Goal: Task Accomplishment & Management: Manage account settings

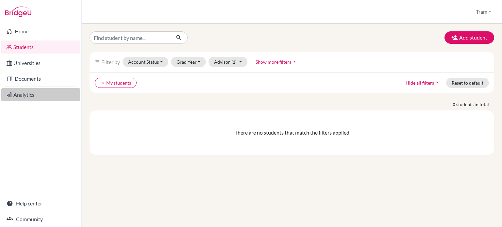
click at [30, 96] on link "Analytics" at bounding box center [40, 94] width 79 height 13
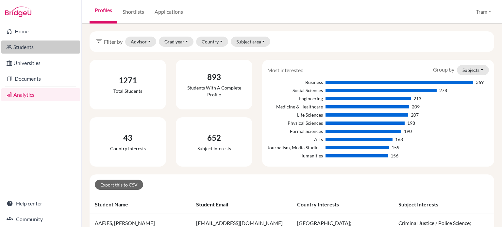
click at [60, 51] on link "Students" at bounding box center [40, 47] width 79 height 13
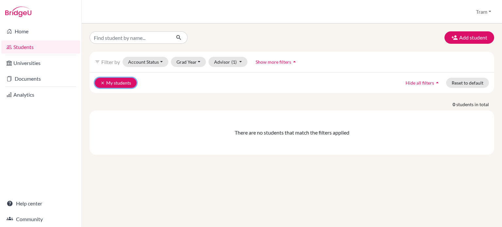
click at [98, 82] on button "clear My students" at bounding box center [116, 83] width 42 height 10
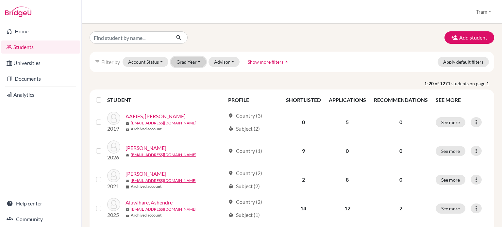
click at [182, 58] on button "Grad Year" at bounding box center [188, 62] width 35 height 10
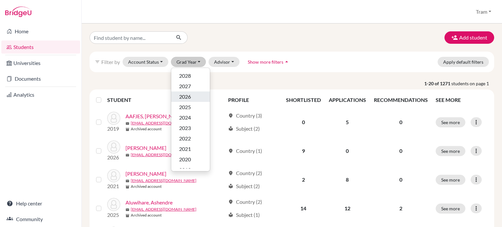
click at [185, 94] on span "2026" at bounding box center [185, 97] width 12 height 8
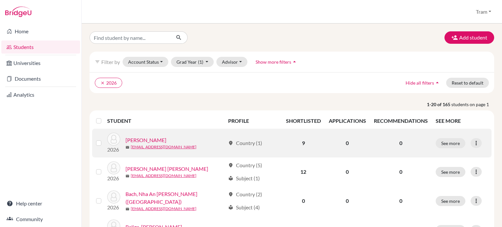
scroll to position [54, 0]
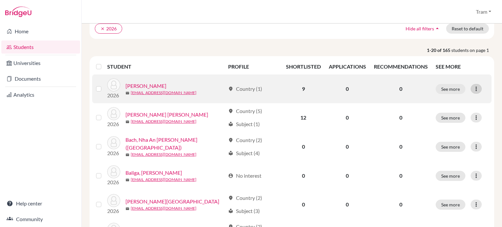
click at [473, 86] on icon at bounding box center [476, 89] width 7 height 7
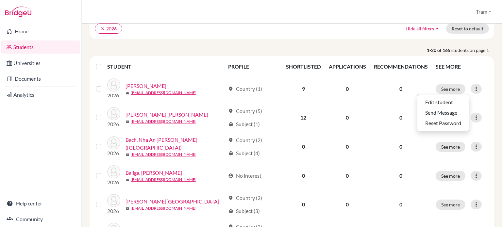
click at [219, 0] on div "Students overview Tram Profile School Settings Log out" at bounding box center [292, 12] width 421 height 24
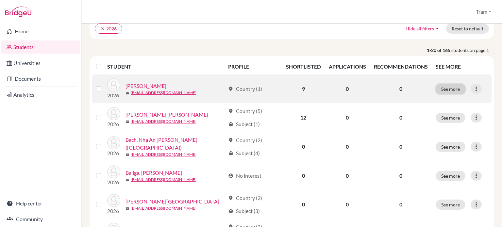
click at [448, 87] on button "See more" at bounding box center [451, 89] width 30 height 10
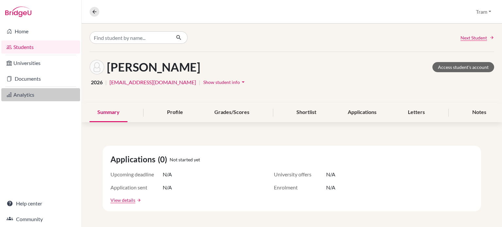
click at [29, 94] on link "Analytics" at bounding box center [40, 94] width 79 height 13
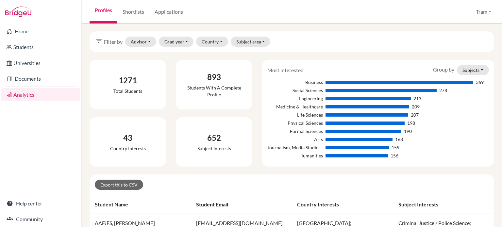
click at [191, 9] on div "Profiles Shortlists Applications Tram Profile School Settings Log out" at bounding box center [292, 12] width 421 height 24
click at [167, 13] on link "Applications" at bounding box center [168, 12] width 39 height 24
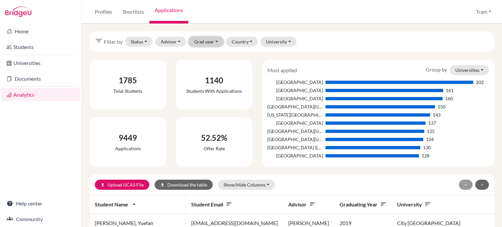
click at [211, 46] on button "Grad year" at bounding box center [206, 42] width 35 height 10
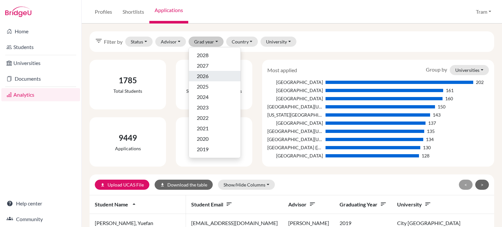
click at [218, 74] on div "2026" at bounding box center [215, 76] width 36 height 8
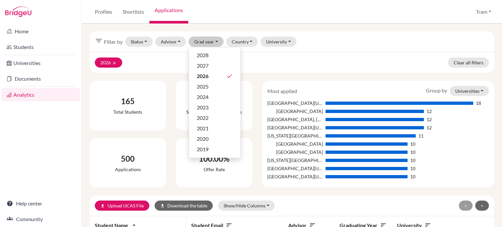
click at [399, 31] on div "filter_list Filter by Status Not sent Sent Successful Attending Advisor [PERSON…" at bounding box center [292, 126] width 421 height 204
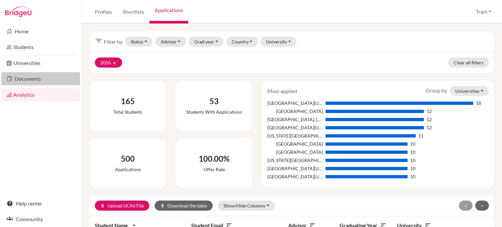
click at [22, 79] on link "Documents" at bounding box center [40, 78] width 79 height 13
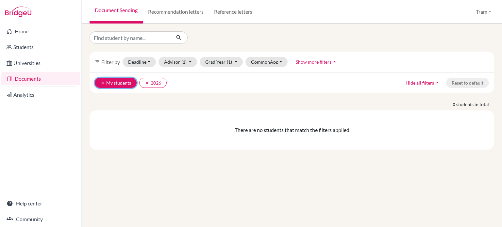
click at [98, 81] on button "clear My students" at bounding box center [116, 83] width 42 height 10
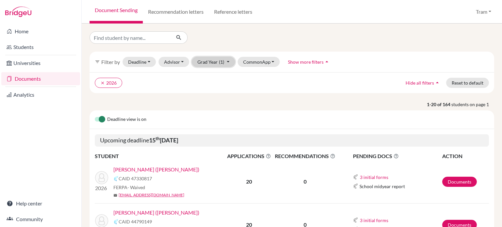
click at [216, 62] on button "Grad Year (1)" at bounding box center [213, 62] width 43 height 10
click at [263, 38] on div at bounding box center [292, 37] width 415 height 12
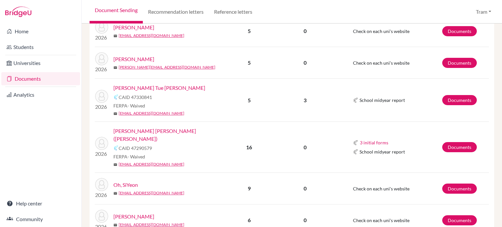
scroll to position [91, 0]
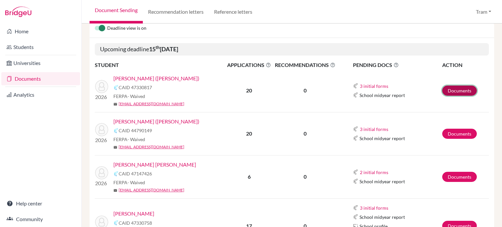
click at [460, 89] on link "Documents" at bounding box center [460, 91] width 35 height 10
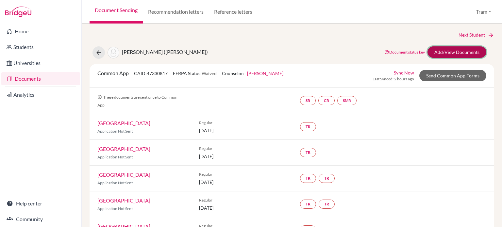
click at [451, 55] on link "Add/View Documents" at bounding box center [457, 51] width 59 height 11
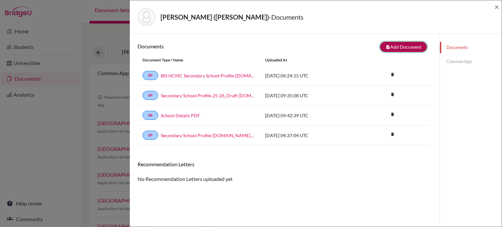
click at [404, 43] on button "note_add Add Document" at bounding box center [403, 47] width 47 height 10
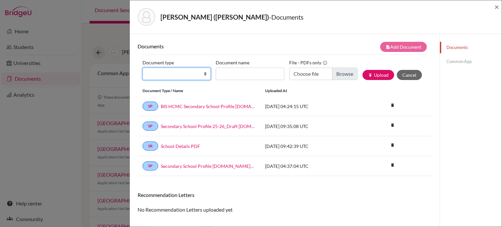
click at [163, 76] on select "Change explanation for Common App reports Counselor recommendation Internationa…" at bounding box center [177, 74] width 68 height 12
select select "2"
click at [143, 68] on select "Change explanation for Common App reports Counselor recommendation Internationa…" at bounding box center [177, 74] width 68 height 12
click at [252, 66] on div "Document name" at bounding box center [252, 69] width 73 height 23
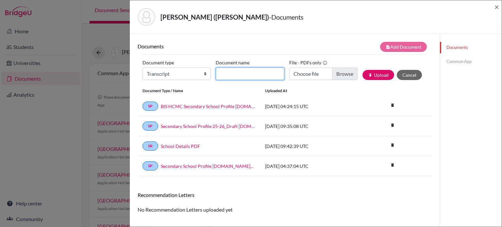
click at [245, 78] on input "Document name" at bounding box center [250, 74] width 68 height 12
click at [248, 75] on input "September transcript" at bounding box center [250, 74] width 68 height 12
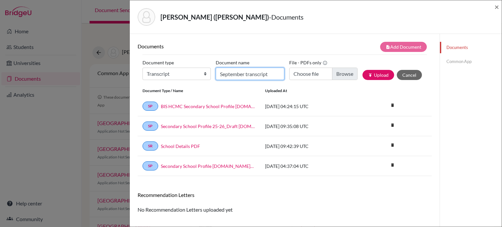
type input "September transcript"
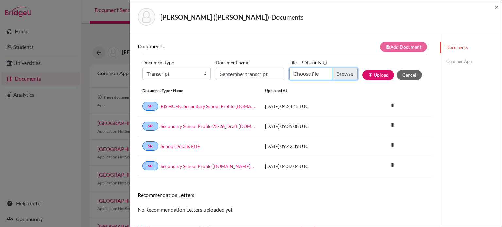
click at [315, 74] on input "Choose file" at bounding box center [323, 74] width 68 height 12
type input "C:\fakepath\Quang Hien BUI - Transcript_Sept.pdf"
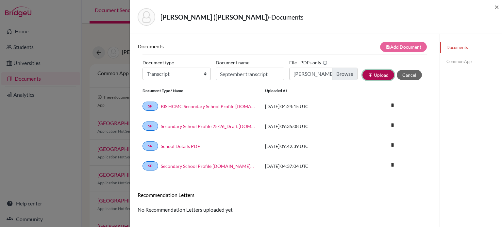
click at [379, 77] on button "publish Upload" at bounding box center [379, 75] width 32 height 10
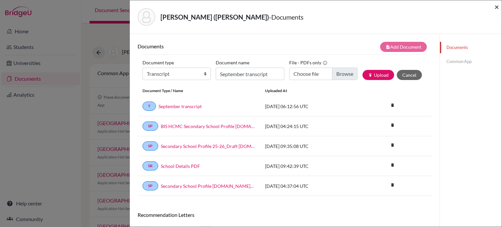
click at [497, 10] on span "×" at bounding box center [497, 6] width 5 height 9
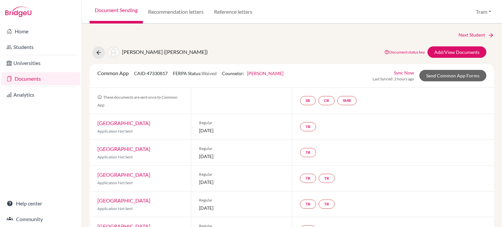
click at [475, 33] on link "Next Student" at bounding box center [477, 34] width 36 height 7
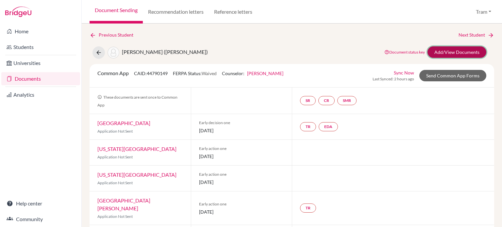
click at [439, 54] on link "Add/View Documents" at bounding box center [457, 51] width 59 height 11
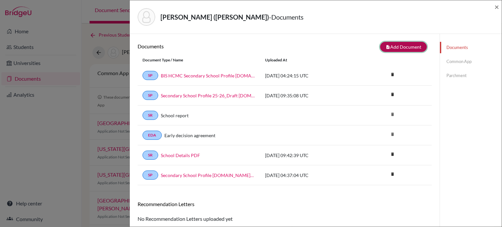
click at [407, 44] on button "note_add Add Document" at bounding box center [403, 47] width 47 height 10
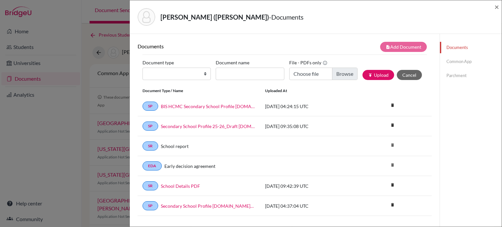
click at [128, 76] on div "Hong, Yoonsung (David) - Documents × Documents note_add Add Document Document t…" at bounding box center [251, 113] width 502 height 227
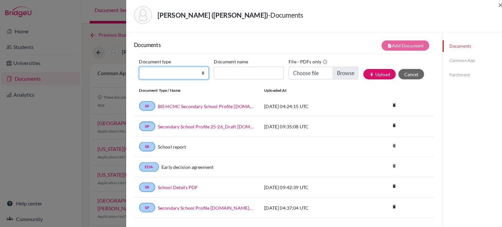
click at [156, 73] on select "Change explanation for Common App reports Counselor recommendation Internationa…" at bounding box center [174, 73] width 70 height 13
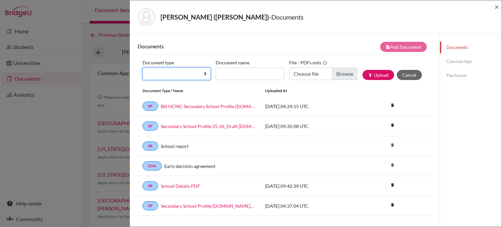
select select "2"
click at [143, 68] on select "Change explanation for Common App reports Counselor recommendation Internationa…" at bounding box center [177, 74] width 68 height 12
drag, startPoint x: 269, startPoint y: 66, endPoint x: 261, endPoint y: 73, distance: 9.8
click at [267, 66] on div "Document name" at bounding box center [252, 69] width 73 height 23
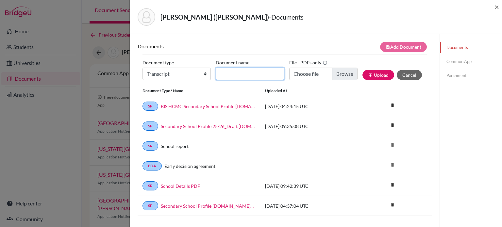
click at [256, 78] on input "Document name" at bounding box center [250, 74] width 68 height 12
paste input "September transcript"
type input "September transcript"
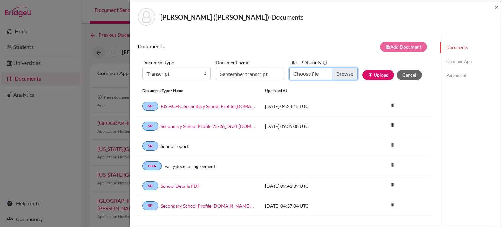
click at [296, 69] on input "Choose file" at bounding box center [323, 74] width 68 height 12
type input "C:\fakepath\David Yoonsung HONG - Transcript_Sept.pdf"
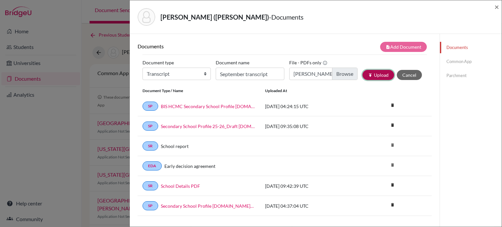
click at [382, 77] on button "publish Upload" at bounding box center [379, 75] width 32 height 10
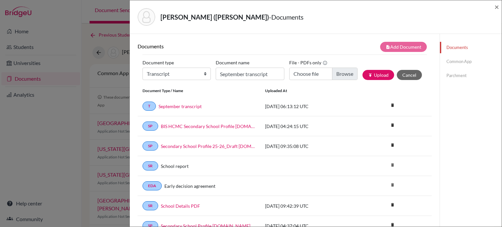
click at [501, 1] on div "Hong, Yoonsung (David) - Documents ×" at bounding box center [316, 17] width 372 height 34
click at [495, 9] on div "Hong, Yoonsung (David) - Documents ×" at bounding box center [315, 17] width 367 height 28
click at [499, 10] on span "×" at bounding box center [497, 6] width 5 height 9
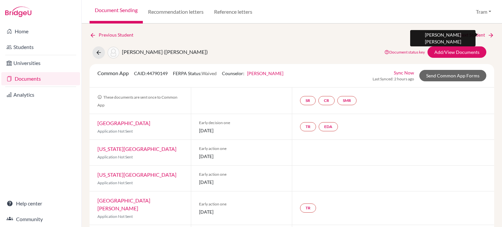
click at [474, 38] on link "Next Student" at bounding box center [477, 34] width 36 height 7
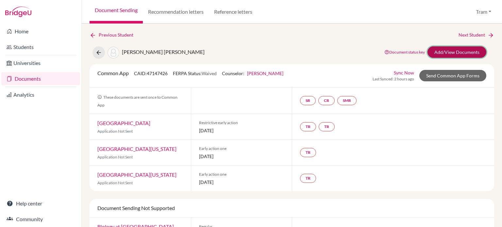
click at [449, 55] on link "Add/View Documents" at bounding box center [457, 51] width 59 height 11
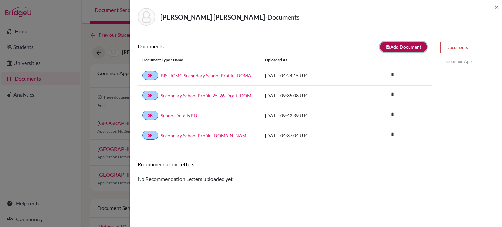
click at [398, 43] on button "note_add Add Document" at bounding box center [403, 47] width 47 height 10
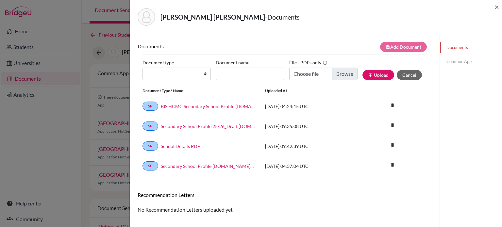
click at [166, 80] on div "Document type Change explanation for Common App reports Counselor recommendatio…" at bounding box center [285, 72] width 285 height 28
click at [172, 73] on select "Change explanation for Common App reports Counselor recommendation Internationa…" at bounding box center [177, 74] width 68 height 12
select select "2"
click at [143, 68] on select "Change explanation for Common App reports Counselor recommendation Internationa…" at bounding box center [177, 74] width 68 height 12
click at [226, 82] on div "Document type Change explanation for Common App reports Counselor recommendatio…" at bounding box center [285, 72] width 285 height 28
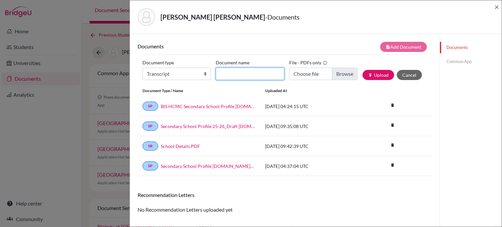
drag, startPoint x: 234, startPoint y: 76, endPoint x: 241, endPoint y: 76, distance: 7.2
click at [234, 76] on input "Document name" at bounding box center [250, 74] width 68 height 12
paste input "September transcript"
type input "September transcript"
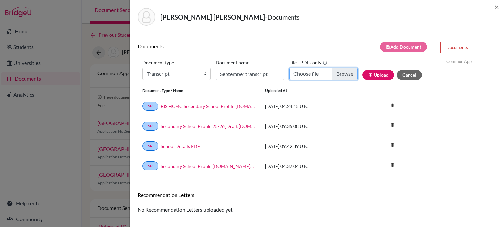
click at [312, 76] on input "Choose file" at bounding box center [323, 74] width 68 height 12
type input "C:\fakepath\Gia Phu HUYNH - Transcript_Sept.pdf"
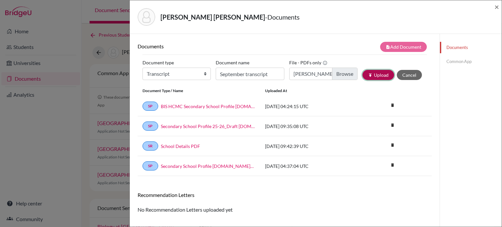
click at [370, 78] on button "publish Upload" at bounding box center [379, 75] width 32 height 10
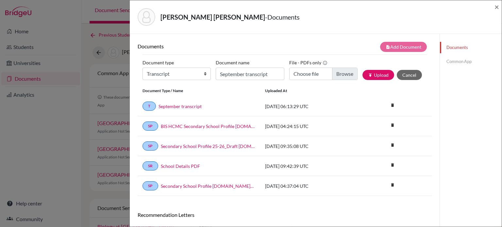
click at [501, 5] on div "Huynh, Gia Phu - Documents ×" at bounding box center [316, 17] width 372 height 34
click at [497, 8] on span "×" at bounding box center [497, 6] width 5 height 9
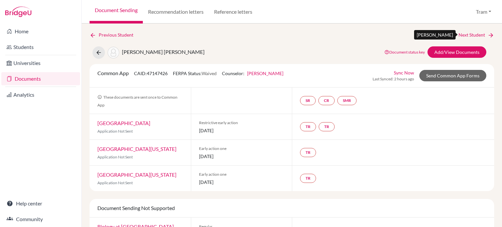
click at [472, 32] on link "Next Student" at bounding box center [477, 34] width 36 height 7
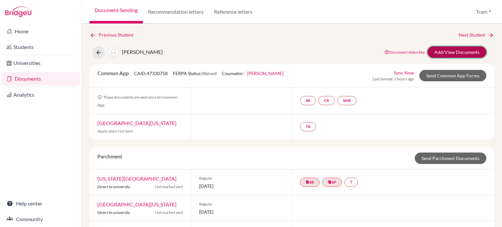
click at [434, 53] on link "Add/View Documents" at bounding box center [457, 51] width 59 height 11
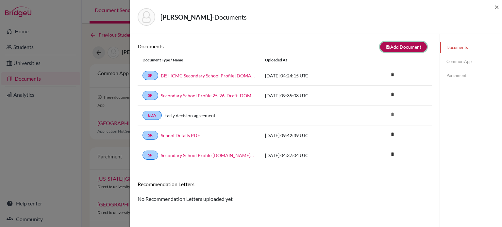
click at [391, 51] on button "note_add Add Document" at bounding box center [403, 47] width 47 height 10
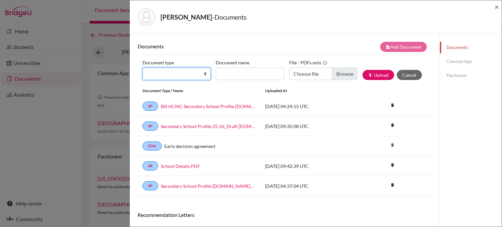
click at [161, 70] on select "Change explanation for Common App reports Counselor recommendation Internationa…" at bounding box center [177, 74] width 68 height 12
select select "2"
click at [143, 68] on select "Change explanation for Common App reports Counselor recommendation Internationa…" at bounding box center [177, 74] width 68 height 12
click at [236, 59] on label "Document name" at bounding box center [233, 63] width 34 height 10
click at [236, 68] on input "Document name" at bounding box center [250, 74] width 68 height 12
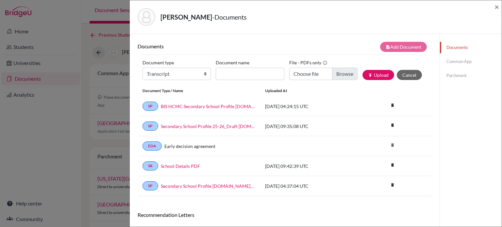
click at [230, 86] on div "Document Type / Name Uploaded at" at bounding box center [285, 90] width 294 height 11
click at [241, 75] on input "Document name" at bounding box center [250, 74] width 68 height 12
paste input "September transcript"
type input "September transcript"
click at [318, 68] on input "Choose file" at bounding box center [323, 74] width 68 height 12
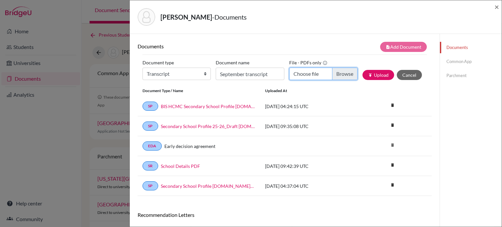
type input "C:\fakepath\Manav JACOB - Transcript_Sept.pdf"
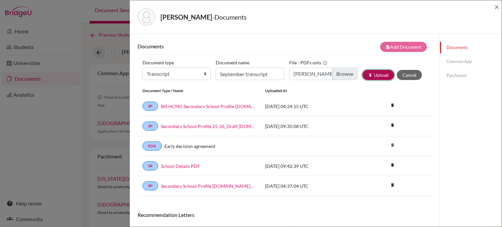
click at [376, 71] on button "publish Upload" at bounding box center [379, 75] width 32 height 10
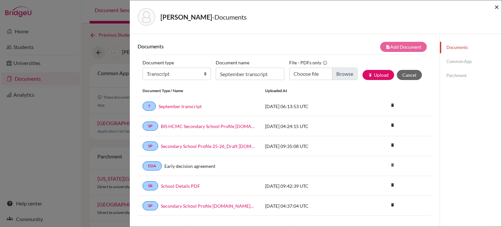
click at [498, 5] on span "×" at bounding box center [497, 6] width 5 height 9
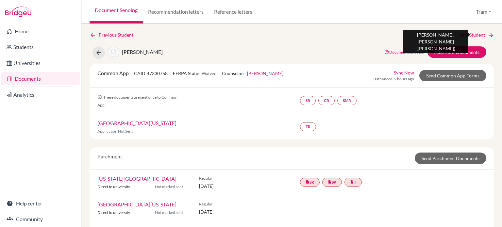
click at [481, 31] on div "Previous Student Next Student Jacob, Manav Document status key TR Requirement. …" at bounding box center [292, 126] width 421 height 204
click at [475, 34] on link "Next Student" at bounding box center [477, 34] width 36 height 7
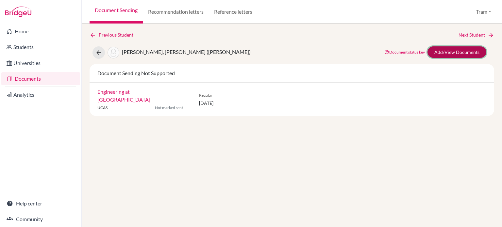
click at [443, 54] on link "Add/View Documents" at bounding box center [457, 51] width 59 height 11
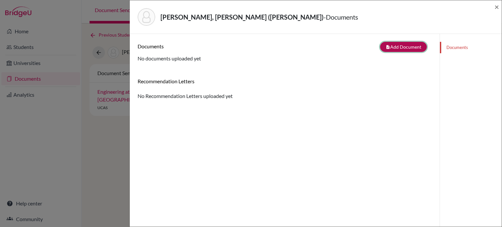
click at [417, 46] on button "note_add Add Document" at bounding box center [403, 47] width 47 height 10
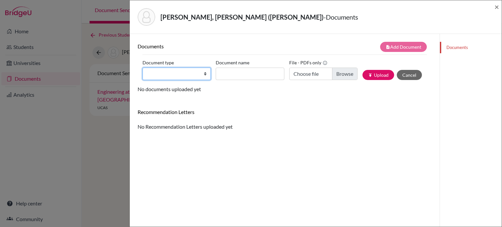
click at [155, 70] on select "Change explanation for Common App reports Counselor recommendation Internationa…" at bounding box center [177, 74] width 68 height 12
select select "2"
click at [143, 68] on select "Change explanation for Common App reports Counselor recommendation Internationa…" at bounding box center [177, 74] width 68 height 12
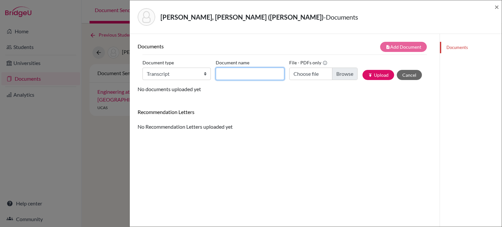
click at [237, 72] on input "Document name" at bounding box center [250, 74] width 68 height 12
paste input "September transcript"
type input "September transcript"
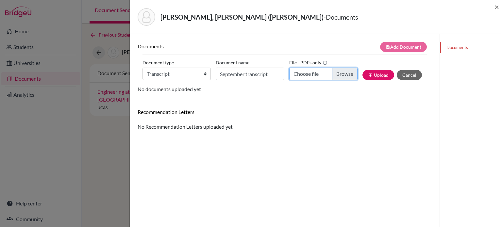
click at [320, 78] on input "Choose file" at bounding box center [323, 74] width 68 height 12
type input "C:\fakepath\Minha KIM - Transcript_Sept.pdf"
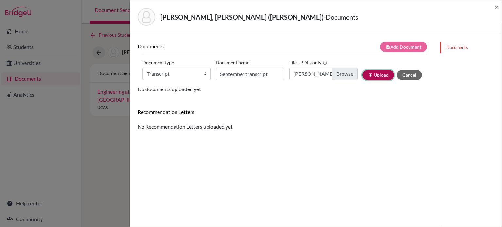
click at [368, 70] on button "publish Upload" at bounding box center [379, 75] width 32 height 10
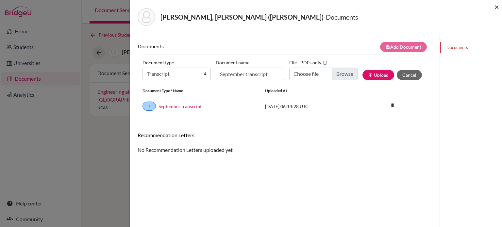
click at [496, 6] on span "×" at bounding box center [497, 6] width 5 height 9
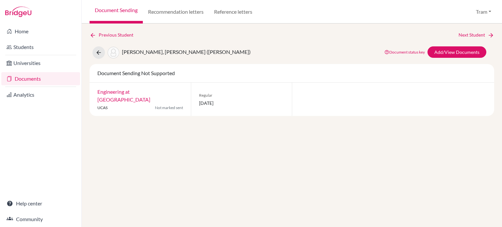
click at [475, 36] on link "Next Student" at bounding box center [477, 34] width 36 height 7
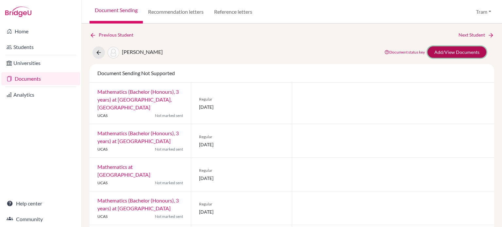
click at [463, 54] on link "Add/View Documents" at bounding box center [457, 51] width 59 height 11
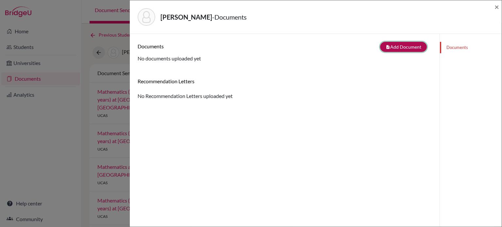
click at [404, 44] on button "note_add Add Document" at bounding box center [403, 47] width 47 height 10
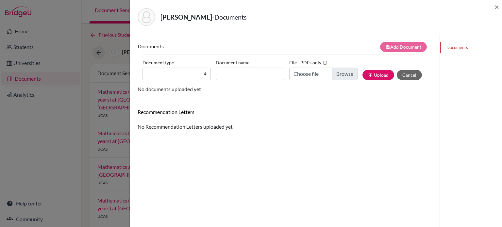
click at [142, 73] on div "Documents note_add Add Document Document type Change explanation for Common App…" at bounding box center [285, 63] width 294 height 43
drag, startPoint x: 163, startPoint y: 71, endPoint x: 165, endPoint y: 75, distance: 3.5
click at [163, 71] on select "Change explanation for Common App reports Counselor recommendation Internationa…" at bounding box center [177, 74] width 68 height 12
select select "2"
click at [143, 68] on select "Change explanation for Common App reports Counselor recommendation Internationa…" at bounding box center [177, 74] width 68 height 12
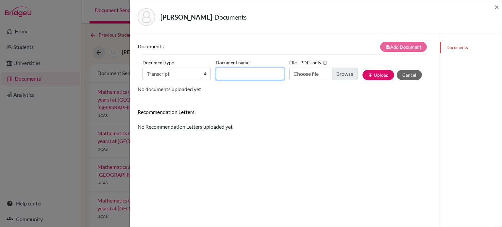
click at [237, 78] on input "Document name" at bounding box center [250, 74] width 68 height 12
paste input "September transcript"
type input "September transcript"
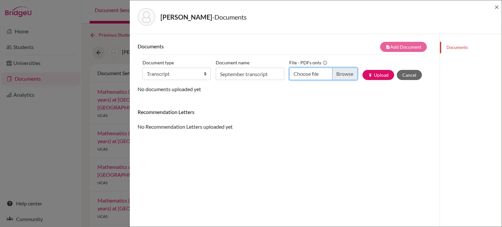
click at [334, 74] on input "Choose file" at bounding box center [323, 74] width 68 height 12
type input "C:\fakepath\Siyun LEE - Transcript_Sept.pdf"
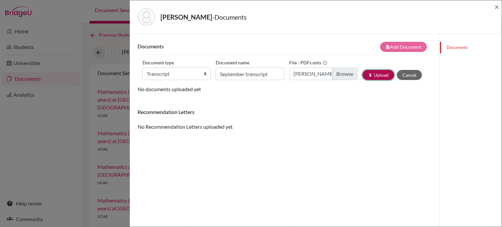
click at [383, 76] on button "publish Upload" at bounding box center [379, 75] width 32 height 10
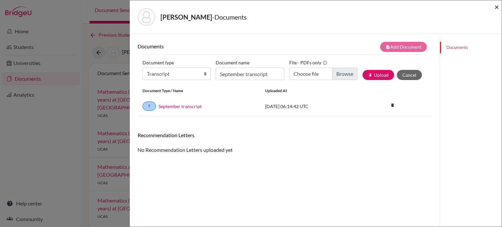
click at [496, 9] on span "×" at bounding box center [497, 6] width 5 height 9
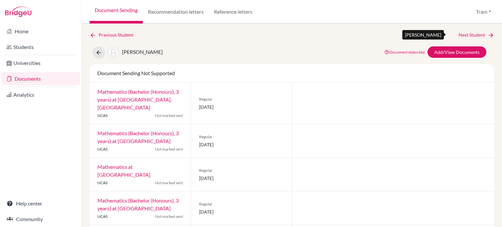
click at [474, 36] on link "Next Student" at bounding box center [477, 34] width 36 height 7
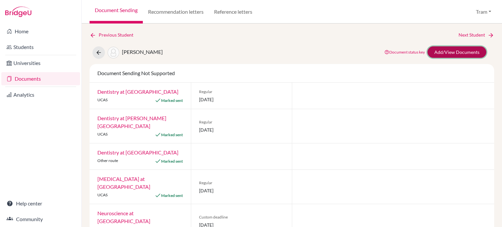
click at [460, 50] on link "Add/View Documents" at bounding box center [457, 51] width 59 height 11
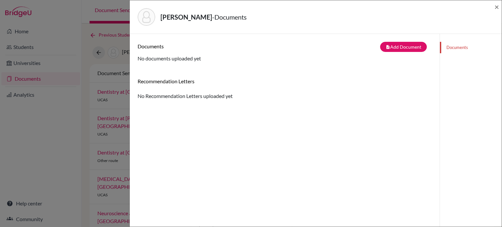
click at [434, 46] on div "Documents note_add Add Document Document type Change explanation for Common App…" at bounding box center [285, 147] width 310 height 227
click at [412, 47] on button "note_add Add Document" at bounding box center [403, 47] width 47 height 10
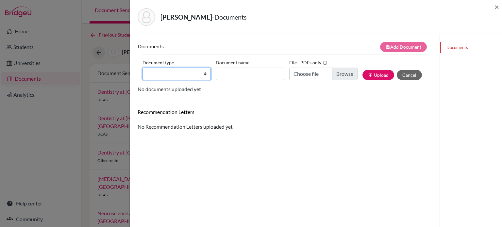
drag, startPoint x: 194, startPoint y: 75, endPoint x: 199, endPoint y: 76, distance: 5.1
click at [193, 75] on select "Change explanation for Common App reports Counselor recommendation Internationa…" at bounding box center [177, 74] width 68 height 12
select select "2"
click at [143, 68] on select "Change explanation for Common App reports Counselor recommendation Internationa…" at bounding box center [177, 74] width 68 height 12
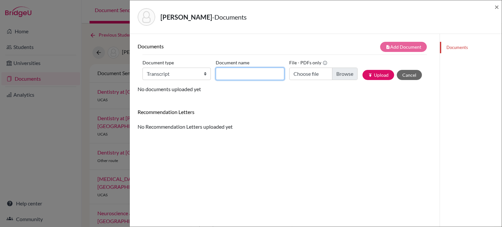
click at [257, 75] on input "Document name" at bounding box center [250, 74] width 68 height 12
paste input "September transcript"
type input "September transcript"
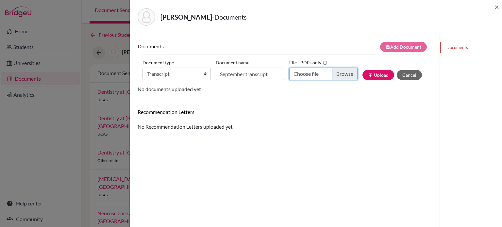
click at [322, 76] on input "Choose file" at bounding box center [323, 74] width 68 height 12
type input "C:\fakepath\Anjali Bhaskar NAIR - Transcript_Sept.pdf"
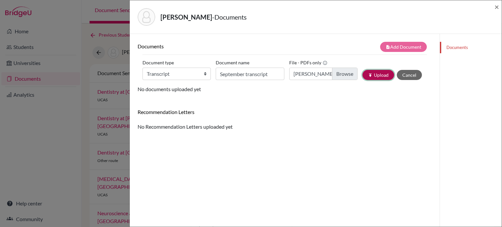
click at [363, 70] on button "publish Upload" at bounding box center [379, 75] width 32 height 10
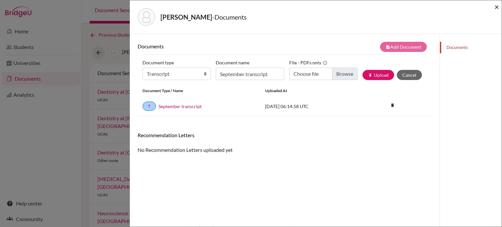
click at [497, 8] on span "×" at bounding box center [497, 6] width 5 height 9
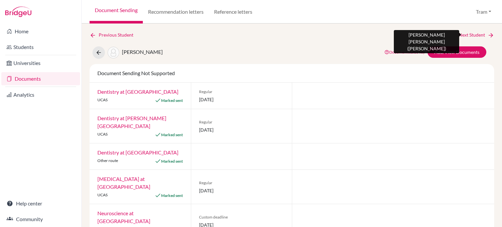
click at [480, 31] on div "Previous Student Next Student Nair, Anjali Bhaskar Document status key TR Requi…" at bounding box center [292, 126] width 421 height 204
click at [466, 34] on link "Next Student" at bounding box center [477, 34] width 36 height 7
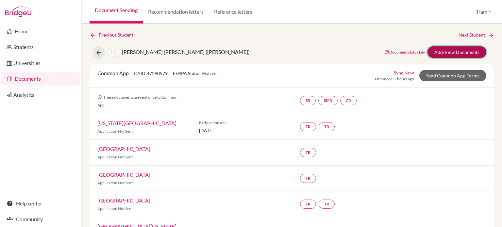
click at [436, 53] on link "Add/View Documents" at bounding box center [457, 51] width 59 height 11
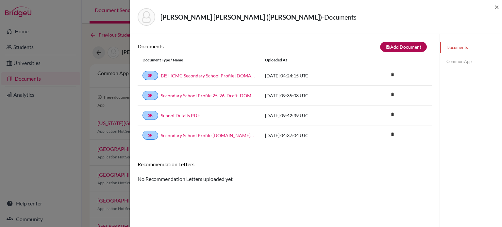
click at [403, 42] on div "note_add Add Document" at bounding box center [358, 47] width 147 height 10
click at [391, 46] on button "note_add Add Document" at bounding box center [403, 47] width 47 height 10
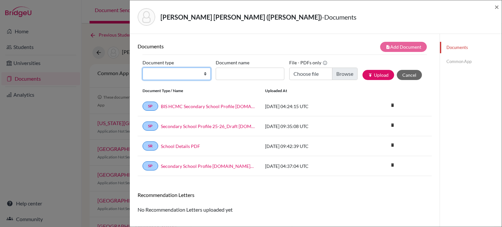
click at [175, 78] on select "Change explanation for Common App reports Counselor recommendation Internationa…" at bounding box center [177, 74] width 68 height 12
select select "2"
click at [143, 68] on select "Change explanation for Common App reports Counselor recommendation Internationa…" at bounding box center [177, 74] width 68 height 12
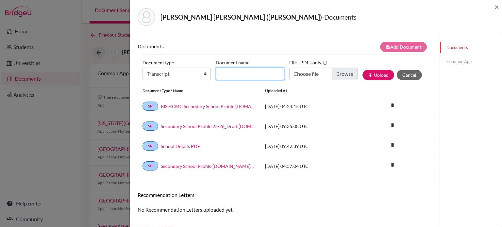
click at [246, 75] on input "Document name" at bounding box center [250, 74] width 68 height 12
paste input "September transcript"
type input "September transcript"
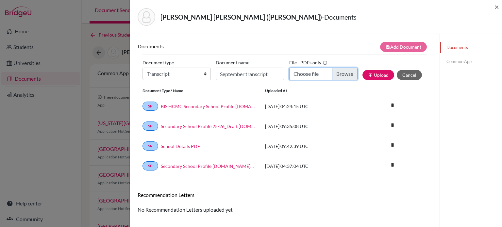
click at [317, 73] on input "Choose file" at bounding box center [323, 74] width 68 height 12
type input "C:\fakepath\Gia Bach NGUYEN - Transcript_Sept.pdf"
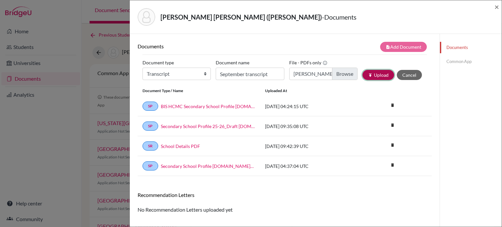
click at [371, 76] on button "publish Upload" at bounding box center [379, 75] width 32 height 10
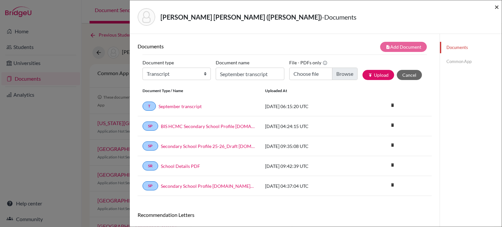
click at [499, 7] on span "×" at bounding box center [497, 6] width 5 height 9
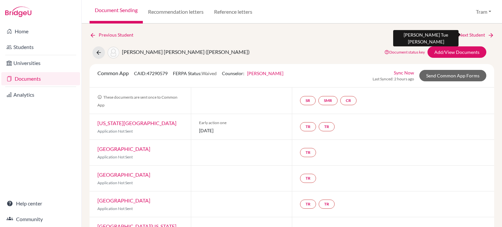
click at [472, 32] on link "Next Student" at bounding box center [477, 34] width 36 height 7
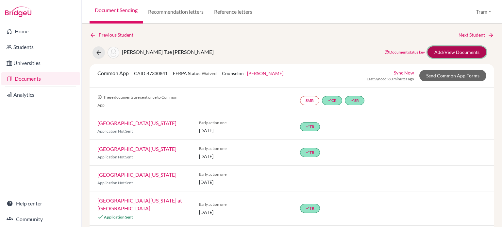
click at [447, 50] on link "Add/View Documents" at bounding box center [457, 51] width 59 height 11
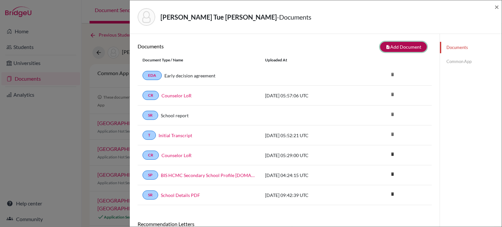
click at [399, 50] on button "note_add Add Document" at bounding box center [403, 47] width 47 height 10
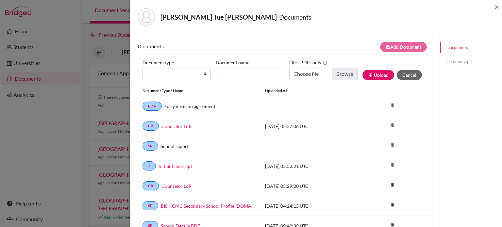
click at [171, 63] on label "Document type" at bounding box center [158, 63] width 31 height 10
click at [171, 68] on select "Change explanation for Common App reports Counselor recommendation Internationa…" at bounding box center [177, 74] width 68 height 12
drag, startPoint x: 174, startPoint y: 69, endPoint x: 174, endPoint y: 78, distance: 9.8
click at [174, 69] on select "Change explanation for Common App reports Counselor recommendation Internationa…" at bounding box center [177, 74] width 68 height 12
select select "2"
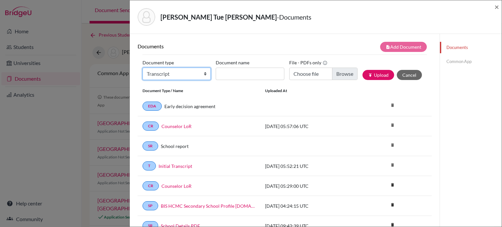
click at [143, 68] on select "Change explanation for Common App reports Counselor recommendation Internationa…" at bounding box center [177, 74] width 68 height 12
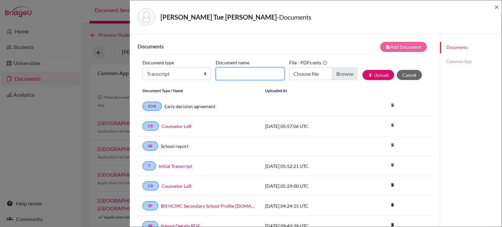
click at [232, 71] on input "Document name" at bounding box center [250, 74] width 68 height 12
paste input "September transcript"
type input "September transcript"
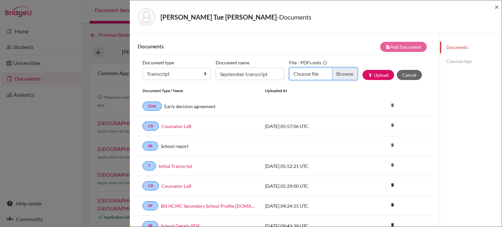
click at [319, 74] on input "Choose file" at bounding box center [323, 74] width 68 height 12
type input "C:\fakepath\Hoang Tue Anh NGUYEN - Transcript_Sept.pdf"
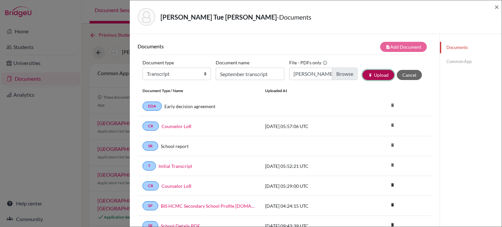
click at [368, 73] on icon "publish" at bounding box center [370, 75] width 5 height 5
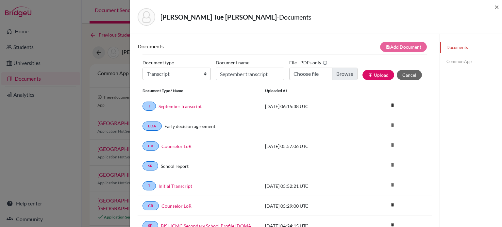
drag, startPoint x: 500, startPoint y: 10, endPoint x: 493, endPoint y: 15, distance: 8.4
click at [500, 10] on div "Nguyen, Hoang Tue Anh - Documents ×" at bounding box center [316, 17] width 372 height 34
click at [493, 8] on div "Nguyen, Hoang Tue Anh - Documents ×" at bounding box center [315, 17] width 367 height 28
click at [495, 6] on span "×" at bounding box center [497, 6] width 5 height 9
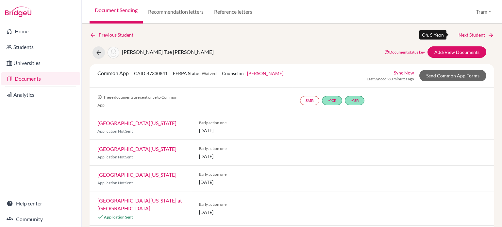
click at [465, 33] on link "Next Student" at bounding box center [477, 34] width 36 height 7
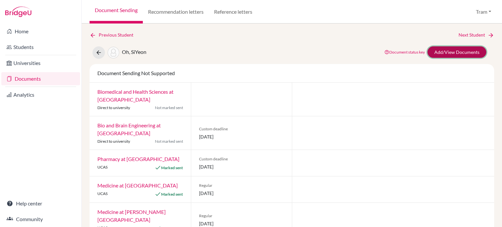
click at [443, 51] on link "Add/View Documents" at bounding box center [457, 51] width 59 height 11
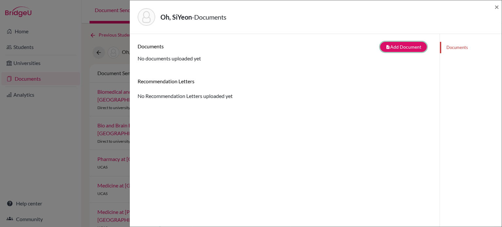
drag, startPoint x: 388, startPoint y: 46, endPoint x: 375, endPoint y: 50, distance: 12.7
click at [387, 46] on button "note_add Add Document" at bounding box center [403, 47] width 47 height 10
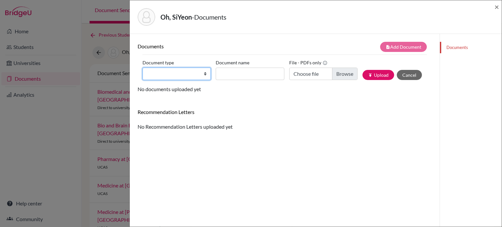
click at [164, 77] on select "Change explanation for Common App reports Counselor recommendation Internationa…" at bounding box center [177, 74] width 68 height 12
select select "2"
click at [143, 68] on select "Change explanation for Common App reports Counselor recommendation Internationa…" at bounding box center [177, 74] width 68 height 12
click at [262, 63] on div "Document name" at bounding box center [252, 69] width 73 height 23
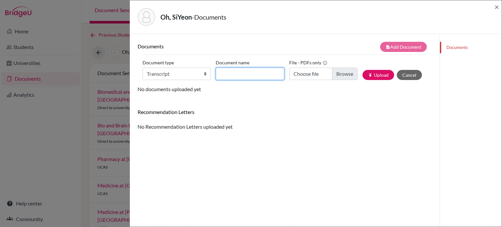
click at [252, 77] on input "Document name" at bounding box center [250, 74] width 68 height 12
paste input "September transcript"
type input "September transcript"
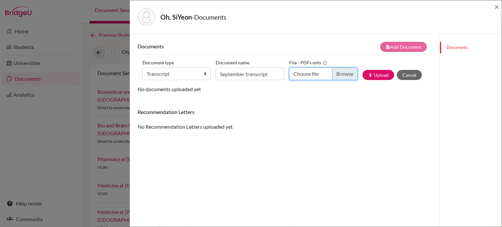
click at [318, 78] on input "Choose file" at bounding box center [323, 74] width 68 height 12
type input "C:\fakepath\SiYeon OH - Transcript_Sept.pdf"
click at [391, 74] on div "publish Upload Cancel" at bounding box center [395, 75] width 64 height 10
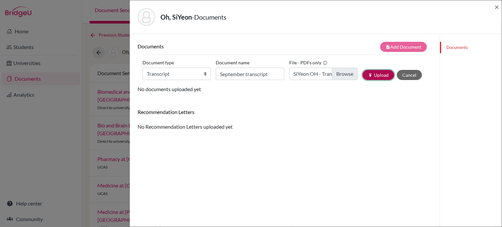
click at [383, 74] on button "publish Upload" at bounding box center [379, 75] width 32 height 10
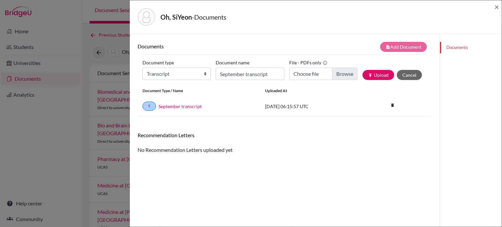
click at [499, 5] on div "Oh, SiYeon - Documents ×" at bounding box center [316, 17] width 372 height 34
click at [498, 9] on span "×" at bounding box center [497, 6] width 5 height 9
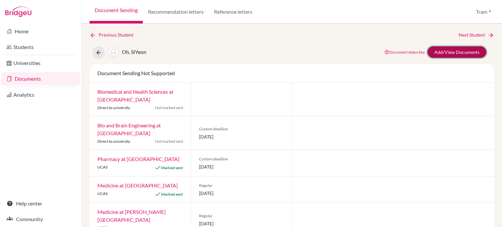
click at [456, 46] on link "Add/View Documents" at bounding box center [457, 51] width 59 height 11
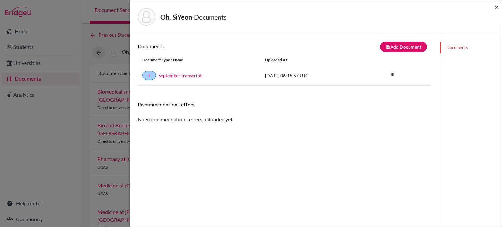
click at [498, 6] on span "×" at bounding box center [497, 6] width 5 height 9
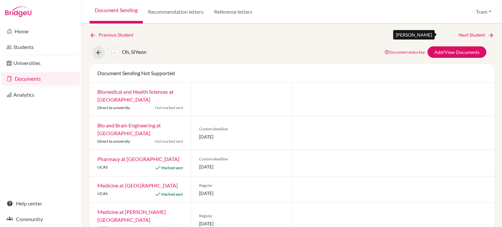
click at [488, 38] on icon at bounding box center [491, 35] width 7 height 7
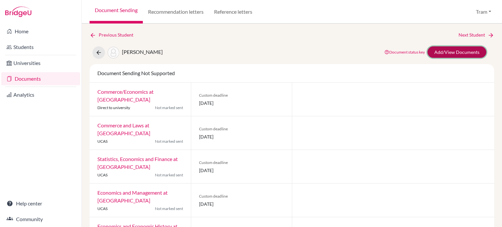
click at [450, 47] on link "Add/View Documents" at bounding box center [457, 51] width 59 height 11
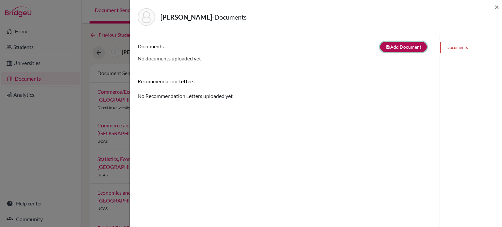
click at [386, 48] on icon "note_add" at bounding box center [388, 47] width 5 height 5
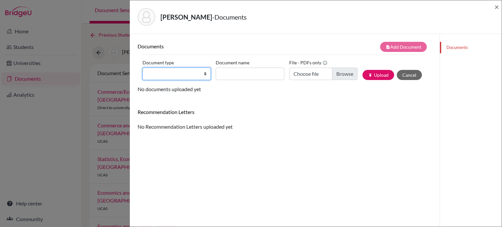
click at [157, 74] on select "Change explanation for Common App reports Counselor recommendation Internationa…" at bounding box center [177, 74] width 68 height 12
select select "2"
click at [143, 68] on select "Change explanation for Common App reports Counselor recommendation Internationa…" at bounding box center [177, 74] width 68 height 12
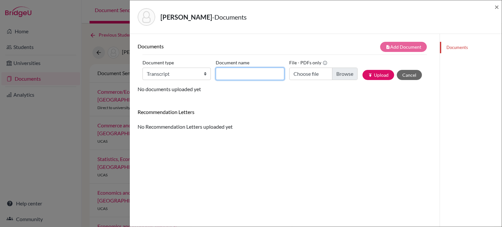
drag, startPoint x: 218, startPoint y: 79, endPoint x: 260, endPoint y: 69, distance: 42.5
click at [218, 79] on input "Document name" at bounding box center [250, 74] width 68 height 12
paste input "September transcript"
type input "September transcript"
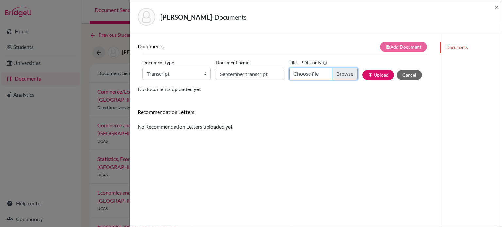
click at [334, 76] on input "Choose file" at bounding box center [323, 74] width 68 height 12
type input "C:\fakepath\Nam-Anh Hoang PHUNG - Transcript_Sept.pdf"
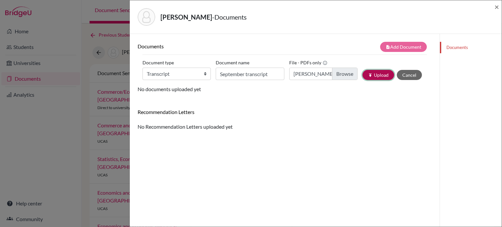
click at [369, 72] on button "publish Upload" at bounding box center [379, 75] width 32 height 10
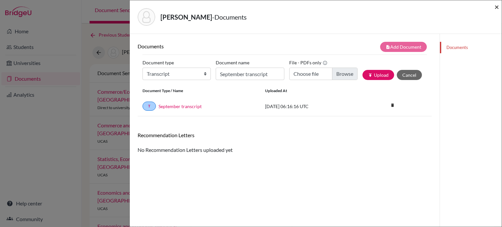
click at [497, 3] on span "×" at bounding box center [497, 6] width 5 height 9
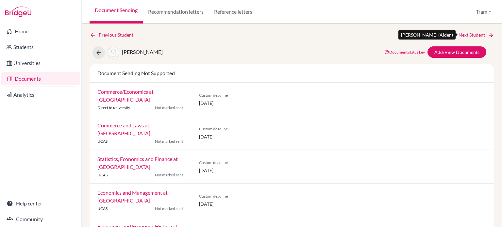
click at [479, 34] on link "Next Student" at bounding box center [477, 34] width 36 height 7
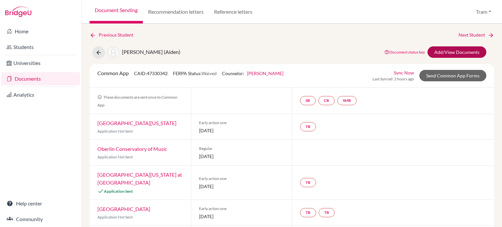
click at [451, 57] on div "Document status key TR Requirement. Document not uploaded yet. TR Document uplo…" at bounding box center [434, 52] width 114 height 12
click at [448, 52] on link "Add/View Documents" at bounding box center [457, 51] width 59 height 11
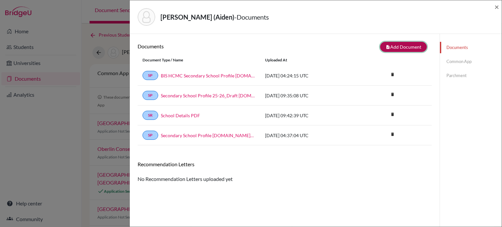
click at [410, 50] on button "note_add Add Document" at bounding box center [403, 47] width 47 height 10
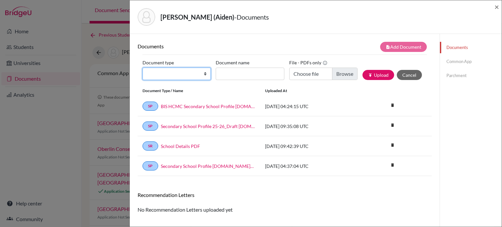
click at [162, 69] on select "Change explanation for Common App reports Counselor recommendation Internationa…" at bounding box center [177, 74] width 68 height 12
select select "2"
click at [143, 68] on select "Change explanation for Common App reports Counselor recommendation Internationa…" at bounding box center [177, 74] width 68 height 12
drag, startPoint x: 256, startPoint y: 65, endPoint x: 253, endPoint y: 75, distance: 10.2
click at [256, 65] on div "Document name" at bounding box center [252, 69] width 73 height 23
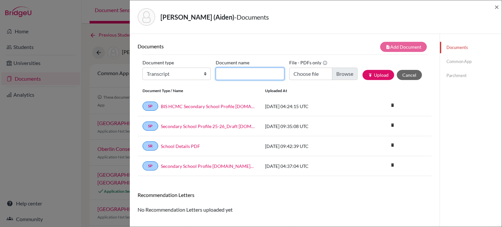
click at [253, 77] on input "Document name" at bounding box center [250, 74] width 68 height 12
paste input "September transcript"
type input "September transcript"
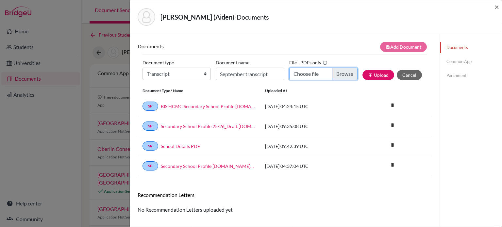
click at [342, 75] on input "Choose file" at bounding box center [323, 74] width 68 height 12
type input "C:\fakepath\Eunchan RYU - Transcript_Sept.pdf"
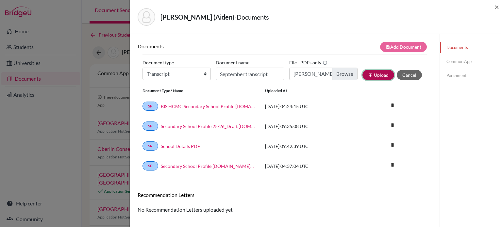
click at [375, 74] on button "publish Upload" at bounding box center [379, 75] width 32 height 10
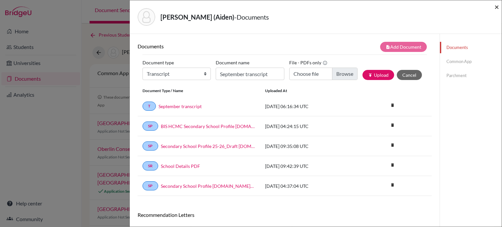
click at [495, 7] on span "×" at bounding box center [497, 6] width 5 height 9
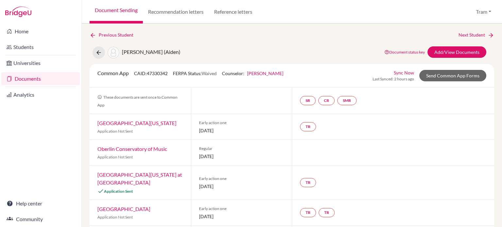
click at [469, 35] on link "Next Student" at bounding box center [477, 34] width 36 height 7
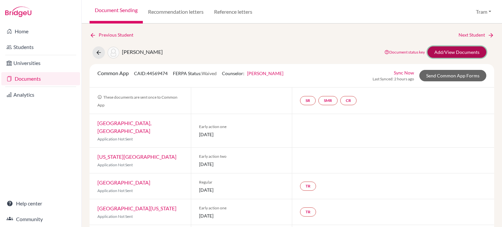
click at [452, 54] on link "Add/View Documents" at bounding box center [457, 51] width 59 height 11
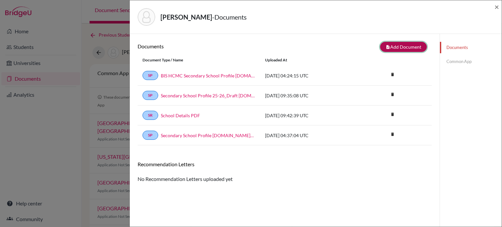
click at [392, 48] on button "note_add Add Document" at bounding box center [403, 47] width 47 height 10
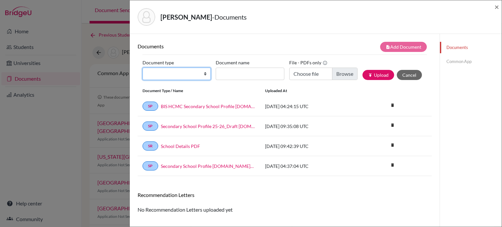
drag, startPoint x: 189, startPoint y: 72, endPoint x: 190, endPoint y: 76, distance: 4.0
click at [189, 72] on select "Change explanation for Common App reports Counselor recommendation Internationa…" at bounding box center [177, 74] width 68 height 12
select select "2"
click at [143, 68] on select "Change explanation for Common App reports Counselor recommendation Internationa…" at bounding box center [177, 74] width 68 height 12
drag, startPoint x: 241, startPoint y: 62, endPoint x: 241, endPoint y: 69, distance: 6.5
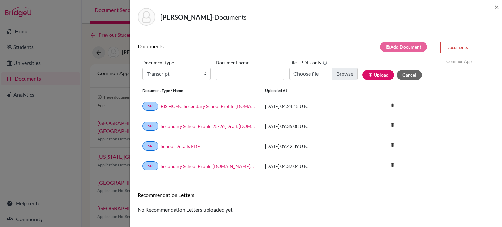
click at [241, 62] on label "Document name" at bounding box center [233, 63] width 34 height 10
click at [241, 68] on input "Document name" at bounding box center [250, 74] width 68 height 12
drag, startPoint x: 241, startPoint y: 69, endPoint x: 259, endPoint y: 71, distance: 18.4
click at [241, 69] on input "Document name" at bounding box center [250, 74] width 68 height 12
paste input "September transcript"
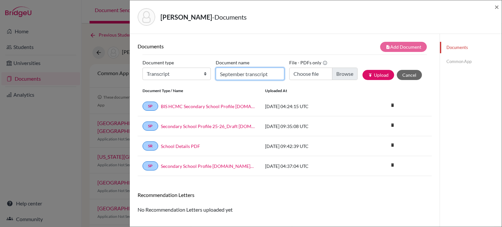
type input "September transcript"
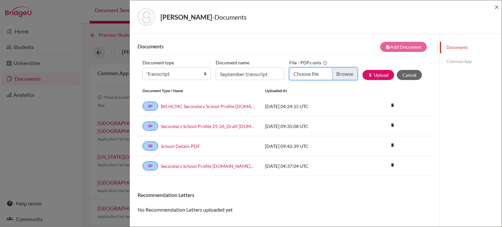
click at [333, 78] on input "Choose file" at bounding box center [323, 74] width 68 height 12
type input "C:\fakepath\Alexander CHAU - Transcript_Sept.pdf"
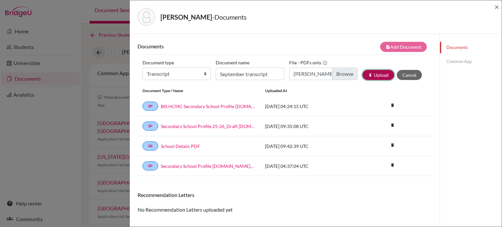
click at [371, 73] on button "publish Upload" at bounding box center [379, 75] width 32 height 10
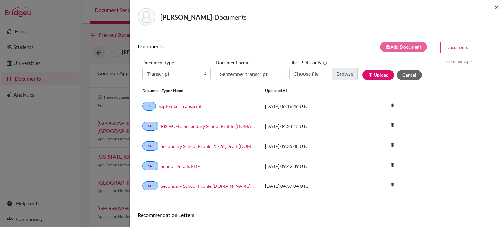
click at [495, 6] on span "×" at bounding box center [497, 6] width 5 height 9
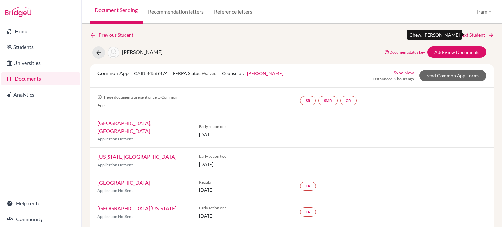
click at [478, 31] on link "Next Student" at bounding box center [477, 34] width 36 height 7
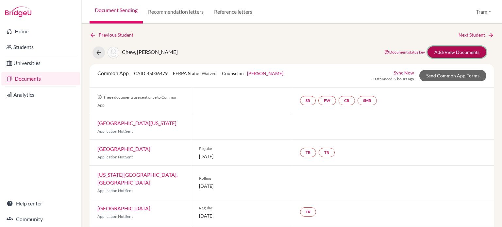
click at [449, 57] on link "Add/View Documents" at bounding box center [457, 51] width 59 height 11
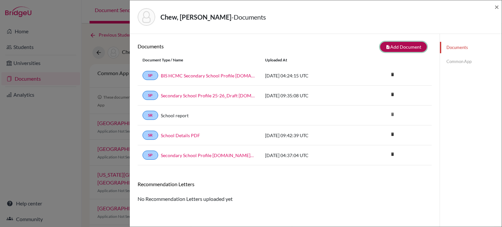
click at [386, 45] on icon "note_add" at bounding box center [388, 47] width 5 height 5
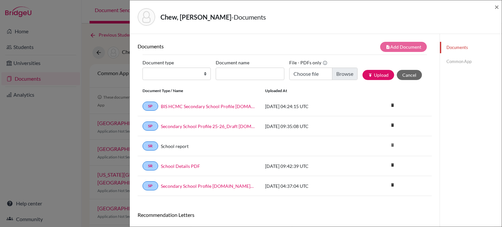
click at [160, 64] on label "Document type" at bounding box center [158, 63] width 31 height 10
click at [160, 68] on select "Change explanation for Common App reports Counselor recommendation Internationa…" at bounding box center [177, 74] width 68 height 12
click at [184, 84] on div "Document type Change explanation for Common App reports Counselor recommendatio…" at bounding box center [285, 72] width 285 height 28
click at [191, 76] on select "Change explanation for Common App reports Counselor recommendation Internationa…" at bounding box center [177, 74] width 68 height 12
select select "2"
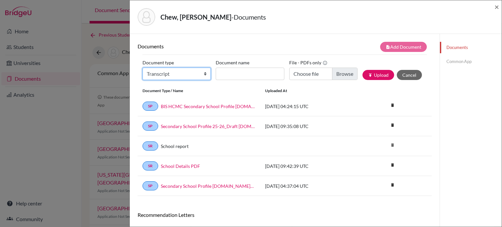
click at [143, 68] on select "Change explanation for Common App reports Counselor recommendation Internationa…" at bounding box center [177, 74] width 68 height 12
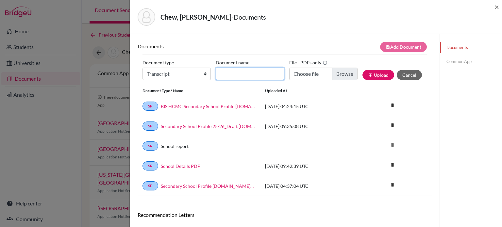
click at [222, 77] on input "Document name" at bounding box center [250, 74] width 68 height 12
paste input "September transcript"
type input "September transcript"
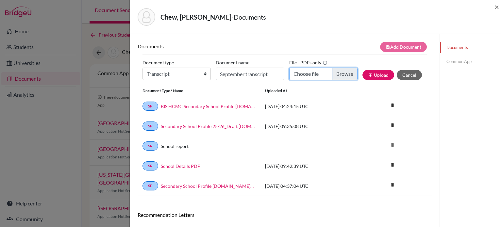
click at [344, 76] on input "Choose file" at bounding box center [323, 74] width 68 height 12
type input "C:\fakepath\Zhen Yang CHEW - Transcript_Sept.pdf"
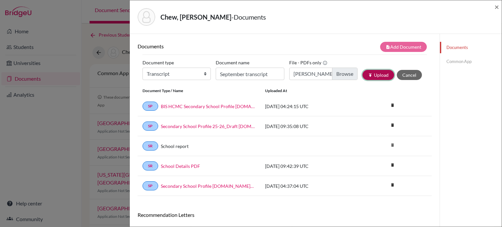
click at [379, 77] on button "publish Upload" at bounding box center [379, 75] width 32 height 10
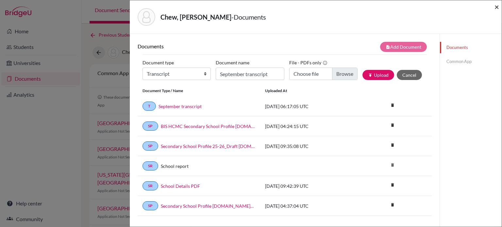
click at [497, 8] on span "×" at bounding box center [497, 6] width 5 height 9
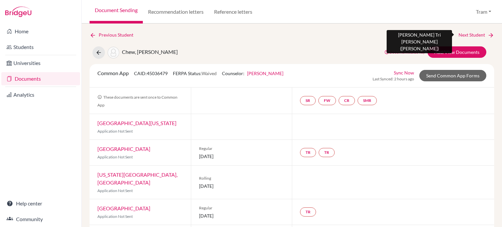
click at [476, 32] on link "Next Student" at bounding box center [477, 34] width 36 height 7
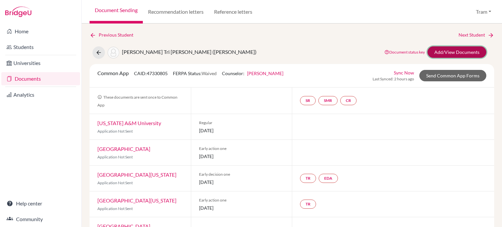
click at [428, 51] on link "Add/View Documents" at bounding box center [457, 51] width 59 height 11
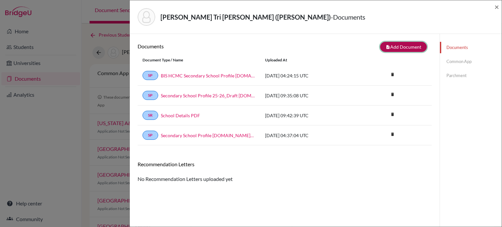
click at [381, 49] on button "note_add Add Document" at bounding box center [403, 47] width 47 height 10
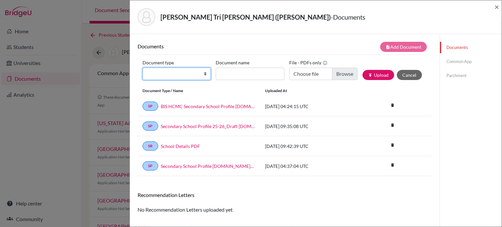
click at [196, 75] on select "Change explanation for Common App reports Counselor recommendation Internationa…" at bounding box center [177, 74] width 68 height 12
select select "2"
click at [143, 68] on select "Change explanation for Common App reports Counselor recommendation Internationa…" at bounding box center [177, 74] width 68 height 12
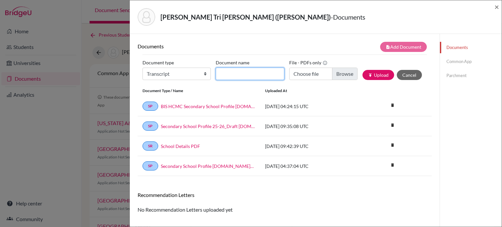
click at [249, 68] on input "Document name" at bounding box center [250, 74] width 68 height 12
paste input "September transcript"
type input "September transcript"
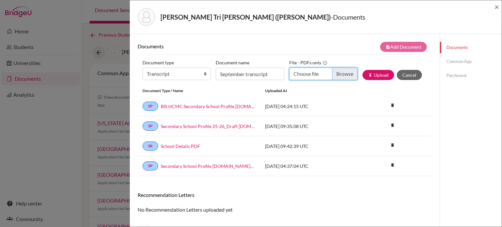
click at [317, 77] on input "Choose file" at bounding box center [323, 74] width 68 height 12
type input "C:\fakepath\Vuong Tri Nhan DIEP - Transcript_Sept.pdf"
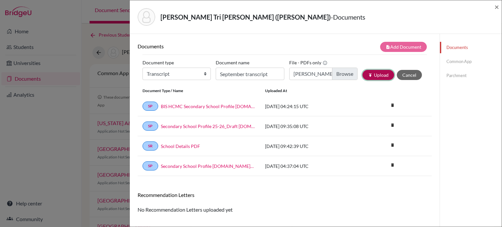
click at [376, 73] on button "publish Upload" at bounding box center [379, 75] width 32 height 10
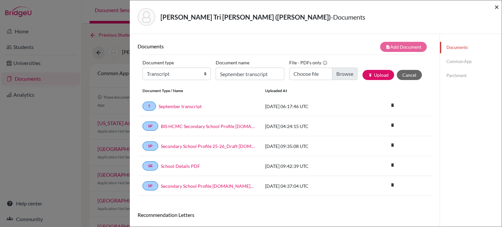
click at [497, 9] on span "×" at bounding box center [497, 6] width 5 height 9
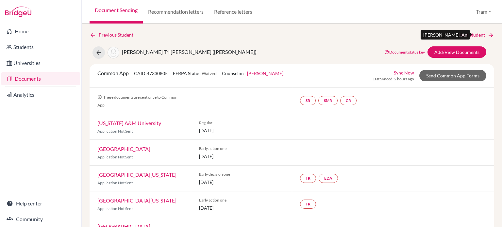
click at [479, 34] on link "Next Student" at bounding box center [477, 34] width 36 height 7
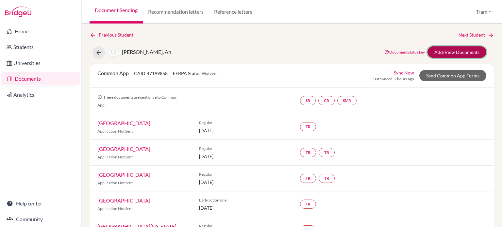
click at [441, 51] on link "Add/View Documents" at bounding box center [457, 51] width 59 height 11
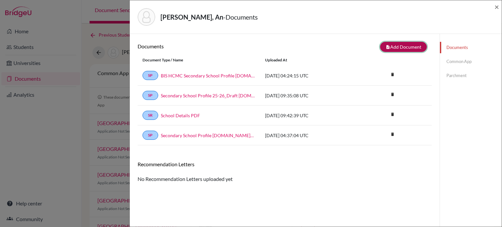
click at [415, 49] on button "note_add Add Document" at bounding box center [403, 47] width 47 height 10
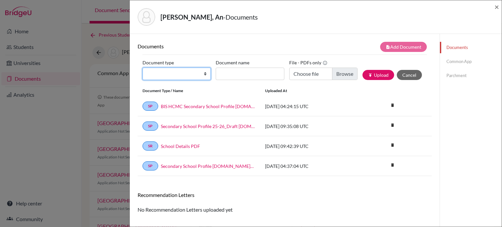
click at [189, 73] on select "Change explanation for Common App reports Counselor recommendation Internationa…" at bounding box center [177, 74] width 68 height 12
select select "2"
click at [143, 68] on select "Change explanation for Common App reports Counselor recommendation Internationa…" at bounding box center [177, 74] width 68 height 12
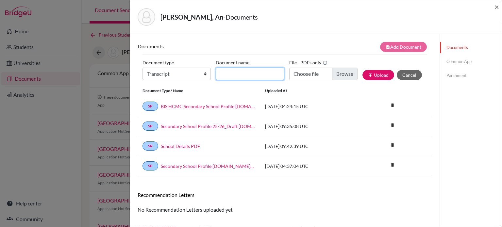
drag, startPoint x: 247, startPoint y: 75, endPoint x: 264, endPoint y: 75, distance: 17.0
click at [247, 75] on input "Document name" at bounding box center [250, 74] width 68 height 12
paste input "September transcript"
type input "September transcript"
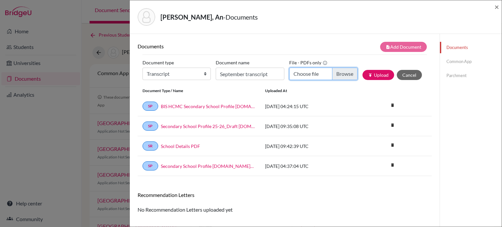
click at [344, 75] on input "Choose file" at bounding box center [323, 74] width 68 height 12
type input "C:\fakepath\An HOANG - Transcript_Sept.pdf"
click at [379, 68] on div "Document type Change explanation for Common App reports Counselor recommendatio…" at bounding box center [285, 72] width 285 height 28
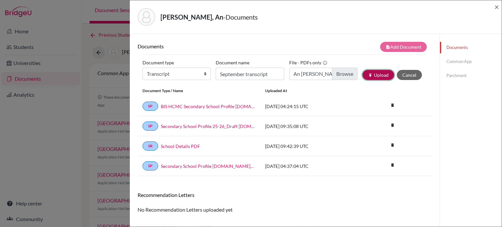
click at [372, 77] on button "publish Upload" at bounding box center [379, 75] width 32 height 10
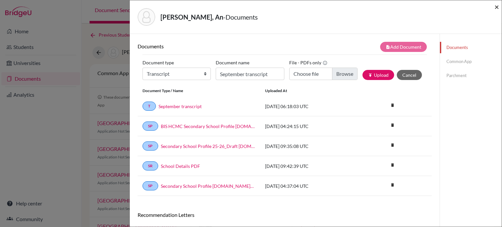
click at [499, 2] on span "×" at bounding box center [497, 6] width 5 height 9
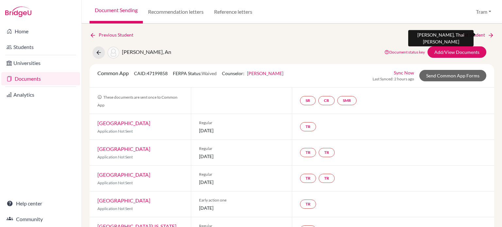
click at [477, 37] on link "Next Student" at bounding box center [477, 34] width 36 height 7
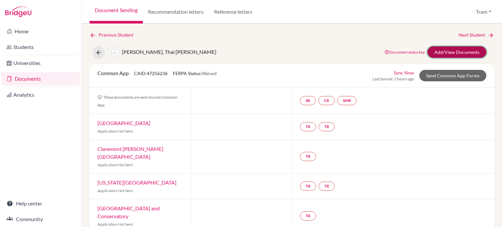
click at [461, 54] on link "Add/View Documents" at bounding box center [457, 51] width 59 height 11
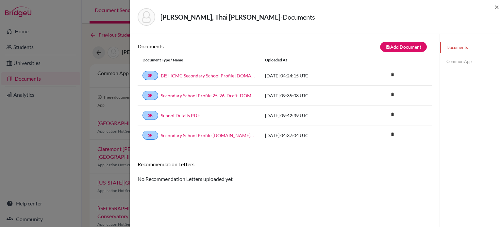
click at [410, 41] on div "Documents note_add Add Document Document type Change explanation for Common App…" at bounding box center [285, 147] width 310 height 227
click at [406, 46] on button "note_add Add Document" at bounding box center [403, 47] width 47 height 10
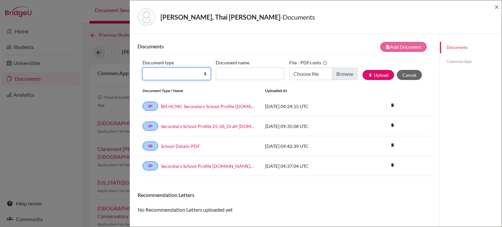
click at [188, 76] on select "Change explanation for Common App reports Counselor recommendation Internationa…" at bounding box center [177, 74] width 68 height 12
select select "2"
click at [143, 68] on select "Change explanation for Common App reports Counselor recommendation Internationa…" at bounding box center [177, 74] width 68 height 12
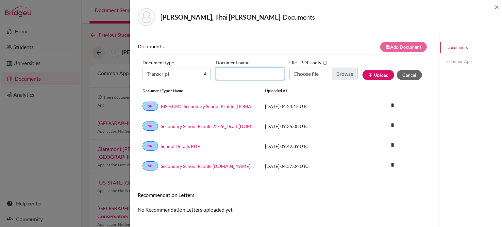
click at [246, 72] on input "Document name" at bounding box center [250, 74] width 68 height 12
paste input "September transcript"
type input "September transcript"
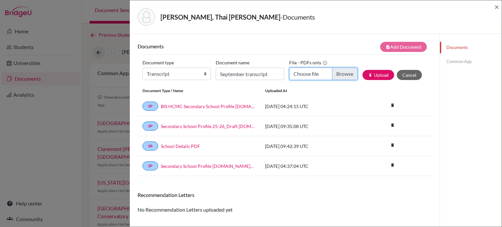
click at [347, 77] on input "Choose file" at bounding box center [323, 74] width 68 height 12
type input "C:\fakepath\Thai Anh HOANG - Transcript_Sept.pdf"
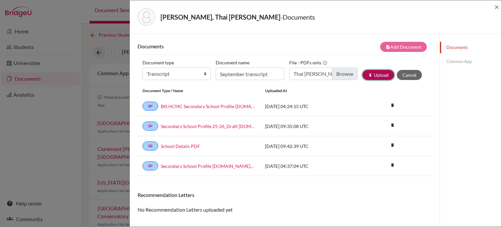
click at [373, 76] on button "publish Upload" at bounding box center [379, 75] width 32 height 10
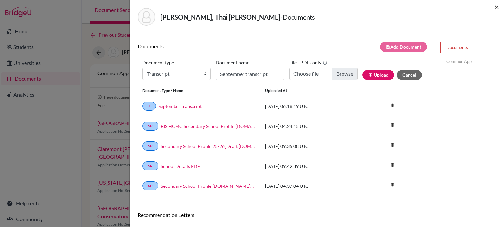
click at [497, 6] on span "×" at bounding box center [497, 6] width 5 height 9
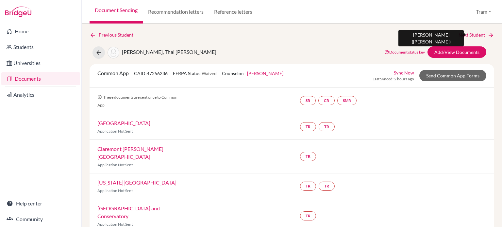
click at [466, 38] on link "Next Student" at bounding box center [477, 34] width 36 height 7
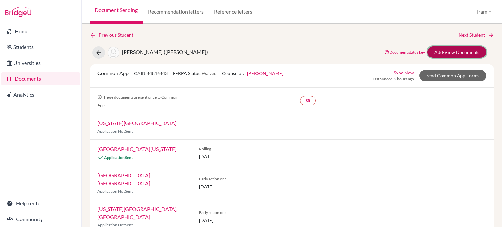
click at [437, 52] on link "Add/View Documents" at bounding box center [457, 51] width 59 height 11
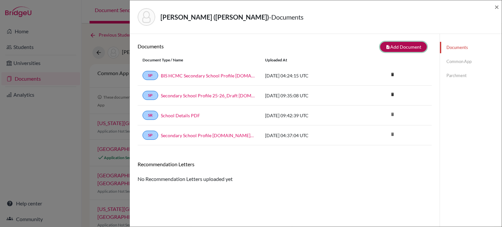
click at [394, 44] on button "note_add Add Document" at bounding box center [403, 47] width 47 height 10
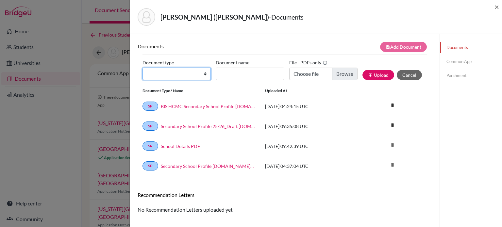
drag, startPoint x: 194, startPoint y: 73, endPoint x: 200, endPoint y: 79, distance: 9.0
click at [194, 73] on select "Change explanation for Common App reports Counselor recommendation Internationa…" at bounding box center [177, 74] width 68 height 12
click at [143, 68] on select "Change explanation for Common App reports Counselor recommendation Internationa…" at bounding box center [177, 74] width 68 height 12
click at [168, 78] on select "Change explanation for Common App reports Counselor recommendation Internationa…" at bounding box center [177, 74] width 68 height 12
select select "2"
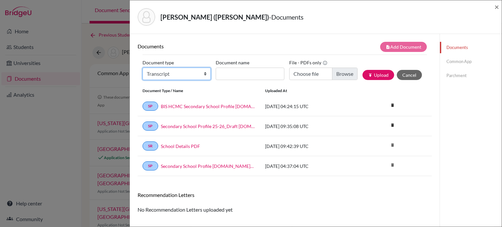
click at [143, 68] on select "Change explanation for Common App reports Counselor recommendation Internationa…" at bounding box center [177, 74] width 68 height 12
click at [247, 65] on label "Document name" at bounding box center [233, 63] width 34 height 10
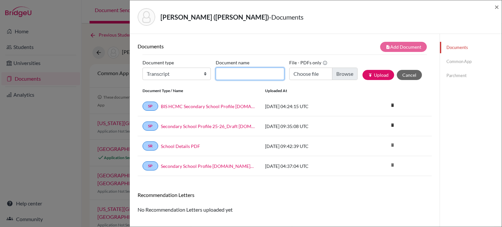
click at [247, 68] on input "Document name" at bounding box center [250, 74] width 68 height 12
click at [241, 77] on input "Document name" at bounding box center [250, 74] width 68 height 12
paste input "September transcript"
type input "September transcript"
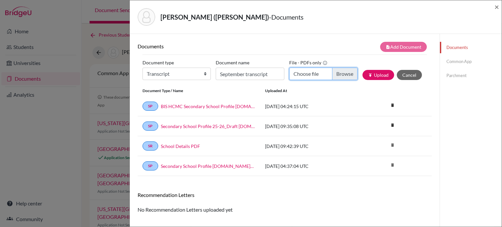
click at [341, 77] on input "Choose file" at bounding box center [323, 74] width 68 height 12
type input "C:\fakepath\HanGyeol KIM - Transcript_Sept.pdf"
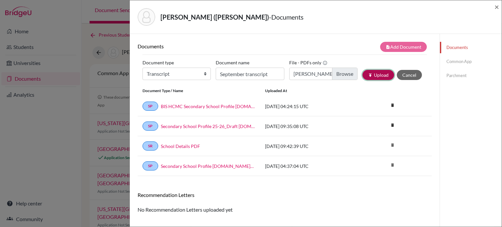
click at [381, 73] on button "publish Upload" at bounding box center [379, 75] width 32 height 10
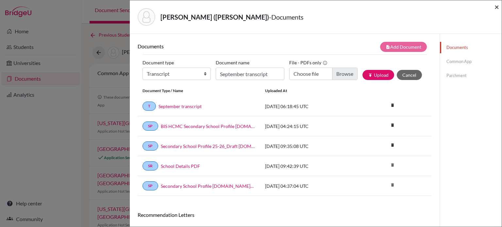
click at [496, 6] on span "×" at bounding box center [497, 6] width 5 height 9
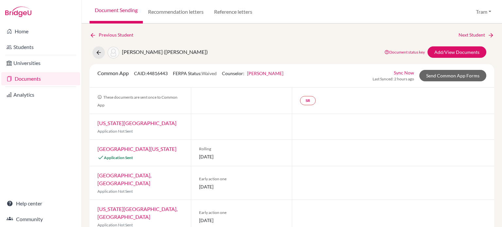
click at [476, 31] on div "Previous Student Next Student Kim, HanGyeol (Alex) Document status key TR Requi…" at bounding box center [292, 126] width 421 height 204
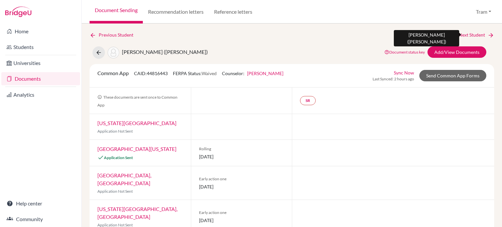
click at [472, 36] on link "Next Student" at bounding box center [477, 34] width 36 height 7
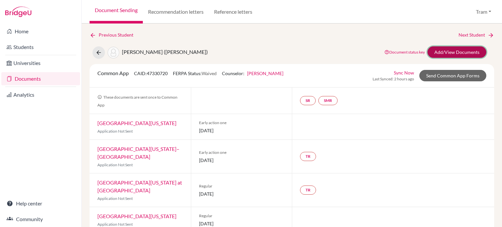
click at [440, 53] on link "Add/View Documents" at bounding box center [457, 51] width 59 height 11
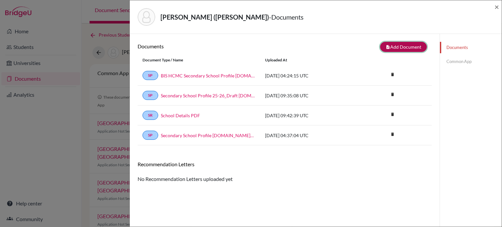
click at [388, 47] on button "note_add Add Document" at bounding box center [403, 47] width 47 height 10
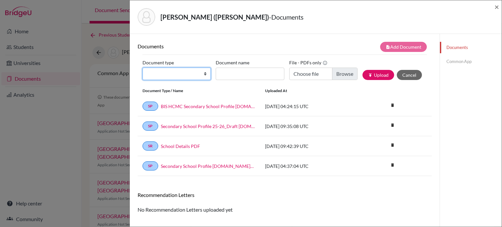
click at [164, 71] on select "Change explanation for Common App reports Counselor recommendation Internationa…" at bounding box center [177, 74] width 68 height 12
select select "2"
click at [143, 68] on select "Change explanation for Common App reports Counselor recommendation Internationa…" at bounding box center [177, 74] width 68 height 12
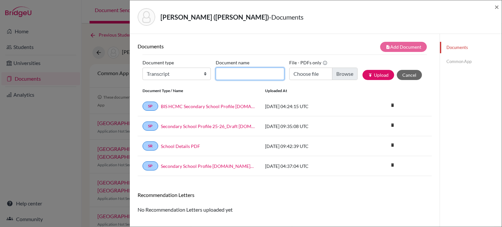
click at [237, 77] on input "Document name" at bounding box center [250, 74] width 68 height 12
paste input "September transcript"
type input "September transcript"
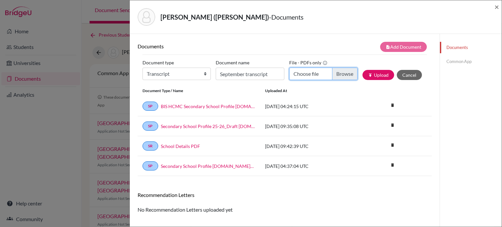
click at [337, 74] on input "Choose file" at bounding box center [323, 74] width 68 height 12
type input "C:\fakepath\JoonSeo KWON - Transcript_Sept.pdf"
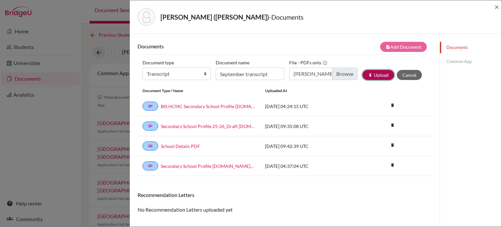
click at [374, 75] on button "publish Upload" at bounding box center [379, 75] width 32 height 10
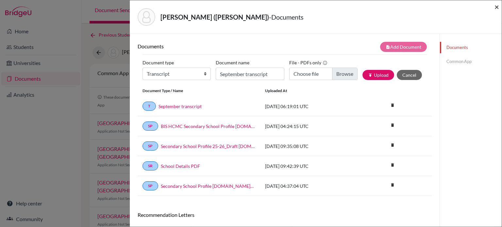
click at [498, 8] on span "×" at bounding box center [497, 6] width 5 height 9
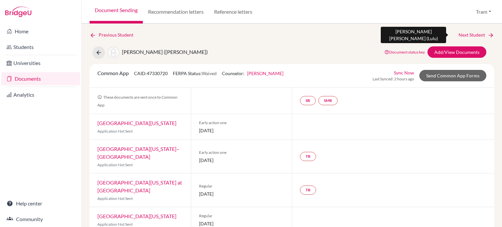
click at [468, 36] on link "Next Student" at bounding box center [477, 34] width 36 height 7
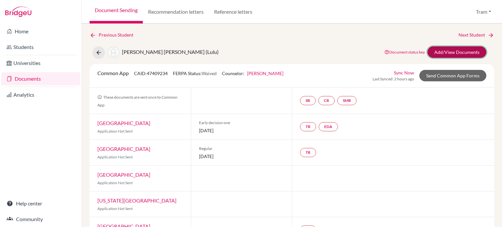
click at [434, 55] on link "Add/View Documents" at bounding box center [457, 51] width 59 height 11
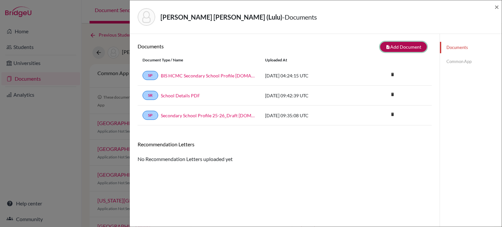
click at [392, 48] on button "note_add Add Document" at bounding box center [403, 47] width 47 height 10
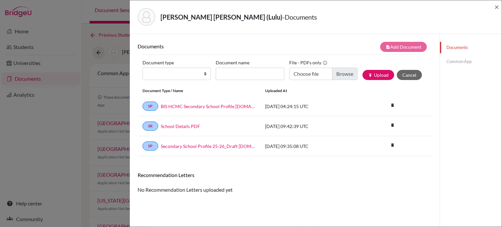
click at [192, 80] on div "Document type Change explanation for Common App reports Counselor recommendatio…" at bounding box center [285, 72] width 285 height 28
click at [174, 73] on select "Change explanation for Common App reports Counselor recommendation Internationa…" at bounding box center [177, 74] width 68 height 12
select select "2"
click at [143, 68] on select "Change explanation for Common App reports Counselor recommendation Internationa…" at bounding box center [177, 74] width 68 height 12
click at [264, 72] on input "Document name" at bounding box center [250, 74] width 68 height 12
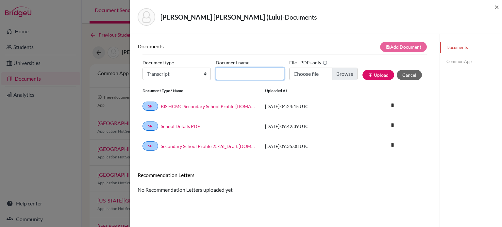
paste input "September transcript"
type input "September transcript"
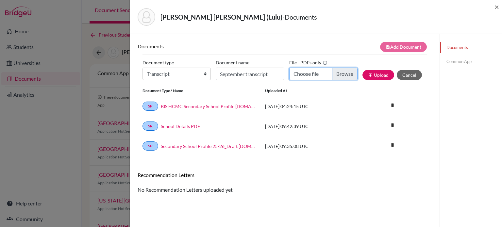
click at [342, 76] on input "Choose file" at bounding box center [323, 74] width 68 height 12
type input "C:\fakepath\Hoang Khanh Duong NGO - Transcript_Sept.pdf"
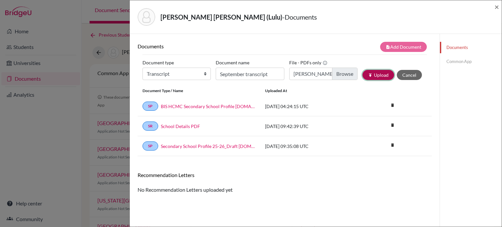
click at [380, 78] on button "publish Upload" at bounding box center [379, 75] width 32 height 10
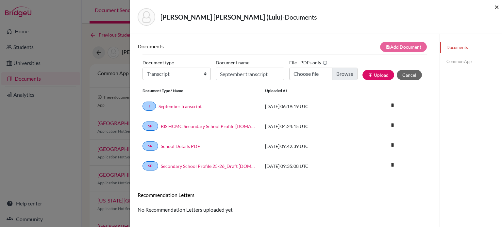
click at [497, 8] on span "×" at bounding box center [497, 6] width 5 height 9
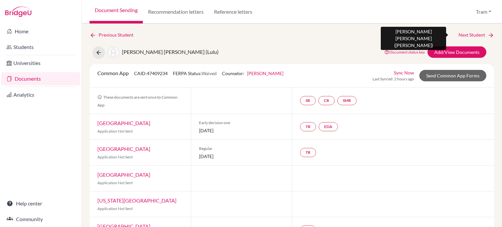
click at [488, 36] on icon at bounding box center [491, 35] width 7 height 7
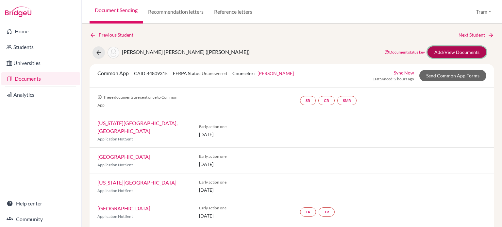
click at [459, 55] on link "Add/View Documents" at bounding box center [457, 51] width 59 height 11
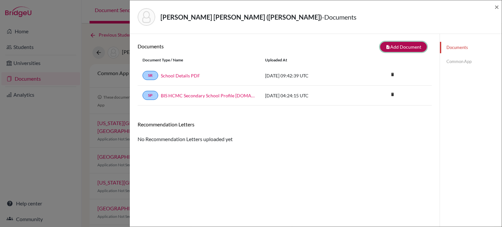
click at [400, 51] on button "note_add Add Document" at bounding box center [403, 47] width 47 height 10
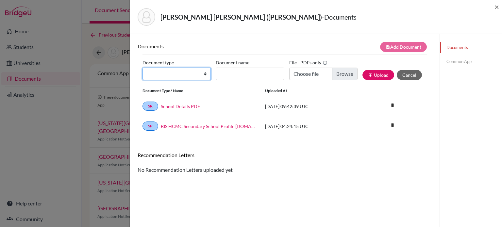
click at [161, 68] on select "Change explanation for Common App reports Counselor recommendation Internationa…" at bounding box center [177, 74] width 68 height 12
select select "2"
click at [143, 68] on select "Change explanation for Common App reports Counselor recommendation Internationa…" at bounding box center [177, 74] width 68 height 12
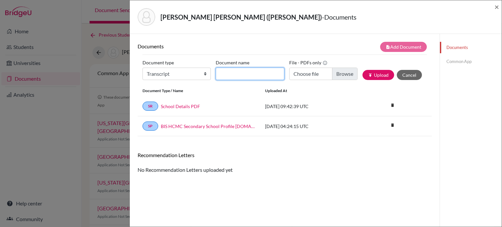
click at [234, 78] on input "Document name" at bounding box center [250, 74] width 68 height 12
paste input "September transcript"
type input "September transcript"
click at [338, 80] on div "File - PDFs only Choose file" at bounding box center [325, 72] width 73 height 28
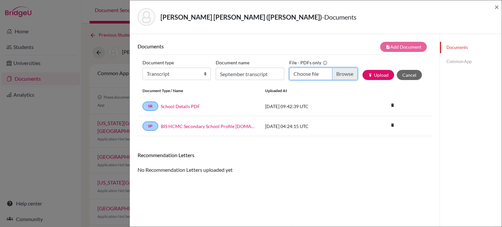
click at [345, 78] on input "Choose file" at bounding box center [323, 74] width 68 height 12
type input "C:\fakepath\Phuc Mai Khanh NGUYEN - Transcript_Sept.pdf"
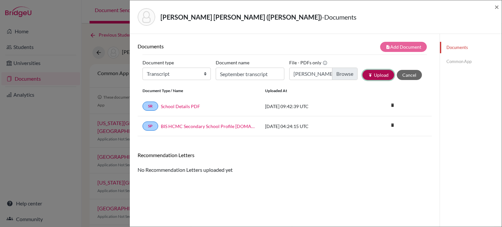
click at [368, 73] on icon "publish" at bounding box center [370, 75] width 5 height 5
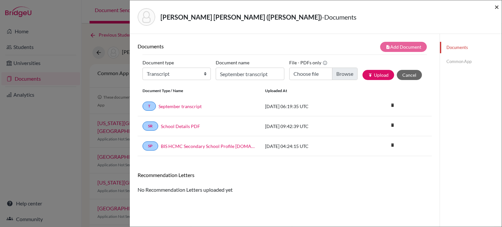
click at [499, 4] on span "×" at bounding box center [497, 6] width 5 height 9
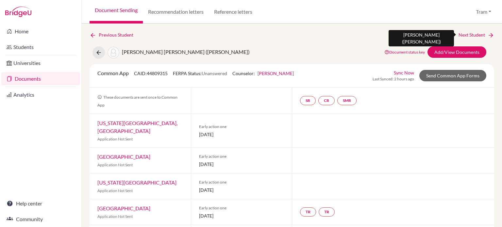
click at [468, 34] on link "Next Student" at bounding box center [477, 34] width 36 height 7
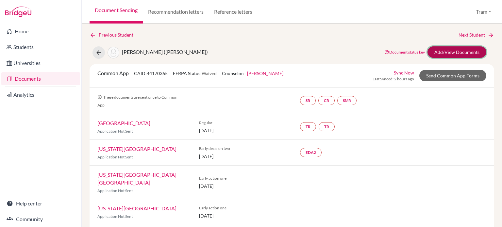
click at [433, 53] on link "Add/View Documents" at bounding box center [457, 51] width 59 height 11
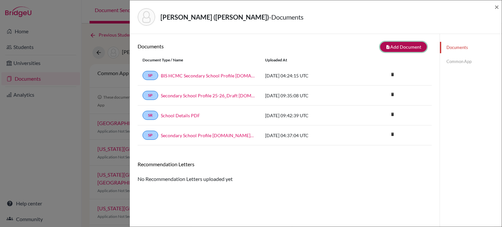
click at [399, 46] on button "note_add Add Document" at bounding box center [403, 47] width 47 height 10
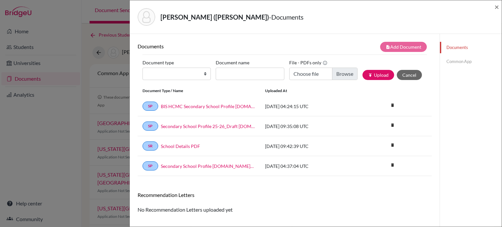
click at [167, 65] on label "Document type" at bounding box center [158, 63] width 31 height 10
click at [167, 68] on select "Change explanation for Common App reports Counselor recommendation Internationa…" at bounding box center [177, 74] width 68 height 12
click at [162, 80] on div "Document type Change explanation for Common App reports Counselor recommendatio…" at bounding box center [285, 72] width 285 height 28
drag, startPoint x: 188, startPoint y: 83, endPoint x: 193, endPoint y: 79, distance: 6.0
click at [188, 83] on div "Document type Change explanation for Common App reports Counselor recommendatio…" at bounding box center [285, 72] width 285 height 28
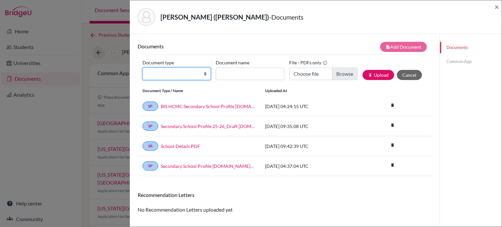
click at [193, 78] on select "Change explanation for Common App reports Counselor recommendation Internationa…" at bounding box center [177, 74] width 68 height 12
select select "2"
click at [143, 68] on select "Change explanation for Common App reports Counselor recommendation Internationa…" at bounding box center [177, 74] width 68 height 12
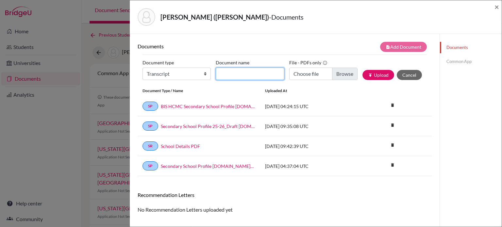
click at [239, 74] on input "Document name" at bounding box center [250, 74] width 68 height 12
paste input "September transcript"
type input "September transcript"
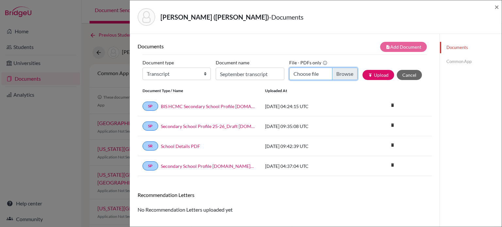
click at [343, 75] on input "Choose file" at bounding box center [323, 74] width 68 height 12
type input "C:\fakepath\Yen Khanh NGUYEN - Transcript_Sept .pdf"
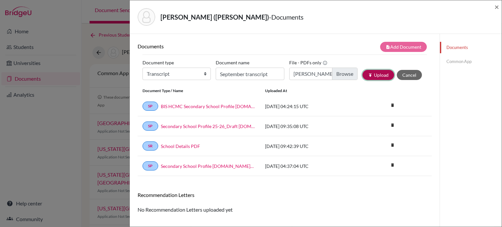
click at [378, 76] on button "publish Upload" at bounding box center [379, 75] width 32 height 10
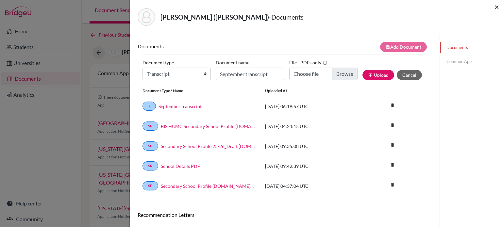
click at [496, 8] on span "×" at bounding box center [497, 6] width 5 height 9
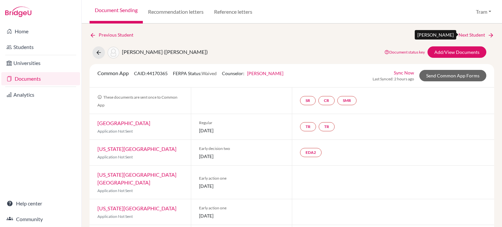
click at [476, 35] on link "Next Student" at bounding box center [477, 34] width 36 height 7
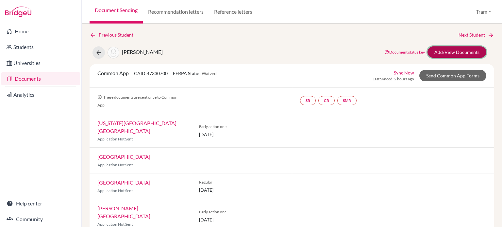
click at [467, 48] on link "Add/View Documents" at bounding box center [457, 51] width 59 height 11
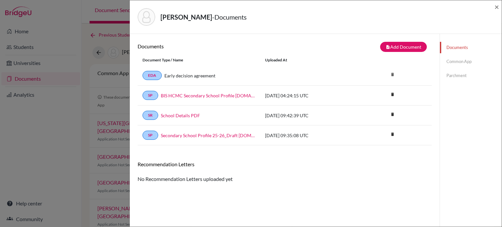
click at [396, 42] on div "note_add Add Document" at bounding box center [358, 47] width 147 height 10
click at [390, 42] on button "note_add Add Document" at bounding box center [403, 47] width 47 height 10
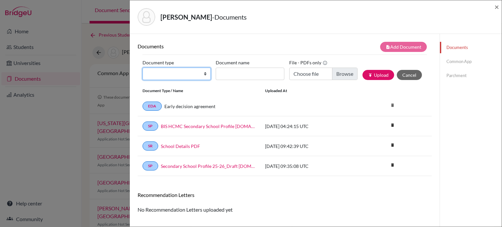
click at [179, 70] on select "Change explanation for Common App reports Counselor recommendation Internationa…" at bounding box center [177, 74] width 68 height 12
select select "2"
click at [143, 68] on select "Change explanation for Common App reports Counselor recommendation Internationa…" at bounding box center [177, 74] width 68 height 12
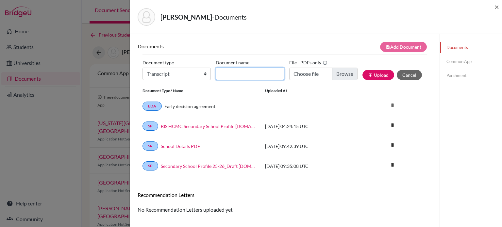
click at [248, 77] on input "Document name" at bounding box center [250, 74] width 68 height 12
paste input "September transcript"
type input "September transcript"
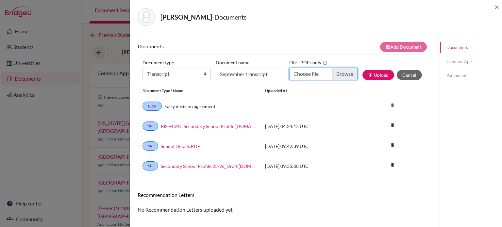
click at [339, 73] on input "Choose file" at bounding box center [323, 74] width 68 height 12
type input "C:\fakepath\Soobin PARK - Transcript_Sept.pdf"
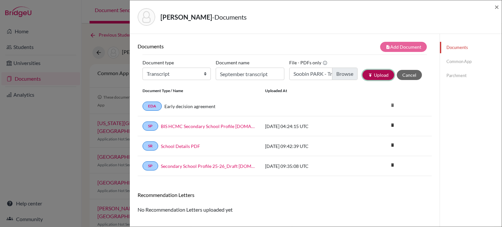
click at [390, 72] on button "publish Upload" at bounding box center [379, 75] width 32 height 10
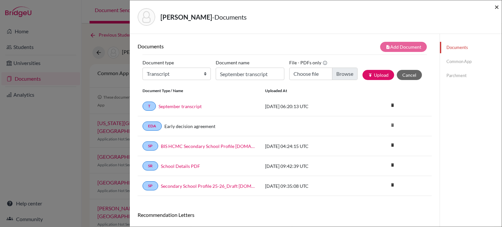
click at [496, 4] on span "×" at bounding box center [497, 6] width 5 height 9
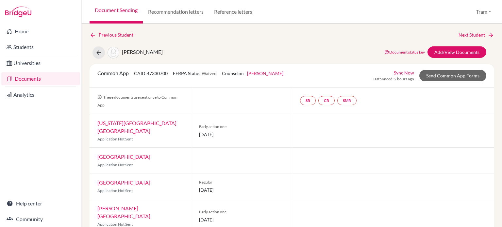
click at [474, 28] on div "Previous Student Next Student Park, Isabella Document status key TR Requirement…" at bounding box center [292, 126] width 421 height 204
click at [473, 34] on link "Next Student" at bounding box center [477, 34] width 36 height 7
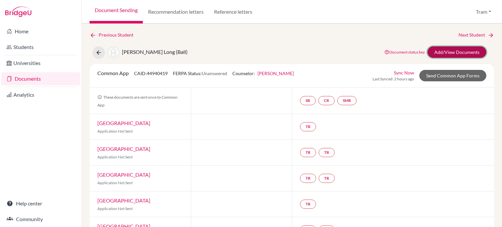
click at [447, 47] on link "Add/View Documents" at bounding box center [457, 51] width 59 height 11
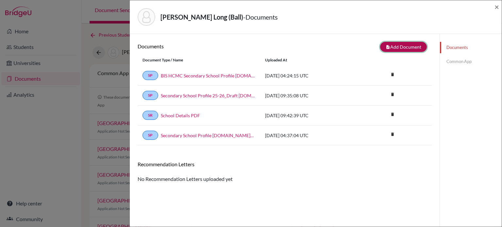
click at [387, 44] on button "note_add Add Document" at bounding box center [403, 47] width 47 height 10
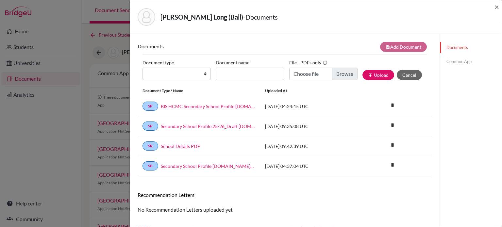
scroll to position [1, 0]
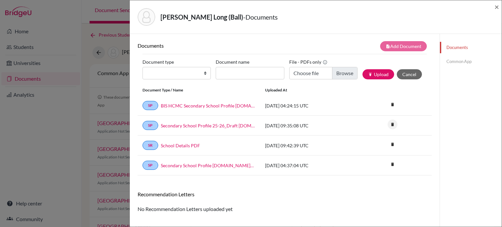
click at [392, 123] on icon "delete" at bounding box center [393, 125] width 10 height 10
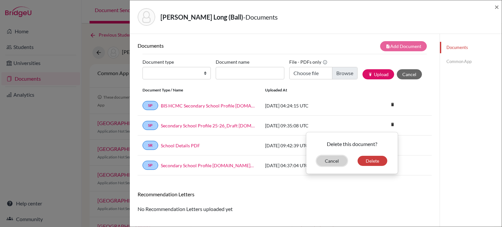
click at [327, 162] on button "Cancel" at bounding box center [332, 161] width 30 height 10
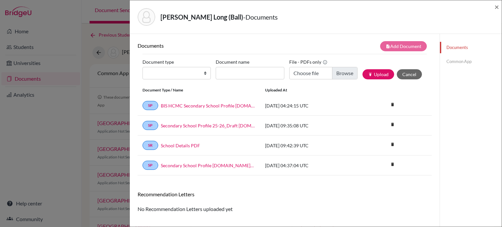
click at [167, 79] on div "Document type Change explanation for Common App reports Counselor recommendatio…" at bounding box center [285, 71] width 285 height 28
click at [173, 71] on select "Change explanation for Common App reports Counselor recommendation Internationa…" at bounding box center [177, 73] width 68 height 12
select select "2"
click at [143, 67] on select "Change explanation for Common App reports Counselor recommendation Internationa…" at bounding box center [177, 73] width 68 height 12
click at [228, 64] on label "Document name" at bounding box center [233, 62] width 34 height 10
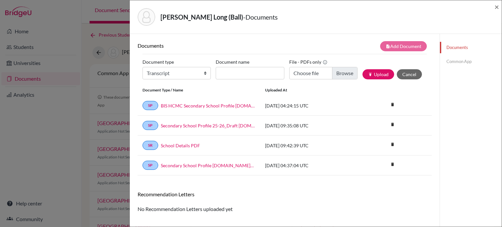
click at [228, 67] on input "Document name" at bounding box center [250, 73] width 68 height 12
click at [228, 65] on label "Document name" at bounding box center [233, 62] width 34 height 10
click at [228, 67] on input "Document name" at bounding box center [250, 73] width 68 height 12
copy label "Document"
click at [268, 74] on input "Document name" at bounding box center [250, 73] width 68 height 12
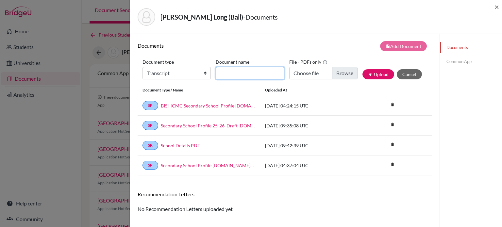
paste input "Document"
type input "Document"
drag, startPoint x: 270, startPoint y: 73, endPoint x: 0, endPoint y: 78, distance: 269.9
click at [0, 78] on div "Pham, Hoang Long (Ball) - Documents × Documents note_add Add Document Document …" at bounding box center [251, 113] width 502 height 227
paste input "Document"
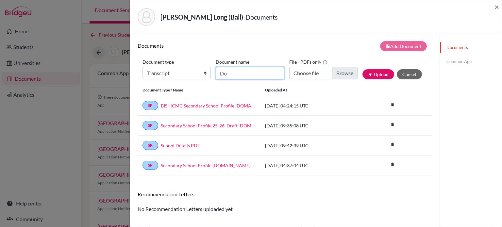
type input "D"
type input "September transcript"
drag, startPoint x: 271, startPoint y: 73, endPoint x: 45, endPoint y: 71, distance: 225.3
click at [45, 71] on div "Pham, Hoang Long (Ball) - Documents × Documents note_add Add Document Document …" at bounding box center [251, 113] width 502 height 227
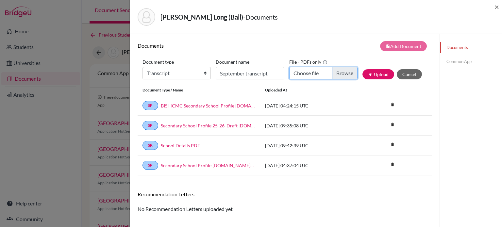
click at [343, 69] on input "Choose file" at bounding box center [323, 73] width 68 height 12
type input "C:\fakepath\Hoang Long PHAM - Transcript_Sept.pdf"
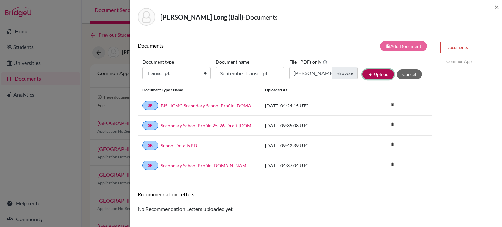
click at [373, 74] on button "publish Upload" at bounding box center [379, 74] width 32 height 10
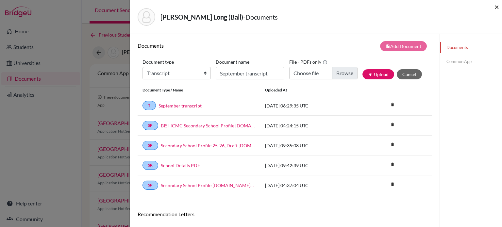
click at [497, 5] on span "×" at bounding box center [497, 6] width 5 height 9
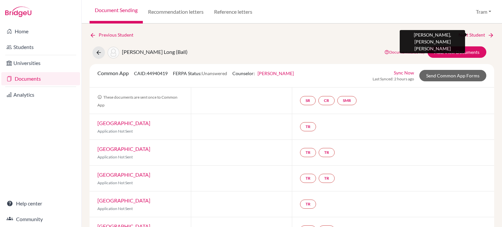
click at [476, 33] on link "Next Student" at bounding box center [477, 34] width 36 height 7
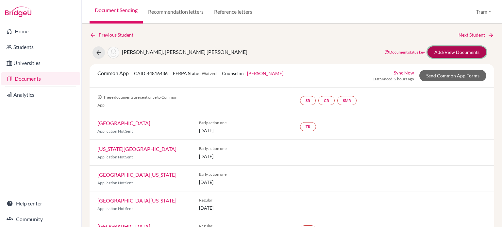
click at [444, 50] on link "Add/View Documents" at bounding box center [457, 51] width 59 height 11
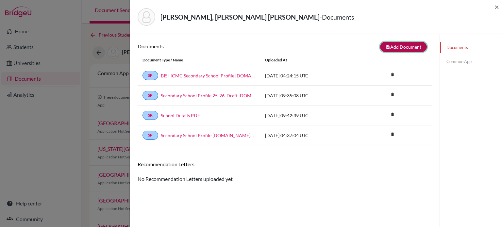
click at [411, 51] on button "note_add Add Document" at bounding box center [403, 47] width 47 height 10
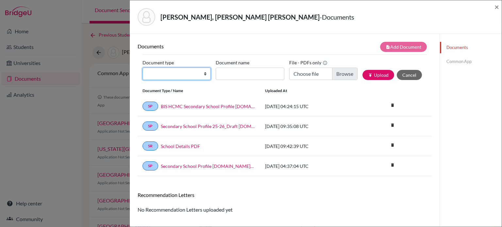
drag, startPoint x: 160, startPoint y: 71, endPoint x: 163, endPoint y: 77, distance: 6.9
click at [160, 71] on select "Change explanation for Common App reports Counselor recommendation Internationa…" at bounding box center [177, 74] width 68 height 12
select select "2"
click at [143, 68] on select "Change explanation for Common App reports Counselor recommendation Internationa…" at bounding box center [177, 74] width 68 height 12
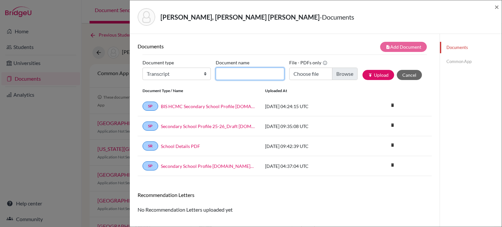
click at [233, 72] on input "Document name" at bounding box center [250, 74] width 68 height 12
paste input "September transcript"
type input "September transcript"
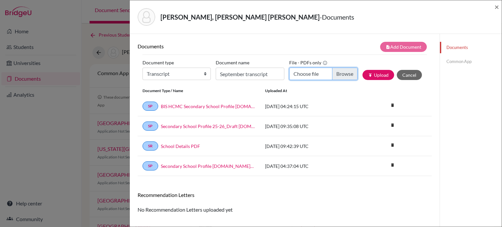
click at [337, 75] on input "Choose file" at bounding box center [323, 74] width 68 height 12
type input "C:\fakepath\Ngo Anh Tuan PHAM - Transcript_Sept.pdf"
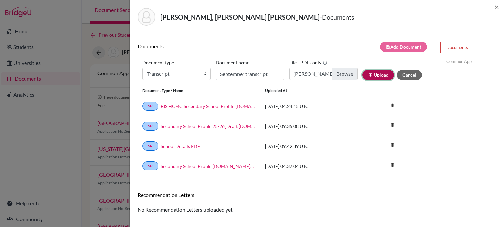
click at [368, 73] on icon "publish" at bounding box center [370, 75] width 5 height 5
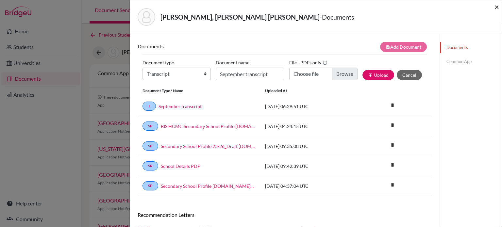
click at [495, 6] on span "×" at bounding box center [497, 6] width 5 height 9
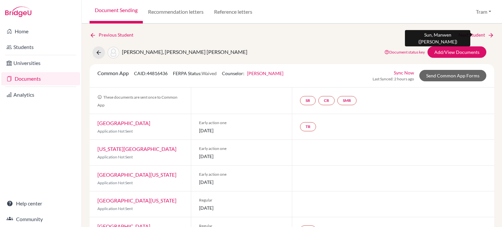
click at [476, 32] on link "Next Student" at bounding box center [477, 34] width 36 height 7
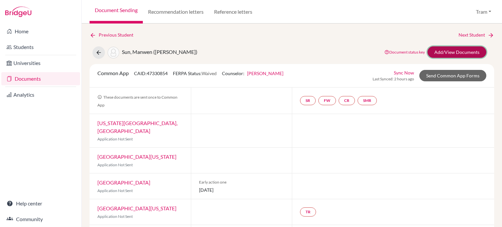
click at [451, 50] on link "Add/View Documents" at bounding box center [457, 51] width 59 height 11
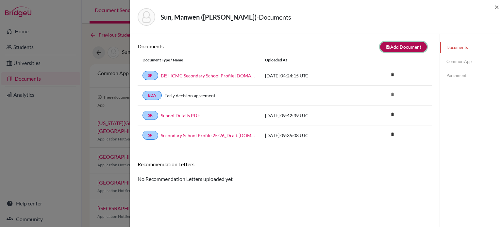
click at [403, 44] on button "note_add Add Document" at bounding box center [403, 47] width 47 height 10
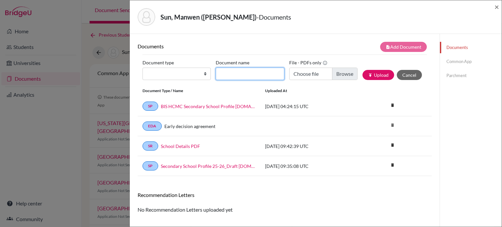
click at [233, 71] on input "Document name" at bounding box center [250, 74] width 68 height 12
paste input "September transcript"
type input "September transcript"
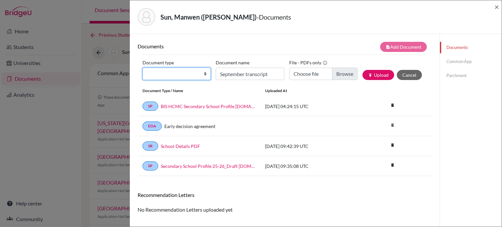
click at [183, 73] on select "Change explanation for Common App reports Counselor recommendation Internationa…" at bounding box center [177, 74] width 68 height 12
select select "2"
click at [143, 68] on select "Change explanation for Common App reports Counselor recommendation Internationa…" at bounding box center [177, 74] width 68 height 12
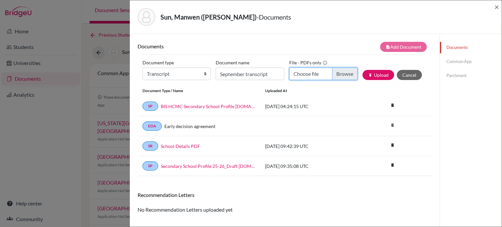
click at [348, 72] on input "Choose file" at bounding box center [323, 74] width 68 height 12
type input "C:\fakepath\Manwen SUN - Transcript_Sept.pdf"
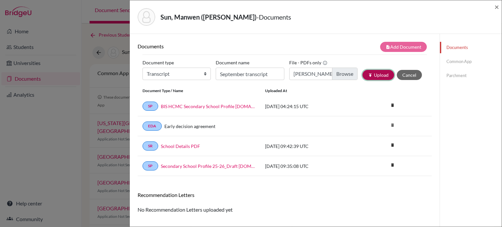
click at [371, 73] on button "publish Upload" at bounding box center [379, 75] width 32 height 10
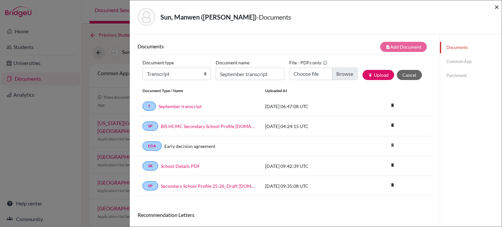
click at [497, 5] on span "×" at bounding box center [497, 6] width 5 height 9
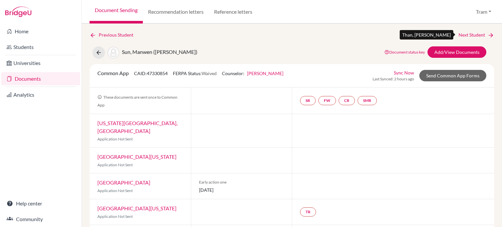
click at [480, 36] on link "Next Student" at bounding box center [477, 34] width 36 height 7
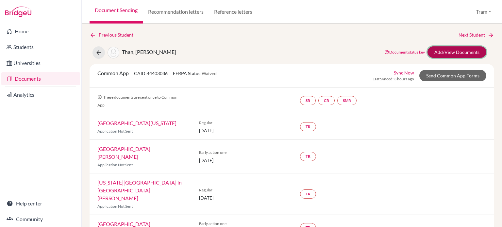
click at [449, 52] on link "Add/View Documents" at bounding box center [457, 51] width 59 height 11
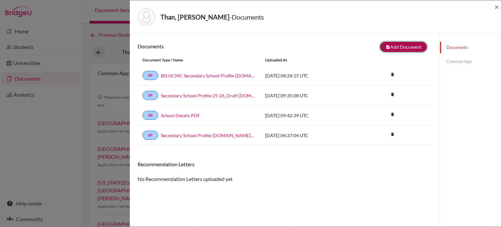
click at [384, 42] on button "note_add Add Document" at bounding box center [403, 47] width 47 height 10
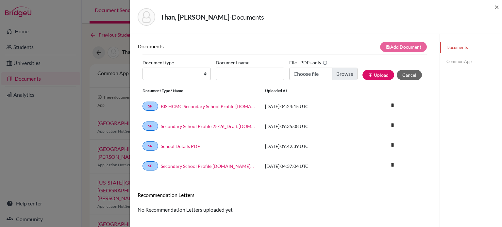
click at [224, 67] on label "Document name" at bounding box center [233, 63] width 34 height 10
click at [224, 68] on input "Document name" at bounding box center [250, 74] width 68 height 12
paste input "September transcript"
click at [220, 73] on input "September transcript" at bounding box center [250, 74] width 68 height 12
type input "September transcript"
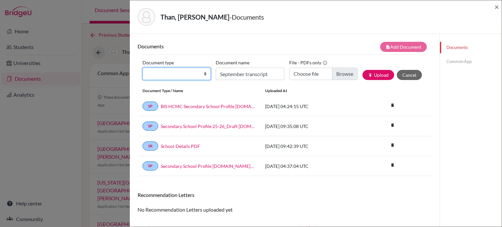
click at [182, 72] on select "Change explanation for Common App reports Counselor recommendation Internationa…" at bounding box center [177, 74] width 68 height 12
select select "2"
click at [143, 68] on select "Change explanation for Common App reports Counselor recommendation Internationa…" at bounding box center [177, 74] width 68 height 12
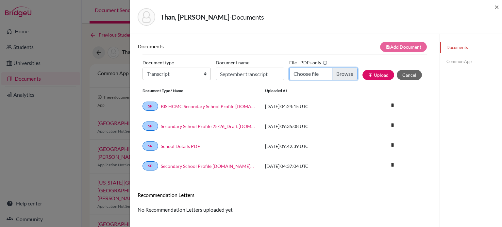
click at [316, 74] on input "Choose file" at bounding box center [323, 74] width 68 height 12
type input "C:\fakepath\Trong Dan Thy THAN - Transcript_Sept.pdf"
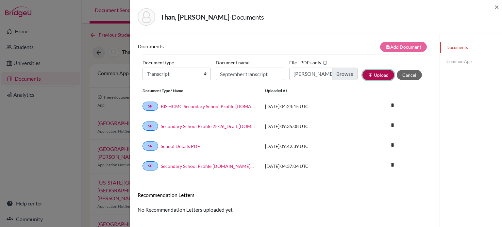
click at [378, 78] on button "publish Upload" at bounding box center [379, 75] width 32 height 10
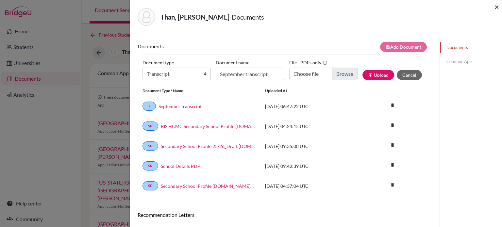
click at [496, 6] on span "×" at bounding box center [497, 6] width 5 height 9
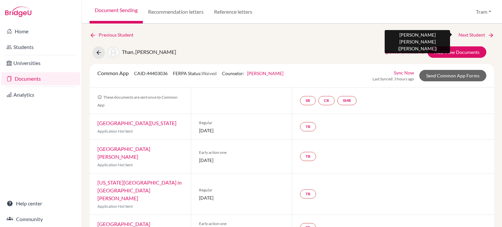
click at [475, 36] on link "Next Student" at bounding box center [477, 34] width 36 height 7
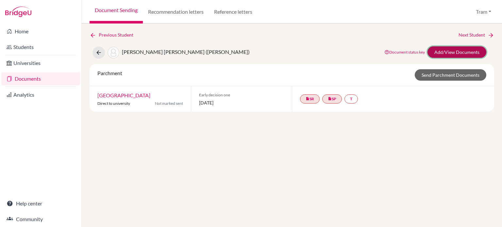
click at [444, 51] on link "Add/View Documents" at bounding box center [457, 51] width 59 height 11
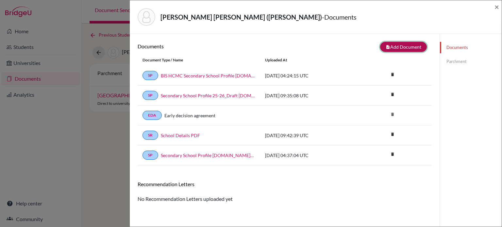
click at [386, 46] on icon "note_add" at bounding box center [388, 47] width 5 height 5
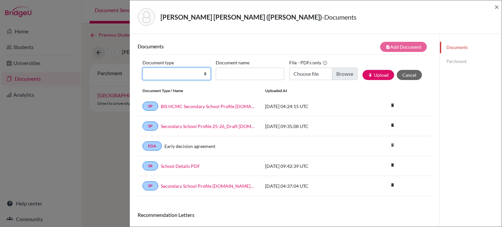
drag, startPoint x: 147, startPoint y: 71, endPoint x: 179, endPoint y: 77, distance: 32.6
click at [147, 71] on select "Change explanation for Common App reports Counselor recommendation Internationa…" at bounding box center [177, 74] width 68 height 12
select select "2"
click at [143, 68] on select "Change explanation for Common App reports Counselor recommendation Internationa…" at bounding box center [177, 74] width 68 height 12
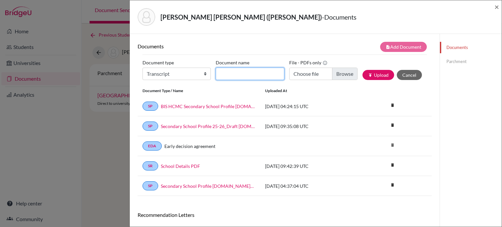
click at [228, 73] on input "Document name" at bounding box center [250, 74] width 68 height 12
paste input "September transcript"
type input "September transcript"
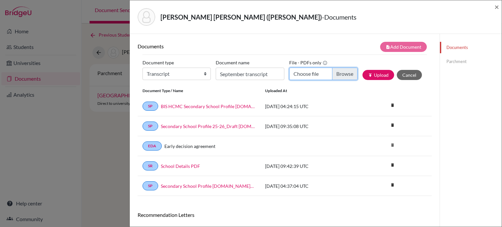
click at [336, 73] on input "Choose file" at bounding box center [323, 74] width 68 height 12
type input "C:\fakepath\Dinh Ngoc Anh TRAN - Transcript_Sept.pdf"
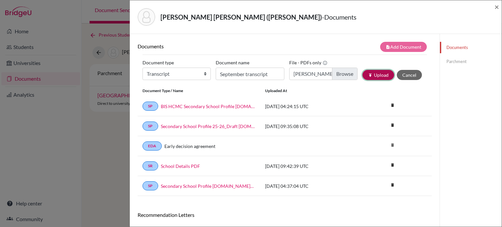
click at [363, 76] on button "publish Upload" at bounding box center [379, 75] width 32 height 10
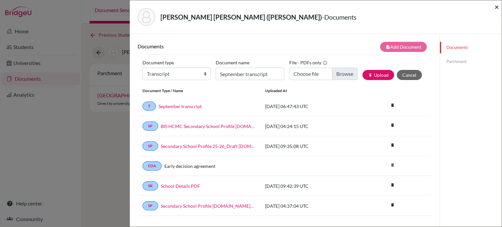
click at [498, 8] on span "×" at bounding box center [497, 6] width 5 height 9
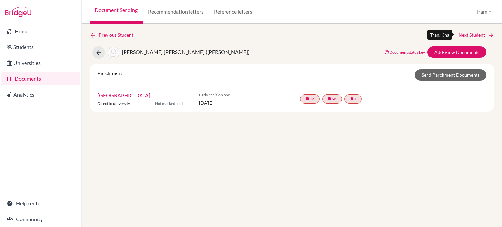
click at [482, 38] on link "Next Student" at bounding box center [477, 34] width 36 height 7
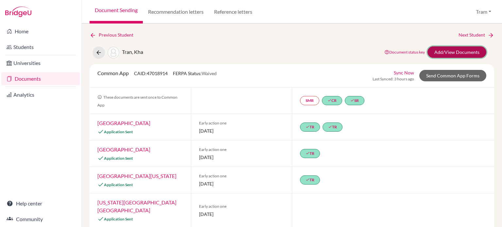
click at [455, 49] on link "Add/View Documents" at bounding box center [457, 51] width 59 height 11
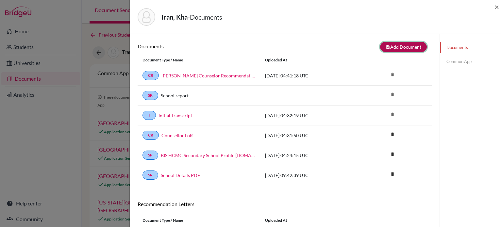
click at [400, 43] on button "note_add Add Document" at bounding box center [403, 47] width 47 height 10
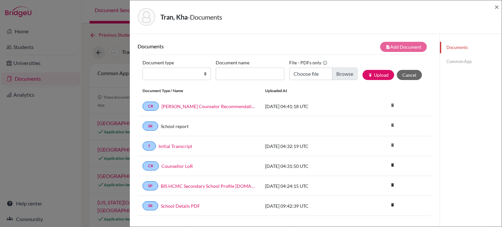
click at [62, 49] on div "Tran, Kha - Documents × Documents note_add Add Document Document type Change ex…" at bounding box center [251, 113] width 502 height 227
drag, startPoint x: 159, startPoint y: 73, endPoint x: 166, endPoint y: 77, distance: 8.2
click at [159, 73] on select "Change explanation for Common App reports Counselor recommendation Internationa…" at bounding box center [177, 74] width 68 height 12
select select "2"
click at [143, 68] on select "Change explanation for Common App reports Counselor recommendation Internationa…" at bounding box center [177, 74] width 68 height 12
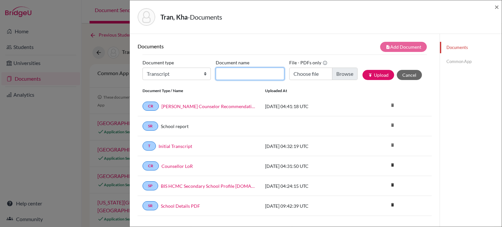
click at [242, 78] on input "Document name" at bounding box center [250, 74] width 68 height 12
paste input "September transcript"
type input "September transcript"
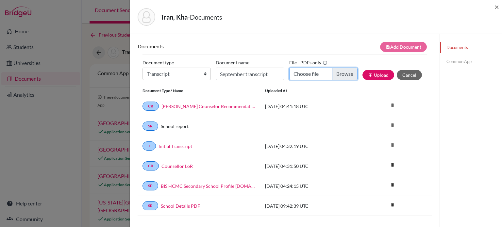
click at [340, 74] on input "Choose file" at bounding box center [323, 74] width 68 height 12
type input "C:\fakepath\Kha TRAN - Transcript_Sept.pdf"
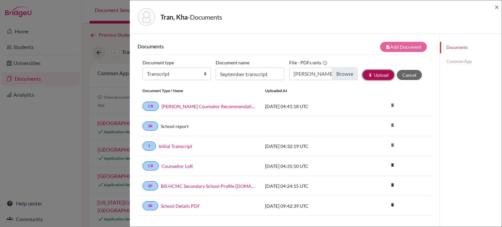
click at [381, 73] on button "publish Upload" at bounding box center [379, 75] width 32 height 10
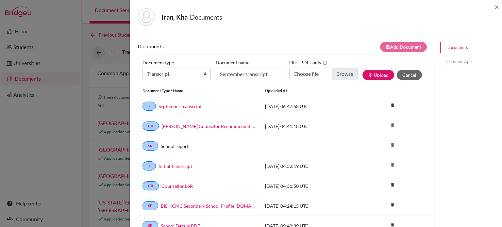
click at [493, 7] on div "Tran, Kha - Documents ×" at bounding box center [315, 17] width 367 height 28
click at [495, 7] on span "×" at bounding box center [497, 6] width 5 height 9
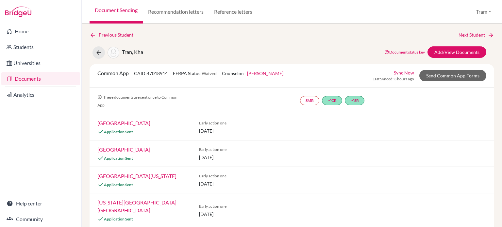
click at [468, 29] on div "Previous Student Next Student Tran, Kha Document status key TR Requirement. Doc…" at bounding box center [292, 126] width 421 height 204
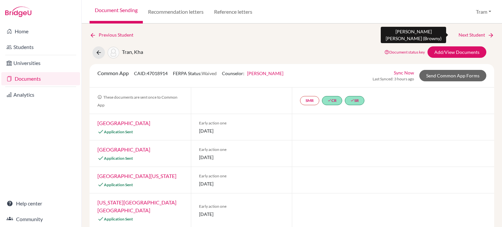
click at [465, 38] on link "Next Student" at bounding box center [477, 34] width 36 height 7
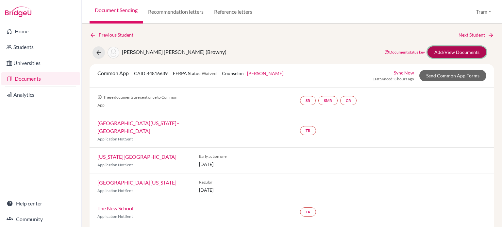
click at [460, 47] on link "Add/View Documents" at bounding box center [457, 51] width 59 height 11
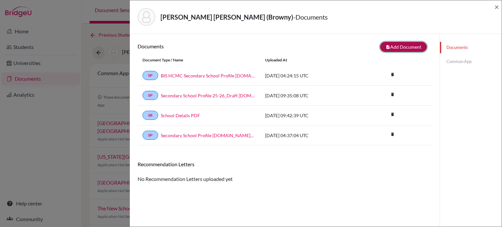
click at [391, 43] on button "note_add Add Document" at bounding box center [403, 47] width 47 height 10
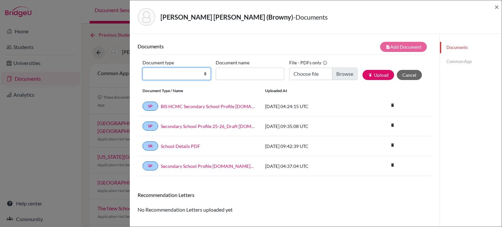
click at [168, 76] on select "Change explanation for Common App reports Counselor recommendation Internationa…" at bounding box center [177, 74] width 68 height 12
select select "2"
click at [143, 68] on select "Change explanation for Common App reports Counselor recommendation Internationa…" at bounding box center [177, 74] width 68 height 12
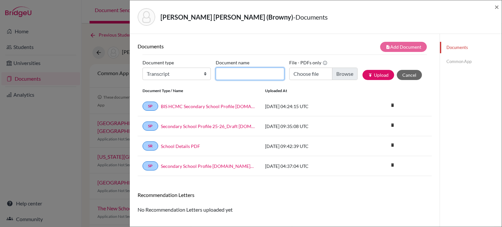
drag, startPoint x: 218, startPoint y: 76, endPoint x: 242, endPoint y: 73, distance: 23.4
click at [218, 76] on input "Document name" at bounding box center [250, 74] width 68 height 12
paste input "September transcript"
type input "September transcript"
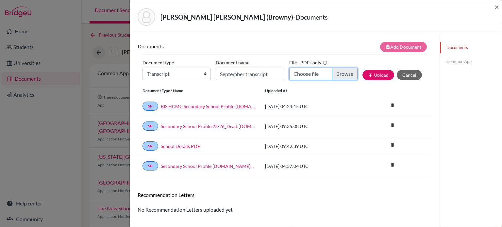
click at [341, 70] on input "Choose file" at bounding box center [323, 74] width 68 height 12
type input "C:\fakepath\Nhu Quoc Uy TRUONG - Transcript_Sept.pdf"
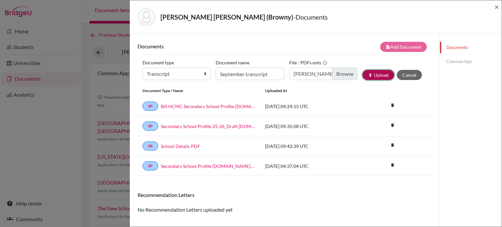
click at [385, 76] on button "publish Upload" at bounding box center [379, 75] width 32 height 10
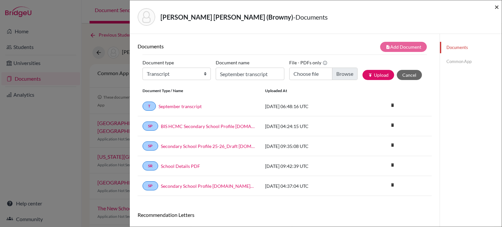
click at [499, 6] on span "×" at bounding box center [497, 6] width 5 height 9
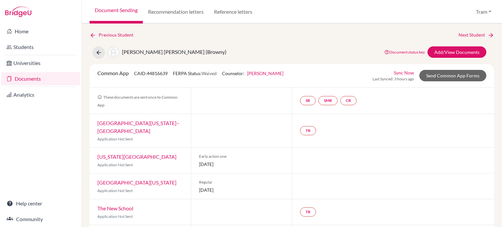
click at [485, 31] on div "Previous Student Next Student Truong, Nhu Quoc Uy (Browny) Document status key …" at bounding box center [292, 126] width 421 height 204
click at [488, 33] on icon at bounding box center [491, 35] width 7 height 7
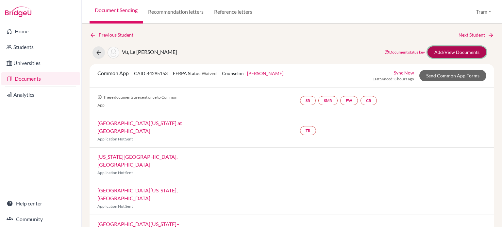
click at [449, 52] on link "Add/View Documents" at bounding box center [457, 51] width 59 height 11
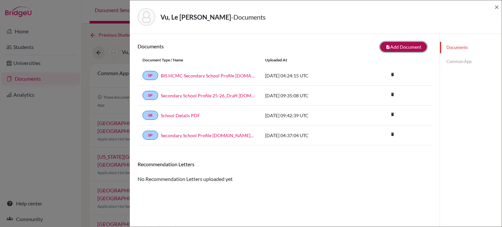
click at [396, 45] on button "note_add Add Document" at bounding box center [403, 47] width 47 height 10
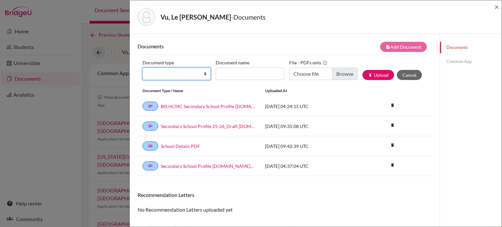
click at [182, 72] on select "Change explanation for Common App reports Counselor recommendation Internationa…" at bounding box center [177, 74] width 68 height 12
select select "2"
click at [143, 68] on select "Change explanation for Common App reports Counselor recommendation Internationa…" at bounding box center [177, 74] width 68 height 12
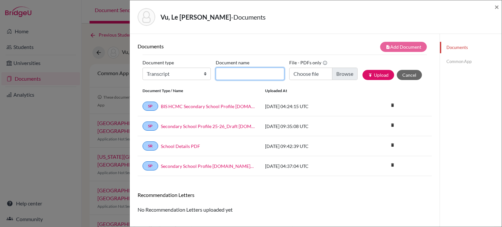
click at [229, 74] on input "Document name" at bounding box center [250, 74] width 68 height 12
paste input "September transcript"
type input "September transcript"
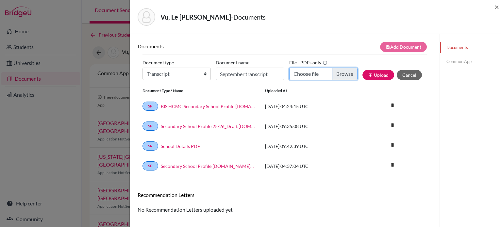
click at [336, 73] on input "Choose file" at bounding box center [323, 74] width 68 height 12
type input "C:\fakepath\Le Quynh Anh VU - Transcript_Sept.pdf"
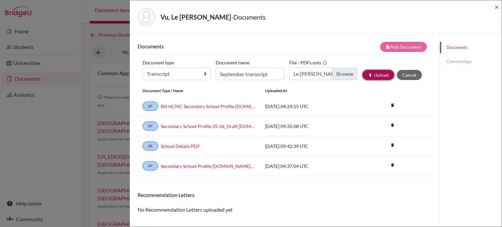
click at [375, 78] on button "publish Upload" at bounding box center [379, 75] width 32 height 10
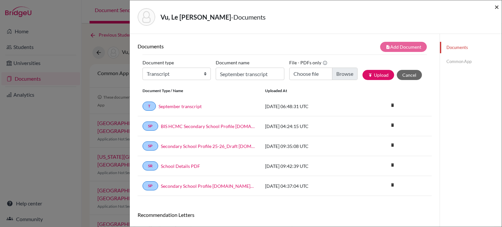
click at [498, 4] on span "×" at bounding box center [497, 6] width 5 height 9
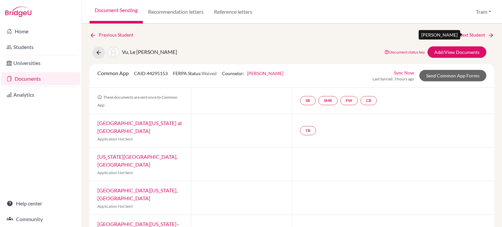
click at [459, 32] on link "Next Student" at bounding box center [477, 34] width 36 height 7
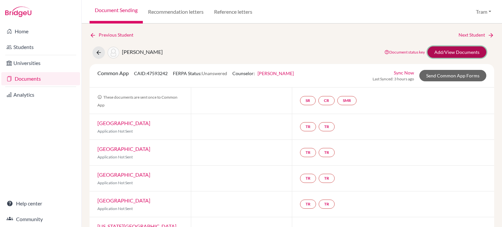
click at [438, 56] on link "Add/View Documents" at bounding box center [457, 51] width 59 height 11
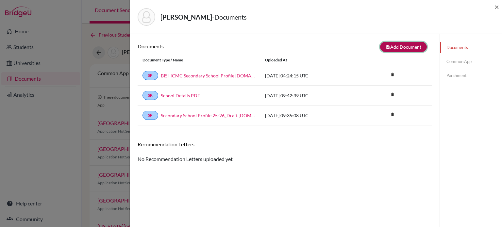
click at [393, 46] on button "note_add Add Document" at bounding box center [403, 47] width 47 height 10
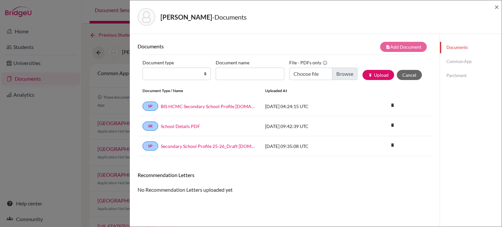
click at [170, 81] on div "Document type Change explanation for Common App reports Counselor recommendatio…" at bounding box center [285, 72] width 285 height 28
click at [173, 75] on select "Change explanation for Common App reports Counselor recommendation Internationa…" at bounding box center [177, 74] width 68 height 12
select select "2"
click at [143, 68] on select "Change explanation for Common App reports Counselor recommendation Internationa…" at bounding box center [177, 74] width 68 height 12
click at [223, 83] on div "Document type Change explanation for Common App reports Counselor recommendatio…" at bounding box center [285, 72] width 285 height 28
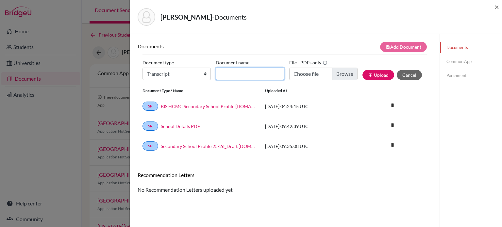
click at [232, 72] on input "Document name" at bounding box center [250, 74] width 68 height 12
paste input "September transcript"
type input "September transcript"
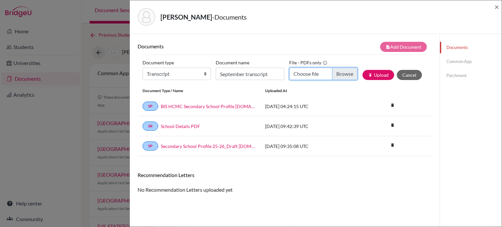
click at [341, 72] on input "Choose file" at bounding box center [323, 74] width 68 height 12
type input "C:\fakepath\JaeJin CHO - Transcript_Sept.pdf"
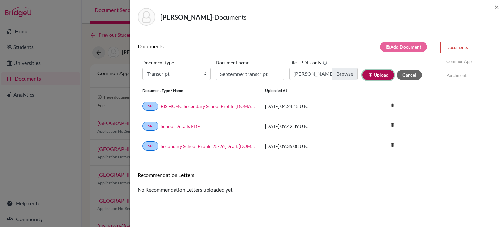
click at [363, 72] on button "publish Upload" at bounding box center [379, 75] width 32 height 10
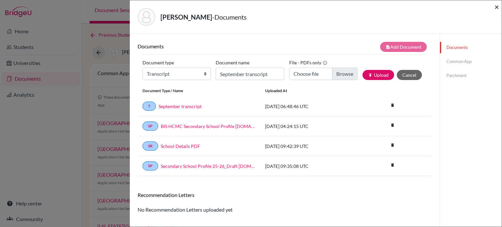
click at [498, 8] on span "×" at bounding box center [497, 6] width 5 height 9
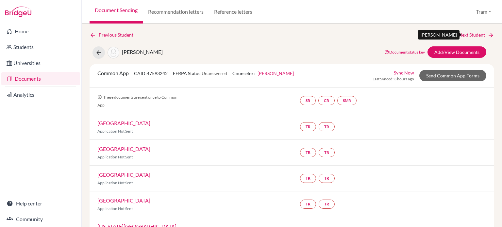
click at [476, 32] on link "Next Student" at bounding box center [477, 34] width 36 height 7
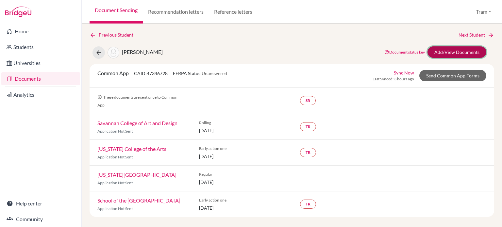
click at [435, 49] on link "Add/View Documents" at bounding box center [457, 51] width 59 height 11
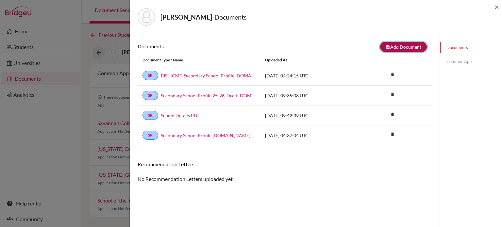
click at [406, 45] on button "note_add Add Document" at bounding box center [403, 47] width 47 height 10
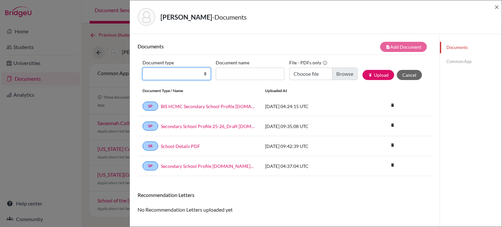
click at [164, 76] on select "Change explanation for Common App reports Counselor recommendation Internationa…" at bounding box center [177, 74] width 68 height 12
select select "2"
click at [143, 68] on select "Change explanation for Common App reports Counselor recommendation Internationa…" at bounding box center [177, 74] width 68 height 12
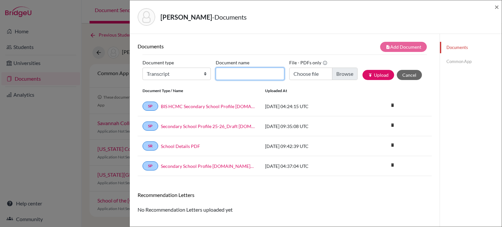
click at [230, 77] on input "Document name" at bounding box center [250, 74] width 68 height 12
paste input "September transcript"
type input "September transcript"
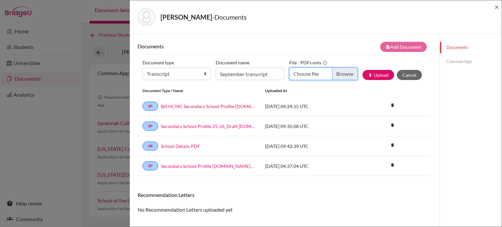
click at [347, 72] on input "Choose file" at bounding box center [323, 74] width 68 height 12
type input "C:\fakepath\EunBin LEE - Transcript_Sept.pdf"
click at [375, 81] on div "Document type Change explanation for Common App reports Counselor recommendatio…" at bounding box center [285, 72] width 285 height 28
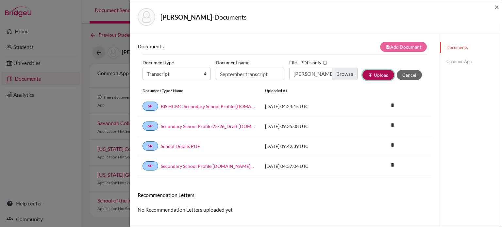
click at [378, 76] on button "publish Upload" at bounding box center [379, 75] width 32 height 10
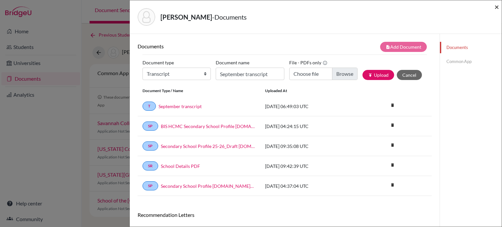
click at [496, 5] on span "×" at bounding box center [497, 6] width 5 height 9
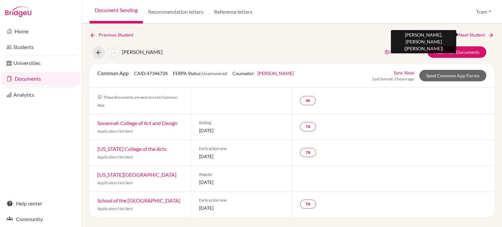
click at [484, 34] on link "Next Student" at bounding box center [477, 34] width 36 height 7
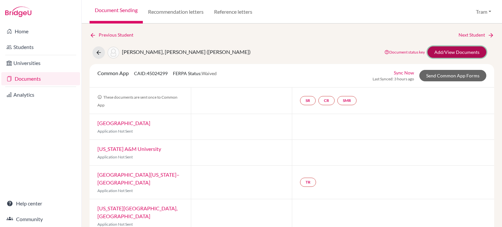
click at [451, 50] on link "Add/View Documents" at bounding box center [457, 51] width 59 height 11
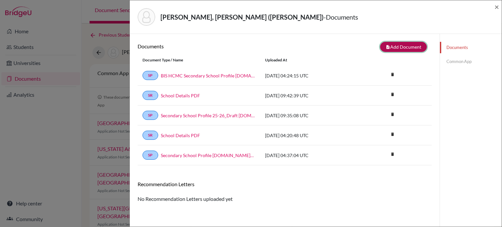
click at [390, 48] on button "note_add Add Document" at bounding box center [403, 47] width 47 height 10
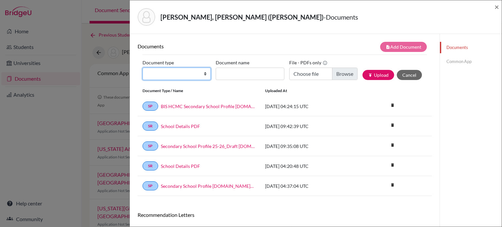
click at [175, 77] on select "Change explanation for Common App reports Counselor recommendation Internationa…" at bounding box center [177, 74] width 68 height 12
select select "2"
click at [143, 68] on select "Change explanation for Common App reports Counselor recommendation Internationa…" at bounding box center [177, 74] width 68 height 12
click at [232, 80] on div "Document type Change explanation for Common App reports Counselor recommendatio…" at bounding box center [285, 72] width 285 height 28
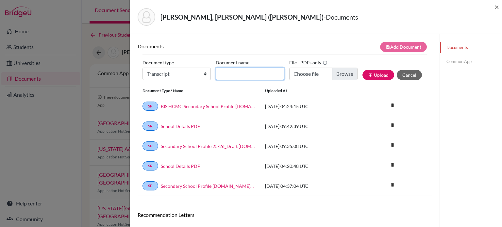
click at [257, 73] on input "Document name" at bounding box center [250, 74] width 68 height 12
paste input "September transcript"
type input "September transcript"
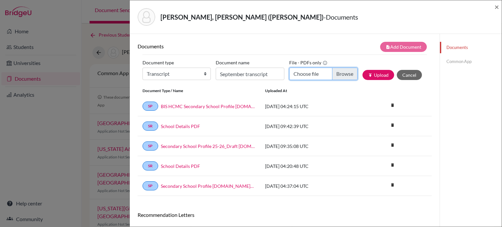
click at [342, 73] on input "Choose file" at bounding box center [323, 74] width 68 height 12
type input "C:\fakepath\Le Tuan Anh NGUYEN - Transcript_Sept.pdf"
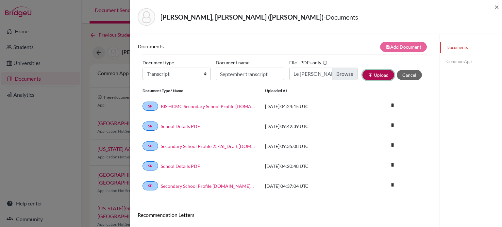
click at [375, 76] on button "publish Upload" at bounding box center [379, 75] width 32 height 10
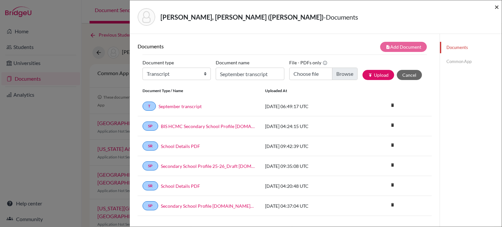
click at [497, 8] on span "×" at bounding box center [497, 6] width 5 height 9
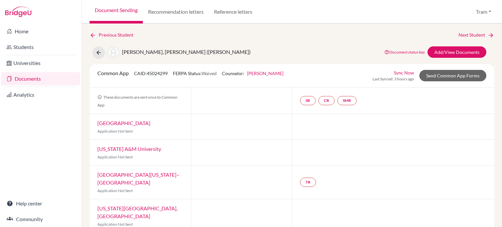
click at [475, 39] on div "Previous Student Next Student Nguyen, Le Tuan Anh (Tony) Document status key TR…" at bounding box center [292, 208] width 405 height 354
click at [476, 35] on link "Next Student" at bounding box center [477, 34] width 36 height 7
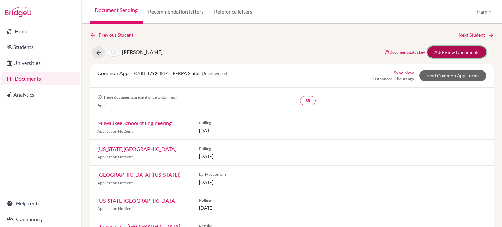
click at [463, 56] on link "Add/View Documents" at bounding box center [457, 51] width 59 height 11
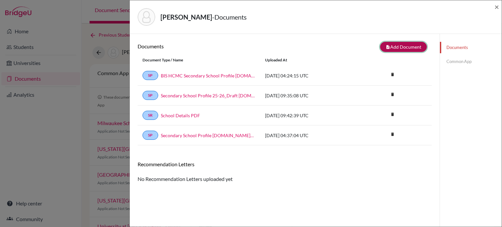
click at [381, 46] on button "note_add Add Document" at bounding box center [403, 47] width 47 height 10
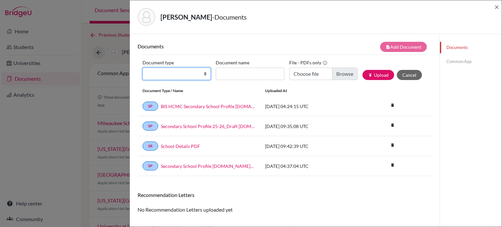
drag, startPoint x: 196, startPoint y: 73, endPoint x: 200, endPoint y: 78, distance: 6.1
click at [196, 73] on select "Change explanation for Common App reports Counselor recommendation Internationa…" at bounding box center [177, 74] width 68 height 12
select select "2"
click at [143, 68] on select "Change explanation for Common App reports Counselor recommendation Internationa…" at bounding box center [177, 74] width 68 height 12
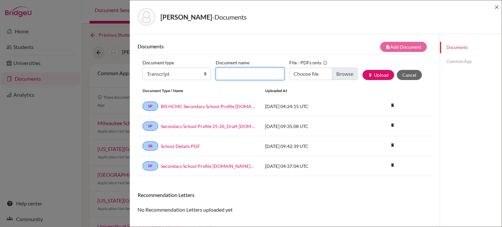
drag, startPoint x: 235, startPoint y: 71, endPoint x: 266, endPoint y: 70, distance: 30.1
click at [235, 71] on input "Document name" at bounding box center [250, 74] width 68 height 12
paste input "September transcript"
type input "September transcript"
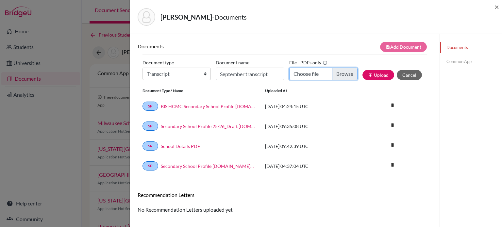
click at [347, 73] on input "Choose file" at bounding box center [323, 74] width 68 height 12
type input "C:\fakepath\Ryan NGUYEN - Transcript_Sept.pdf"
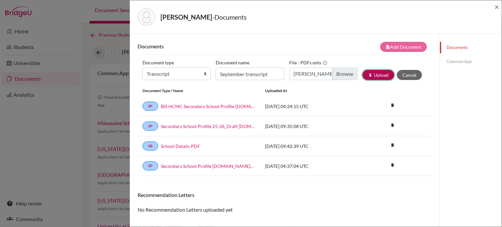
click at [377, 75] on button "publish Upload" at bounding box center [379, 75] width 32 height 10
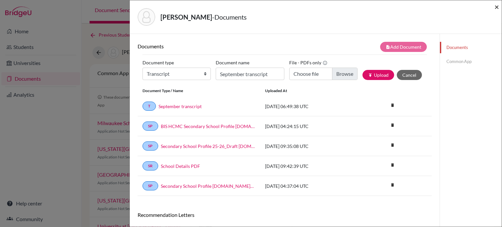
click at [499, 6] on span "×" at bounding box center [497, 6] width 5 height 9
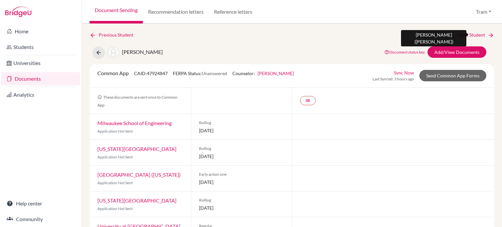
click at [466, 36] on link "Next Student" at bounding box center [477, 34] width 36 height 7
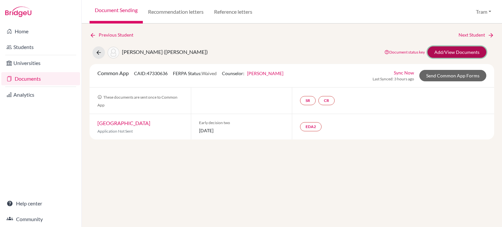
click at [433, 46] on link "Add/View Documents" at bounding box center [457, 51] width 59 height 11
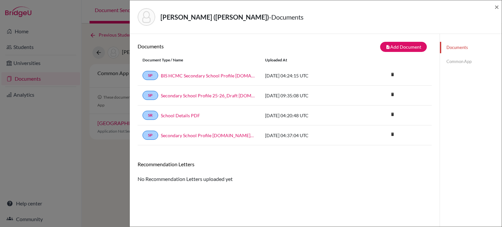
click at [395, 52] on div "Documents note_add Add Document Document type Change explanation for Common App…" at bounding box center [285, 94] width 294 height 104
click at [397, 47] on button "note_add Add Document" at bounding box center [403, 47] width 47 height 10
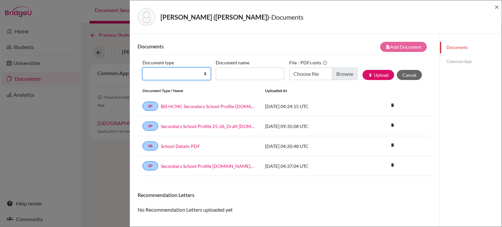
drag, startPoint x: 202, startPoint y: 77, endPoint x: 192, endPoint y: 79, distance: 9.8
click at [200, 77] on select "Change explanation for Common App reports Counselor recommendation Internationa…" at bounding box center [177, 74] width 68 height 12
select select "2"
click at [143, 68] on select "Change explanation for Common App reports Counselor recommendation Internationa…" at bounding box center [177, 74] width 68 height 12
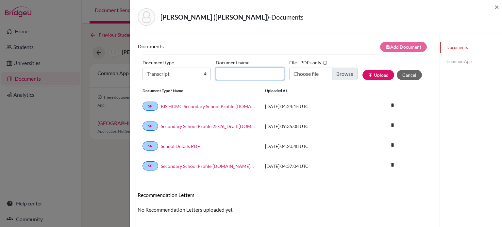
drag, startPoint x: 229, startPoint y: 78, endPoint x: 233, endPoint y: 77, distance: 4.6
click at [229, 78] on input "Document name" at bounding box center [250, 74] width 68 height 12
paste input "September transcript"
type input "September transcript"
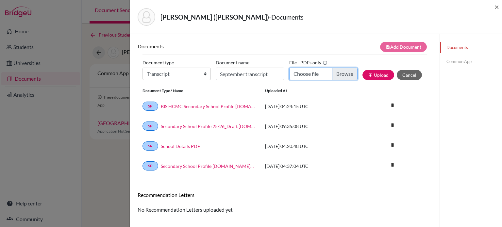
click at [351, 76] on input "Choose file" at bounding box center [323, 74] width 68 height 12
type input "C:\fakepath\Gia Hung VU - Transcript_Sept.pdf"
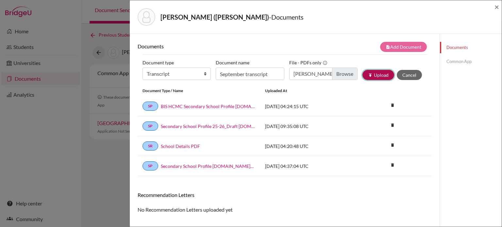
click at [375, 75] on button "publish Upload" at bounding box center [379, 75] width 32 height 10
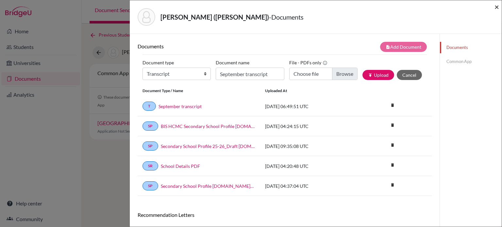
click at [499, 6] on span "×" at bounding box center [497, 6] width 5 height 9
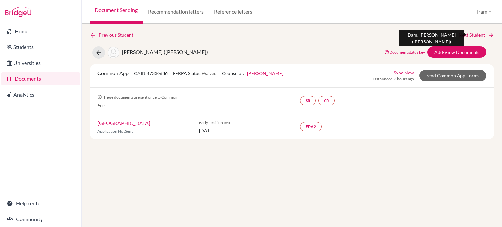
click at [485, 31] on link "Next Student" at bounding box center [477, 34] width 36 height 7
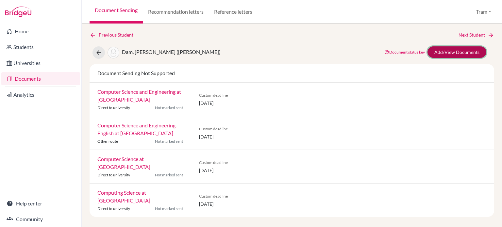
click at [455, 50] on link "Add/View Documents" at bounding box center [457, 51] width 59 height 11
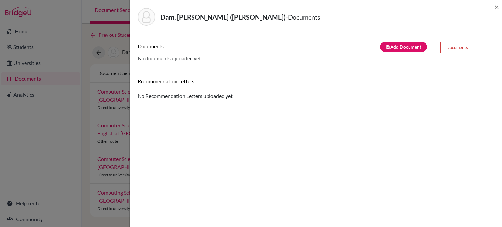
click at [388, 52] on div "Documents note_add Add Document Document type Change explanation for Common App…" at bounding box center [285, 52] width 294 height 21
click at [390, 49] on button "note_add Add Document" at bounding box center [403, 47] width 47 height 10
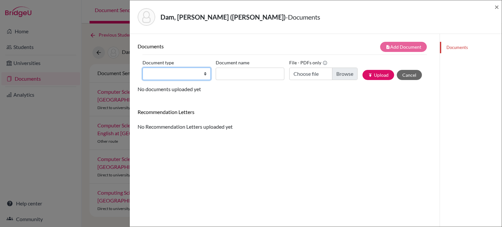
drag, startPoint x: 175, startPoint y: 71, endPoint x: 177, endPoint y: 79, distance: 7.8
click at [175, 71] on select "Change explanation for Common App reports Counselor recommendation Internationa…" at bounding box center [177, 74] width 68 height 12
select select "2"
click at [143, 68] on select "Change explanation for Common App reports Counselor recommendation Internationa…" at bounding box center [177, 74] width 68 height 12
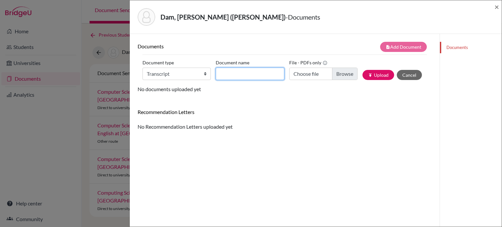
click at [239, 73] on input "Document name" at bounding box center [250, 74] width 68 height 12
paste input "September transcript"
type input "September transcript"
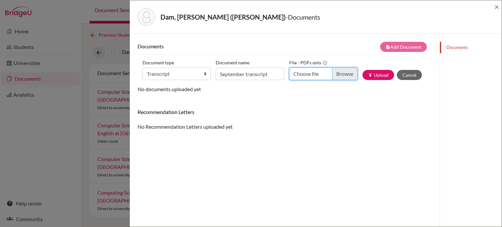
click at [345, 71] on input "Choose file" at bounding box center [323, 74] width 68 height 12
type input "C:\fakepath\Bao Anh DAM - Transcript_Sept.pdf"
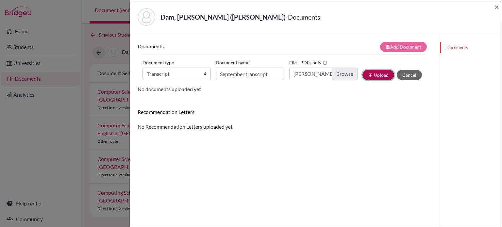
click at [374, 74] on button "publish Upload" at bounding box center [379, 75] width 32 height 10
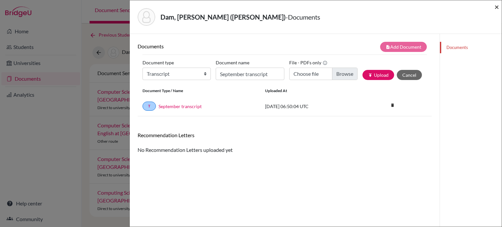
click at [498, 7] on span "×" at bounding box center [497, 6] width 5 height 9
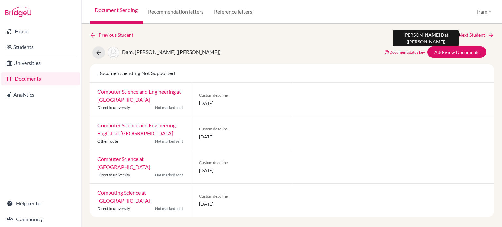
click at [464, 33] on link "Next Student" at bounding box center [477, 34] width 36 height 7
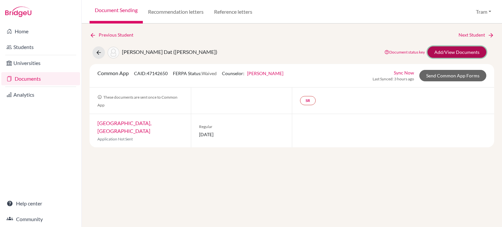
click at [439, 55] on link "Add/View Documents" at bounding box center [457, 51] width 59 height 11
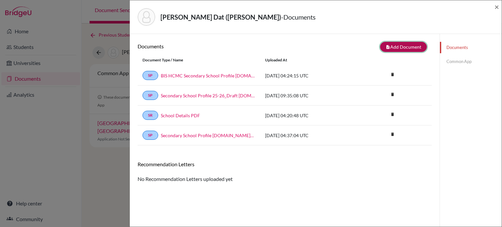
click at [396, 44] on button "note_add Add Document" at bounding box center [403, 47] width 47 height 10
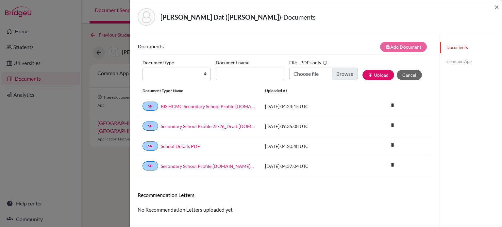
click at [164, 65] on label "Document type" at bounding box center [158, 63] width 31 height 10
click at [164, 68] on select "Change explanation for Common App reports Counselor recommendation Internationa…" at bounding box center [177, 74] width 68 height 12
drag, startPoint x: 168, startPoint y: 69, endPoint x: 174, endPoint y: 75, distance: 8.6
click at [168, 69] on select "Change explanation for Common App reports Counselor recommendation Internationa…" at bounding box center [177, 74] width 68 height 12
select select "2"
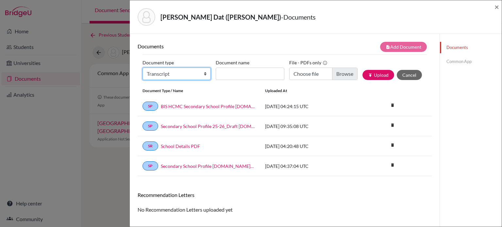
click at [143, 68] on select "Change explanation for Common App reports Counselor recommendation Internationa…" at bounding box center [177, 74] width 68 height 12
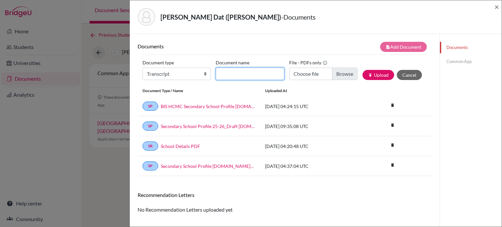
click at [218, 75] on input "Document name" at bounding box center [250, 74] width 68 height 12
type input "September transcript"
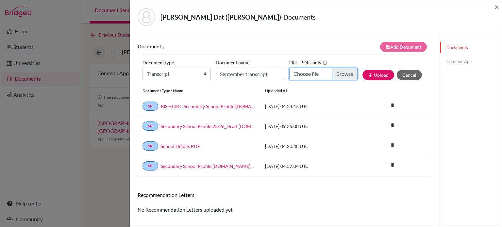
click at [337, 75] on input "Choose file" at bounding box center [323, 74] width 68 height 12
type input "C:\fakepath\Hoang Dat SAWER - Transcript_Sept .pdf"
click at [356, 73] on div "File - PDFs only Hoang Dat SAWER - Transcript_Sept .pdf" at bounding box center [325, 72] width 73 height 28
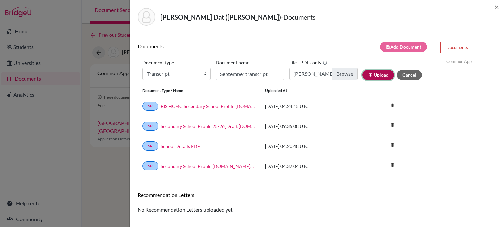
click at [363, 76] on button "publish Upload" at bounding box center [379, 75] width 32 height 10
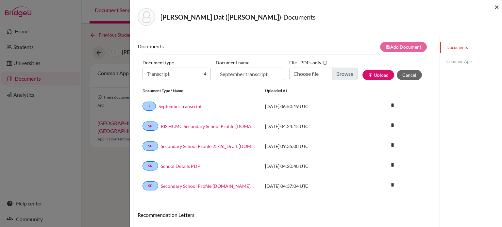
click at [497, 6] on span "×" at bounding box center [497, 6] width 5 height 9
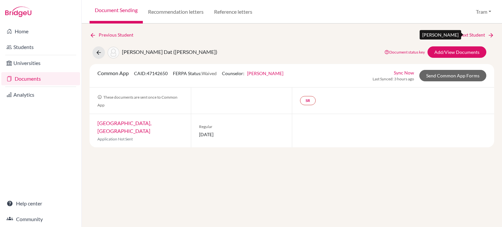
click at [485, 33] on link "Next Student" at bounding box center [477, 34] width 36 height 7
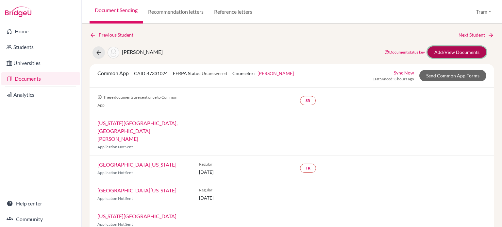
click at [458, 47] on link "Add/View Documents" at bounding box center [457, 51] width 59 height 11
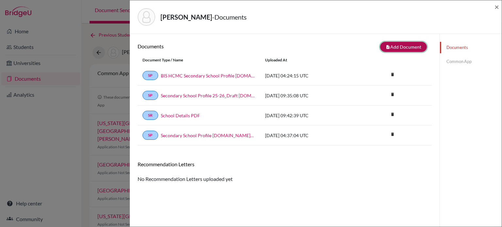
click at [400, 45] on button "note_add Add Document" at bounding box center [403, 47] width 47 height 10
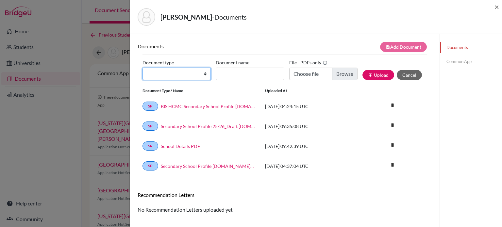
drag, startPoint x: 170, startPoint y: 69, endPoint x: 173, endPoint y: 72, distance: 3.7
click at [170, 69] on select "Change explanation for Common App reports Counselor recommendation Internationa…" at bounding box center [177, 74] width 68 height 12
click at [143, 68] on select "Change explanation for Common App reports Counselor recommendation Internationa…" at bounding box center [177, 74] width 68 height 12
click at [165, 68] on select "Change explanation for Common App reports Counselor recommendation Internationa…" at bounding box center [177, 74] width 68 height 12
select select "2"
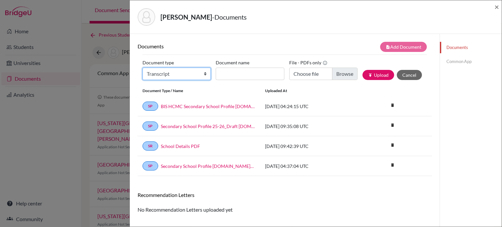
click at [143, 68] on select "Change explanation for Common App reports Counselor recommendation Internationa…" at bounding box center [177, 74] width 68 height 12
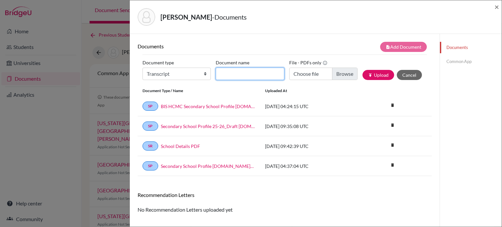
click at [223, 77] on input "Document name" at bounding box center [250, 74] width 68 height 12
paste input "September transcript"
type input "September transcript"
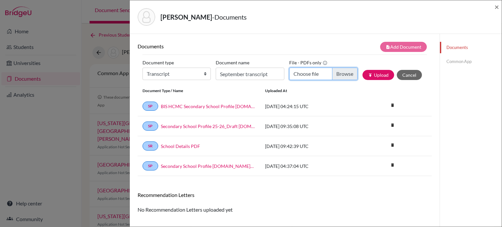
click at [336, 73] on input "Choose file" at bounding box center [323, 74] width 68 height 12
type input "C:\fakepath\Alex SORIANO - Transcript_Sept.pdf"
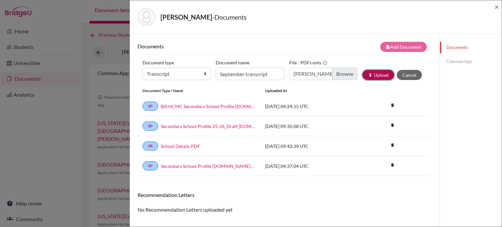
click at [379, 77] on button "publish Upload" at bounding box center [379, 75] width 32 height 10
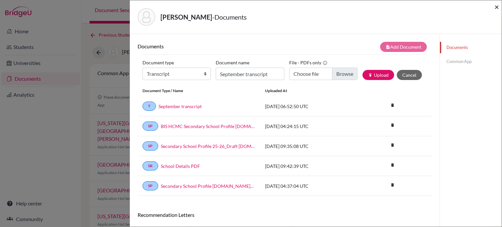
click at [496, 8] on span "×" at bounding box center [497, 6] width 5 height 9
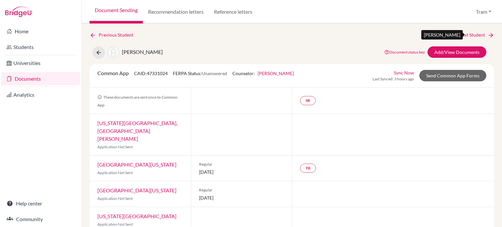
click at [472, 32] on link "Next Student" at bounding box center [477, 34] width 36 height 7
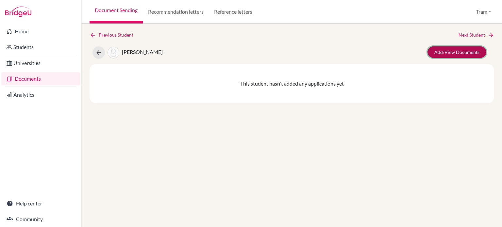
click at [459, 48] on link "Add/View Documents" at bounding box center [457, 51] width 59 height 11
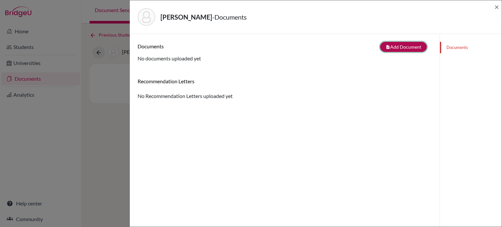
click at [392, 47] on button "note_add Add Document" at bounding box center [403, 47] width 47 height 10
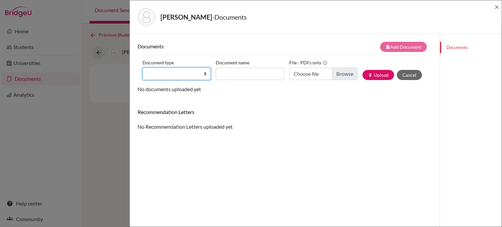
click at [153, 79] on select "Change explanation for Common App reports Counselor recommendation Internationa…" at bounding box center [177, 74] width 68 height 12
select select "2"
click at [143, 68] on select "Change explanation for Common App reports Counselor recommendation Internationa…" at bounding box center [177, 74] width 68 height 12
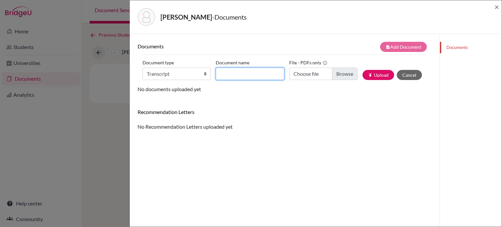
drag, startPoint x: 230, startPoint y: 76, endPoint x: 238, endPoint y: 76, distance: 8.2
click at [230, 76] on input "Document name" at bounding box center [250, 74] width 68 height 12
paste input "September transcript"
type input "September transcript"
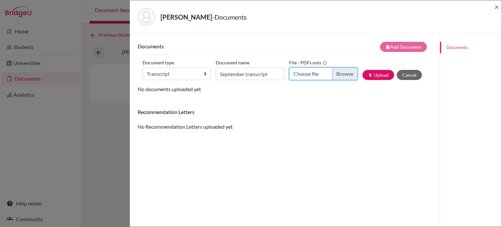
click at [339, 73] on input "Choose file" at bounding box center [323, 74] width 68 height 12
type input "C:\fakepath\Shun ABE - Transcript_Sept.pdf"
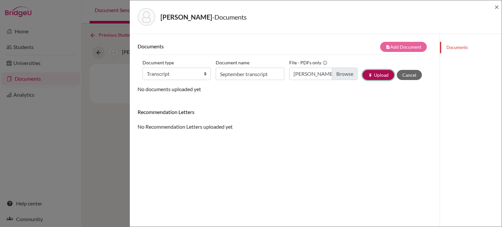
click at [383, 72] on button "publish Upload" at bounding box center [379, 75] width 32 height 10
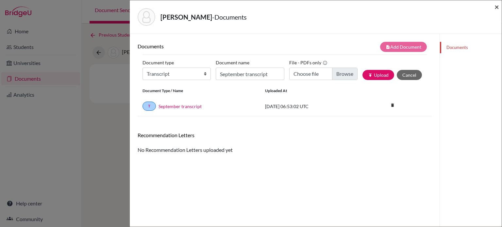
click at [497, 8] on span "×" at bounding box center [497, 6] width 5 height 9
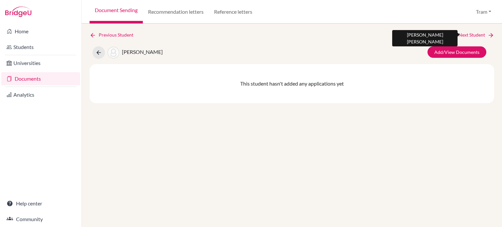
click at [476, 33] on link "Next Student" at bounding box center [477, 34] width 36 height 7
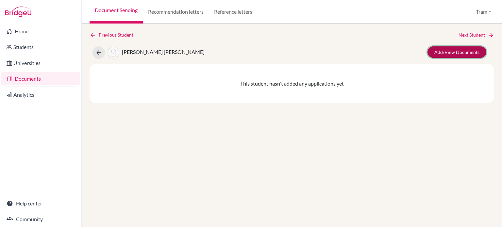
click at [442, 54] on link "Add/View Documents" at bounding box center [457, 51] width 59 height 11
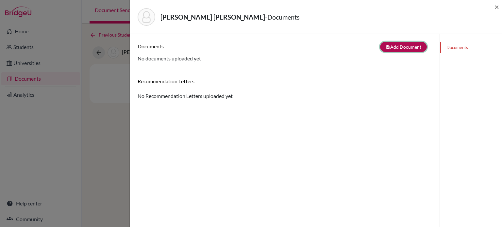
click at [386, 45] on icon "note_add" at bounding box center [388, 47] width 5 height 5
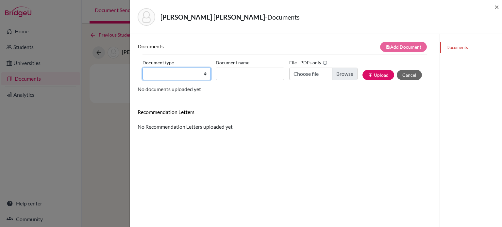
click at [192, 71] on select "Change explanation for Common App reports Counselor recommendation Internationa…" at bounding box center [177, 74] width 68 height 12
select select "2"
click at [143, 68] on select "Change explanation for Common App reports Counselor recommendation Internationa…" at bounding box center [177, 74] width 68 height 12
click at [243, 65] on label "Document name" at bounding box center [233, 63] width 34 height 10
click at [243, 68] on input "Document name" at bounding box center [250, 74] width 68 height 12
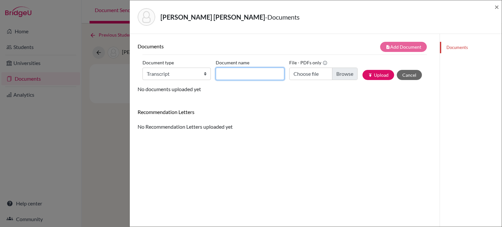
click at [250, 75] on input "Document name" at bounding box center [250, 74] width 68 height 12
paste input "September transcript"
type input "September transcript"
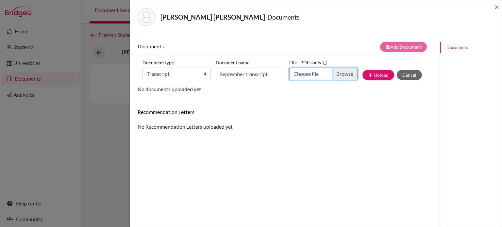
click at [340, 72] on input "Choose file" at bounding box center [323, 74] width 68 height 12
type input "C:\fakepath\Muhammad Esmaeel AMIN - Transcript_Sept.pdf"
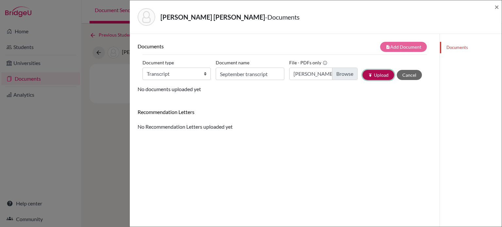
click at [381, 78] on button "publish Upload" at bounding box center [379, 75] width 32 height 10
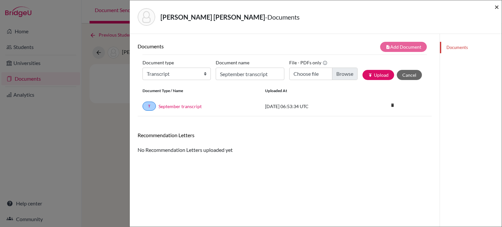
click at [496, 8] on span "×" at bounding box center [497, 6] width 5 height 9
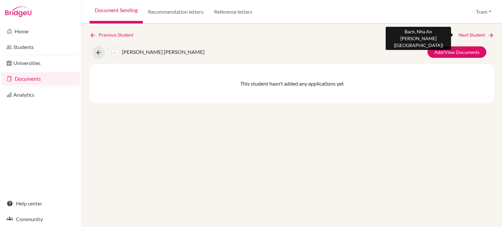
click at [466, 37] on link "Next Student" at bounding box center [477, 34] width 36 height 7
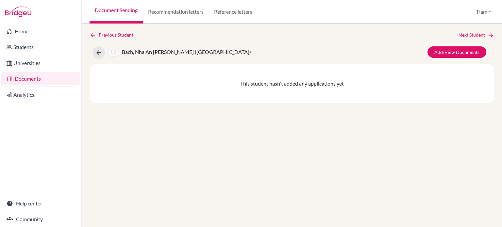
click at [453, 58] on div "Add/View Documents" at bounding box center [455, 52] width 71 height 12
click at [454, 51] on link "Add/View Documents" at bounding box center [457, 51] width 59 height 11
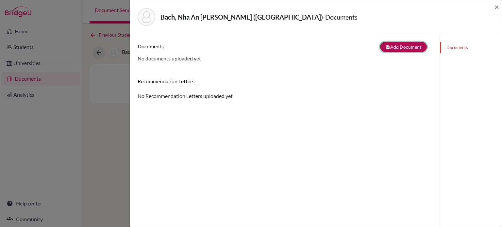
click at [391, 45] on button "note_add Add Document" at bounding box center [403, 47] width 47 height 10
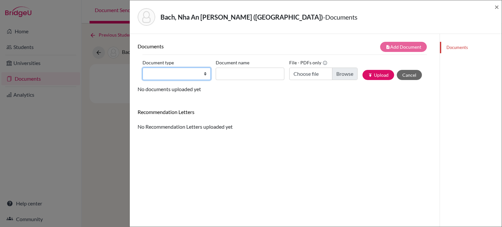
click at [171, 68] on select "Change explanation for Common App reports Counselor recommendation Internationa…" at bounding box center [177, 74] width 68 height 12
select select "2"
click at [143, 68] on select "Change explanation for Common App reports Counselor recommendation Internationa…" at bounding box center [177, 74] width 68 height 12
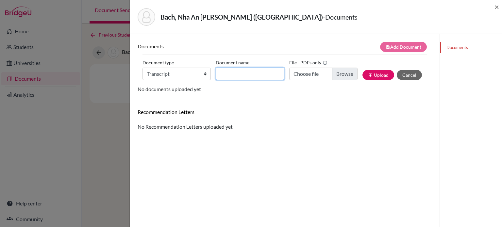
click at [238, 71] on input "Document name" at bounding box center [250, 74] width 68 height 12
paste input "September transcript"
type input "September transcript"
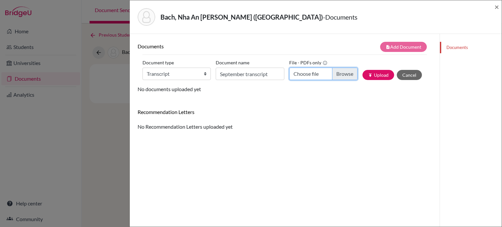
click at [342, 73] on input "Choose file" at bounding box center [323, 74] width 68 height 12
type input "C:\fakepath\Nha An Thuyen BACH - Transcript_Sept.pdf"
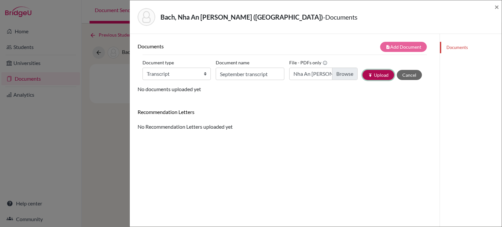
click at [378, 76] on button "publish Upload" at bounding box center [379, 75] width 32 height 10
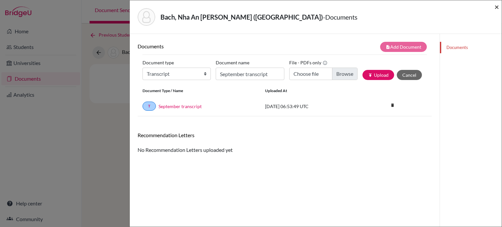
click at [497, 8] on span "×" at bounding box center [497, 6] width 5 height 9
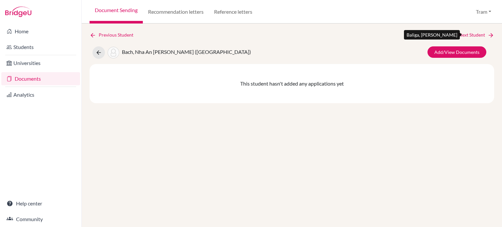
click at [474, 34] on link "Next Student" at bounding box center [477, 34] width 36 height 7
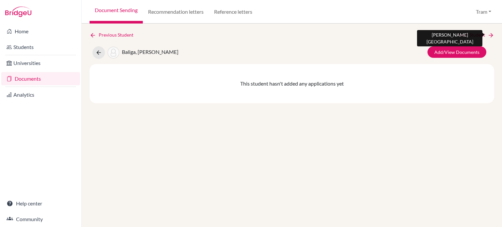
click at [471, 34] on link "Next Student" at bounding box center [477, 34] width 36 height 7
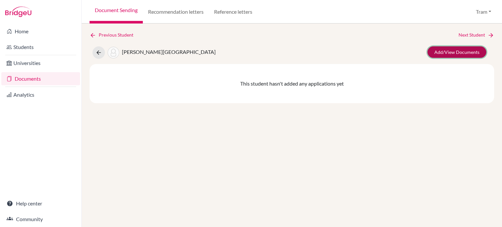
click at [456, 52] on link "Add/View Documents" at bounding box center [457, 51] width 59 height 11
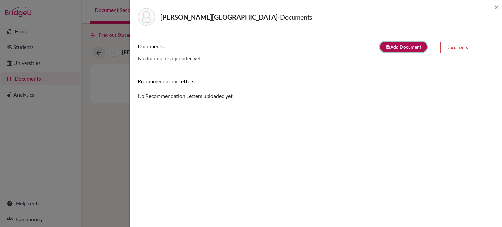
click at [391, 44] on button "note_add Add Document" at bounding box center [403, 47] width 47 height 10
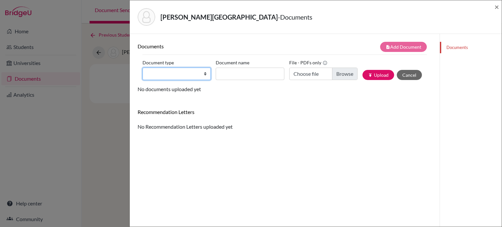
click at [179, 68] on select "Change explanation for Common App reports Counselor recommendation Internationa…" at bounding box center [177, 74] width 68 height 12
select select "2"
click at [143, 68] on select "Change explanation for Common App reports Counselor recommendation Internationa…" at bounding box center [177, 74] width 68 height 12
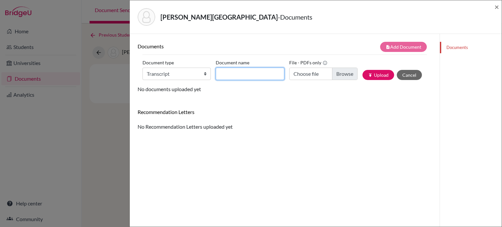
drag, startPoint x: 249, startPoint y: 72, endPoint x: 279, endPoint y: 73, distance: 30.8
click at [249, 72] on input "Document name" at bounding box center [250, 74] width 68 height 12
paste input "September transcript"
type input "September transcript"
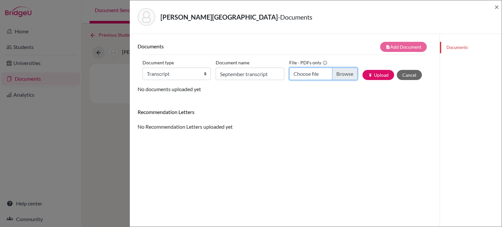
click at [346, 74] on input "Choose file" at bounding box center [323, 74] width 68 height 12
type input "C:\fakepath\Armaan BEHAL - Transcript_Sept.pdf"
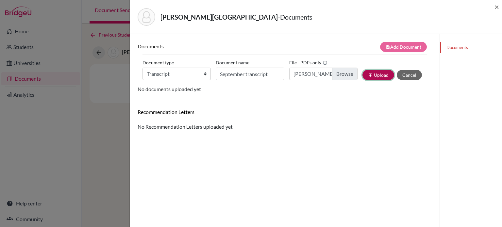
click at [363, 76] on button "publish Upload" at bounding box center [379, 75] width 32 height 10
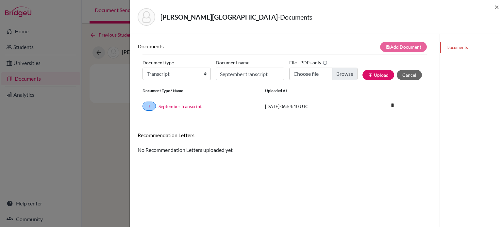
click at [494, 6] on div "Behal, Armaan - Documents ×" at bounding box center [315, 17] width 367 height 28
click at [498, 9] on span "×" at bounding box center [497, 6] width 5 height 9
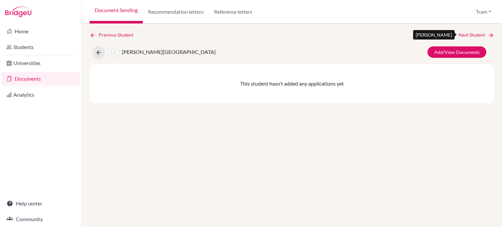
click at [473, 34] on link "Next Student" at bounding box center [477, 34] width 36 height 7
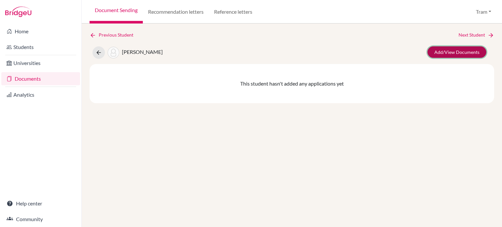
click at [461, 51] on link "Add/View Documents" at bounding box center [457, 51] width 59 height 11
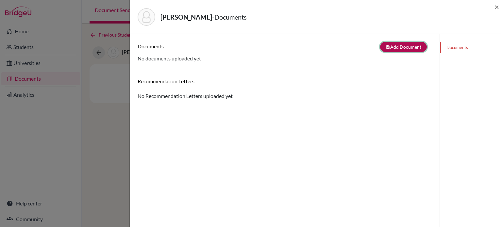
click at [392, 47] on button "note_add Add Document" at bounding box center [403, 47] width 47 height 10
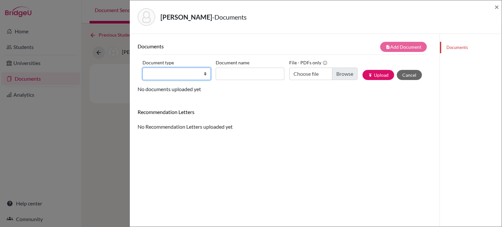
click at [188, 75] on select "Change explanation for Common App reports Counselor recommendation Internationa…" at bounding box center [177, 74] width 68 height 12
select select "2"
click at [143, 68] on select "Change explanation for Common App reports Counselor recommendation Internationa…" at bounding box center [177, 74] width 68 height 12
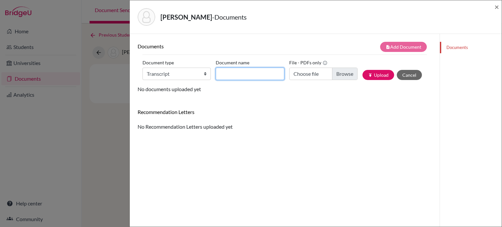
click at [231, 78] on input "Document name" at bounding box center [250, 74] width 68 height 12
type input "September transcript"
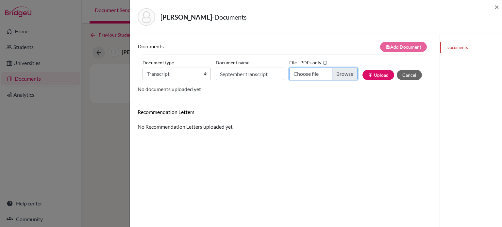
click at [343, 76] on input "Choose file" at bounding box center [323, 74] width 68 height 12
type input "C:\fakepath\Thuy Huong BUI - Transcript_Sept.pdf"
click at [370, 81] on div "Document type Change explanation for Common App reports Counselor recommendatio…" at bounding box center [285, 72] width 285 height 28
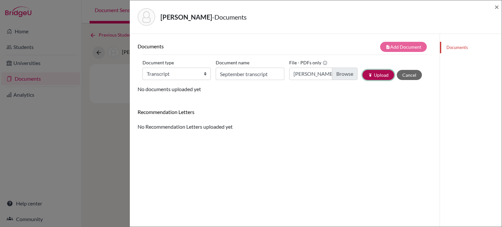
click at [373, 76] on button "publish Upload" at bounding box center [379, 75] width 32 height 10
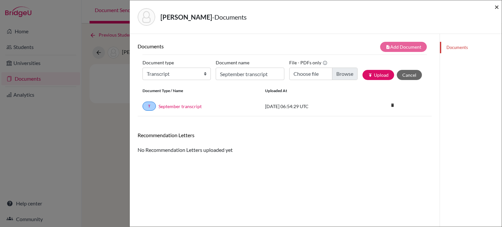
click at [498, 6] on span "×" at bounding box center [497, 6] width 5 height 9
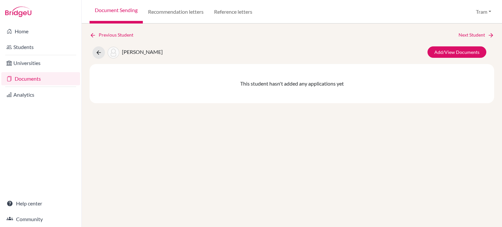
click at [481, 31] on div "Previous Student Next Student Bui, Thuy Huong Add/View Documents This student h…" at bounding box center [292, 126] width 421 height 204
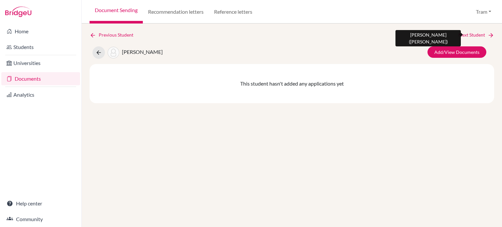
click at [478, 34] on link "Next Student" at bounding box center [477, 34] width 36 height 7
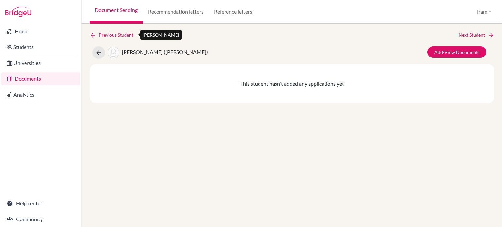
click at [107, 35] on link "Previous Student" at bounding box center [114, 34] width 49 height 7
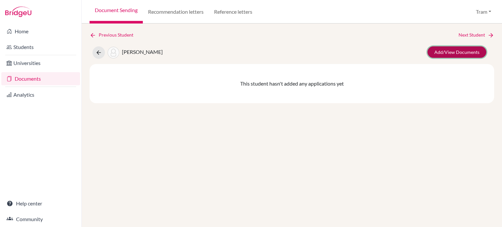
click at [472, 54] on link "Add/View Documents" at bounding box center [457, 51] width 59 height 11
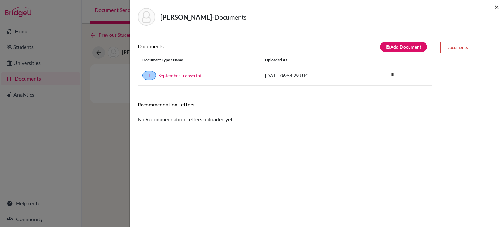
click at [498, 6] on span "×" at bounding box center [497, 6] width 5 height 9
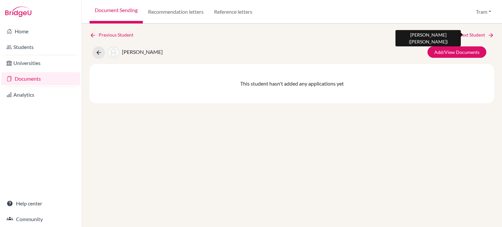
click at [473, 38] on link "Next Student" at bounding box center [477, 34] width 36 height 7
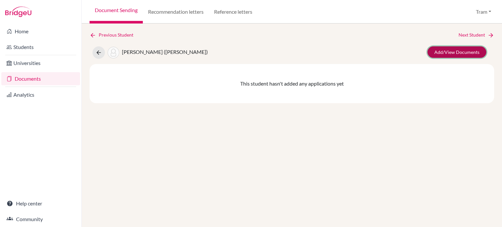
click at [458, 51] on link "Add/View Documents" at bounding box center [457, 51] width 59 height 11
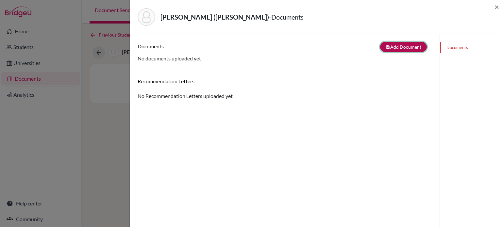
click at [402, 50] on button "note_add Add Document" at bounding box center [403, 47] width 47 height 10
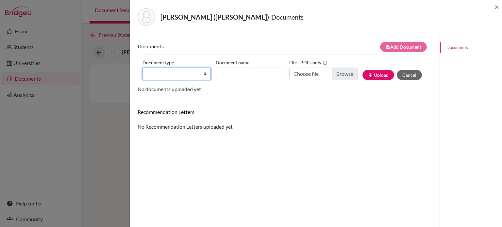
click at [174, 78] on select "Change explanation for Common App reports Counselor recommendation Internationa…" at bounding box center [177, 74] width 68 height 12
select select "2"
click at [143, 68] on select "Change explanation for Common App reports Counselor recommendation Internationa…" at bounding box center [177, 74] width 68 height 12
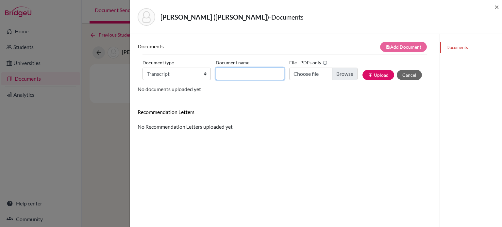
drag, startPoint x: 233, startPoint y: 73, endPoint x: 244, endPoint y: 73, distance: 11.8
click at [233, 73] on input "Document name" at bounding box center [250, 74] width 68 height 12
paste input "September transcript"
type input "September transcript"
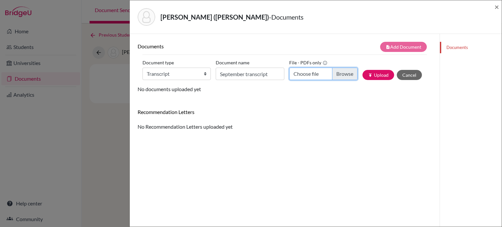
click at [335, 74] on input "Choose file" at bounding box center [323, 74] width 68 height 12
type input "C:\fakepath\Quynh An CHANG - Transcript_Sept.pdf"
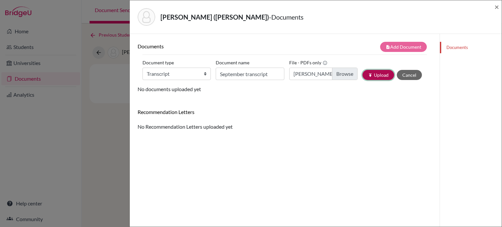
click at [367, 78] on button "publish Upload" at bounding box center [379, 75] width 32 height 10
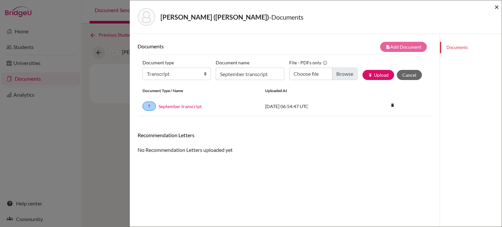
click at [498, 6] on span "×" at bounding box center [497, 6] width 5 height 9
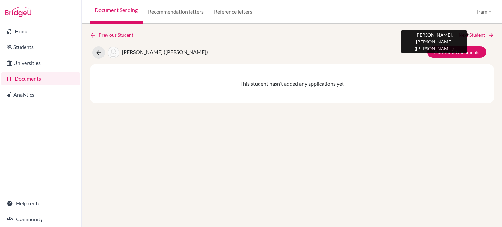
click at [491, 36] on icon at bounding box center [491, 35] width 7 height 7
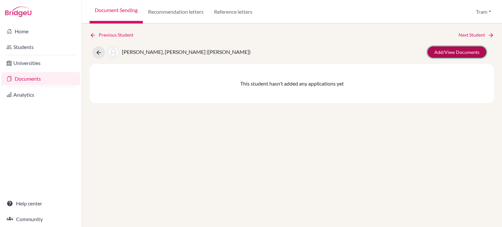
click at [476, 55] on link "Add/View Documents" at bounding box center [457, 51] width 59 height 11
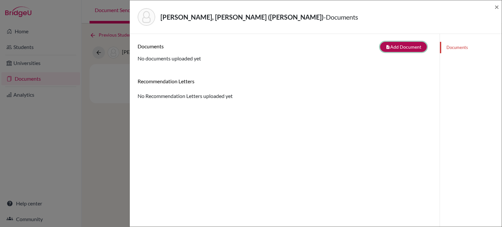
click at [400, 45] on button "note_add Add Document" at bounding box center [403, 47] width 47 height 10
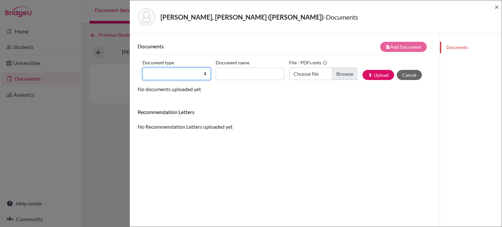
click at [176, 79] on select "Change explanation for Common App reports Counselor recommendation Internationa…" at bounding box center [177, 74] width 68 height 12
select select "2"
click at [143, 68] on select "Change explanation for Common App reports Counselor recommendation Internationa…" at bounding box center [177, 74] width 68 height 12
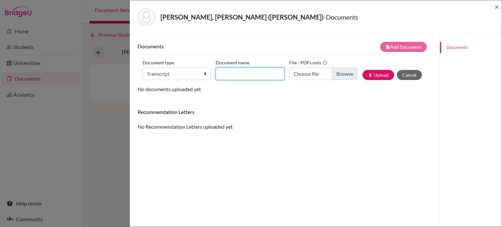
click at [223, 79] on input "Document name" at bounding box center [250, 74] width 68 height 12
type input "September transcript"
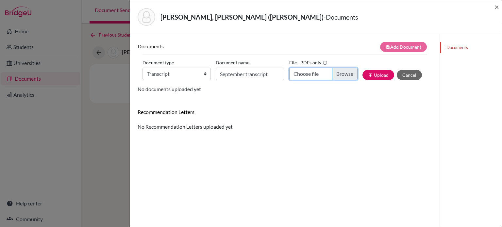
click at [333, 71] on input "Choose file" at bounding box center [323, 74] width 68 height 12
type input "C:\fakepath\Yu Cheng CHIOU - Transcript_Sept.pdf"
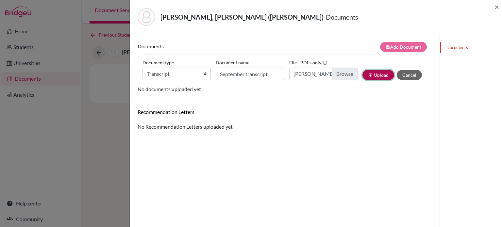
click at [371, 76] on button "publish Upload" at bounding box center [379, 75] width 32 height 10
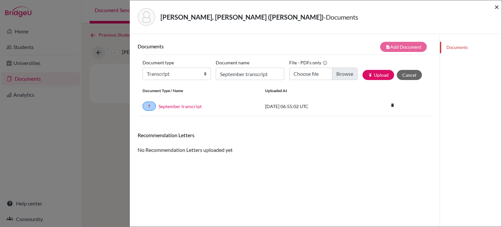
click at [498, 6] on span "×" at bounding box center [497, 6] width 5 height 9
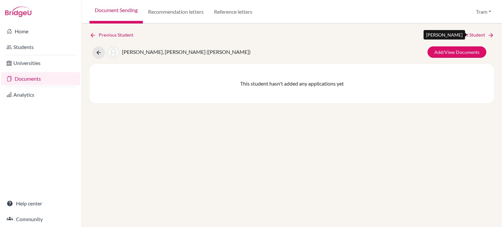
click at [484, 34] on link "Next Student" at bounding box center [477, 34] width 36 height 7
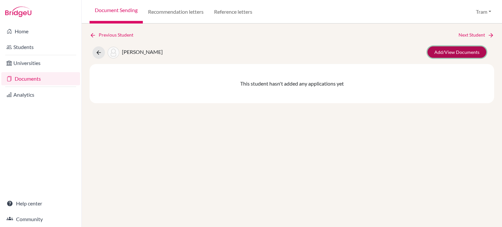
click at [440, 52] on link "Add/View Documents" at bounding box center [457, 51] width 59 height 11
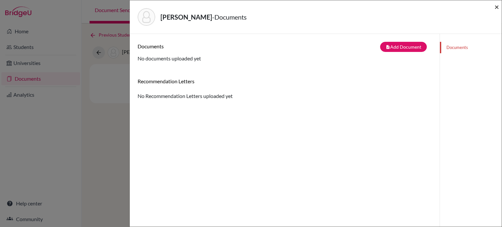
click at [498, 7] on span "×" at bounding box center [497, 6] width 5 height 9
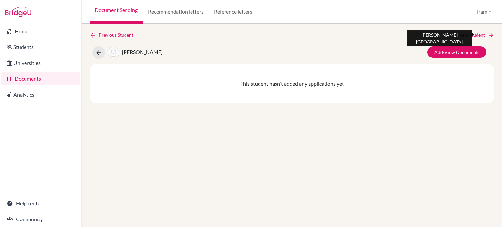
click at [475, 35] on link "Next Student" at bounding box center [477, 34] width 36 height 7
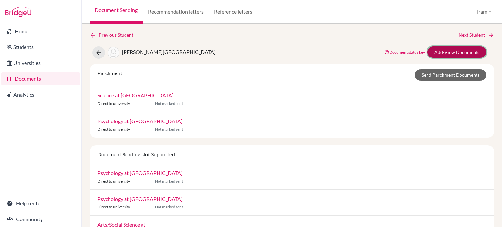
click at [465, 54] on link "Add/View Documents" at bounding box center [457, 51] width 59 height 11
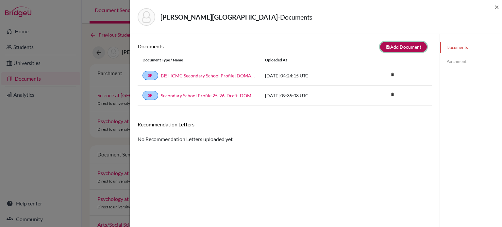
click at [390, 48] on button "note_add Add Document" at bounding box center [403, 47] width 47 height 10
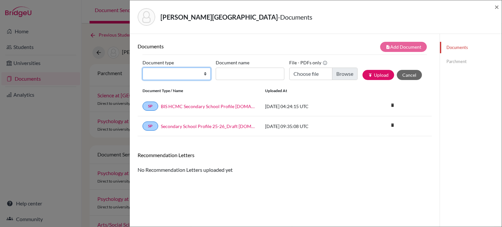
click at [182, 72] on select "Change explanation for Common App reports Counselor recommendation Internationa…" at bounding box center [177, 74] width 68 height 12
select select "2"
click at [143, 68] on select "Change explanation for Common App reports Counselor recommendation Internationa…" at bounding box center [177, 74] width 68 height 12
click at [217, 83] on div "Document type Change explanation for Common App reports Counselor recommendatio…" at bounding box center [285, 72] width 285 height 28
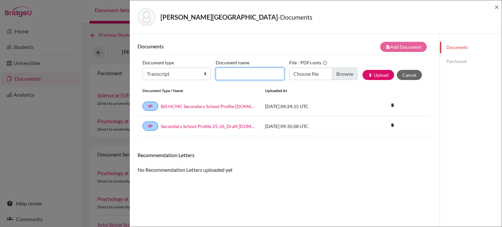
click at [240, 68] on input "Document name" at bounding box center [250, 74] width 68 height 12
paste input "September transcript"
type input "September transcript"
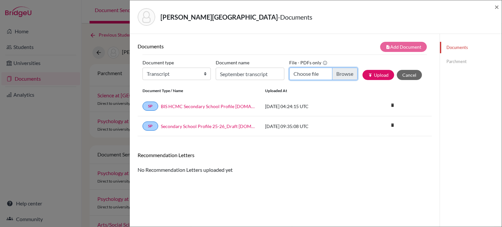
click at [346, 74] on input "Choose file" at bounding box center [323, 74] width 68 height 12
type input "C:\fakepath\Phuong Anh CHONG - Transcript_Sept.pdf"
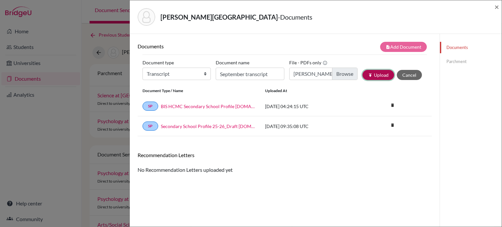
click at [368, 76] on icon "publish" at bounding box center [370, 75] width 5 height 5
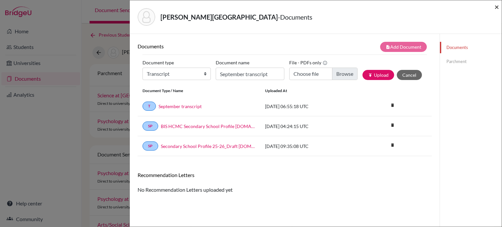
click at [499, 8] on span "×" at bounding box center [497, 6] width 5 height 9
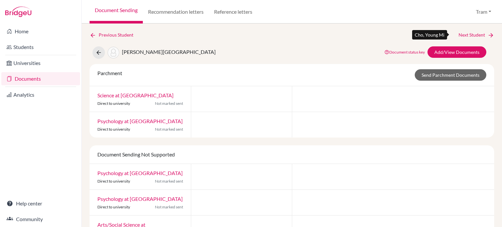
click at [462, 36] on link "Next Student" at bounding box center [477, 34] width 36 height 7
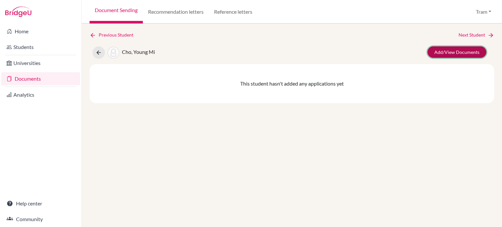
click at [458, 55] on link "Add/View Documents" at bounding box center [457, 51] width 59 height 11
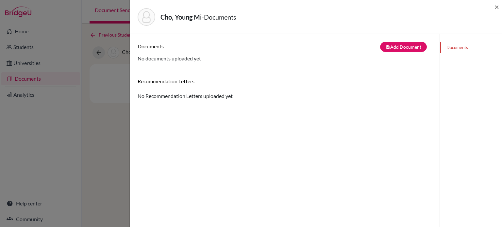
click at [401, 52] on div "Documents note_add Add Document Document type Change explanation for Common App…" at bounding box center [285, 52] width 294 height 21
click at [386, 48] on icon "note_add" at bounding box center [388, 47] width 5 height 5
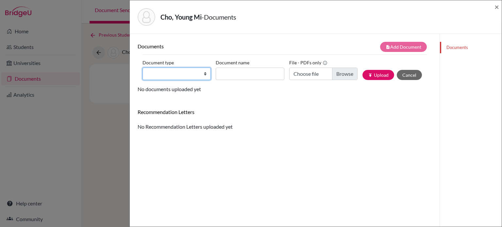
click at [177, 72] on select "Change explanation for Common App reports Counselor recommendation Internationa…" at bounding box center [177, 74] width 68 height 12
select select "2"
click at [143, 68] on select "Change explanation for Common App reports Counselor recommendation Internationa…" at bounding box center [177, 74] width 68 height 12
drag, startPoint x: 191, startPoint y: 70, endPoint x: 200, endPoint y: 69, distance: 8.2
click at [191, 70] on select "Change explanation for Common App reports Counselor recommendation Internationa…" at bounding box center [177, 74] width 68 height 12
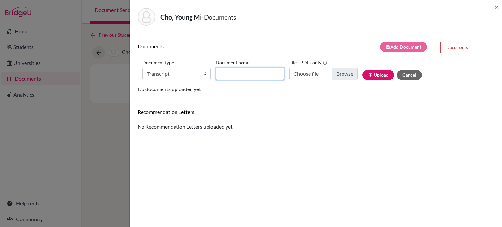
click at [241, 69] on input "Document name" at bounding box center [250, 74] width 68 height 12
paste input "September transcript"
type input "September transcript"
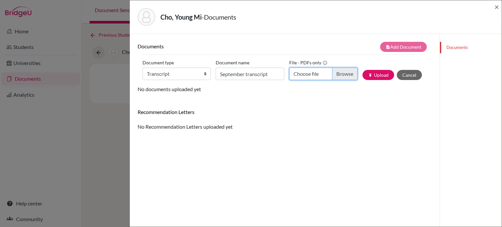
click at [314, 71] on input "Choose file" at bounding box center [323, 74] width 68 height 12
type input "C:\fakepath\Young Mi CHO - Transcript_Sept.pdf"
click at [383, 80] on div "Document type Change explanation for Common App reports Counselor recommendatio…" at bounding box center [285, 72] width 285 height 28
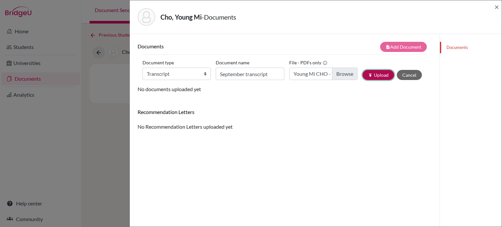
click at [382, 75] on button "publish Upload" at bounding box center [379, 75] width 32 height 10
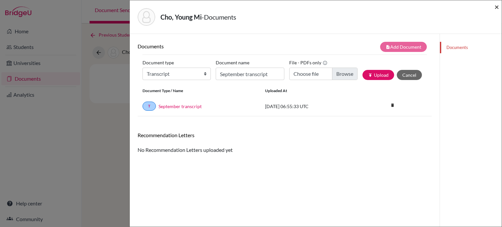
click at [496, 9] on span "×" at bounding box center [497, 6] width 5 height 9
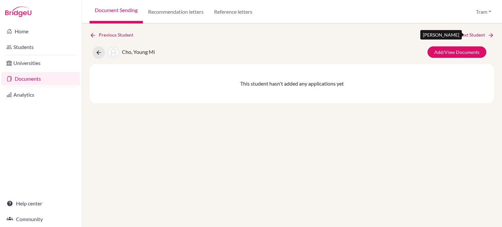
click at [472, 32] on link "Next Student" at bounding box center [477, 34] width 36 height 7
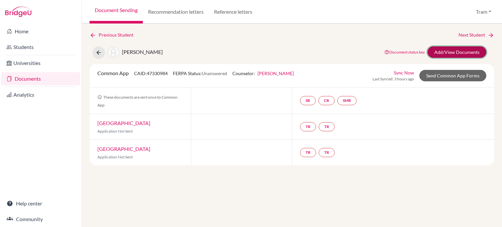
click at [474, 46] on link "Add/View Documents" at bounding box center [457, 51] width 59 height 11
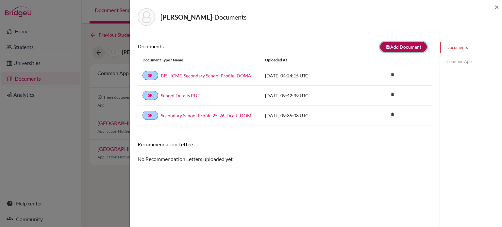
click at [386, 47] on icon "note_add" at bounding box center [388, 47] width 5 height 5
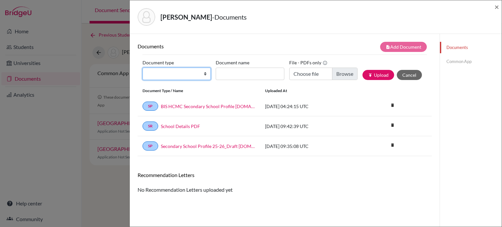
click at [178, 73] on select "Change explanation for Common App reports Counselor recommendation Internationa…" at bounding box center [177, 74] width 68 height 12
select select "2"
click at [143, 68] on select "Change explanation for Common App reports Counselor recommendation Internationa…" at bounding box center [177, 74] width 68 height 12
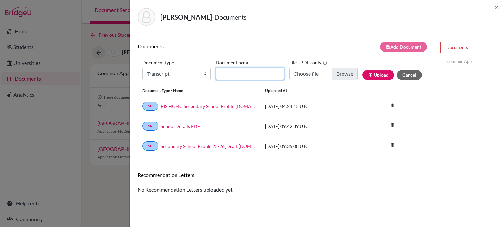
click at [233, 72] on input "Document name" at bounding box center [250, 74] width 68 height 12
paste input "September transcript"
type input "September transcript"
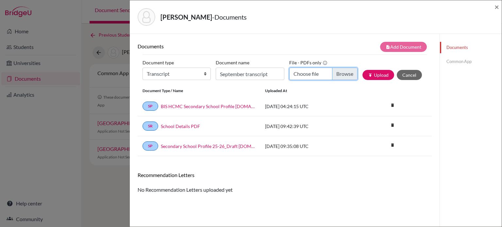
click at [338, 79] on input "Choose file" at bounding box center [323, 74] width 68 height 12
type input "C:\fakepath\Caitlin CHUA - Transcript_Sept.pdf"
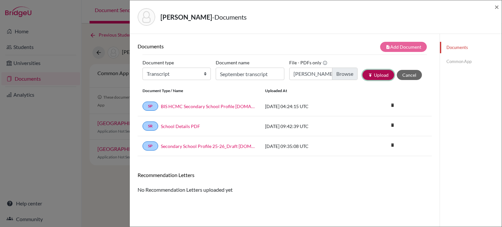
click at [368, 78] on button "publish Upload" at bounding box center [379, 75] width 32 height 10
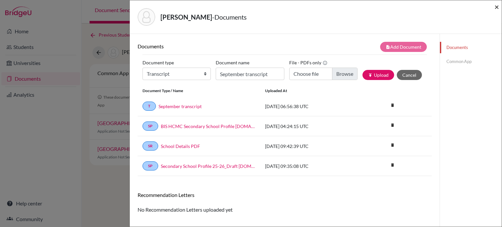
click at [498, 5] on span "×" at bounding box center [497, 6] width 5 height 9
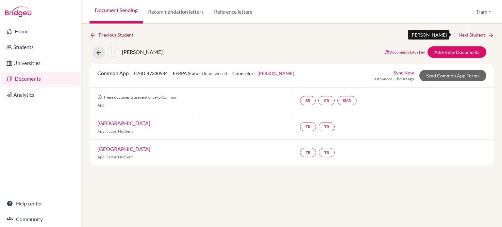
click at [464, 33] on link "Next Student" at bounding box center [477, 34] width 36 height 7
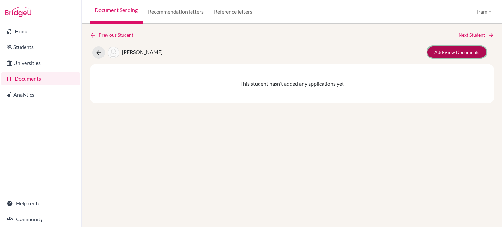
click at [461, 51] on link "Add/View Documents" at bounding box center [457, 51] width 59 height 11
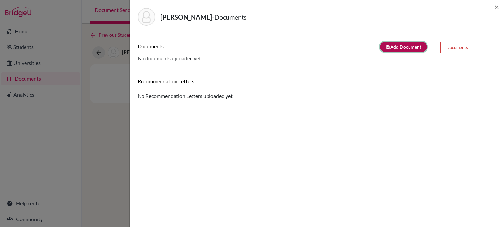
click at [387, 43] on button "note_add Add Document" at bounding box center [403, 47] width 47 height 10
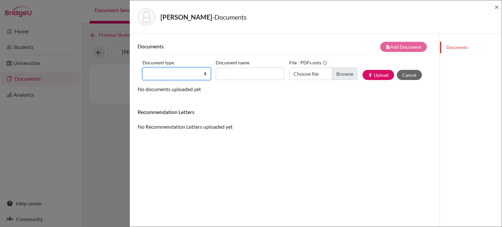
drag, startPoint x: 180, startPoint y: 72, endPoint x: 185, endPoint y: 76, distance: 6.8
click at [180, 72] on select "Change explanation for Common App reports Counselor recommendation Internationa…" at bounding box center [177, 74] width 68 height 12
select select "2"
click at [143, 68] on select "Change explanation for Common App reports Counselor recommendation Internationa…" at bounding box center [177, 74] width 68 height 12
click at [236, 80] on div "Document type Change explanation for Common App reports Counselor recommendatio…" at bounding box center [285, 72] width 285 height 28
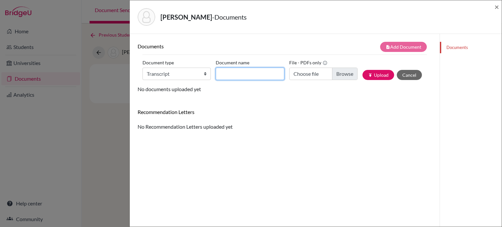
drag, startPoint x: 243, startPoint y: 75, endPoint x: 297, endPoint y: 72, distance: 54.4
click at [243, 75] on input "Document name" at bounding box center [250, 74] width 68 height 12
paste input "September transcript"
type input "September transcript"
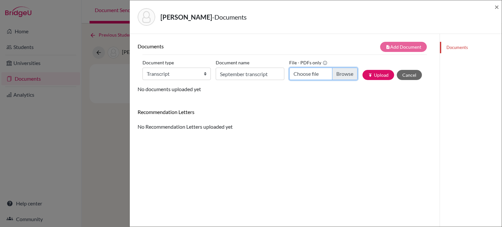
click at [340, 74] on input "Choose file" at bounding box center [323, 74] width 68 height 12
type input "C:\fakepath\YoungDong CHUNG - Transcript_Sept.pdf"
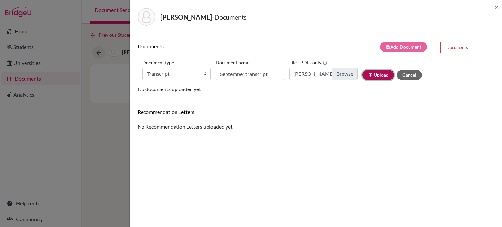
click at [372, 74] on button "publish Upload" at bounding box center [379, 75] width 32 height 10
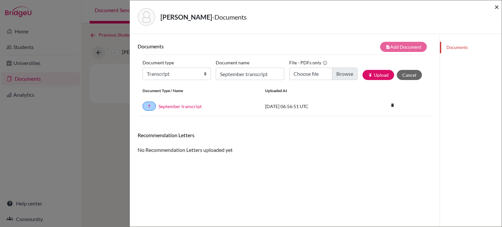
click at [496, 6] on span "×" at bounding box center [497, 6] width 5 height 9
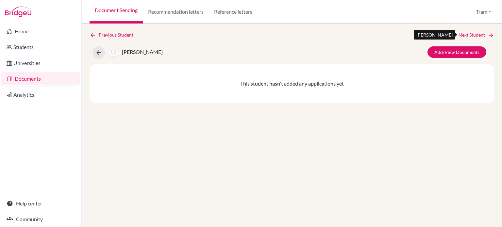
click at [483, 37] on link "Next Student" at bounding box center [477, 34] width 36 height 7
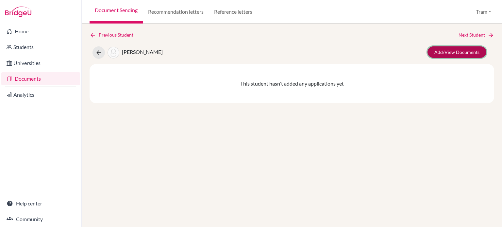
click at [463, 49] on link "Add/View Documents" at bounding box center [457, 51] width 59 height 11
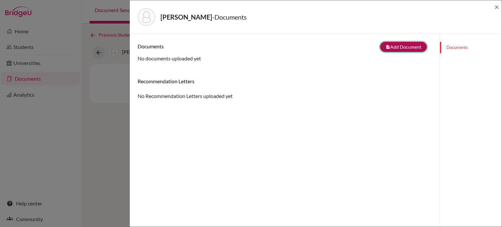
click at [380, 45] on button "note_add Add Document" at bounding box center [403, 47] width 47 height 10
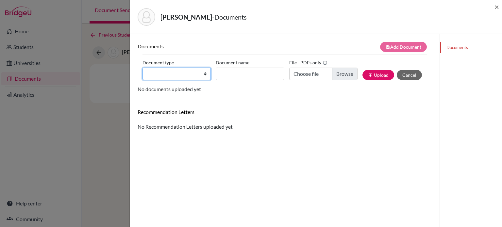
click at [171, 74] on select "Change explanation for Common App reports Counselor recommendation Internationa…" at bounding box center [177, 74] width 68 height 12
select select "2"
click at [143, 68] on select "Change explanation for Common App reports Counselor recommendation Internationa…" at bounding box center [177, 74] width 68 height 12
click at [230, 82] on div "Document type Change explanation for Common App reports Counselor recommendatio…" at bounding box center [285, 72] width 285 height 28
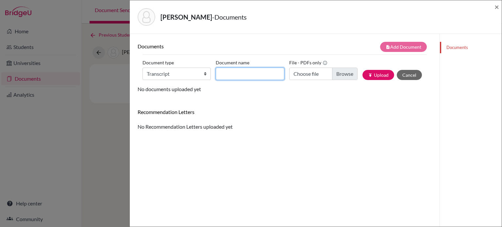
click at [235, 73] on input "Document name" at bounding box center [250, 74] width 68 height 12
paste input "September transcript"
type input "September transcript"
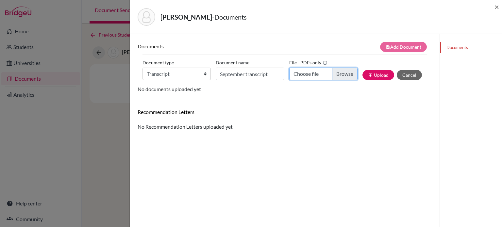
click at [335, 74] on input "Choose file" at bounding box center [323, 74] width 68 height 12
type input "C:\fakepath\Norah CLARKSON - Transcript_Sept.pdf"
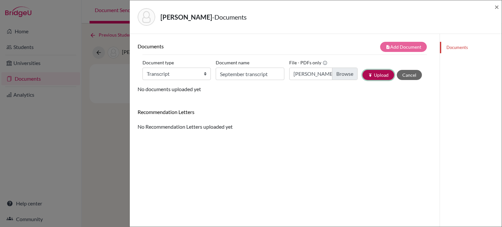
click at [363, 79] on button "publish Upload" at bounding box center [379, 75] width 32 height 10
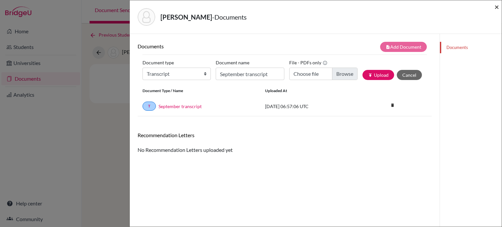
click at [497, 5] on span "×" at bounding box center [497, 6] width 5 height 9
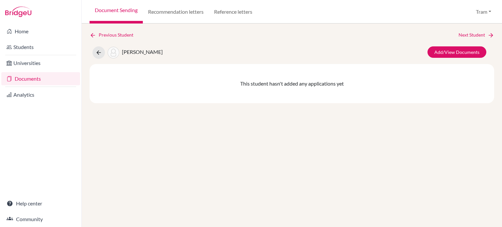
click at [475, 35] on link "Next Student" at bounding box center [477, 34] width 36 height 7
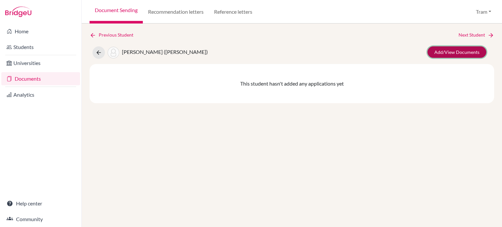
click at [453, 54] on link "Add/View Documents" at bounding box center [457, 51] width 59 height 11
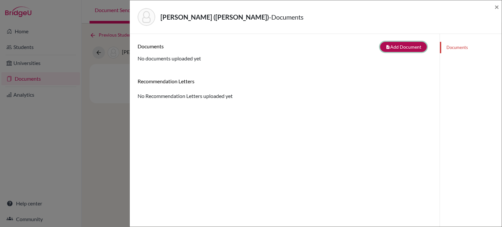
click at [392, 46] on button "note_add Add Document" at bounding box center [403, 47] width 47 height 10
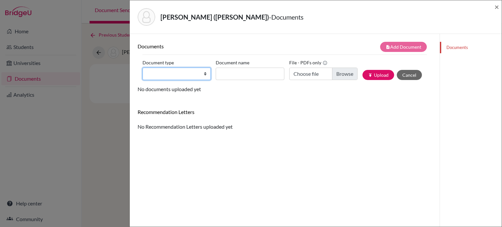
click at [177, 76] on select "Change explanation for Common App reports Counselor recommendation Internationa…" at bounding box center [177, 74] width 68 height 12
select select "2"
click at [143, 68] on select "Change explanation for Common App reports Counselor recommendation Internationa…" at bounding box center [177, 74] width 68 height 12
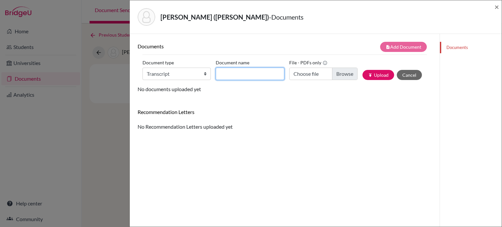
click at [238, 76] on input "Document name" at bounding box center [250, 74] width 68 height 12
paste input "September transcript"
type input "September transcript"
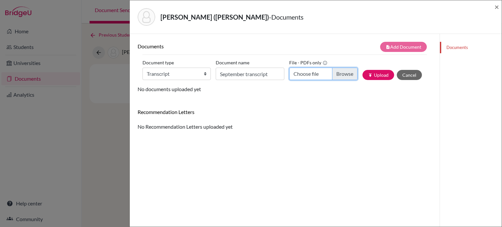
click at [339, 72] on input "Choose file" at bounding box center [323, 74] width 68 height 12
type input "C:\fakepath\Davide CRAVEDI - Transcript_Sept.pdf"
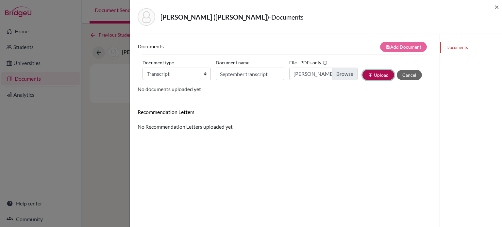
click at [370, 78] on button "publish Upload" at bounding box center [379, 75] width 32 height 10
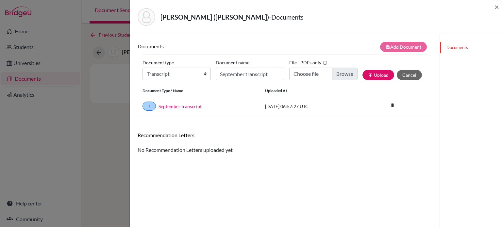
click at [495, 3] on div "Cravedi, Davide (David) - Documents ×" at bounding box center [315, 17] width 367 height 28
click at [496, 4] on span "×" at bounding box center [497, 6] width 5 height 9
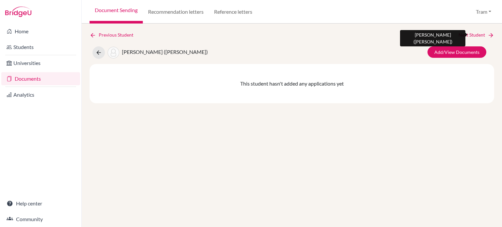
click at [476, 34] on link "Next Student" at bounding box center [477, 34] width 36 height 7
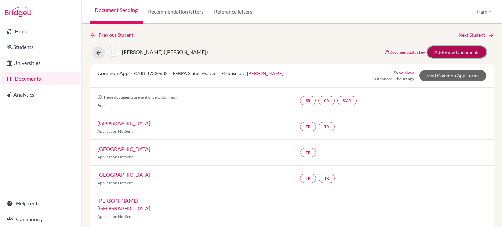
click at [444, 49] on link "Add/View Documents" at bounding box center [457, 51] width 59 height 11
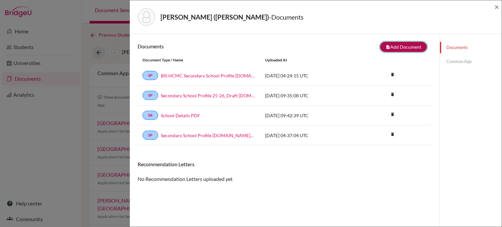
click at [394, 48] on button "note_add Add Document" at bounding box center [403, 47] width 47 height 10
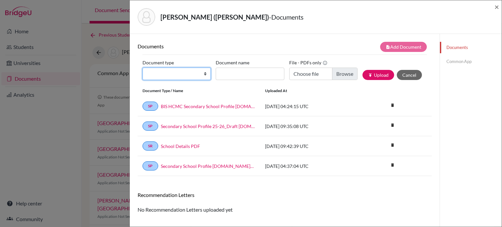
drag, startPoint x: 177, startPoint y: 74, endPoint x: 182, endPoint y: 79, distance: 7.4
click at [177, 74] on select "Change explanation for Common App reports Counselor recommendation Internationa…" at bounding box center [177, 74] width 68 height 12
select select "2"
click at [143, 68] on select "Change explanation for Common App reports Counselor recommendation Internationa…" at bounding box center [177, 74] width 68 height 12
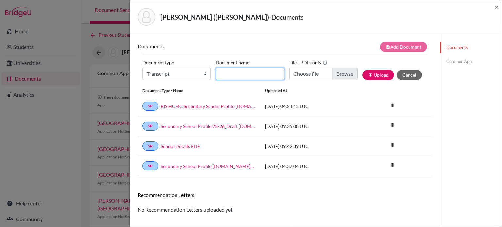
click at [260, 68] on input "Document name" at bounding box center [250, 74] width 68 height 12
paste input "September transcript"
type input "September transcript"
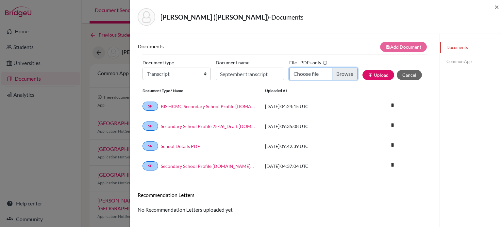
click at [334, 76] on input "Choose file" at bounding box center [323, 74] width 68 height 12
type input "C:\fakepath\Minh Anh DANG - Transcript_Sept.pdf"
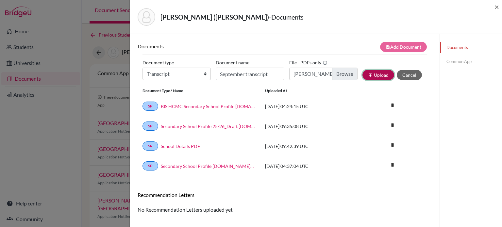
click at [370, 75] on button "publish Upload" at bounding box center [379, 75] width 32 height 10
click at [495, 8] on span "×" at bounding box center [497, 6] width 5 height 9
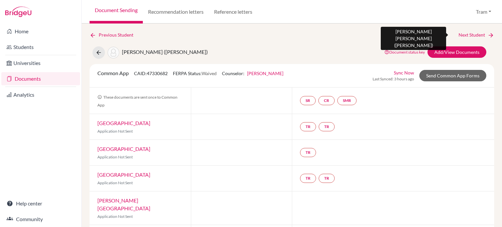
click at [474, 36] on link "Next Student" at bounding box center [477, 34] width 36 height 7
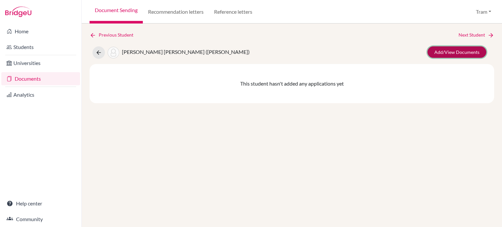
click at [450, 47] on link "Add/View Documents" at bounding box center [457, 51] width 59 height 11
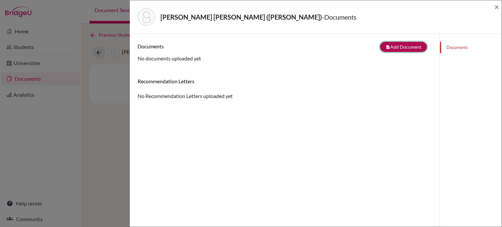
click at [385, 49] on button "note_add Add Document" at bounding box center [403, 47] width 47 height 10
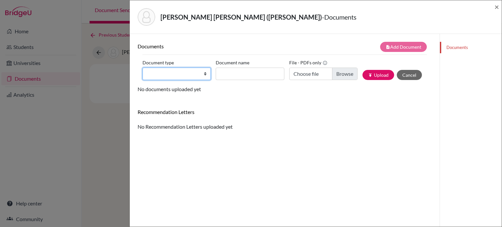
click at [188, 73] on select "Change explanation for Common App reports Counselor recommendation Internationa…" at bounding box center [177, 74] width 68 height 12
select select "2"
click at [143, 68] on select "Change explanation for Common App reports Counselor recommendation Internationa…" at bounding box center [177, 74] width 68 height 12
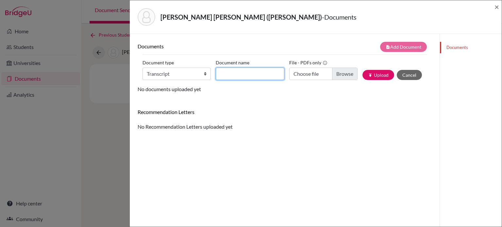
click at [248, 71] on input "Document name" at bounding box center [250, 74] width 68 height 12
paste input "September transcript"
type input "September transcript"
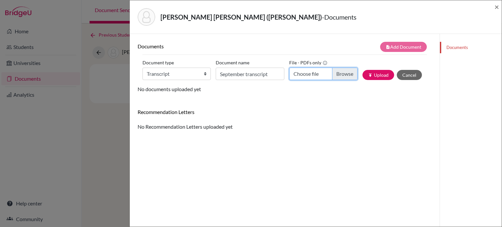
click at [327, 78] on input "Choose file" at bounding box center [323, 74] width 68 height 12
type input "C:\fakepath\Ngoc Lynh Khang DANG - Transcript_Sept.pdf"
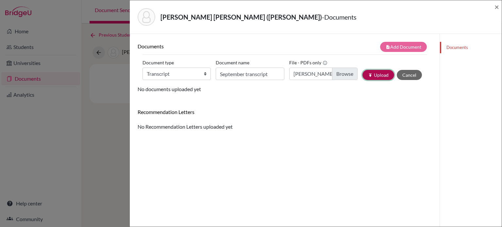
click at [363, 74] on button "publish Upload" at bounding box center [379, 75] width 32 height 10
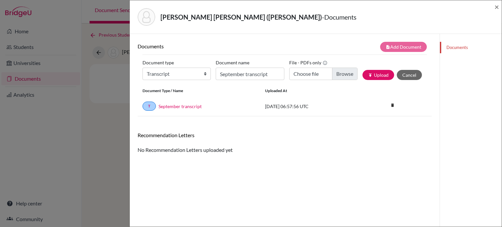
click at [499, 6] on div "Dang, Ngoc Lynh Khang (Olivia) - Documents ×" at bounding box center [316, 17] width 372 height 34
click at [497, 8] on span "×" at bounding box center [497, 6] width 5 height 9
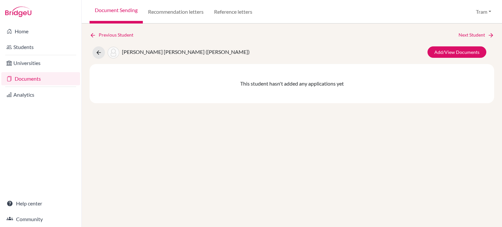
click at [472, 34] on link "Next Student" at bounding box center [477, 34] width 36 height 7
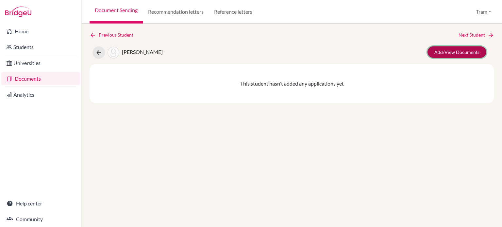
click at [453, 51] on link "Add/View Documents" at bounding box center [457, 51] width 59 height 11
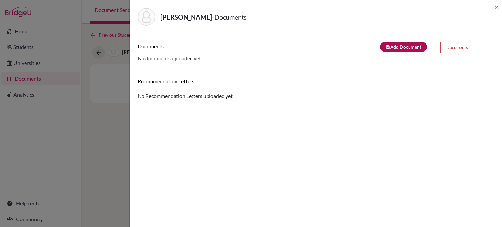
click at [386, 40] on div "Documents note_add Add Document Document type Change explanation for Common App…" at bounding box center [285, 147] width 310 height 227
drag, startPoint x: 385, startPoint y: 43, endPoint x: 374, endPoint y: 47, distance: 11.5
click at [385, 43] on button "note_add Add Document" at bounding box center [403, 47] width 47 height 10
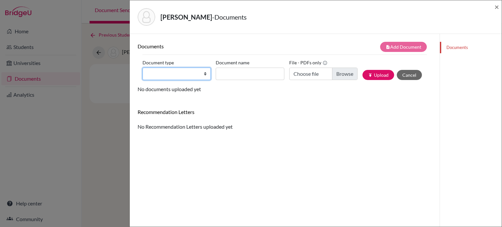
click at [183, 77] on select "Change explanation for Common App reports Counselor recommendation Internationa…" at bounding box center [177, 74] width 68 height 12
select select "2"
click at [143, 68] on select "Change explanation for Common App reports Counselor recommendation Internationa…" at bounding box center [177, 74] width 68 height 12
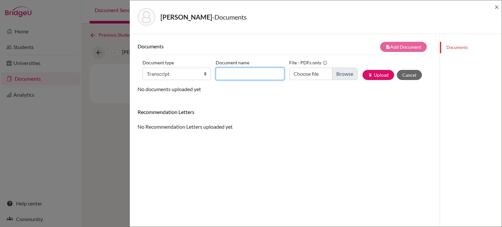
click at [243, 74] on input "Document name" at bounding box center [250, 74] width 68 height 12
paste input "September transcript"
type input "September transcript"
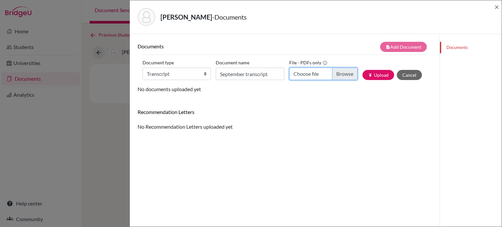
click at [336, 71] on input "Choose file" at bounding box center [323, 74] width 68 height 12
type input "C:\fakepath\Jonathan DAVIES - Transcript_Sept.pdf"
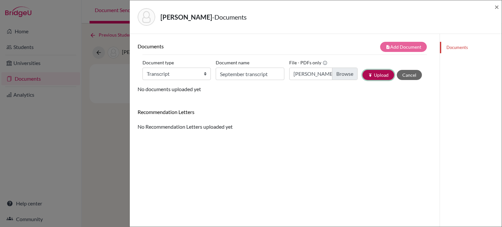
click at [368, 79] on button "publish Upload" at bounding box center [379, 75] width 32 height 10
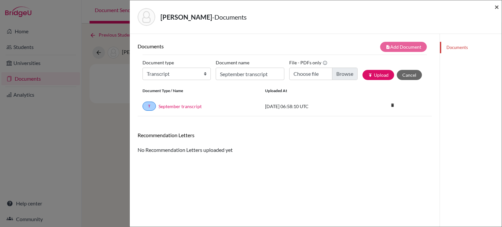
click at [499, 9] on span "×" at bounding box center [497, 6] width 5 height 9
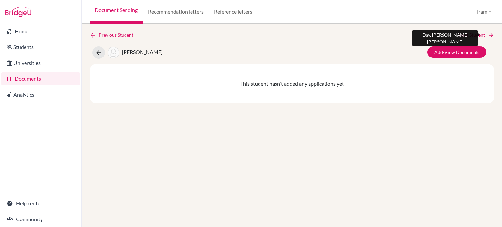
click at [488, 32] on icon at bounding box center [491, 35] width 7 height 7
click at [476, 33] on link "Next Student" at bounding box center [477, 34] width 36 height 7
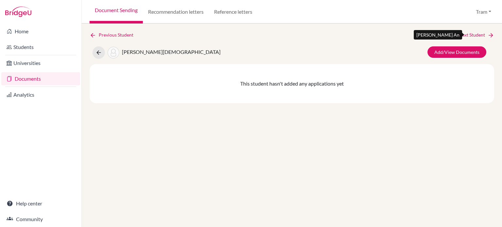
click at [476, 34] on link "Next Student" at bounding box center [477, 34] width 36 height 7
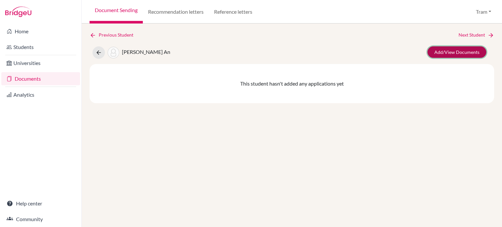
click at [464, 53] on link "Add/View Documents" at bounding box center [457, 51] width 59 height 11
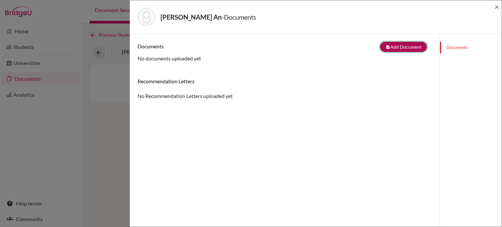
click at [388, 48] on button "note_add Add Document" at bounding box center [403, 47] width 47 height 10
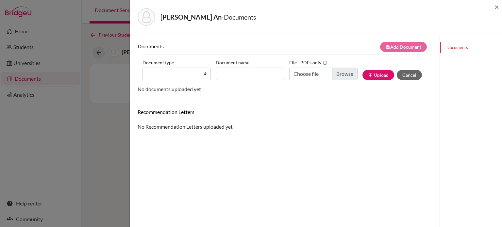
click at [115, 75] on div "Dinh, Truong An - Documents × Documents note_add Add Document Document type Cha…" at bounding box center [251, 113] width 502 height 227
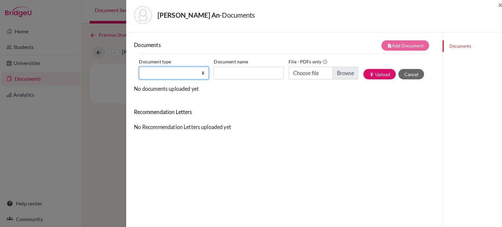
click at [153, 76] on select "Change explanation for Common App reports Counselor recommendation Internationa…" at bounding box center [174, 73] width 70 height 13
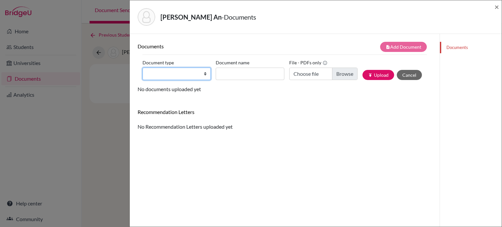
select select "2"
click at [143, 68] on select "Change explanation for Common App reports Counselor recommendation Internationa…" at bounding box center [177, 74] width 68 height 12
click at [275, 64] on div "Document name" at bounding box center [252, 69] width 73 height 23
click at [272, 67] on div "Document name" at bounding box center [252, 69] width 73 height 23
drag, startPoint x: 272, startPoint y: 67, endPoint x: 268, endPoint y: 71, distance: 6.0
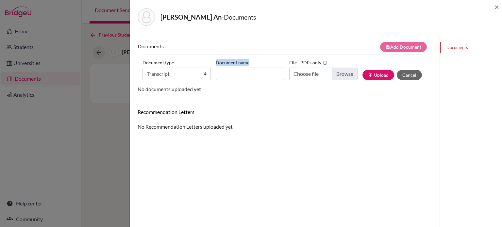
click at [268, 71] on div "Document name" at bounding box center [252, 69] width 73 height 23
click at [268, 71] on input "Document name" at bounding box center [250, 74] width 68 height 12
paste input "September transcript"
type input "September transcript"
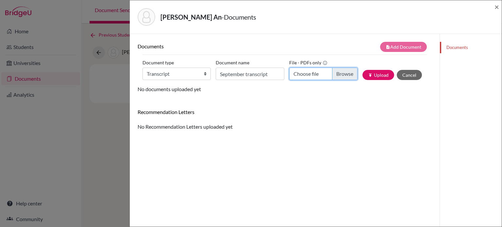
click at [338, 72] on input "Choose file" at bounding box center [323, 74] width 68 height 12
type input "C:\fakepath\Truong An DINH - Transcript_Sept.pdf"
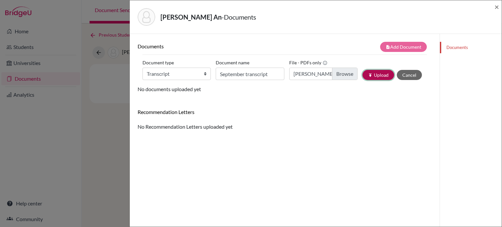
click at [377, 77] on button "publish Upload" at bounding box center [379, 75] width 32 height 10
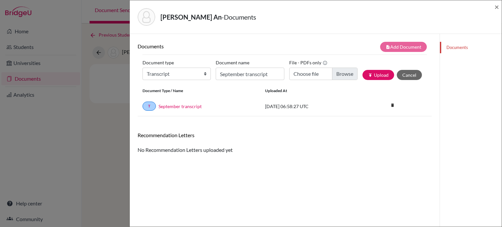
click at [495, 5] on div "Dinh, Truong An - Documents ×" at bounding box center [315, 17] width 367 height 28
click at [495, 9] on span "×" at bounding box center [497, 6] width 5 height 9
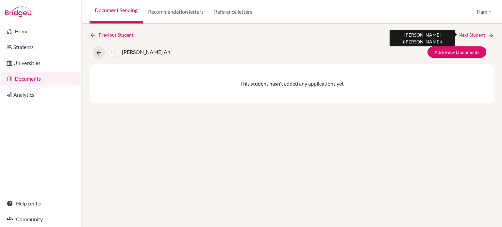
click at [467, 38] on link "Next Student" at bounding box center [477, 34] width 36 height 7
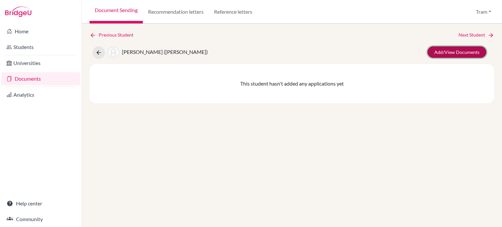
click at [455, 54] on link "Add/View Documents" at bounding box center [457, 51] width 59 height 11
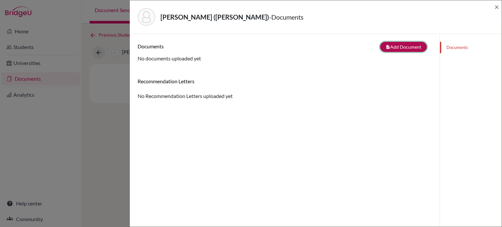
click at [407, 48] on button "note_add Add Document" at bounding box center [403, 47] width 47 height 10
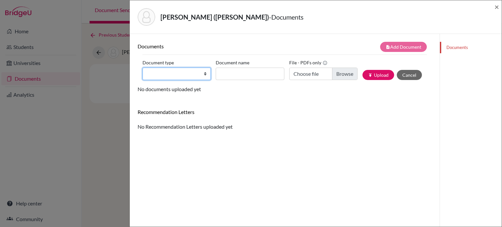
click at [179, 70] on select "Change explanation for Common App reports Counselor recommendation Internationa…" at bounding box center [177, 74] width 68 height 12
select select "2"
click at [143, 68] on select "Change explanation for Common App reports Counselor recommendation Internationa…" at bounding box center [177, 74] width 68 height 12
click at [258, 60] on div "Document name" at bounding box center [252, 69] width 73 height 23
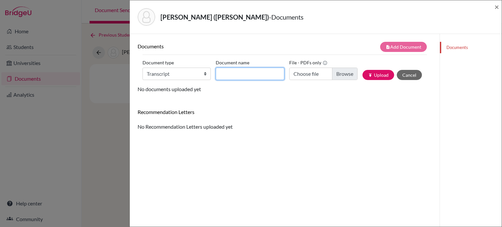
drag, startPoint x: 249, startPoint y: 72, endPoint x: 257, endPoint y: 74, distance: 8.7
click at [249, 72] on input "Document name" at bounding box center [250, 74] width 68 height 12
paste input "September transcript"
type input "September transcript"
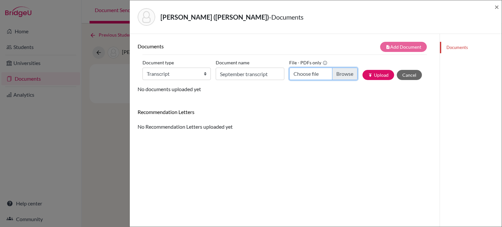
click at [329, 74] on input "Choose file" at bounding box center [323, 74] width 68 height 12
type input "C:\fakepath\Tuong Khanh DOAN - Transcript_Sept.pdf"
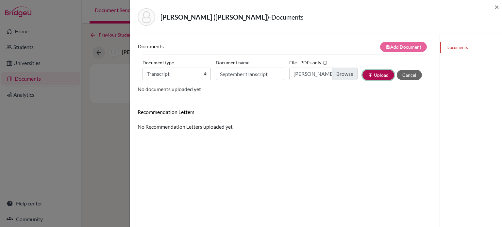
click at [378, 73] on button "publish Upload" at bounding box center [379, 75] width 32 height 10
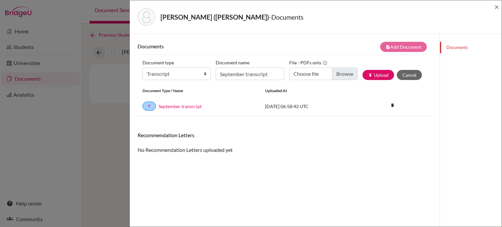
click at [500, 7] on div "Doan, Tuong Khanh (Dennis) - Documents ×" at bounding box center [316, 17] width 372 height 34
click at [498, 7] on span "×" at bounding box center [497, 6] width 5 height 9
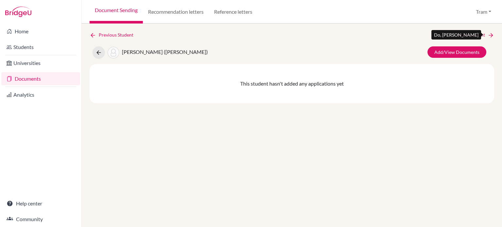
click at [484, 38] on link "Next Student" at bounding box center [477, 34] width 36 height 7
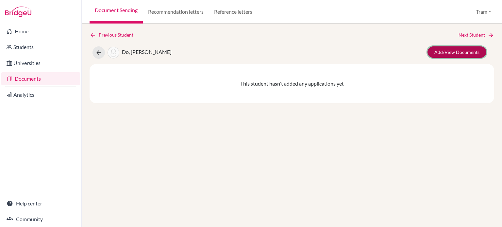
click at [476, 48] on link "Add/View Documents" at bounding box center [457, 51] width 59 height 11
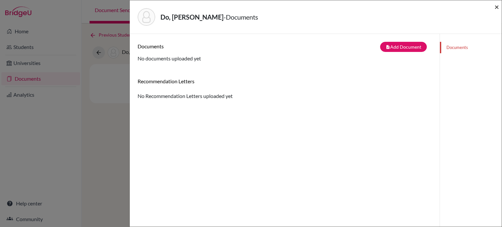
click at [498, 6] on span "×" at bounding box center [497, 6] width 5 height 9
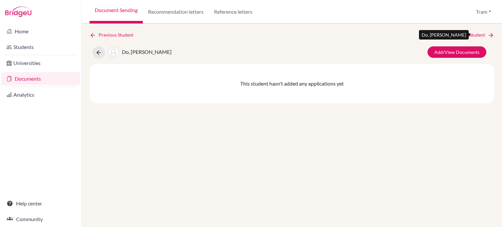
click at [482, 35] on link "Next Student" at bounding box center [477, 34] width 36 height 7
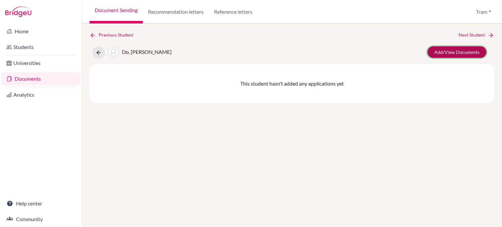
click at [477, 55] on link "Add/View Documents" at bounding box center [457, 51] width 59 height 11
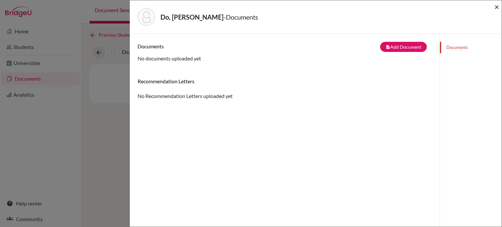
click at [496, 8] on span "×" at bounding box center [497, 6] width 5 height 9
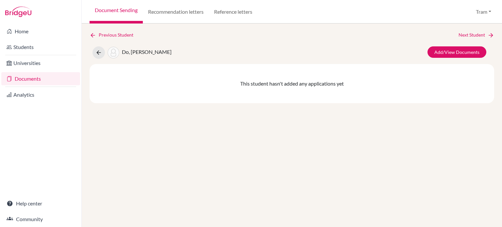
drag, startPoint x: 485, startPoint y: 25, endPoint x: 480, endPoint y: 32, distance: 9.4
click at [485, 26] on div "Previous Student Next Student Do, Minh Thu Add/View Documents This student hasn…" at bounding box center [292, 126] width 421 height 204
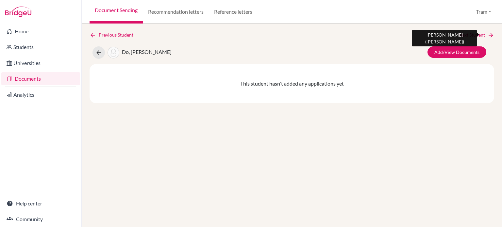
click at [480, 32] on link "Next Student" at bounding box center [477, 34] width 36 height 7
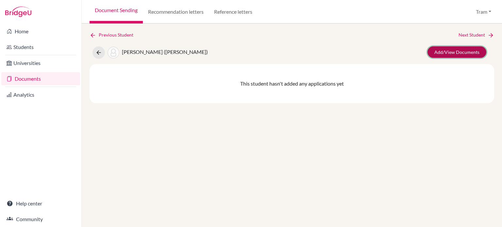
click at [467, 48] on link "Add/View Documents" at bounding box center [457, 51] width 59 height 11
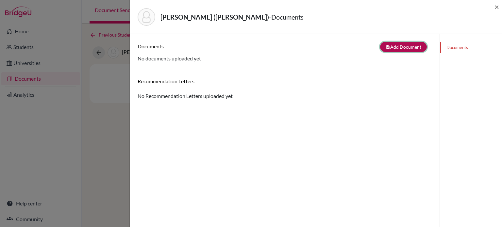
click at [380, 45] on button "note_add Add Document" at bounding box center [403, 47] width 47 height 10
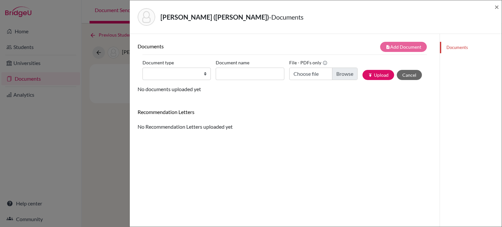
click at [228, 64] on label "Document name" at bounding box center [233, 63] width 34 height 10
click at [228, 68] on input "Document name" at bounding box center [250, 74] width 68 height 12
click at [184, 78] on select "Change explanation for Common App reports Counselor recommendation Internationa…" at bounding box center [177, 74] width 68 height 12
select select "2"
click at [143, 68] on select "Change explanation for Common App reports Counselor recommendation Internationa…" at bounding box center [177, 74] width 68 height 12
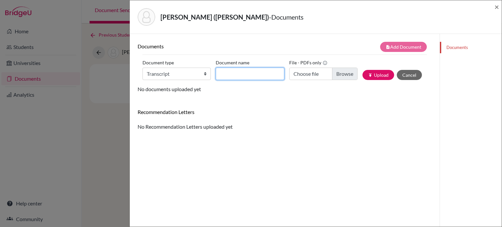
click at [243, 70] on input "Document name" at bounding box center [250, 74] width 68 height 12
paste input "September transcript"
type input "September transcript"
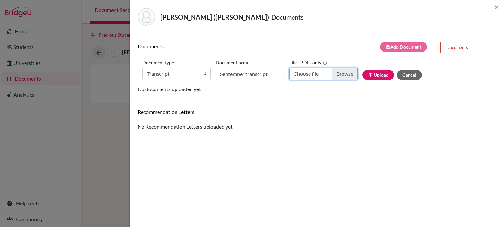
click at [349, 71] on input "Choose file" at bounding box center [323, 74] width 68 height 12
type input "C:\fakepath\Jie DONG - Transcript_Sept.pdf"
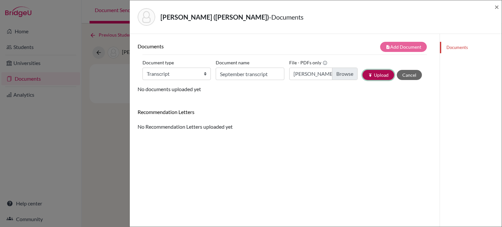
click at [368, 76] on icon "publish" at bounding box center [370, 75] width 5 height 5
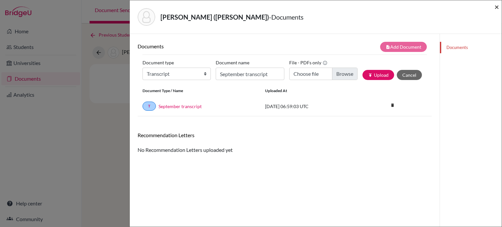
click at [496, 3] on span "×" at bounding box center [497, 6] width 5 height 9
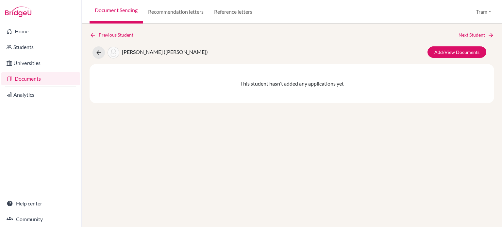
click at [484, 34] on link "Next Student" at bounding box center [477, 34] width 36 height 7
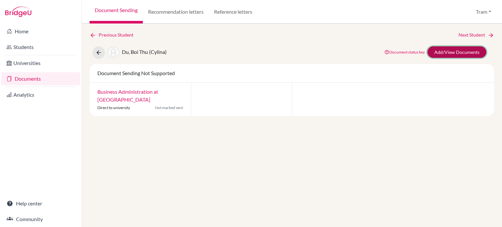
click at [461, 52] on link "Add/View Documents" at bounding box center [457, 51] width 59 height 11
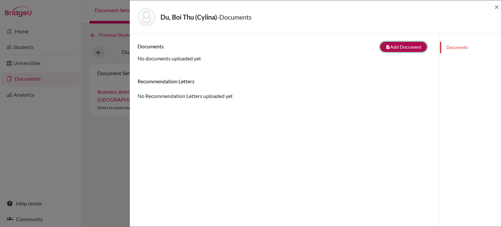
click at [389, 46] on button "note_add Add Document" at bounding box center [403, 47] width 47 height 10
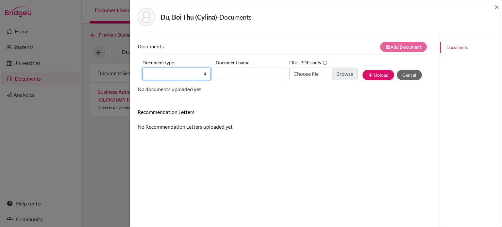
drag, startPoint x: 182, startPoint y: 71, endPoint x: 181, endPoint y: 78, distance: 6.9
click at [182, 71] on select "Change explanation for Common App reports Counselor recommendation Internationa…" at bounding box center [177, 74] width 68 height 12
select select "2"
click at [143, 68] on select "Change explanation for Common App reports Counselor recommendation Internationa…" at bounding box center [177, 74] width 68 height 12
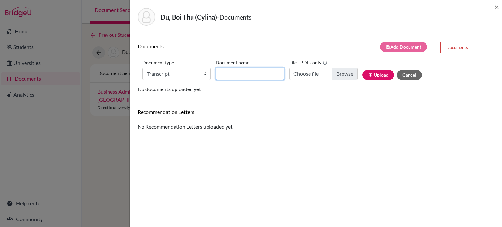
click at [243, 69] on input "Document name" at bounding box center [250, 74] width 68 height 12
paste input "September transcript"
type input "September transcript"
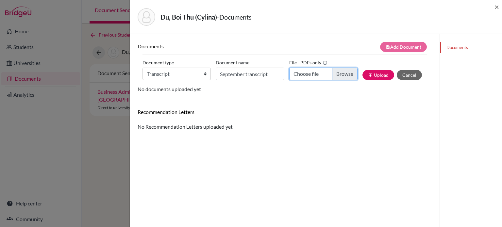
click at [338, 76] on input "Choose file" at bounding box center [323, 74] width 68 height 12
type input "C:\fakepath\Boi Thu DU - Transcript_Sept.pdf"
click at [374, 64] on div "Document type Change explanation for Common App reports Counselor recommendatio…" at bounding box center [285, 72] width 285 height 28
click at [374, 69] on div "Document type Change explanation for Common App reports Counselor recommendatio…" at bounding box center [285, 72] width 285 height 28
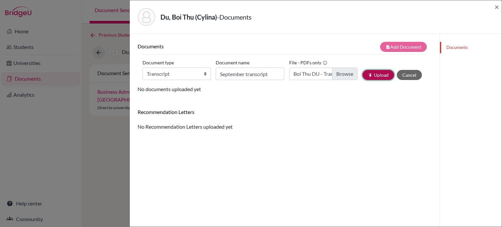
click at [377, 76] on button "publish Upload" at bounding box center [379, 75] width 32 height 10
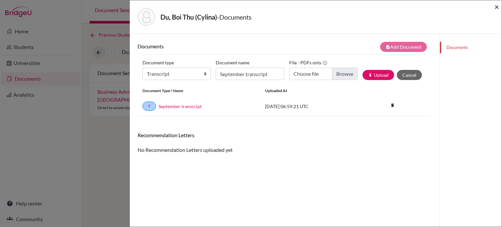
click at [497, 10] on span "×" at bounding box center [497, 6] width 5 height 9
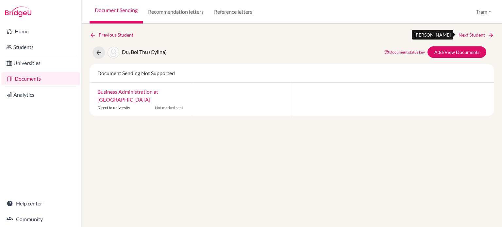
click at [478, 35] on link "Next Student" at bounding box center [477, 34] width 36 height 7
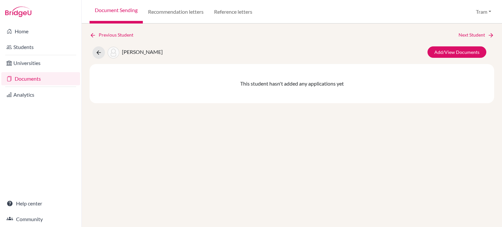
drag, startPoint x: 166, startPoint y: 148, endPoint x: 240, endPoint y: 111, distance: 82.5
click at [166, 148] on div "Previous Student Next Student Duong, Minh Thu Add/View Documents This student h…" at bounding box center [292, 126] width 421 height 204
click at [477, 35] on link "Next Student" at bounding box center [477, 34] width 36 height 7
click at [94, 35] on icon at bounding box center [93, 35] width 7 height 7
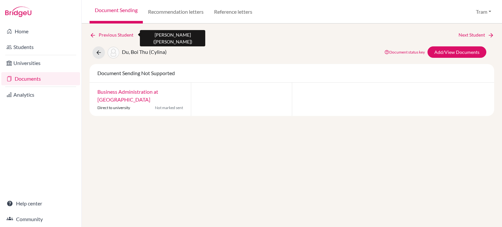
click at [94, 35] on icon at bounding box center [93, 35] width 7 height 7
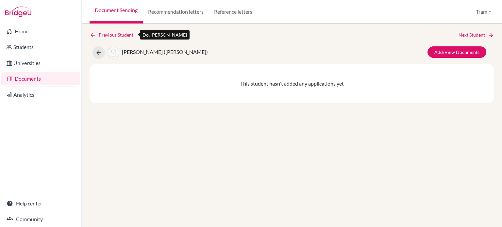
click at [94, 35] on icon at bounding box center [93, 35] width 7 height 7
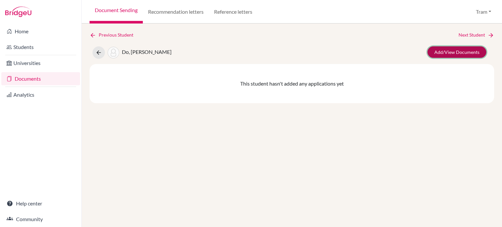
click at [445, 48] on link "Add/View Documents" at bounding box center [457, 51] width 59 height 11
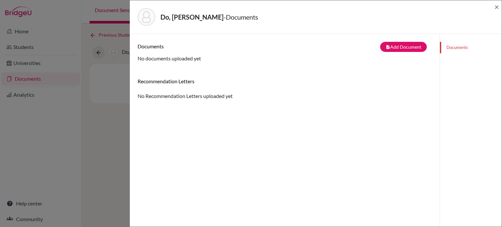
click at [418, 40] on div "Documents note_add Add Document Document type Change explanation for Common App…" at bounding box center [285, 147] width 310 height 227
click at [413, 44] on button "note_add Add Document" at bounding box center [403, 47] width 47 height 10
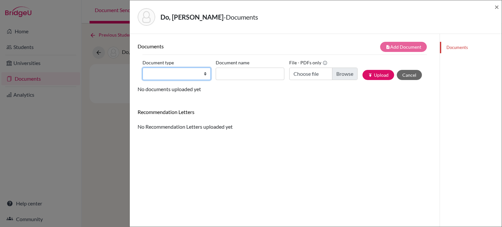
click at [184, 78] on select "Change explanation for Common App reports Counselor recommendation Internationa…" at bounding box center [177, 74] width 68 height 12
select select "2"
click at [143, 68] on select "Change explanation for Common App reports Counselor recommendation Internationa…" at bounding box center [177, 74] width 68 height 12
click at [225, 82] on div "Document type Change explanation for Common App reports Counselor recommendatio…" at bounding box center [285, 72] width 285 height 28
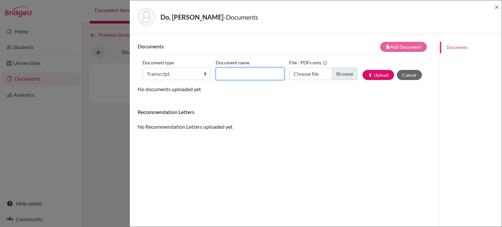
click at [234, 73] on input "Document name" at bounding box center [250, 74] width 68 height 12
type input "September transcript"
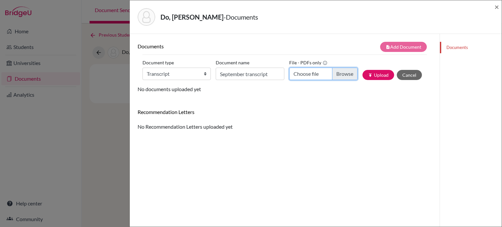
click at [346, 73] on input "Choose file" at bounding box center [323, 74] width 68 height 12
type input "C:\fakepath\Minh Thu DO - Transcript_Sept.pdf"
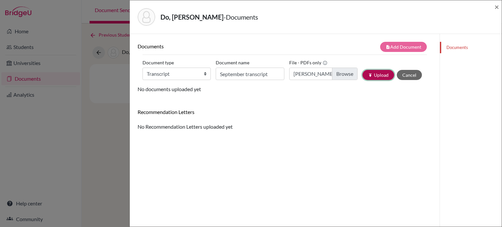
click at [368, 79] on button "publish Upload" at bounding box center [379, 75] width 32 height 10
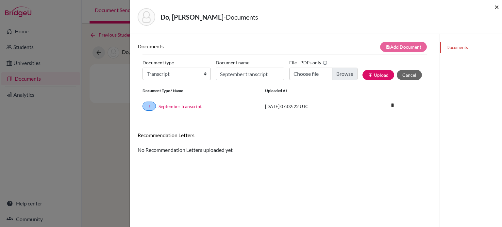
click at [498, 6] on span "×" at bounding box center [497, 6] width 5 height 9
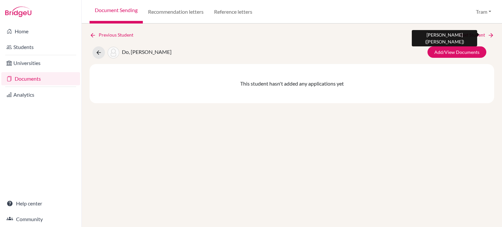
click at [481, 35] on link "Next Student" at bounding box center [477, 34] width 36 height 7
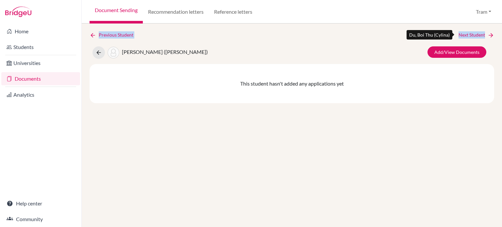
click at [481, 35] on link "Next Student" at bounding box center [477, 34] width 36 height 7
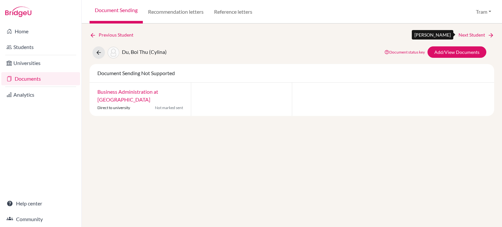
click at [481, 35] on link "Next Student" at bounding box center [477, 34] width 36 height 7
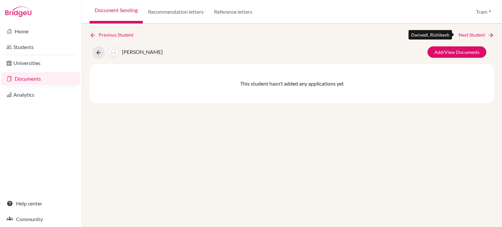
click at [481, 35] on link "Next Student" at bounding box center [477, 34] width 36 height 7
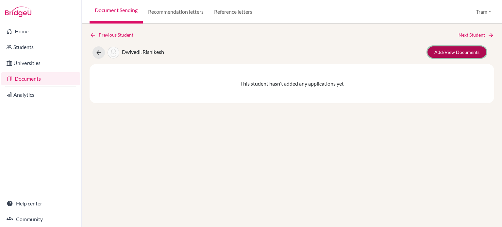
click at [468, 52] on link "Add/View Documents" at bounding box center [457, 51] width 59 height 11
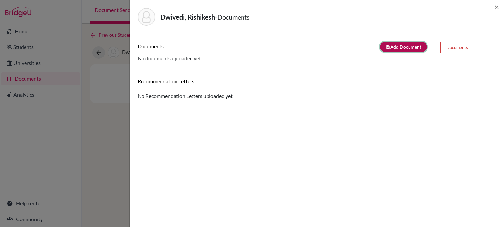
click at [395, 44] on button "note_add Add Document" at bounding box center [403, 47] width 47 height 10
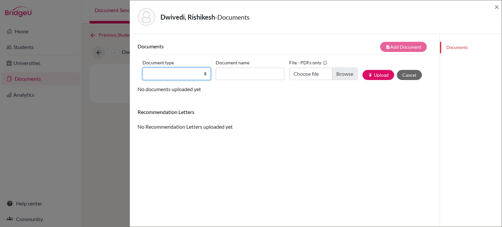
click at [167, 70] on select "Change explanation for Common App reports Counselor recommendation Internationa…" at bounding box center [177, 74] width 68 height 12
select select "2"
click at [143, 68] on select "Change explanation for Common App reports Counselor recommendation Internationa…" at bounding box center [177, 74] width 68 height 12
click at [235, 83] on div "Document type Change explanation for Common App reports Counselor recommendatio…" at bounding box center [285, 72] width 285 height 28
click at [249, 67] on div "Document name" at bounding box center [252, 69] width 73 height 23
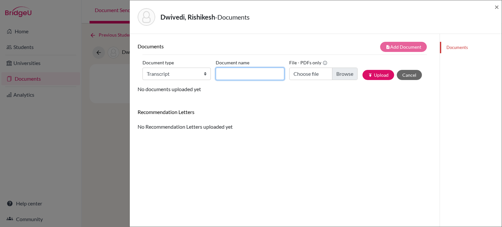
click at [246, 72] on input "Document name" at bounding box center [250, 74] width 68 height 12
paste input "September transcript"
type input "September transcript"
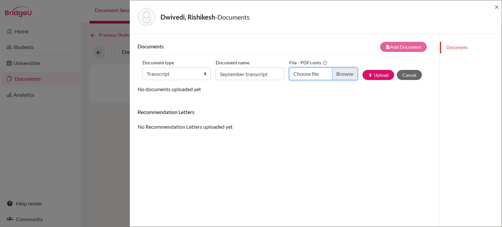
click at [313, 76] on input "Choose file" at bounding box center [323, 74] width 68 height 12
type input "C:\fakepath\Rishikesh DWIVEDI - Transcript_Sept.pdf"
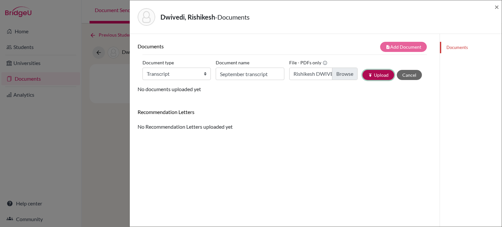
click at [368, 75] on icon "publish" at bounding box center [370, 75] width 5 height 5
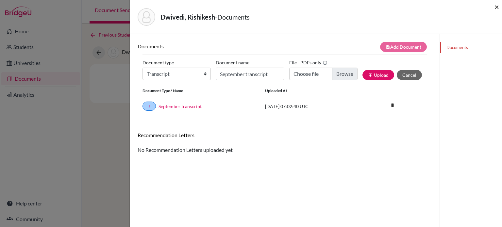
click at [499, 8] on div "Dwivedi, Rishikesh - Documents ×" at bounding box center [316, 17] width 372 height 34
click at [497, 5] on span "×" at bounding box center [497, 6] width 5 height 9
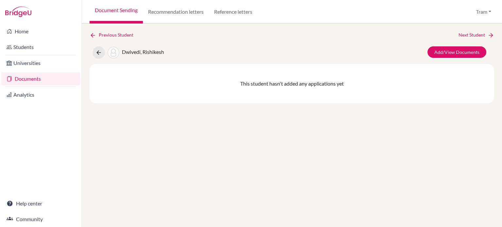
click at [475, 31] on div "Previous Student Next Student Dwivedi, Rishikesh Add/View Documents This studen…" at bounding box center [292, 126] width 421 height 204
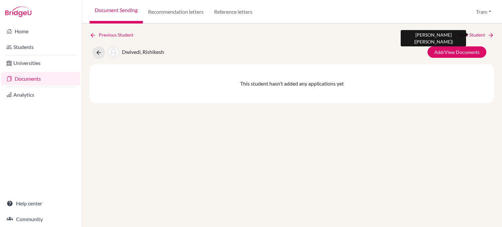
click at [472, 34] on link "Next Student" at bounding box center [477, 34] width 36 height 7
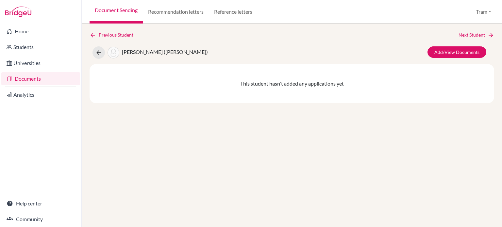
drag, startPoint x: 165, startPoint y: 162, endPoint x: 218, endPoint y: 127, distance: 64.2
click at [165, 162] on div "Previous Student Next Student Fang, Ming-Yi (Ashton) Add/View Documents This st…" at bounding box center [292, 126] width 421 height 204
click at [446, 51] on link "Add/View Documents" at bounding box center [457, 51] width 59 height 11
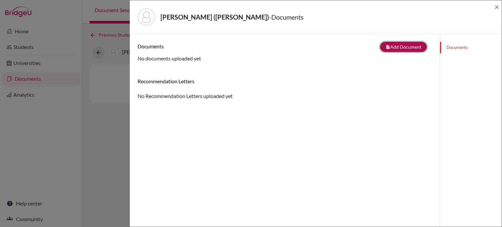
click at [400, 42] on button "note_add Add Document" at bounding box center [403, 47] width 47 height 10
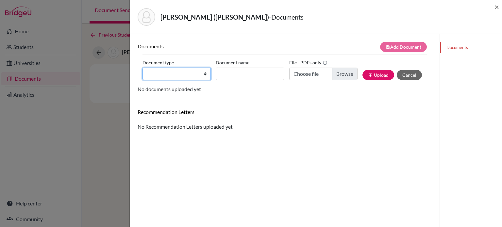
click at [189, 68] on select "Change explanation for Common App reports Counselor recommendation Internationa…" at bounding box center [177, 74] width 68 height 12
select select "2"
click at [143, 68] on select "Change explanation for Common App reports Counselor recommendation Internationa…" at bounding box center [177, 74] width 68 height 12
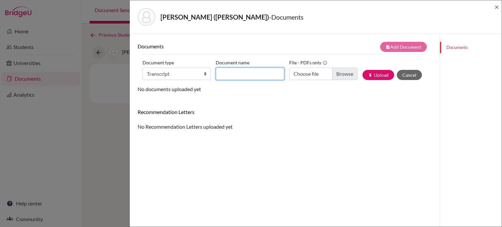
click at [232, 74] on input "Document name" at bounding box center [250, 74] width 68 height 12
type input "September transcript"
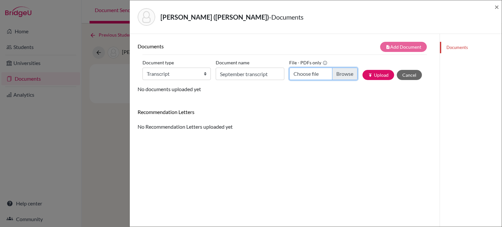
click at [347, 74] on input "Choose file" at bounding box center [323, 74] width 68 height 12
type input "C:\fakepath\Ming-Yi FANG - Transcript_Sept.pdf"
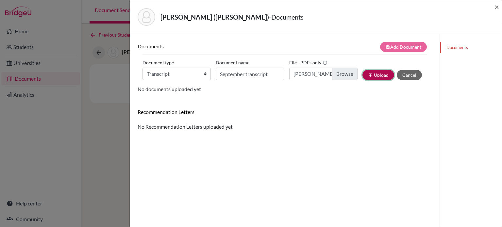
click at [381, 75] on button "publish Upload" at bounding box center [379, 75] width 32 height 10
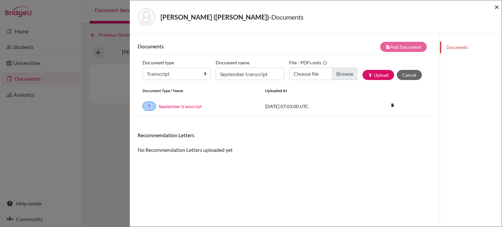
click at [499, 5] on span "×" at bounding box center [497, 6] width 5 height 9
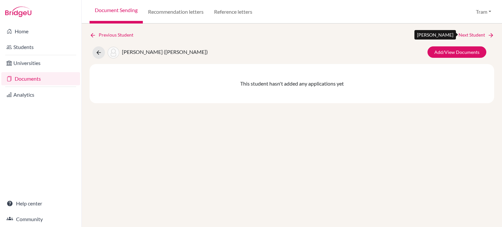
click at [473, 34] on link "Next Student" at bounding box center [477, 34] width 36 height 7
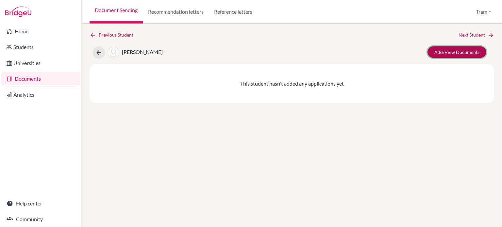
click at [461, 57] on link "Add/View Documents" at bounding box center [457, 51] width 59 height 11
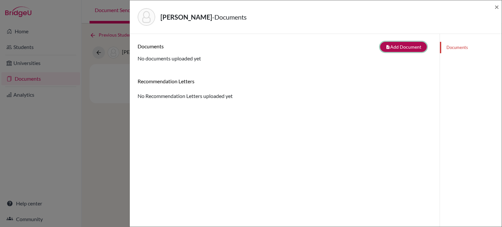
click at [405, 44] on button "note_add Add Document" at bounding box center [403, 47] width 47 height 10
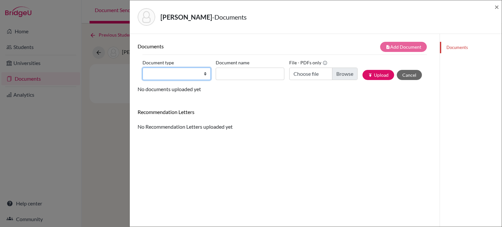
click at [173, 73] on select "Change explanation for Common App reports Counselor recommendation Internationa…" at bounding box center [177, 74] width 68 height 12
select select "2"
click at [143, 68] on select "Change explanation for Common App reports Counselor recommendation Internationa…" at bounding box center [177, 74] width 68 height 12
click at [234, 80] on div "Document type Change explanation for Common App reports Counselor recommendatio…" at bounding box center [285, 72] width 285 height 28
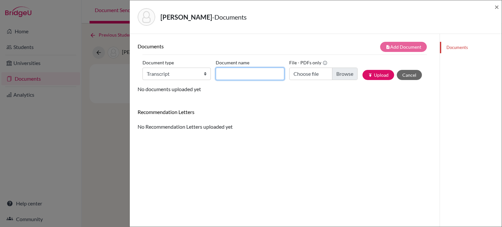
drag, startPoint x: 241, startPoint y: 71, endPoint x: 245, endPoint y: 71, distance: 3.9
click at [241, 71] on input "Document name" at bounding box center [250, 74] width 68 height 12
paste input "September transcript"
type input "September transcript"
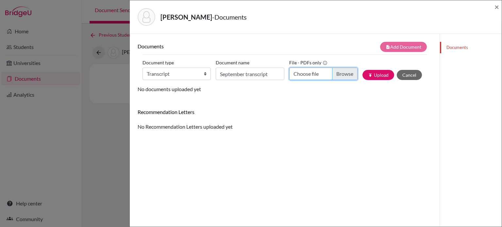
click at [339, 71] on input "Choose file" at bounding box center [323, 74] width 68 height 12
type input "C:\fakepath\Wiktoria FIGLUS - Transcript_Sept.pdf"
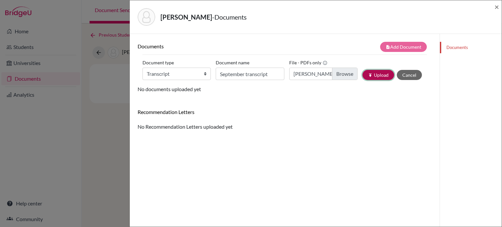
click at [367, 78] on button "publish Upload" at bounding box center [379, 75] width 32 height 10
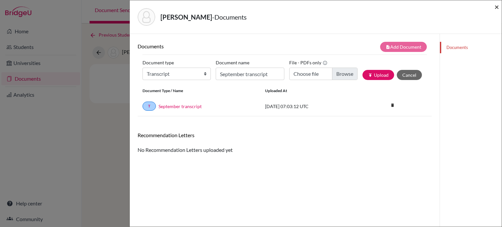
click at [499, 6] on span "×" at bounding box center [497, 6] width 5 height 9
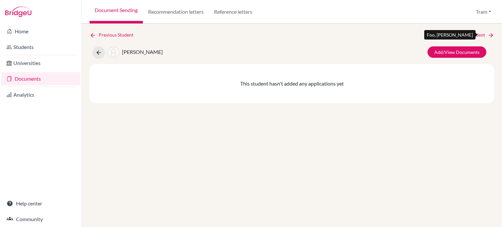
click at [477, 38] on link "Next Student" at bounding box center [477, 34] width 36 height 7
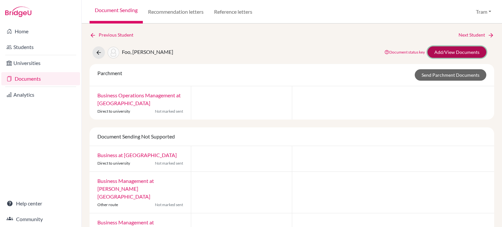
click at [465, 49] on link "Add/View Documents" at bounding box center [457, 51] width 59 height 11
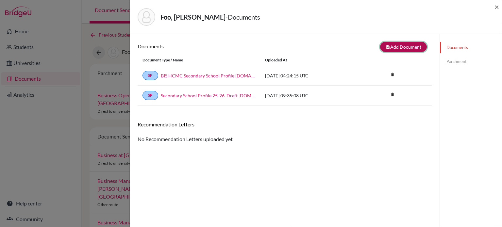
click at [396, 47] on button "note_add Add Document" at bounding box center [403, 47] width 47 height 10
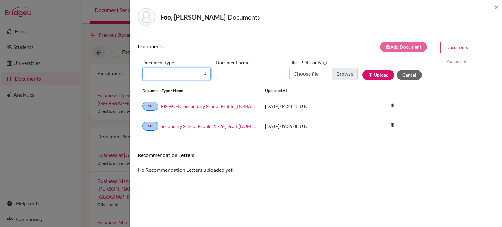
click at [160, 76] on select "Change explanation for Common App reports Counselor recommendation Internationa…" at bounding box center [177, 74] width 68 height 12
select select "2"
click at [143, 68] on select "Change explanation for Common App reports Counselor recommendation Internationa…" at bounding box center [177, 74] width 68 height 12
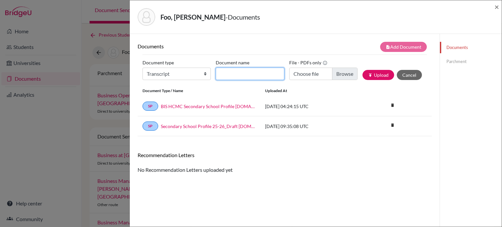
click at [218, 79] on input "Document name" at bounding box center [250, 74] width 68 height 12
paste input "September transcript"
type input "September transcript"
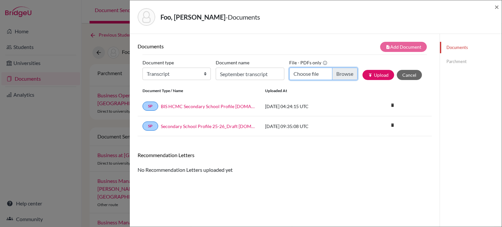
click at [343, 74] on input "Choose file" at bounding box center [323, 74] width 68 height 12
type input "C:\fakepath\Sheryl FOO - Transcript_Sept.pdf"
click at [388, 82] on div "Document type Change explanation for Common App reports Counselor recommendatio…" at bounding box center [285, 72] width 285 height 28
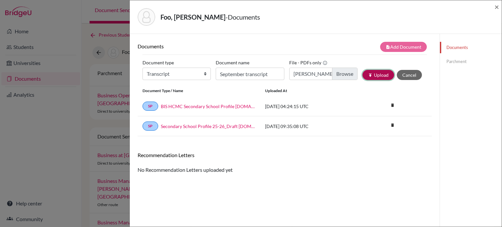
click at [379, 77] on button "publish Upload" at bounding box center [379, 75] width 32 height 10
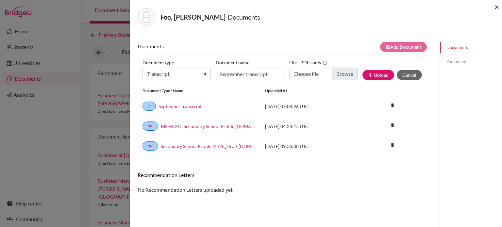
click at [498, 6] on span "×" at bounding box center [497, 6] width 5 height 9
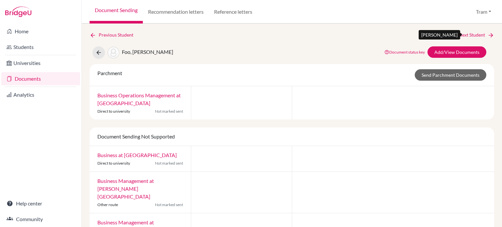
click at [474, 32] on link "Next Student" at bounding box center [477, 34] width 36 height 7
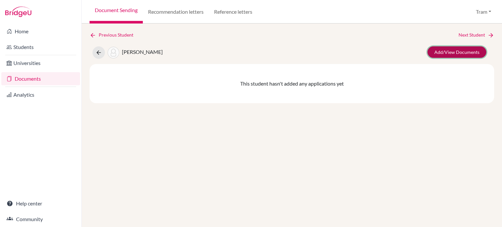
click at [458, 47] on link "Add/View Documents" at bounding box center [457, 51] width 59 height 11
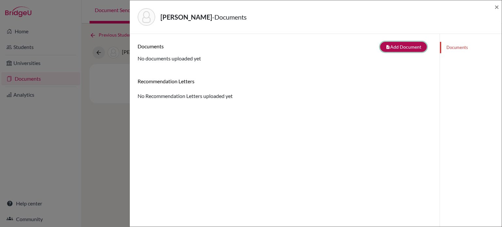
click at [396, 48] on button "note_add Add Document" at bounding box center [403, 47] width 47 height 10
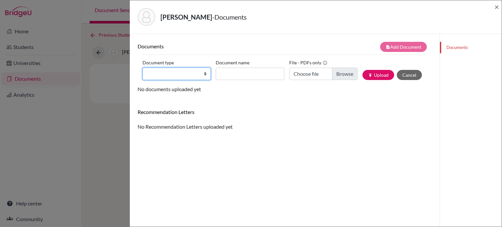
drag, startPoint x: 174, startPoint y: 69, endPoint x: 171, endPoint y: 78, distance: 9.6
click at [174, 69] on select "Change explanation for Common App reports Counselor recommendation Internationa…" at bounding box center [177, 74] width 68 height 12
select select "2"
click at [143, 68] on select "Change explanation for Common App reports Counselor recommendation Internationa…" at bounding box center [177, 74] width 68 height 12
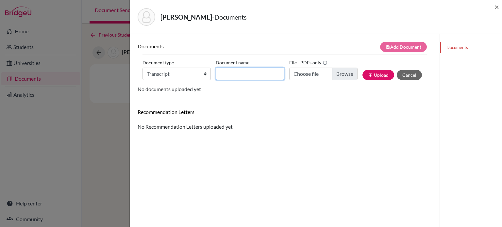
drag, startPoint x: 231, startPoint y: 76, endPoint x: 259, endPoint y: 114, distance: 47.3
click at [231, 76] on input "Document name" at bounding box center [250, 74] width 68 height 12
type input "September transcript"
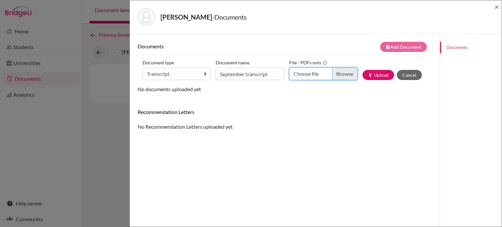
click at [338, 75] on input "Choose file" at bounding box center [323, 74] width 68 height 12
type input "C:\fakepath\Nidhi GARG - Transcript_Sept.pdf"
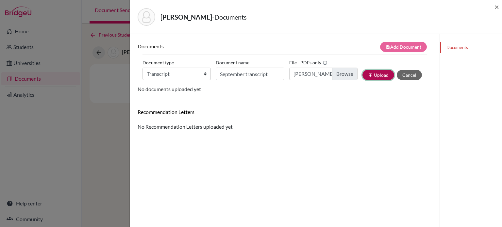
click at [370, 70] on button "publish Upload" at bounding box center [379, 75] width 32 height 10
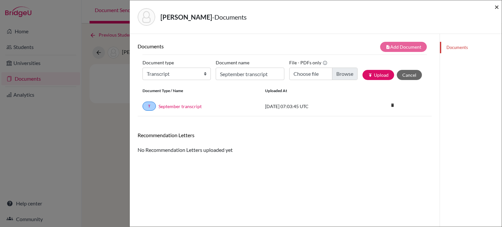
click at [495, 9] on span "×" at bounding box center [497, 6] width 5 height 9
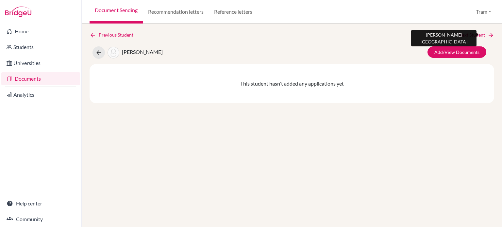
click at [472, 37] on link "Next Student" at bounding box center [477, 34] width 36 height 7
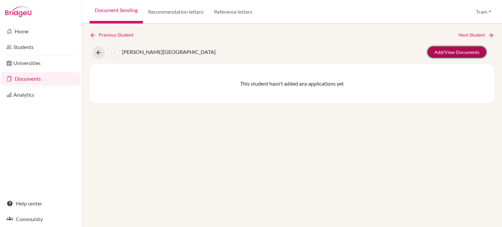
click at [475, 53] on link "Add/View Documents" at bounding box center [457, 51] width 59 height 11
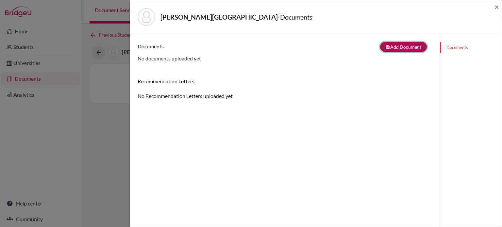
click at [386, 47] on icon "note_add" at bounding box center [388, 47] width 5 height 5
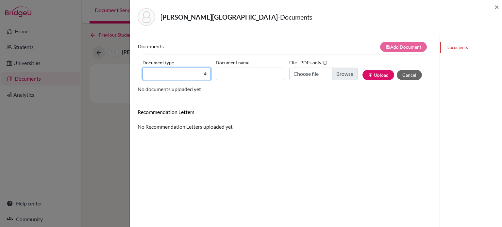
click at [170, 71] on select "Change explanation for Common App reports Counselor recommendation Internationa…" at bounding box center [177, 74] width 68 height 12
select select "2"
click at [143, 68] on select "Change explanation for Common App reports Counselor recommendation Internationa…" at bounding box center [177, 74] width 68 height 12
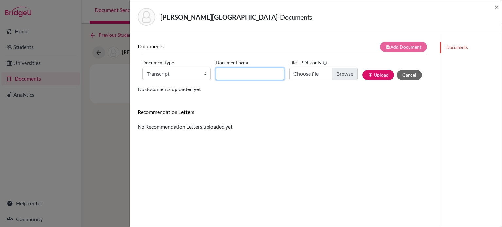
click at [224, 75] on input "Document name" at bounding box center [250, 74] width 68 height 12
drag, startPoint x: 241, startPoint y: 76, endPoint x: 65, endPoint y: 82, distance: 176.1
click at [65, 82] on div "Ghose, Arundhati - Documents × Documents note_add Add Document Document type Ch…" at bounding box center [251, 113] width 502 height 227
paste input "September transcript"
type input "September transcript"
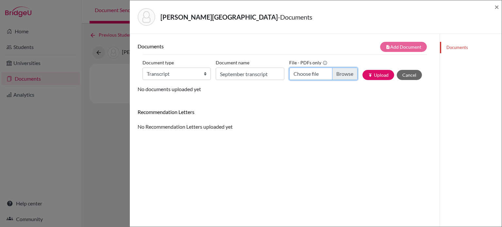
click at [329, 73] on input "Choose file" at bounding box center [323, 74] width 68 height 12
type input "C:\fakepath\Arundhati GHOSE - Transcript_Sept.pdf"
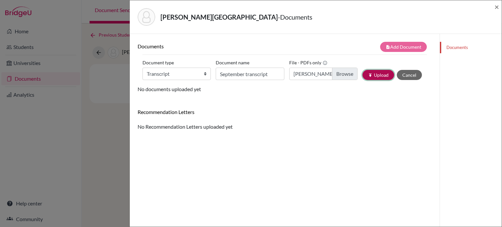
click at [363, 72] on button "publish Upload" at bounding box center [379, 75] width 32 height 10
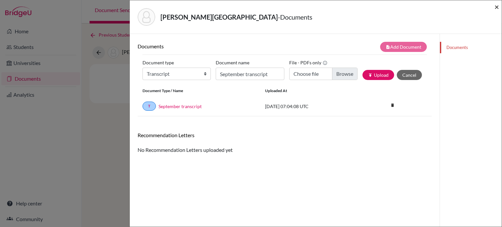
click at [498, 8] on span "×" at bounding box center [497, 6] width 5 height 9
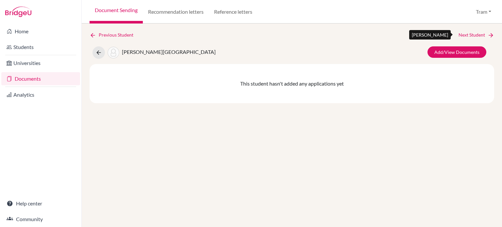
click at [482, 34] on link "Next Student" at bounding box center [477, 34] width 36 height 7
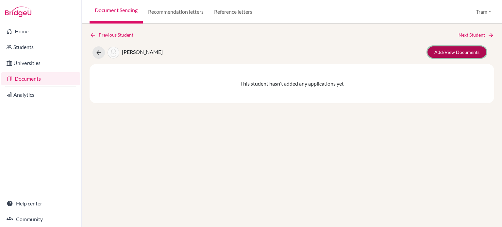
click at [474, 50] on link "Add/View Documents" at bounding box center [457, 51] width 59 height 11
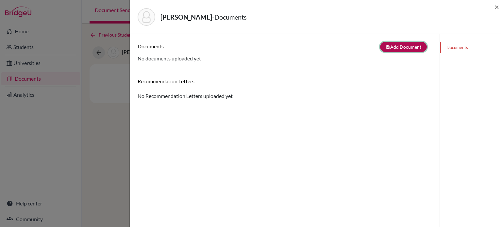
click at [403, 46] on button "note_add Add Document" at bounding box center [403, 47] width 47 height 10
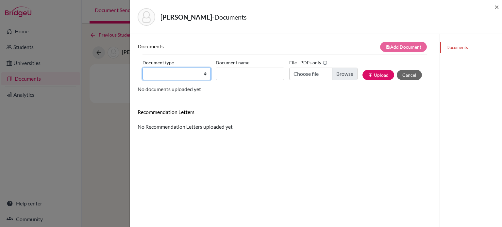
click at [174, 72] on select "Change explanation for Common App reports Counselor recommendation Internationa…" at bounding box center [177, 74] width 68 height 12
click at [143, 68] on select "Change explanation for Common App reports Counselor recommendation Internationa…" at bounding box center [177, 74] width 68 height 12
click at [249, 63] on div "Document name" at bounding box center [252, 69] width 73 height 23
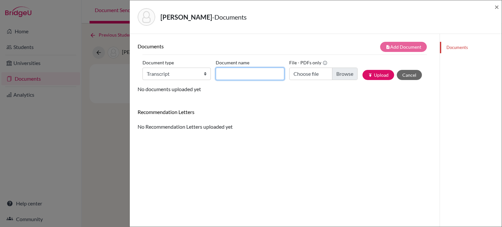
click at [244, 70] on input "Document name" at bounding box center [250, 74] width 68 height 12
paste input "September transcript"
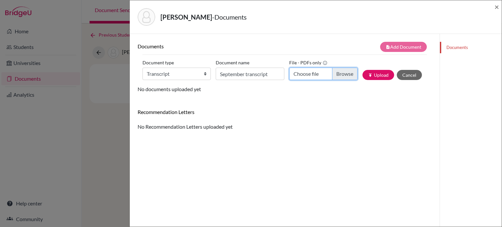
click at [332, 74] on input "Choose file" at bounding box center [323, 74] width 68 height 12
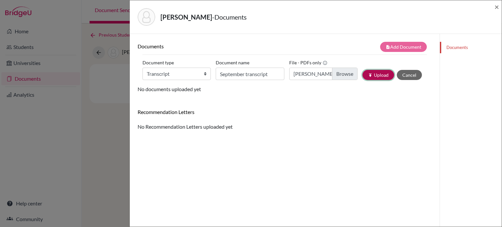
click at [363, 72] on button "publish Upload" at bounding box center [379, 75] width 32 height 10
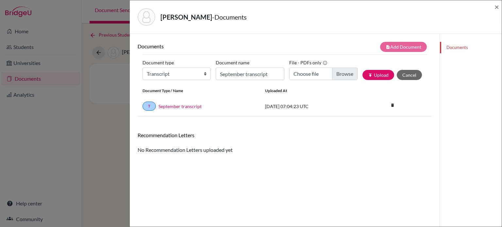
click at [500, 4] on div "Ghose, Damayanti - Documents ×" at bounding box center [316, 17] width 372 height 34
click at [493, 5] on div "Ghose, Damayanti - Documents ×" at bounding box center [315, 17] width 367 height 28
click at [497, 6] on span "×" at bounding box center [497, 6] width 5 height 9
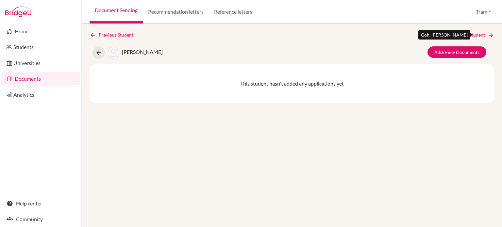
click at [488, 35] on icon at bounding box center [491, 35] width 7 height 7
click at [455, 59] on div "Add/View Documents" at bounding box center [455, 52] width 71 height 12
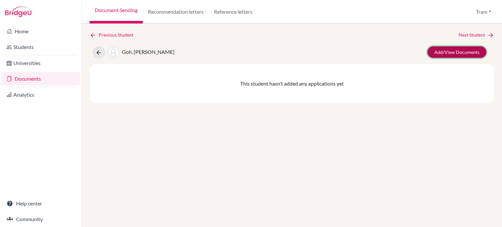
click at [456, 55] on link "Add/View Documents" at bounding box center [457, 51] width 59 height 11
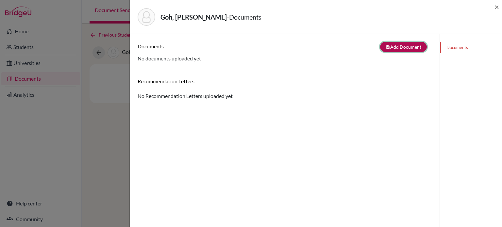
click at [389, 43] on button "note_add Add Document" at bounding box center [403, 47] width 47 height 10
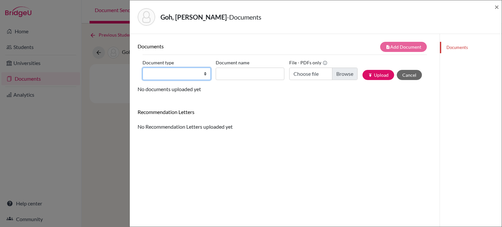
drag, startPoint x: 159, startPoint y: 72, endPoint x: 164, endPoint y: 78, distance: 8.1
click at [159, 72] on select "Change explanation for Common App reports Counselor recommendation Internationa…" at bounding box center [177, 74] width 68 height 12
click at [143, 68] on select "Change explanation for Common App reports Counselor recommendation Internationa…" at bounding box center [177, 74] width 68 height 12
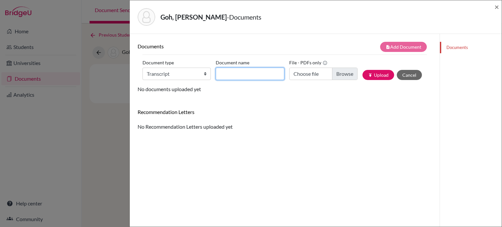
click at [254, 77] on input "Document name" at bounding box center [250, 74] width 68 height 12
paste input "September transcript"
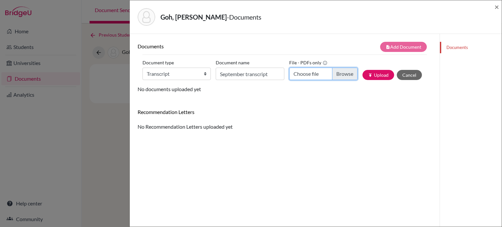
click at [342, 72] on input "Choose file" at bounding box center [323, 74] width 68 height 12
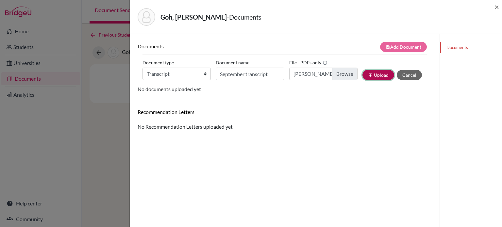
click at [363, 76] on button "publish Upload" at bounding box center [379, 75] width 32 height 10
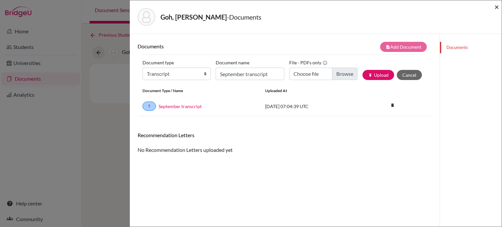
click at [499, 8] on span "×" at bounding box center [497, 6] width 5 height 9
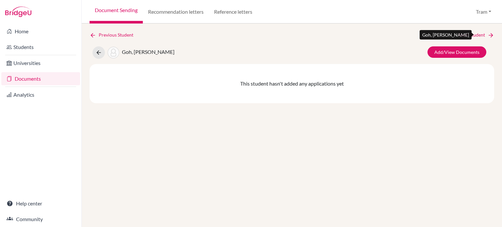
click at [464, 37] on link "Next Student" at bounding box center [477, 34] width 36 height 7
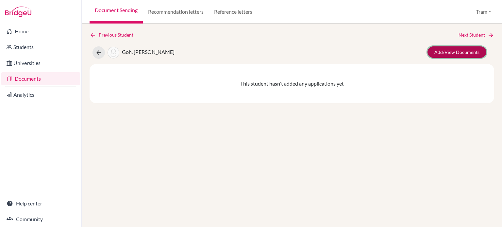
click at [454, 50] on link "Add/View Documents" at bounding box center [457, 51] width 59 height 11
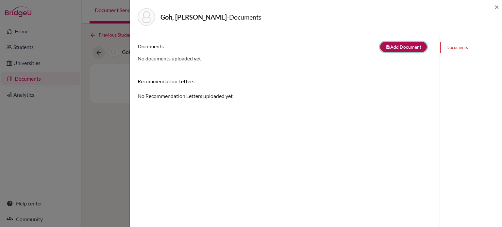
drag, startPoint x: 390, startPoint y: 45, endPoint x: 381, endPoint y: 51, distance: 10.1
click at [390, 45] on button "note_add Add Document" at bounding box center [403, 47] width 47 height 10
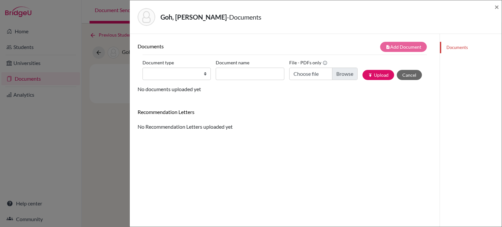
click at [179, 83] on div "Document type Change explanation for Common App reports Counselor recommendatio…" at bounding box center [285, 72] width 285 height 28
drag, startPoint x: 183, startPoint y: 71, endPoint x: 187, endPoint y: 77, distance: 7.5
click at [183, 71] on select "Change explanation for Common App reports Counselor recommendation Internationa…" at bounding box center [177, 74] width 68 height 12
click at [143, 68] on select "Change explanation for Common App reports Counselor recommendation Internationa…" at bounding box center [177, 74] width 68 height 12
click at [242, 73] on input "Document name" at bounding box center [250, 74] width 68 height 12
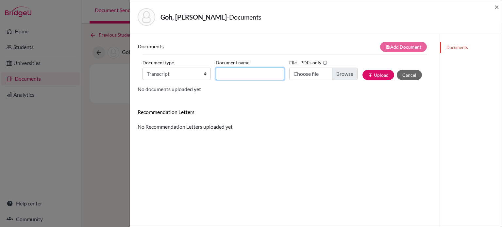
paste input "September transcript"
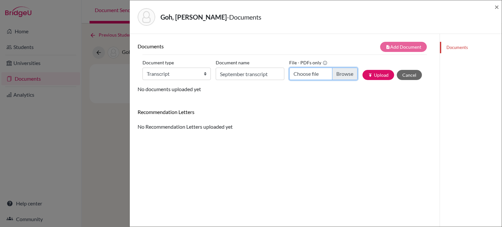
click at [348, 76] on input "Choose file" at bounding box center [323, 74] width 68 height 12
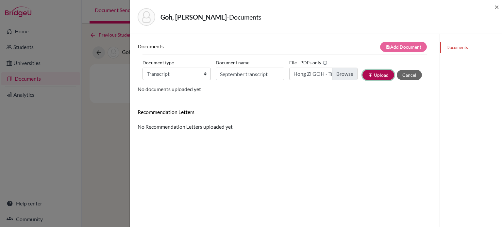
click at [375, 76] on button "publish Upload" at bounding box center [379, 75] width 32 height 10
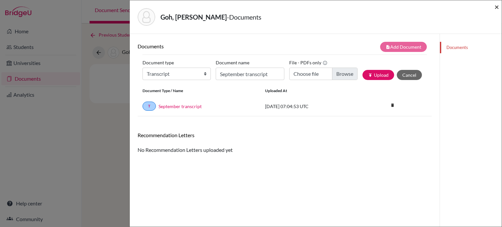
click at [498, 9] on span "×" at bounding box center [497, 6] width 5 height 9
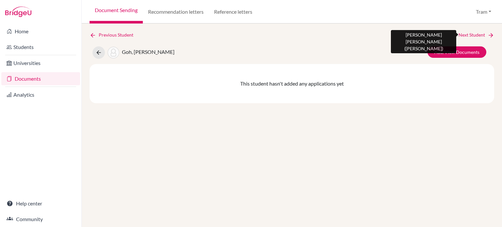
click at [475, 31] on div "Previous Student Next Student Goh, Hong Zi Add/View Documents This student hasn…" at bounding box center [292, 126] width 421 height 204
click at [472, 35] on link "Next Student" at bounding box center [477, 34] width 36 height 7
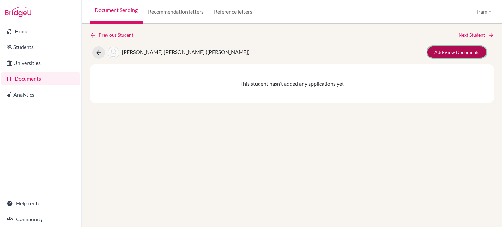
click at [458, 56] on link "Add/View Documents" at bounding box center [457, 51] width 59 height 11
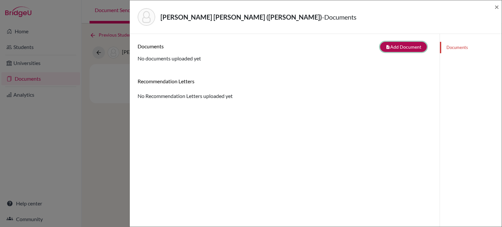
click at [399, 42] on button "note_add Add Document" at bounding box center [403, 47] width 47 height 10
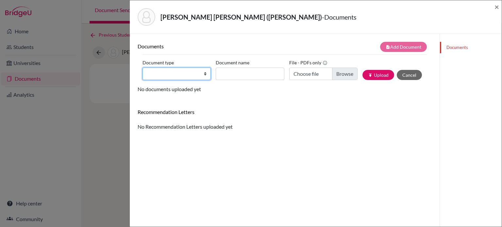
click at [180, 77] on select "Change explanation for Common App reports Counselor recommendation Internationa…" at bounding box center [177, 74] width 68 height 12
click at [143, 68] on select "Change explanation for Common App reports Counselor recommendation Internationa…" at bounding box center [177, 74] width 68 height 12
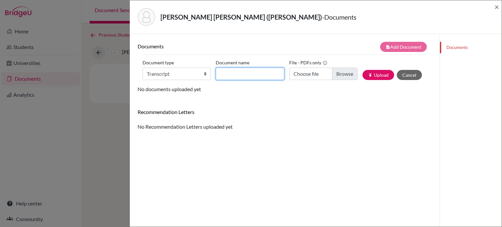
click at [239, 69] on input "Document name" at bounding box center [250, 74] width 68 height 12
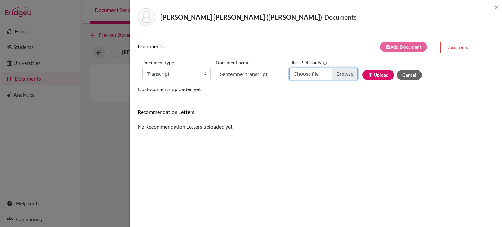
click at [334, 76] on input "Choose file" at bounding box center [323, 74] width 68 height 12
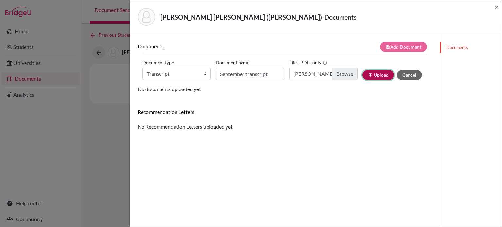
click at [370, 71] on button "publish Upload" at bounding box center [379, 75] width 32 height 10
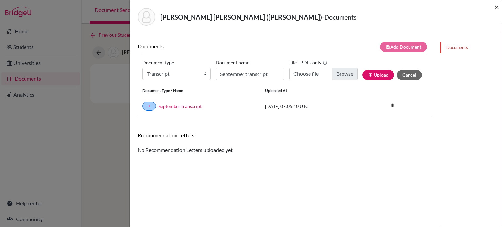
click at [495, 6] on span "×" at bounding box center [497, 6] width 5 height 9
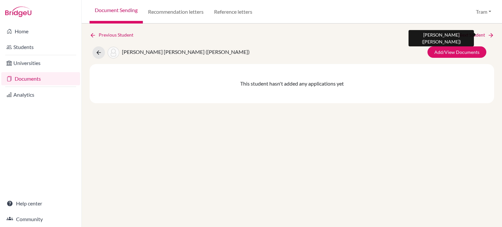
click at [471, 35] on link "Next Student" at bounding box center [477, 34] width 36 height 7
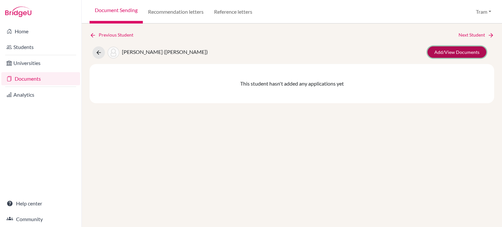
click at [465, 46] on link "Add/View Documents" at bounding box center [457, 51] width 59 height 11
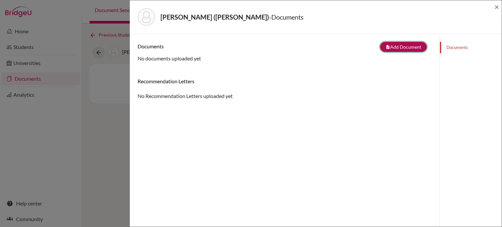
click at [394, 48] on button "note_add Add Document" at bounding box center [403, 47] width 47 height 10
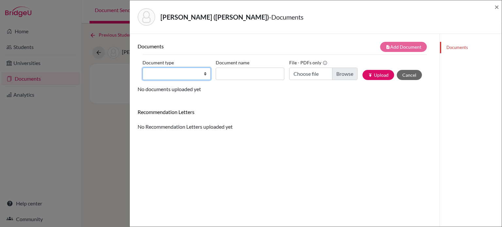
drag, startPoint x: 149, startPoint y: 71, endPoint x: 154, endPoint y: 74, distance: 5.9
click at [149, 71] on select "Change explanation for Common App reports Counselor recommendation Internationa…" at bounding box center [177, 74] width 68 height 12
click at [143, 68] on select "Change explanation for Common App reports Counselor recommendation Internationa…" at bounding box center [177, 74] width 68 height 12
click at [254, 62] on div "Document name" at bounding box center [252, 69] width 73 height 23
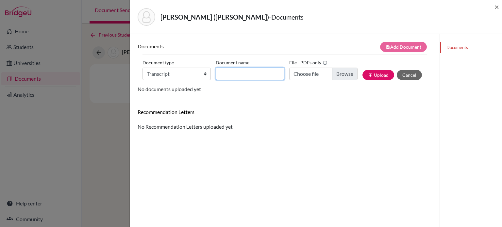
click at [247, 71] on input "Document name" at bounding box center [250, 74] width 68 height 12
paste input "September transcript"
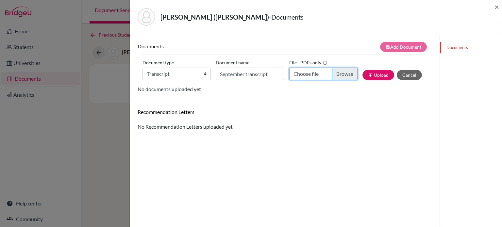
click at [351, 70] on input "Choose file" at bounding box center [323, 74] width 68 height 12
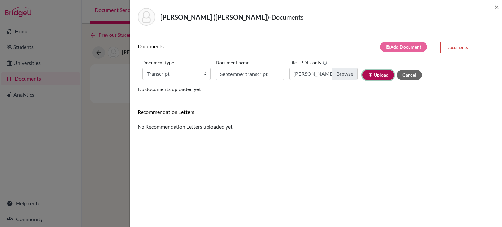
click at [368, 74] on icon "publish" at bounding box center [370, 75] width 5 height 5
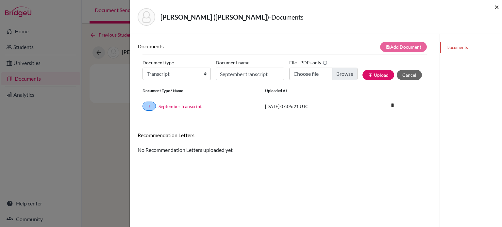
click at [496, 8] on span "×" at bounding box center [497, 6] width 5 height 9
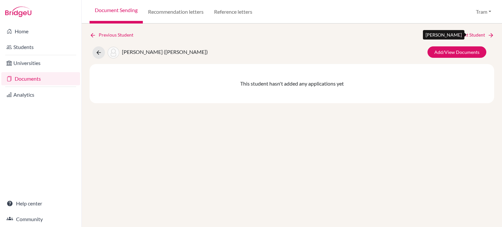
click at [479, 34] on link "Next Student" at bounding box center [477, 34] width 36 height 7
click at [470, 38] on link "Next Student" at bounding box center [477, 34] width 36 height 7
click at [476, 32] on link "Next Student" at bounding box center [477, 34] width 36 height 7
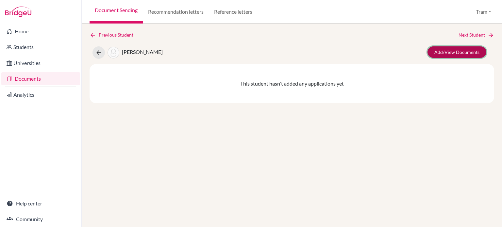
click at [464, 55] on link "Add/View Documents" at bounding box center [457, 51] width 59 height 11
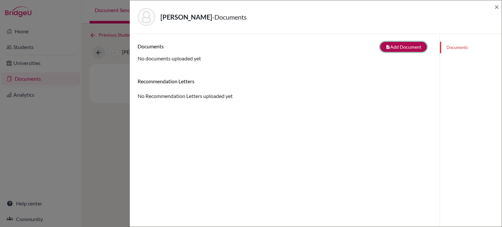
click at [408, 42] on button "note_add Add Document" at bounding box center [403, 47] width 47 height 10
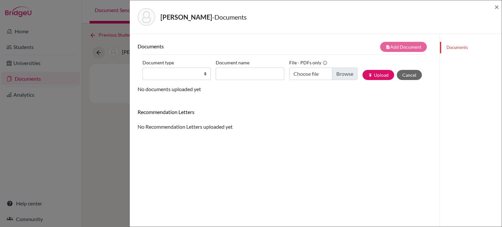
click at [158, 82] on div "Document type Change explanation for Common App reports Counselor recommendatio…" at bounding box center [285, 72] width 285 height 28
click at [176, 72] on select "Change explanation for Common App reports Counselor recommendation Internationa…" at bounding box center [177, 74] width 68 height 12
click at [143, 68] on select "Change explanation for Common App reports Counselor recommendation Internationa…" at bounding box center [177, 74] width 68 height 12
drag, startPoint x: 171, startPoint y: 76, endPoint x: 178, endPoint y: 79, distance: 7.8
click at [171, 76] on select "Change explanation for Common App reports Counselor recommendation Internationa…" at bounding box center [177, 74] width 68 height 12
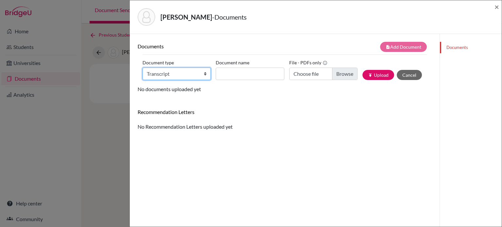
click at [143, 68] on select "Change explanation for Common App reports Counselor recommendation Internationa…" at bounding box center [177, 74] width 68 height 12
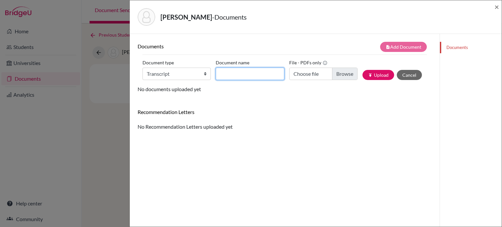
click at [251, 73] on input "Document name" at bounding box center [250, 74] width 68 height 12
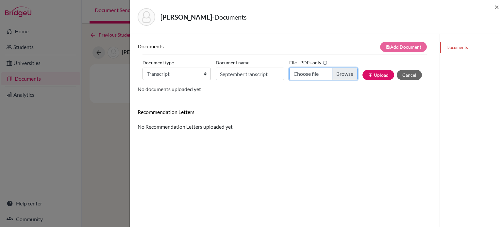
click at [334, 74] on input "Choose file" at bounding box center [323, 74] width 68 height 12
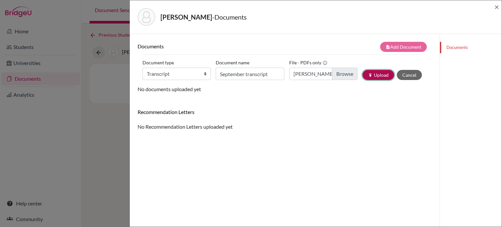
click at [381, 74] on button "publish Upload" at bounding box center [379, 75] width 32 height 10
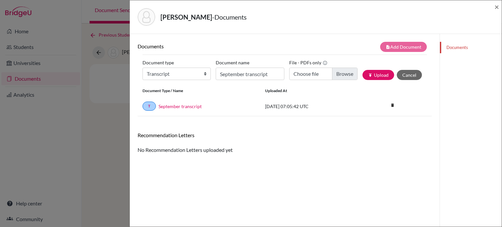
click at [500, 5] on div "Huynh, Ngoc Uyen - Documents ×" at bounding box center [316, 17] width 372 height 34
click at [494, 9] on div "Huynh, Ngoc Uyen - Documents ×" at bounding box center [315, 17] width 367 height 28
click at [497, 7] on span "×" at bounding box center [497, 6] width 5 height 9
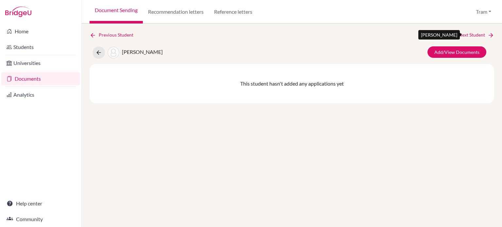
click at [484, 32] on link "Next Student" at bounding box center [477, 34] width 36 height 7
click at [468, 37] on link "Next Student" at bounding box center [477, 34] width 36 height 7
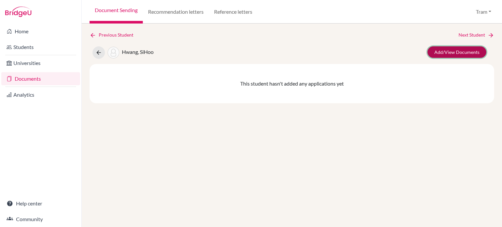
click at [457, 50] on link "Add/View Documents" at bounding box center [457, 51] width 59 height 11
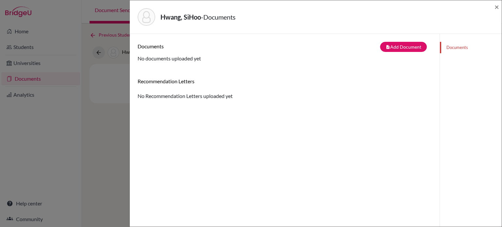
click at [429, 50] on div "Documents note_add Add Document Document type Change explanation for Common App…" at bounding box center [285, 147] width 310 height 227
click at [406, 48] on button "note_add Add Document" at bounding box center [403, 47] width 47 height 10
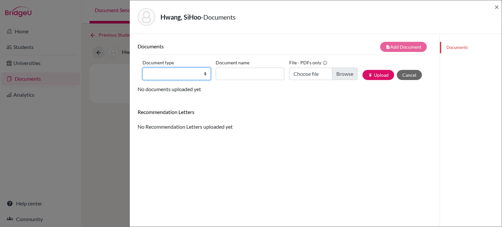
click at [168, 78] on select "Change explanation for Common App reports Counselor recommendation Internationa…" at bounding box center [177, 74] width 68 height 12
click at [143, 68] on select "Change explanation for Common App reports Counselor recommendation Internationa…" at bounding box center [177, 74] width 68 height 12
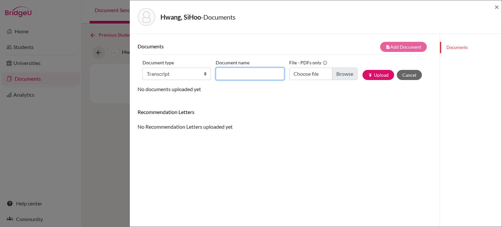
click at [236, 77] on input "Document name" at bounding box center [250, 74] width 68 height 12
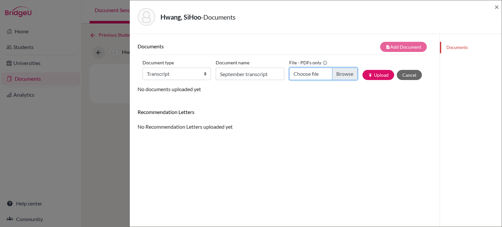
click at [332, 74] on input "Choose file" at bounding box center [323, 74] width 68 height 12
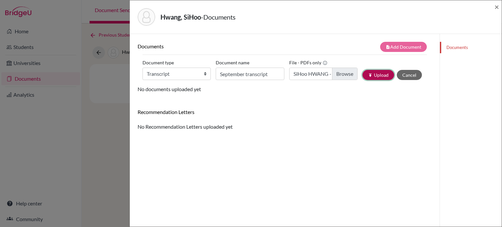
click at [373, 76] on button "publish Upload" at bounding box center [379, 75] width 32 height 10
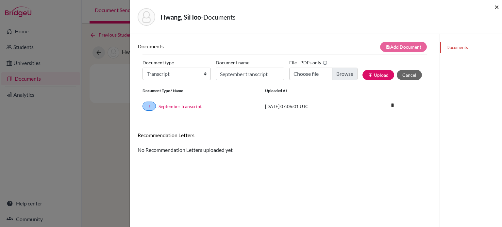
click at [497, 7] on span "×" at bounding box center [497, 6] width 5 height 9
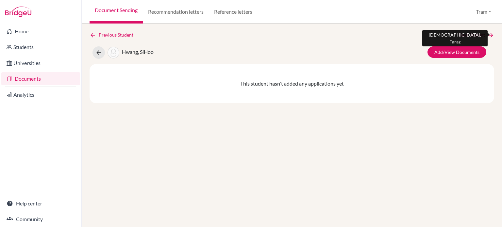
click at [468, 33] on link "Next Student" at bounding box center [477, 34] width 36 height 7
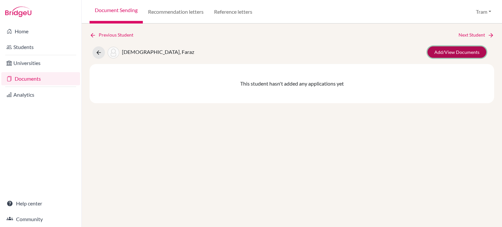
click at [468, 55] on link "Add/View Documents" at bounding box center [457, 51] width 59 height 11
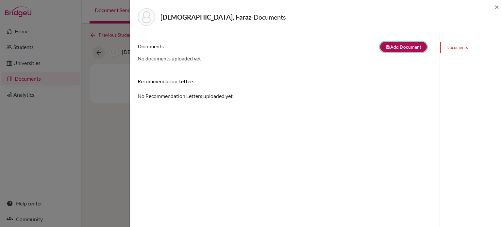
click at [385, 51] on button "note_add Add Document" at bounding box center [403, 47] width 47 height 10
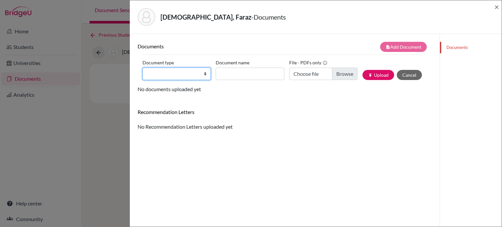
click at [146, 74] on select "Change explanation for Common App reports Counselor recommendation Internationa…" at bounding box center [177, 74] width 68 height 12
click at [143, 68] on select "Change explanation for Common App reports Counselor recommendation Internationa…" at bounding box center [177, 74] width 68 height 12
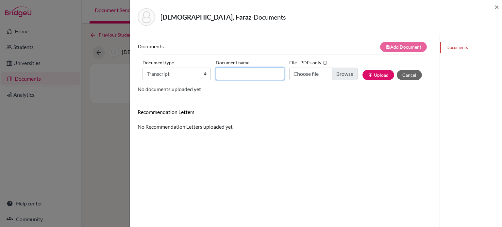
click at [265, 74] on input "Document name" at bounding box center [250, 74] width 68 height 12
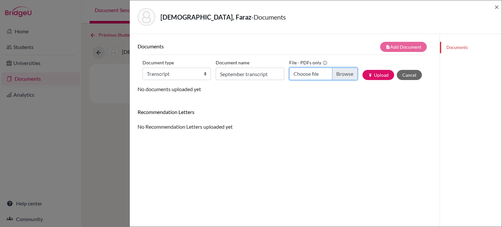
click at [341, 75] on input "Choose file" at bounding box center [323, 74] width 68 height 12
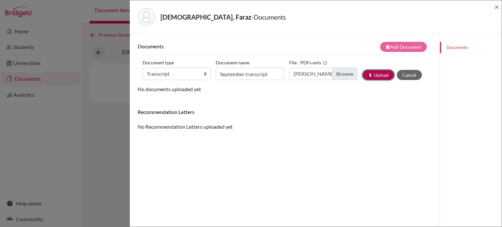
click at [365, 78] on button "publish Upload" at bounding box center [379, 75] width 32 height 10
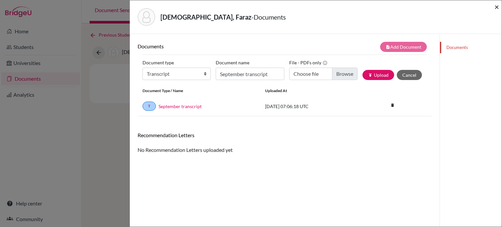
click at [498, 8] on span "×" at bounding box center [497, 6] width 5 height 9
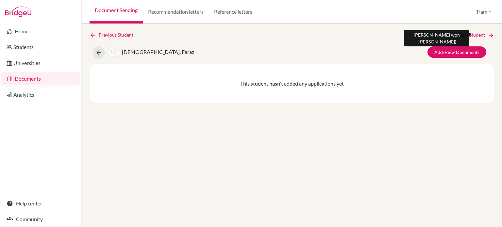
click at [477, 35] on link "Next Student" at bounding box center [477, 34] width 36 height 7
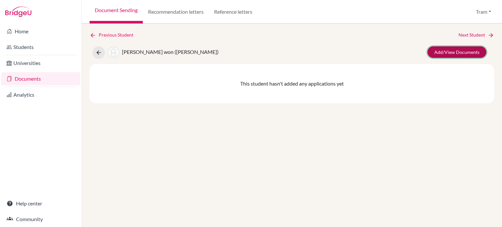
click at [466, 54] on link "Add/View Documents" at bounding box center [457, 51] width 59 height 11
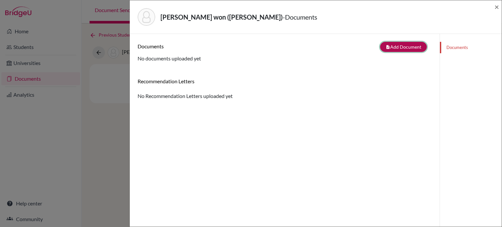
click at [405, 43] on button "note_add Add Document" at bounding box center [403, 47] width 47 height 10
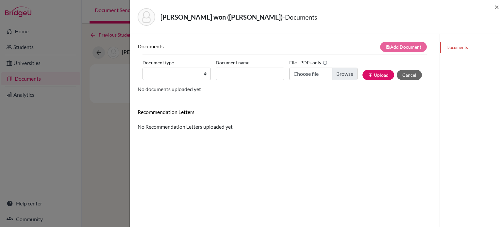
click at [170, 81] on div "Document type Change explanation for Common App reports Counselor recommendatio…" at bounding box center [285, 72] width 285 height 28
click at [179, 77] on select "Change explanation for Common App reports Counselor recommendation Internationa…" at bounding box center [177, 74] width 68 height 12
click at [143, 68] on select "Change explanation for Common App reports Counselor recommendation Internationa…" at bounding box center [177, 74] width 68 height 12
drag, startPoint x: 256, startPoint y: 75, endPoint x: 264, endPoint y: 79, distance: 9.1
click at [256, 75] on input "Document name" at bounding box center [250, 74] width 68 height 12
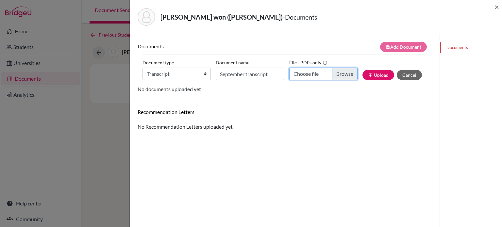
click at [334, 74] on input "Choose file" at bounding box center [323, 74] width 68 height 12
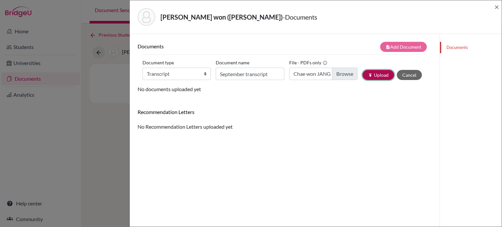
click at [374, 76] on button "publish Upload" at bounding box center [379, 75] width 32 height 10
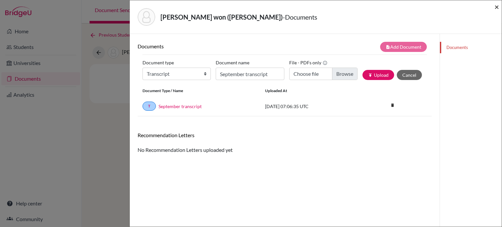
click at [497, 10] on span "×" at bounding box center [497, 6] width 5 height 9
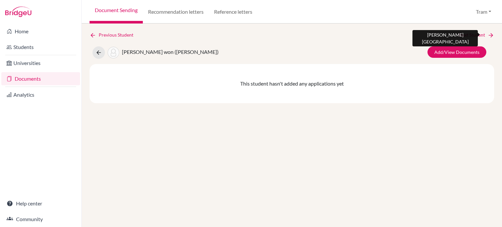
click at [480, 35] on link "Next Student" at bounding box center [477, 34] width 36 height 7
click at [473, 37] on link "Next Student" at bounding box center [477, 34] width 36 height 7
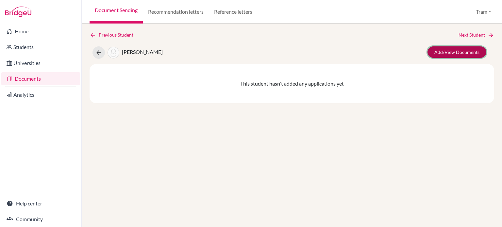
click at [460, 56] on link "Add/View Documents" at bounding box center [457, 51] width 59 height 11
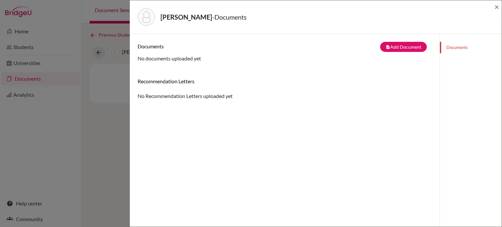
click at [500, 8] on div "Jung, YeEun - Documents ×" at bounding box center [316, 17] width 372 height 34
click at [498, 9] on span "×" at bounding box center [497, 6] width 5 height 9
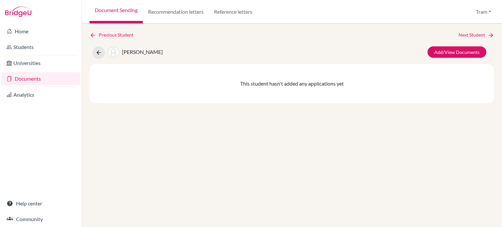
click at [466, 39] on div "Previous Student Next Student Jung, YeEun Add/View Documents This student hasn'…" at bounding box center [292, 67] width 405 height 72
click at [468, 35] on link "Next Student" at bounding box center [477, 34] width 36 height 7
click at [459, 56] on link "Add/View Documents" at bounding box center [457, 51] width 59 height 11
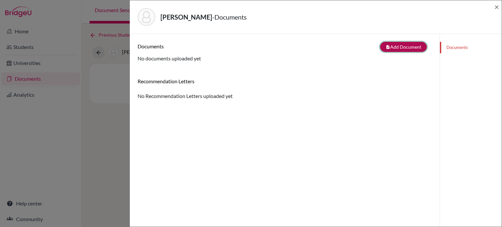
drag, startPoint x: 393, startPoint y: 46, endPoint x: 382, endPoint y: 49, distance: 11.7
click at [389, 46] on button "note_add Add Document" at bounding box center [403, 47] width 47 height 10
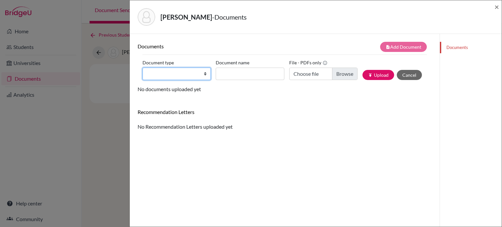
click at [165, 74] on select "Change explanation for Common App reports Counselor recommendation Internationa…" at bounding box center [177, 74] width 68 height 12
click at [143, 68] on select "Change explanation for Common App reports Counselor recommendation Internationa…" at bounding box center [177, 74] width 68 height 12
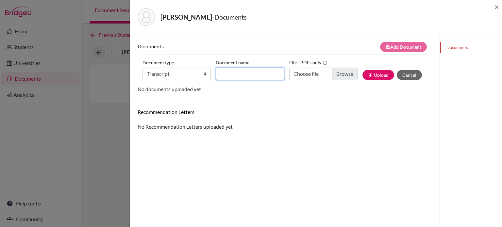
click at [234, 74] on input "Document name" at bounding box center [250, 74] width 68 height 12
paste input "September transcript"
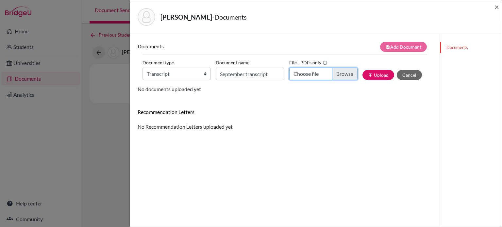
click at [334, 76] on input "Choose file" at bounding box center [323, 74] width 68 height 12
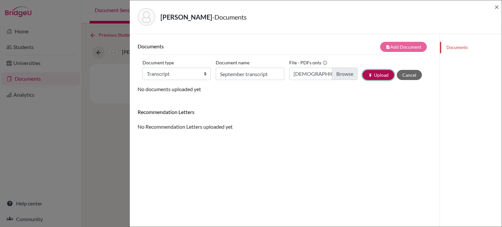
click at [368, 74] on icon "publish" at bounding box center [370, 75] width 5 height 5
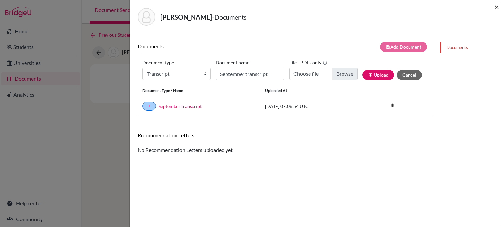
click at [495, 7] on span "×" at bounding box center [497, 6] width 5 height 9
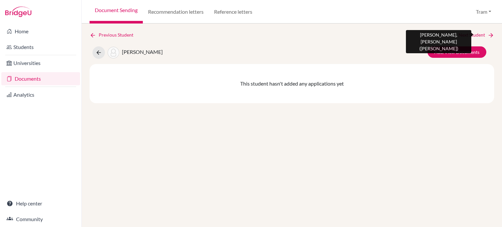
click at [468, 34] on link "Next Student" at bounding box center [477, 34] width 36 height 7
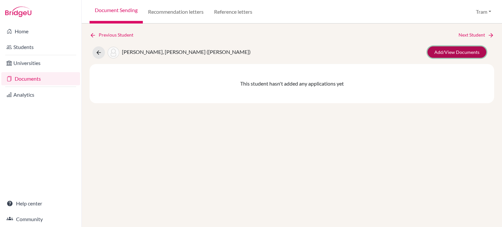
click at [474, 55] on link "Add/View Documents" at bounding box center [457, 51] width 59 height 11
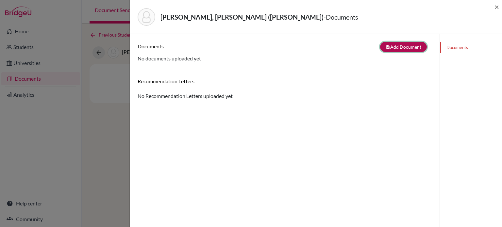
click at [391, 49] on button "note_add Add Document" at bounding box center [403, 47] width 47 height 10
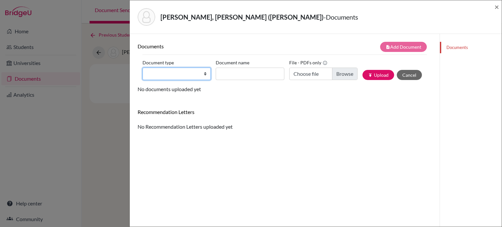
drag, startPoint x: 188, startPoint y: 69, endPoint x: 192, endPoint y: 75, distance: 7.1
click at [188, 69] on select "Change explanation for Common App reports Counselor recommendation Internationa…" at bounding box center [177, 74] width 68 height 12
click at [143, 68] on select "Change explanation for Common App reports Counselor recommendation Internationa…" at bounding box center [177, 74] width 68 height 12
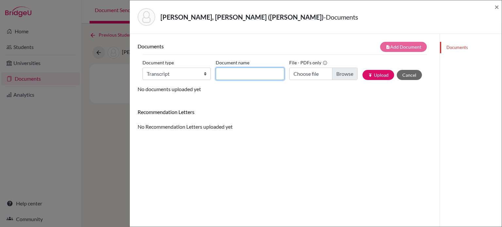
click at [248, 68] on input "Document name" at bounding box center [250, 74] width 68 height 12
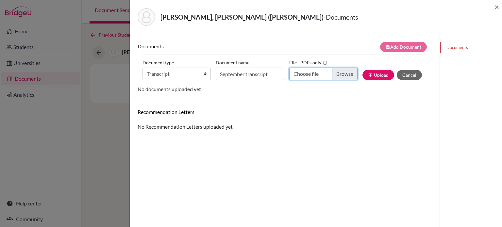
click at [302, 77] on input "Choose file" at bounding box center [323, 74] width 68 height 12
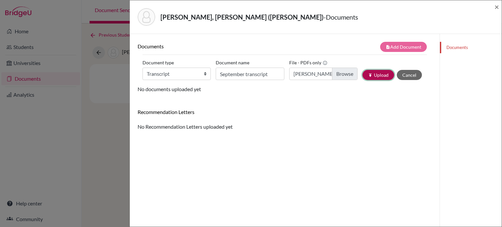
click at [369, 77] on icon "publish" at bounding box center [370, 75] width 5 height 5
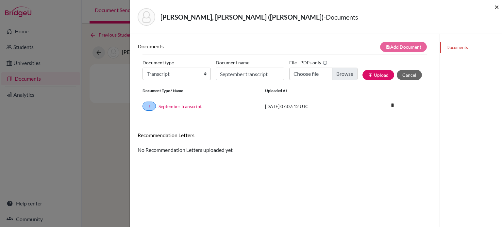
drag, startPoint x: 497, startPoint y: 8, endPoint x: 492, endPoint y: 21, distance: 14.5
click at [497, 8] on span "×" at bounding box center [497, 6] width 5 height 9
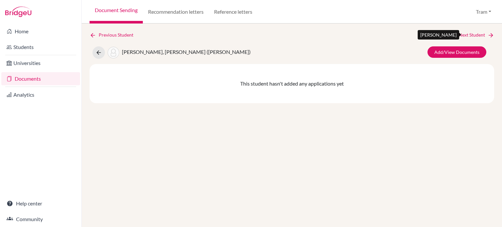
click at [475, 33] on link "Next Student" at bounding box center [477, 34] width 36 height 7
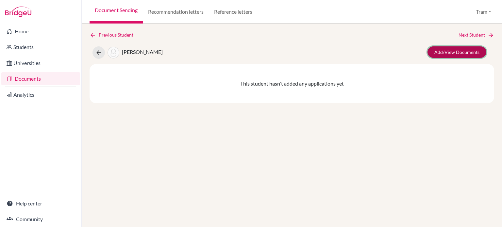
click at [462, 55] on link "Add/View Documents" at bounding box center [457, 51] width 59 height 11
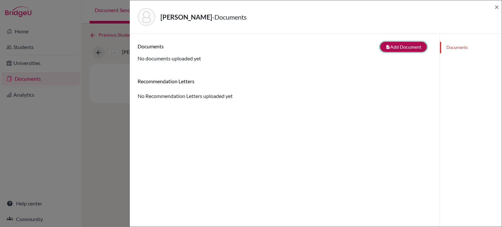
click at [420, 45] on button "note_add Add Document" at bounding box center [403, 47] width 47 height 10
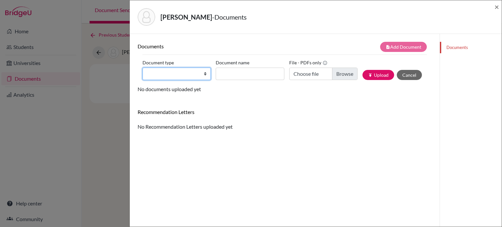
click at [172, 68] on select "Change explanation for Common App reports Counselor recommendation Internationa…" at bounding box center [177, 74] width 68 height 12
click at [143, 68] on select "Change explanation for Common App reports Counselor recommendation Internationa…" at bounding box center [177, 74] width 68 height 12
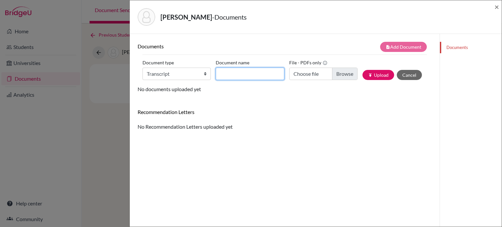
click at [258, 70] on input "Document name" at bounding box center [250, 74] width 68 height 12
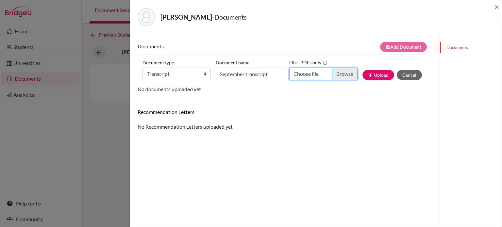
click at [348, 71] on input "Choose file" at bounding box center [323, 74] width 68 height 12
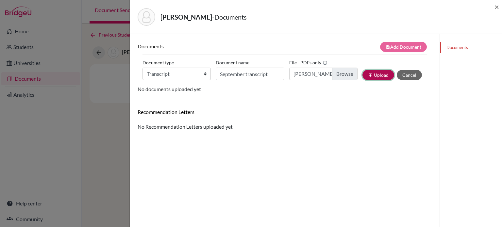
click at [370, 74] on button "publish Upload" at bounding box center [379, 75] width 32 height 10
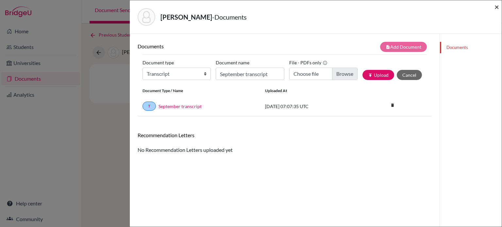
click at [495, 7] on span "×" at bounding box center [497, 6] width 5 height 9
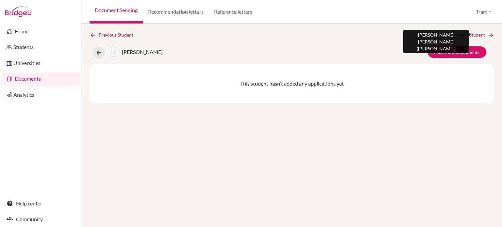
click at [471, 36] on link "Next Student" at bounding box center [477, 34] width 36 height 7
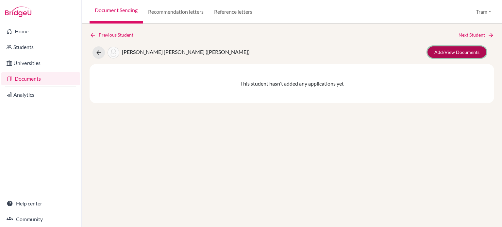
click at [464, 47] on link "Add/View Documents" at bounding box center [457, 51] width 59 height 11
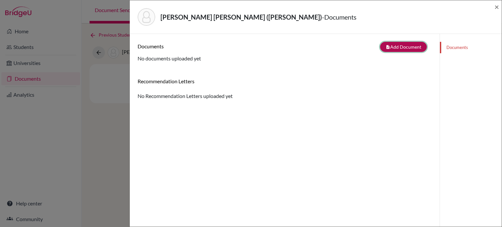
click at [386, 45] on icon "note_add" at bounding box center [388, 47] width 5 height 5
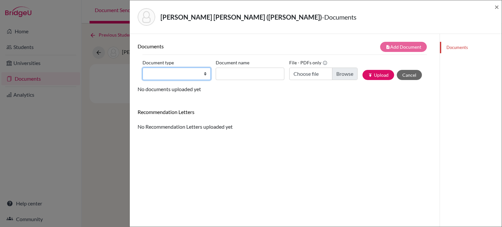
drag, startPoint x: 153, startPoint y: 70, endPoint x: 164, endPoint y: 78, distance: 13.3
click at [153, 70] on select "Change explanation for Common App reports Counselor recommendation Internationa…" at bounding box center [177, 74] width 68 height 12
click at [143, 68] on select "Change explanation for Common App reports Counselor recommendation Internationa…" at bounding box center [177, 74] width 68 height 12
click at [251, 65] on div "Document name" at bounding box center [252, 69] width 73 height 23
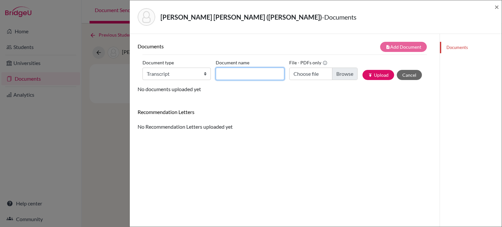
click at [254, 71] on input "Document name" at bounding box center [250, 74] width 68 height 12
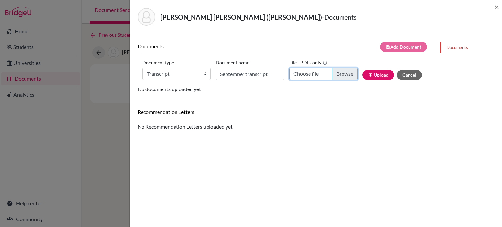
click at [328, 75] on input "Choose file" at bounding box center [323, 74] width 68 height 12
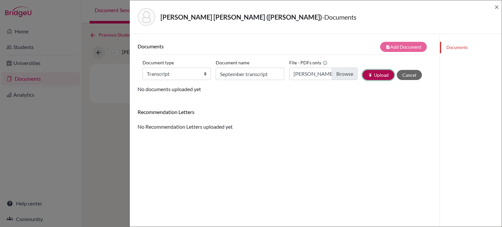
click at [373, 78] on button "publish Upload" at bounding box center [379, 75] width 32 height 10
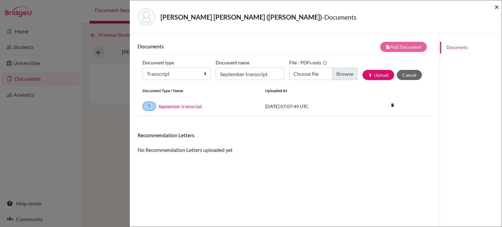
click at [495, 9] on span "×" at bounding box center [497, 6] width 5 height 9
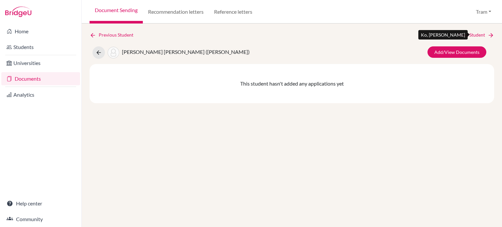
click at [466, 38] on link "Next Student" at bounding box center [477, 34] width 36 height 7
click at [477, 34] on link "Next Student" at bounding box center [477, 34] width 36 height 7
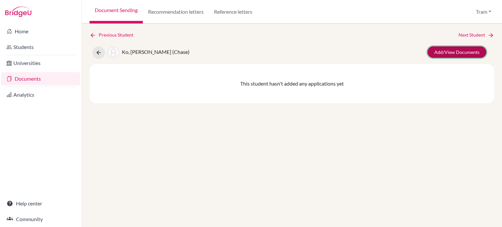
click at [472, 57] on link "Add/View Documents" at bounding box center [457, 51] width 59 height 11
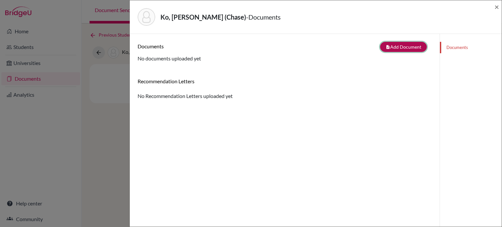
click at [392, 43] on button "note_add Add Document" at bounding box center [403, 47] width 47 height 10
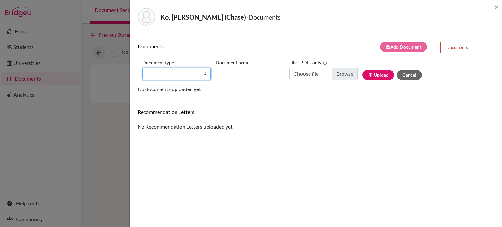
drag, startPoint x: 180, startPoint y: 73, endPoint x: 185, endPoint y: 78, distance: 7.6
click at [180, 73] on select "Change explanation for Common App reports Counselor recommendation Internationa…" at bounding box center [177, 74] width 68 height 12
click at [143, 68] on select "Change explanation for Common App reports Counselor recommendation Internationa…" at bounding box center [177, 74] width 68 height 12
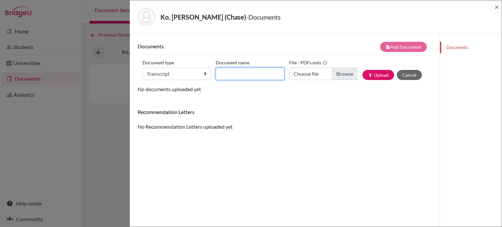
drag, startPoint x: 255, startPoint y: 78, endPoint x: 260, endPoint y: 79, distance: 5.4
click at [255, 78] on input "Document name" at bounding box center [250, 74] width 68 height 12
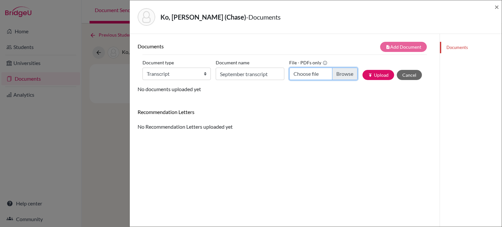
click at [344, 71] on input "Choose file" at bounding box center [323, 74] width 68 height 12
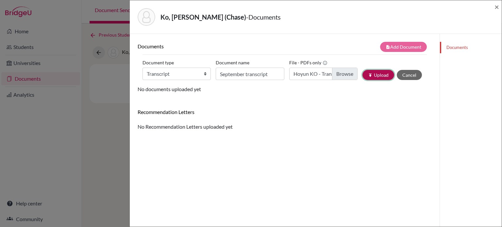
click at [371, 77] on button "publish Upload" at bounding box center [379, 75] width 32 height 10
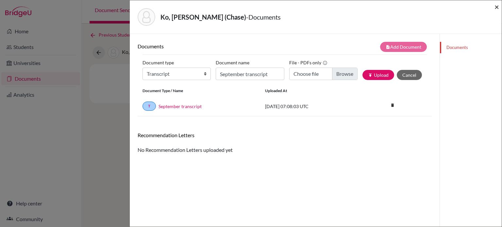
click at [495, 7] on span "×" at bounding box center [497, 6] width 5 height 9
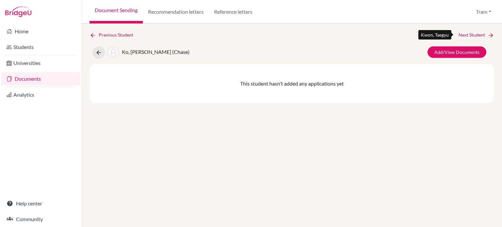
click at [470, 36] on link "Next Student" at bounding box center [477, 34] width 36 height 7
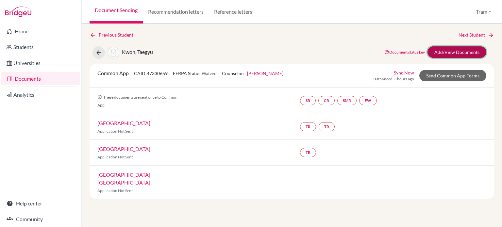
click at [457, 56] on link "Add/View Documents" at bounding box center [457, 51] width 59 height 11
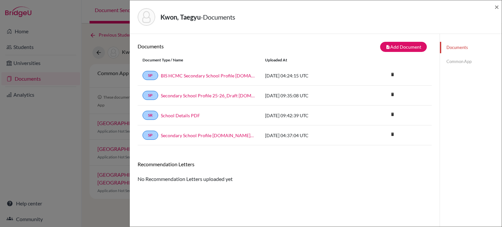
click at [389, 55] on div "Document Type / Name Uploaded at" at bounding box center [285, 60] width 294 height 11
click at [392, 45] on button "note_add Add Document" at bounding box center [403, 47] width 47 height 10
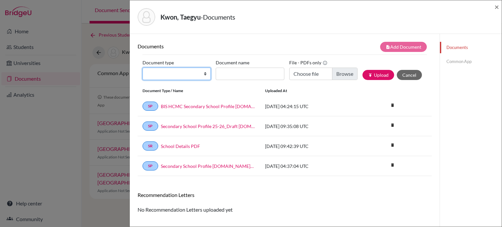
drag, startPoint x: 199, startPoint y: 76, endPoint x: 208, endPoint y: 77, distance: 9.3
click at [199, 76] on select "Change explanation for Common App reports Counselor recommendation Internationa…" at bounding box center [177, 74] width 68 height 12
click at [143, 68] on select "Change explanation for Common App reports Counselor recommendation Internationa…" at bounding box center [177, 74] width 68 height 12
click at [197, 76] on select "Change explanation for Common App reports Counselor recommendation Internationa…" at bounding box center [177, 74] width 68 height 12
click at [143, 68] on select "Change explanation for Common App reports Counselor recommendation Internationa…" at bounding box center [177, 74] width 68 height 12
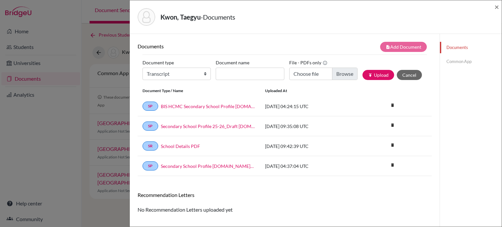
click at [248, 67] on div "Document name" at bounding box center [252, 69] width 73 height 23
drag, startPoint x: 254, startPoint y: 74, endPoint x: 257, endPoint y: 78, distance: 4.6
click at [254, 74] on input "Document name" at bounding box center [250, 74] width 68 height 12
click at [332, 79] on input "Choose file" at bounding box center [323, 74] width 68 height 12
click at [368, 77] on button "publish Upload" at bounding box center [379, 75] width 32 height 10
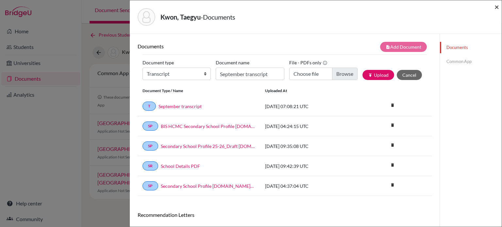
click at [498, 7] on span "×" at bounding box center [497, 6] width 5 height 9
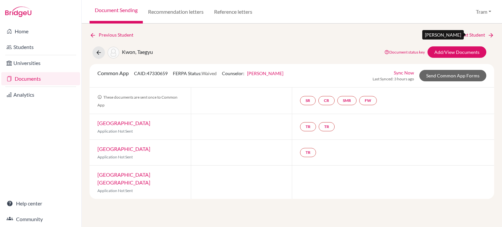
click at [472, 34] on link "Next Student" at bounding box center [477, 34] width 36 height 7
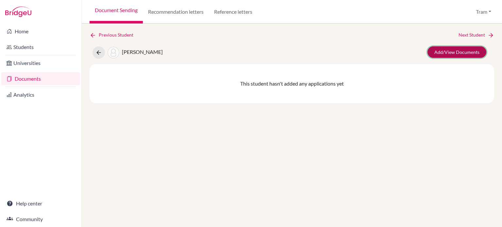
click at [443, 54] on link "Add/View Documents" at bounding box center [457, 51] width 59 height 11
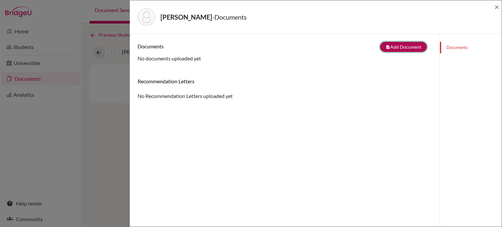
click at [394, 45] on button "note_add Add Document" at bounding box center [403, 47] width 47 height 10
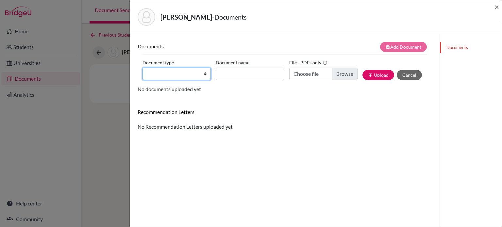
drag, startPoint x: 176, startPoint y: 78, endPoint x: 189, endPoint y: 78, distance: 12.8
click at [176, 78] on select "Change explanation for Common App reports Counselor recommendation Internationa…" at bounding box center [177, 74] width 68 height 12
click at [143, 68] on select "Change explanation for Common App reports Counselor recommendation Internationa…" at bounding box center [177, 74] width 68 height 12
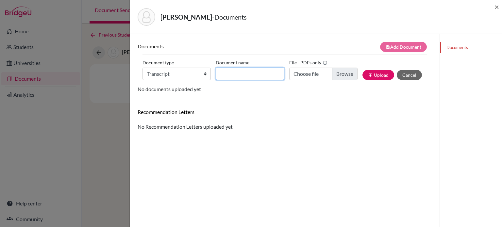
click at [243, 78] on input "Document name" at bounding box center [250, 74] width 68 height 12
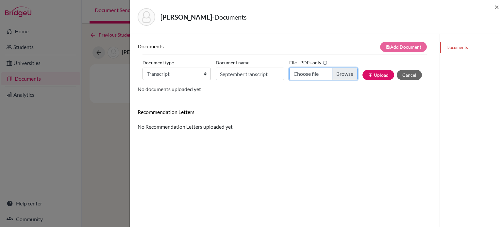
click at [341, 73] on input "Choose file" at bounding box center [323, 74] width 68 height 12
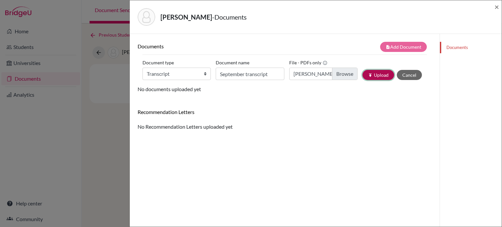
click at [376, 74] on button "publish Upload" at bounding box center [379, 75] width 32 height 10
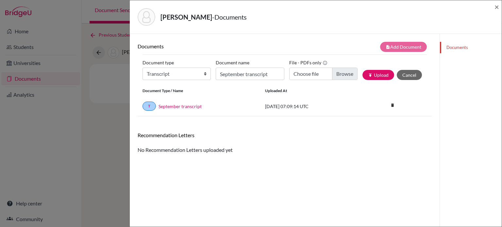
click at [501, 5] on div "Kwon, Terra - Documents ×" at bounding box center [316, 17] width 372 height 34
click at [498, 8] on span "×" at bounding box center [497, 6] width 5 height 9
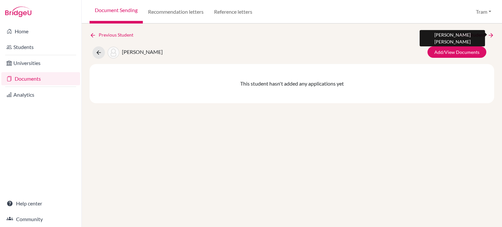
click at [464, 35] on link "Next Student" at bounding box center [477, 34] width 36 height 7
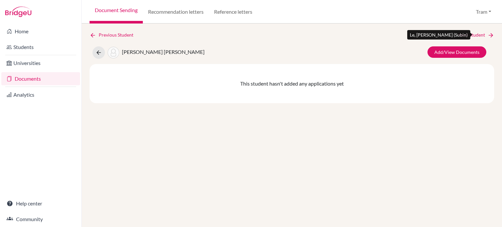
click at [463, 36] on link "Next Student" at bounding box center [477, 34] width 36 height 7
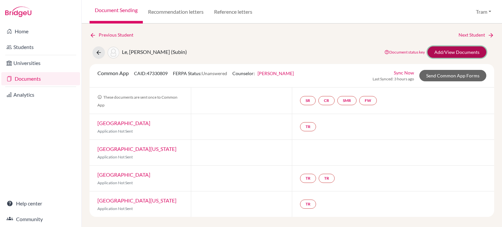
click at [455, 51] on link "Add/View Documents" at bounding box center [457, 51] width 59 height 11
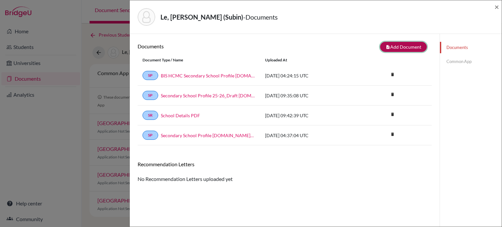
click at [403, 46] on button "note_add Add Document" at bounding box center [403, 47] width 47 height 10
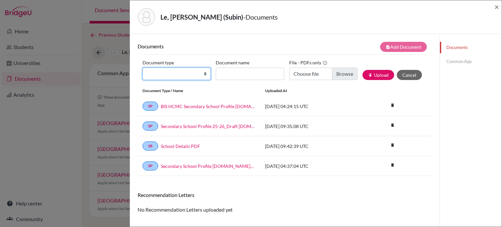
click at [150, 75] on select "Change explanation for Common App reports Counselor recommendation Internationa…" at bounding box center [177, 74] width 68 height 12
click at [143, 68] on select "Change explanation for Common App reports Counselor recommendation Internationa…" at bounding box center [177, 74] width 68 height 12
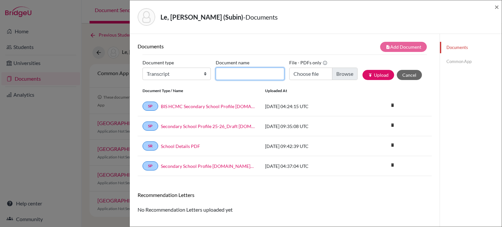
click at [225, 77] on input "Document name" at bounding box center [250, 74] width 68 height 12
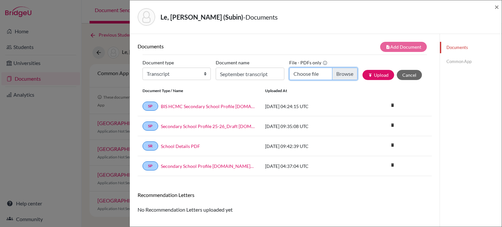
click at [340, 76] on input "Choose file" at bounding box center [323, 74] width 68 height 12
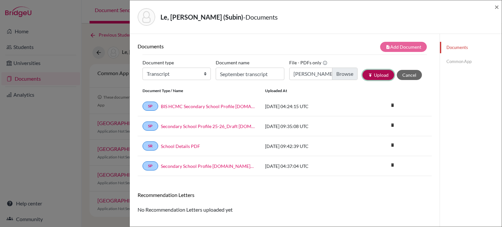
click at [374, 72] on button "publish Upload" at bounding box center [379, 75] width 32 height 10
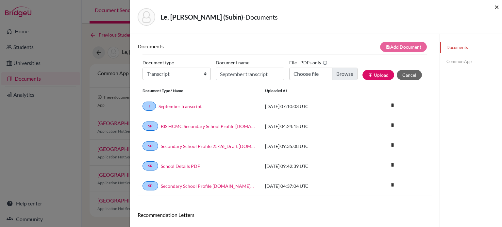
click at [498, 2] on span "×" at bounding box center [497, 6] width 5 height 9
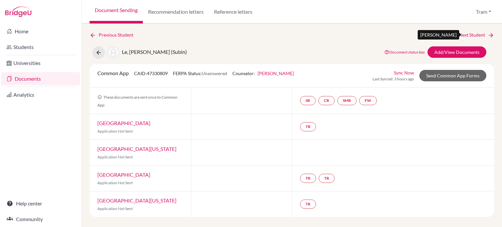
click at [478, 33] on link "Next Student" at bounding box center [477, 34] width 36 height 7
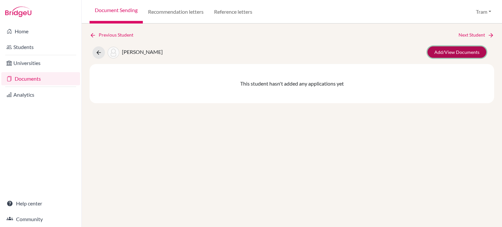
click at [446, 50] on link "Add/View Documents" at bounding box center [457, 51] width 59 height 11
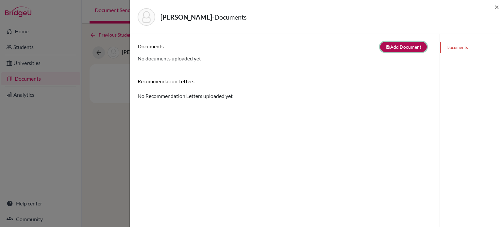
click at [402, 49] on button "note_add Add Document" at bounding box center [403, 47] width 47 height 10
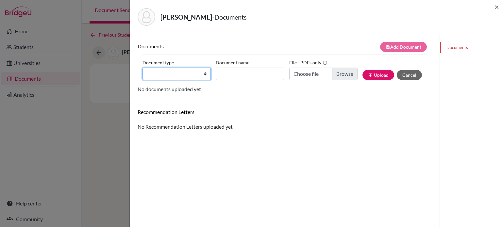
click at [158, 68] on select "Change explanation for Common App reports Counselor recommendation Internationa…" at bounding box center [177, 74] width 68 height 12
click at [143, 68] on select "Change explanation for Common App reports Counselor recommendation Internationa…" at bounding box center [177, 74] width 68 height 12
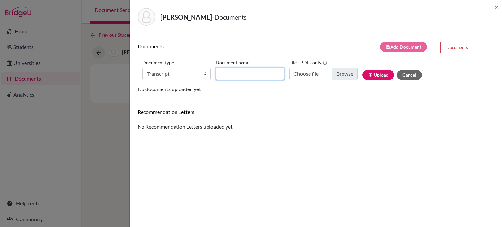
drag, startPoint x: 217, startPoint y: 79, endPoint x: 220, endPoint y: 77, distance: 4.0
click at [217, 79] on input "Document name" at bounding box center [250, 74] width 68 height 12
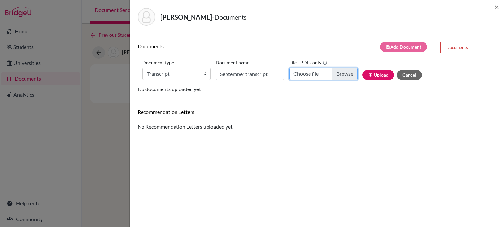
click at [337, 75] on input "Choose file" at bounding box center [323, 74] width 68 height 12
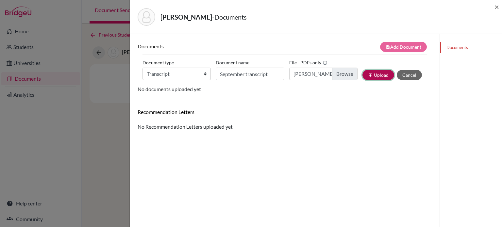
click at [379, 79] on button "publish Upload" at bounding box center [379, 75] width 32 height 10
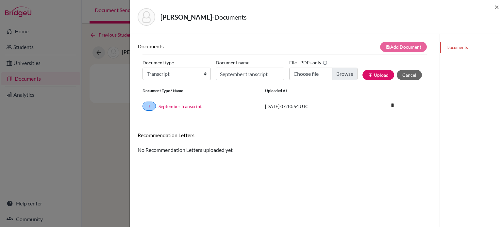
click at [499, 8] on div "Lee, JeongYun - Documents ×" at bounding box center [316, 17] width 372 height 34
click at [498, 8] on span "×" at bounding box center [497, 6] width 5 height 9
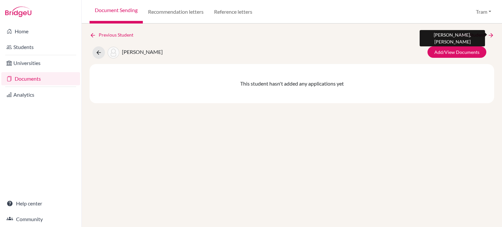
click at [477, 32] on link "Next Student" at bounding box center [477, 34] width 36 height 7
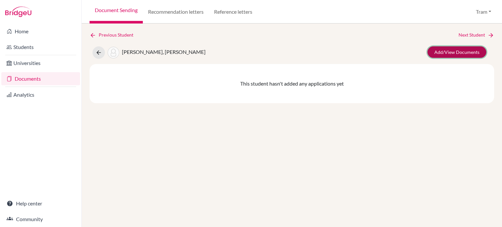
click at [448, 48] on link "Add/View Documents" at bounding box center [457, 51] width 59 height 11
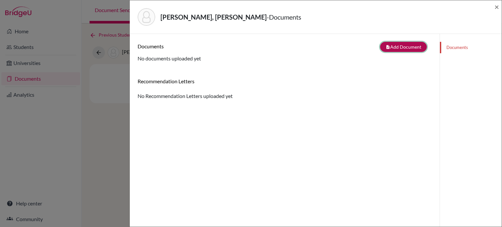
click at [387, 47] on button "note_add Add Document" at bounding box center [403, 47] width 47 height 10
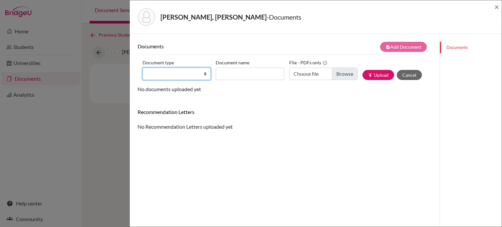
click at [171, 78] on select "Change explanation for Common App reports Counselor recommendation Internationa…" at bounding box center [177, 74] width 68 height 12
click at [143, 68] on select "Change explanation for Common App reports Counselor recommendation Internationa…" at bounding box center [177, 74] width 68 height 12
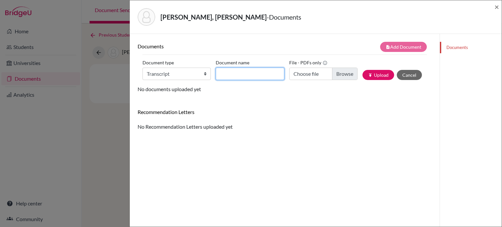
drag, startPoint x: 229, startPoint y: 76, endPoint x: 235, endPoint y: 76, distance: 5.9
click at [229, 76] on input "Document name" at bounding box center [250, 74] width 68 height 12
paste input "September transcript"
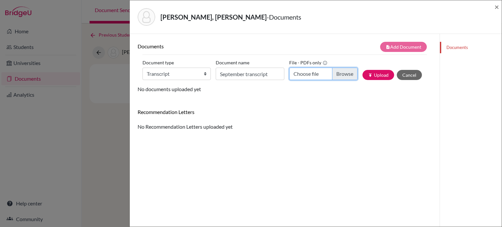
click at [339, 73] on input "Choose file" at bounding box center [323, 74] width 68 height 12
click at [495, 8] on span "×" at bounding box center [497, 6] width 5 height 9
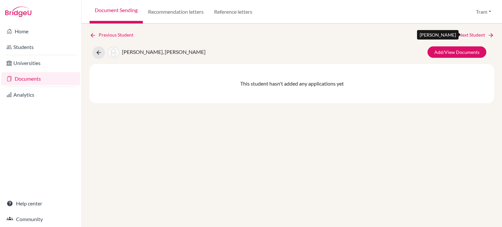
click at [485, 36] on link "Next Student" at bounding box center [477, 34] width 36 height 7
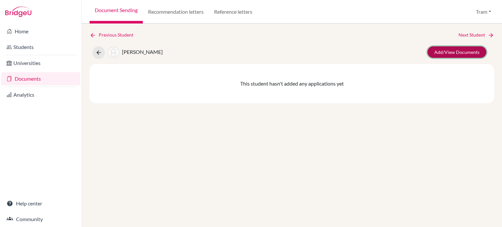
click at [466, 54] on link "Add/View Documents" at bounding box center [457, 51] width 59 height 11
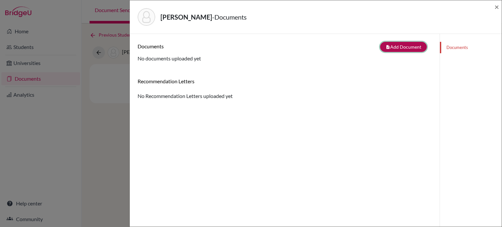
click at [402, 48] on button "note_add Add Document" at bounding box center [403, 47] width 47 height 10
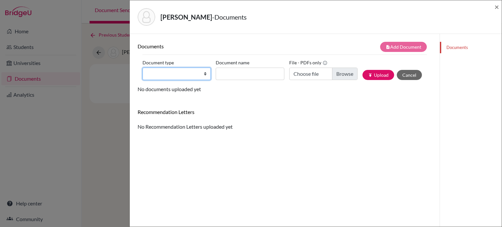
click at [162, 78] on select "Change explanation for Common App reports Counselor recommendation Internationa…" at bounding box center [177, 74] width 68 height 12
click at [143, 68] on select "Change explanation for Common App reports Counselor recommendation Internationa…" at bounding box center [177, 74] width 68 height 12
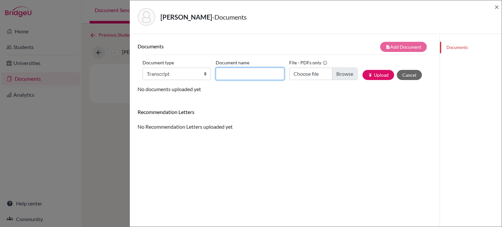
click at [250, 76] on input "Document name" at bounding box center [250, 74] width 68 height 12
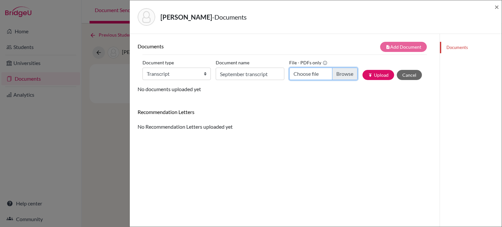
click at [339, 73] on input "Choose file" at bounding box center [323, 74] width 68 height 12
click at [363, 78] on div "publish Upload Cancel" at bounding box center [395, 75] width 64 height 10
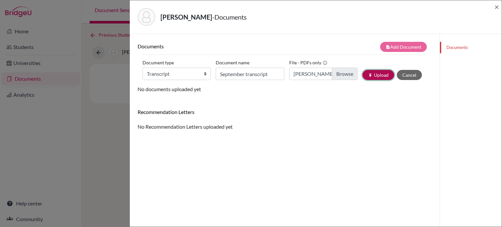
click at [363, 77] on button "publish Upload" at bounding box center [379, 75] width 32 height 10
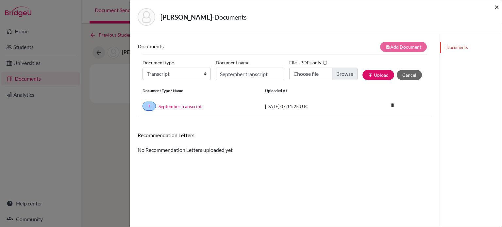
click at [496, 9] on span "×" at bounding box center [497, 6] width 5 height 9
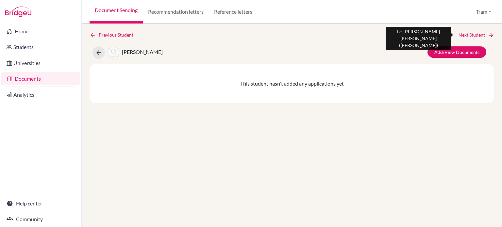
click at [475, 35] on link "Next Student" at bounding box center [477, 34] width 36 height 7
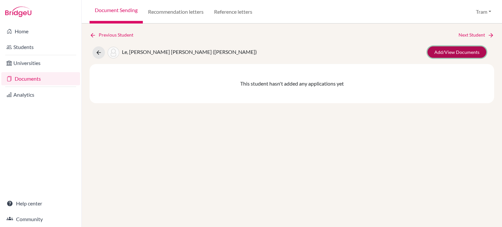
click at [467, 57] on link "Add/View Documents" at bounding box center [457, 51] width 59 height 11
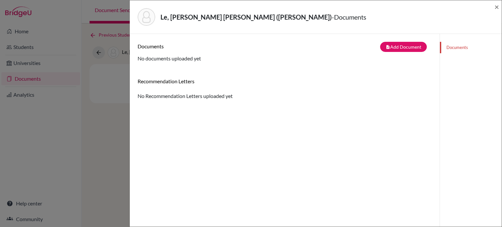
click at [391, 52] on div "Documents note_add Add Document Document type Change explanation for Common App…" at bounding box center [285, 52] width 294 height 21
click at [386, 45] on icon "note_add" at bounding box center [388, 47] width 5 height 5
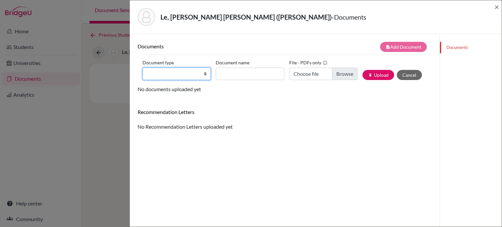
click at [183, 73] on select "Change explanation for Common App reports Counselor recommendation Internationa…" at bounding box center [177, 74] width 68 height 12
click at [143, 68] on select "Change explanation for Common App reports Counselor recommendation Internationa…" at bounding box center [177, 74] width 68 height 12
click at [234, 62] on label "Document name" at bounding box center [233, 63] width 34 height 10
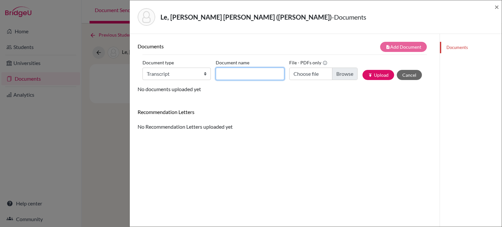
click at [234, 68] on input "Document name" at bounding box center [250, 74] width 68 height 12
drag, startPoint x: 235, startPoint y: 69, endPoint x: 240, endPoint y: 79, distance: 11.4
click at [235, 69] on input "Document name" at bounding box center [250, 74] width 68 height 12
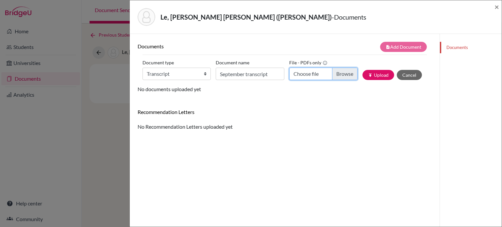
click at [341, 70] on input "Choose file" at bounding box center [323, 74] width 68 height 12
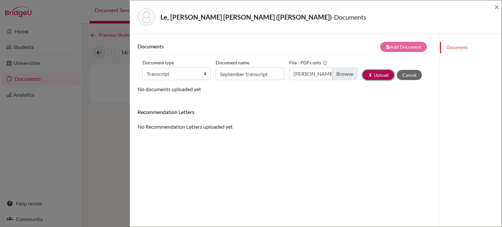
click at [368, 78] on button "publish Upload" at bounding box center [379, 75] width 32 height 10
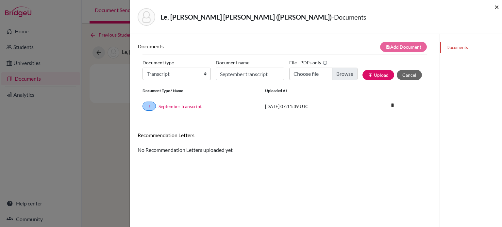
click at [497, 5] on span "×" at bounding box center [497, 6] width 5 height 9
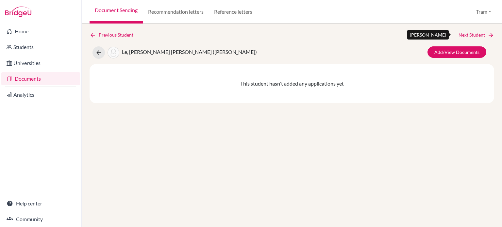
click at [470, 34] on link "Next Student" at bounding box center [477, 34] width 36 height 7
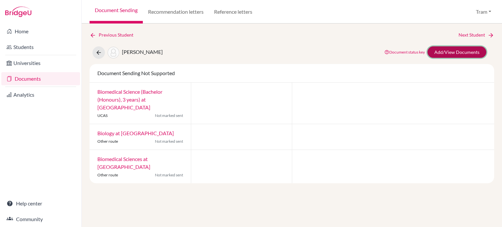
click at [470, 55] on link "Add/View Documents" at bounding box center [457, 51] width 59 height 11
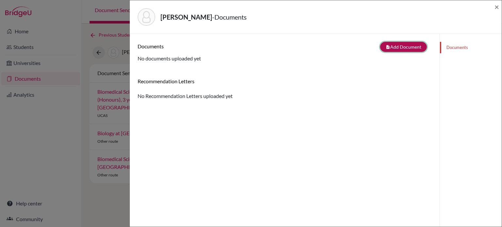
click at [391, 43] on button "note_add Add Document" at bounding box center [403, 47] width 47 height 10
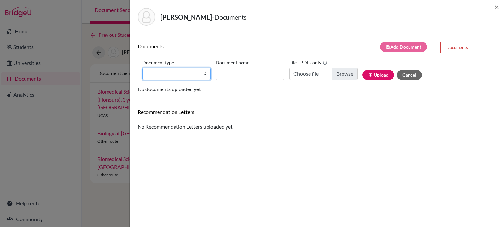
drag, startPoint x: 178, startPoint y: 73, endPoint x: 177, endPoint y: 78, distance: 5.7
click at [178, 73] on select "Change explanation for Common App reports Counselor recommendation Internationa…" at bounding box center [177, 74] width 68 height 12
click at [143, 68] on select "Change explanation for Common App reports Counselor recommendation Internationa…" at bounding box center [177, 74] width 68 height 12
click at [230, 62] on label "Document name" at bounding box center [233, 63] width 34 height 10
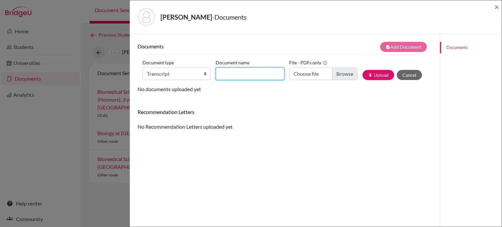
click at [230, 68] on input "Document name" at bounding box center [250, 74] width 68 height 12
drag, startPoint x: 241, startPoint y: 72, endPoint x: 241, endPoint y: 76, distance: 3.7
click at [240, 72] on input "Document name" at bounding box center [250, 74] width 68 height 12
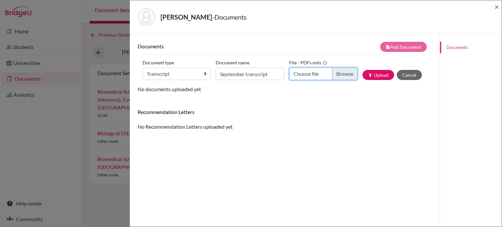
click at [339, 72] on input "Choose file" at bounding box center [323, 74] width 68 height 12
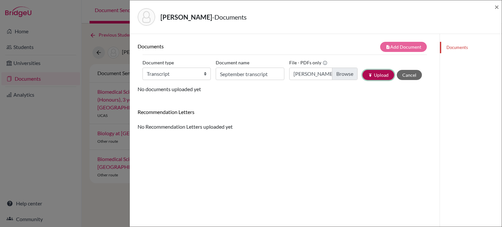
click at [375, 76] on button "publish Upload" at bounding box center [379, 75] width 32 height 10
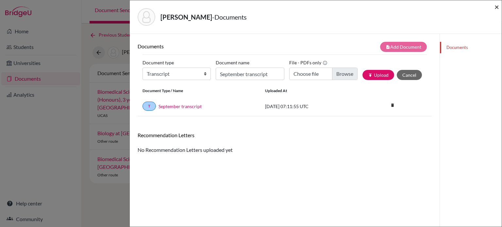
click at [496, 8] on span "×" at bounding box center [497, 6] width 5 height 9
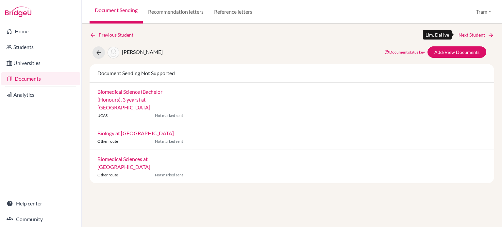
click at [470, 32] on link "Next Student" at bounding box center [477, 34] width 36 height 7
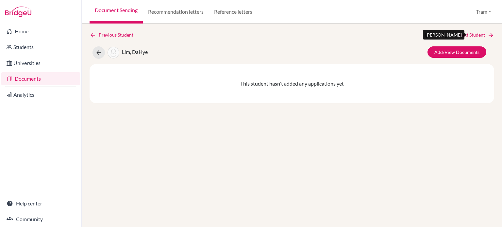
click at [470, 35] on link "Next Student" at bounding box center [477, 34] width 36 height 7
click at [470, 34] on link "Next Student" at bounding box center [477, 34] width 36 height 7
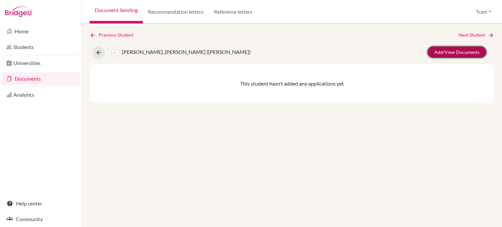
click at [457, 55] on link "Add/View Documents" at bounding box center [457, 51] width 59 height 11
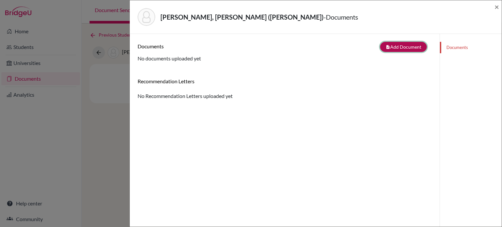
click at [404, 45] on button "note_add Add Document" at bounding box center [403, 47] width 47 height 10
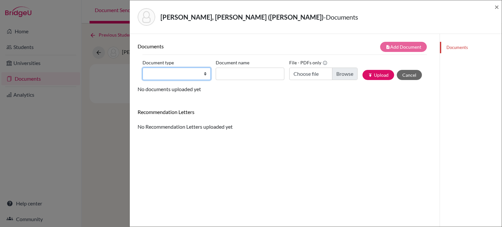
click at [169, 76] on select "Change explanation for Common App reports Counselor recommendation Internationa…" at bounding box center [177, 74] width 68 height 12
click at [143, 68] on select "Change explanation for Common App reports Counselor recommendation Internationa…" at bounding box center [177, 74] width 68 height 12
click at [221, 65] on label "Document name" at bounding box center [233, 63] width 34 height 10
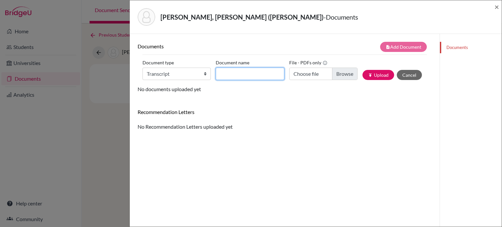
click at [221, 68] on input "Document name" at bounding box center [250, 74] width 68 height 12
click at [223, 68] on input "Document name" at bounding box center [250, 74] width 68 height 12
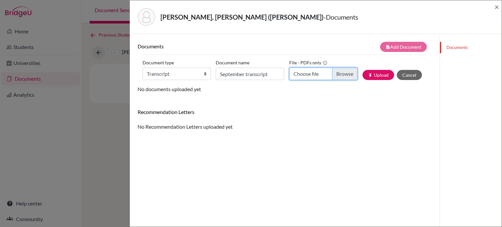
click at [340, 73] on input "Choose file" at bounding box center [323, 74] width 68 height 12
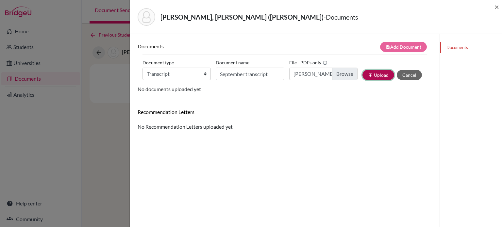
click at [363, 78] on button "publish Upload" at bounding box center [379, 75] width 32 height 10
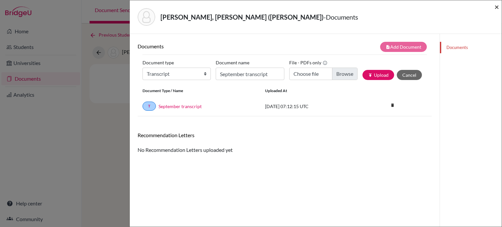
click at [495, 8] on span "×" at bounding box center [497, 6] width 5 height 9
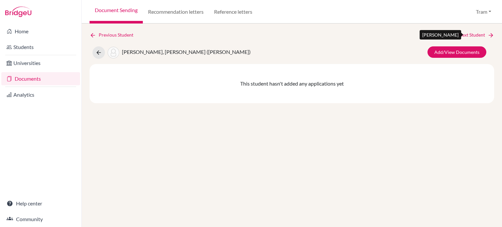
click at [472, 34] on link "Next Student" at bounding box center [477, 34] width 36 height 7
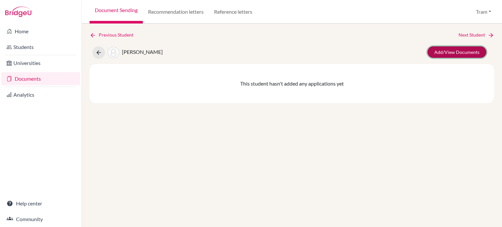
click at [465, 48] on link "Add/View Documents" at bounding box center [457, 51] width 59 height 11
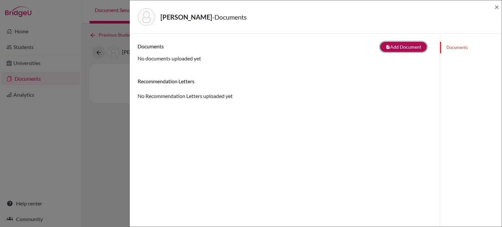
click at [400, 42] on button "note_add Add Document" at bounding box center [403, 47] width 47 height 10
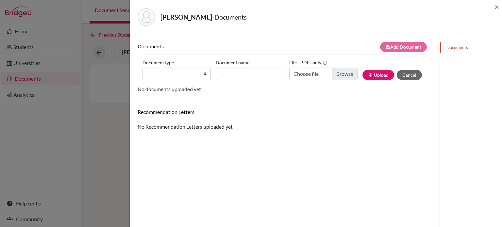
click at [202, 67] on div "Document type Change explanation for Common App reports Counselor recommendatio…" at bounding box center [179, 69] width 73 height 23
drag, startPoint x: 199, startPoint y: 71, endPoint x: 199, endPoint y: 77, distance: 6.2
click at [199, 71] on select "Change explanation for Common App reports Counselor recommendation Internationa…" at bounding box center [177, 74] width 68 height 12
click at [143, 68] on select "Change explanation for Common App reports Counselor recommendation Internationa…" at bounding box center [177, 74] width 68 height 12
click at [250, 75] on input "Document name" at bounding box center [250, 74] width 68 height 12
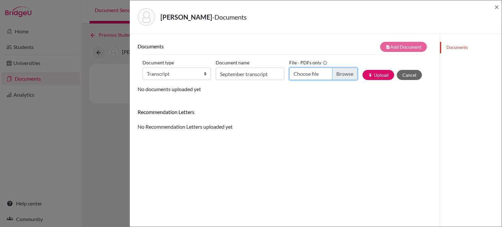
click at [340, 72] on input "Choose file" at bounding box center [323, 74] width 68 height 12
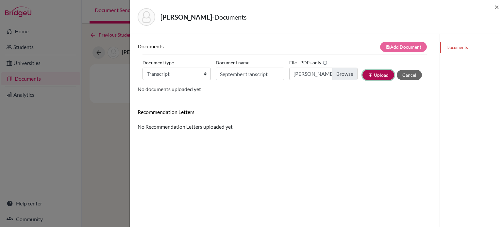
click at [366, 78] on button "publish Upload" at bounding box center [379, 75] width 32 height 10
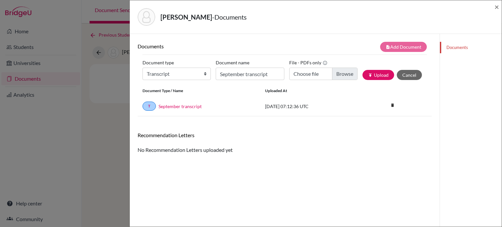
click at [501, 4] on div "Little, Joshua - Documents ×" at bounding box center [316, 17] width 372 height 34
click at [498, 5] on span "×" at bounding box center [497, 6] width 5 height 9
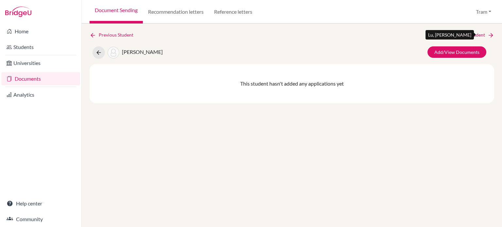
click at [477, 32] on link "Next Student" at bounding box center [477, 34] width 36 height 7
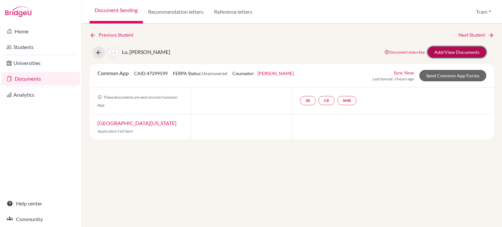
click at [476, 47] on link "Add/View Documents" at bounding box center [457, 51] width 59 height 11
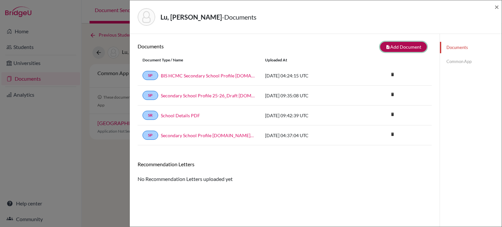
click at [391, 47] on button "note_add Add Document" at bounding box center [403, 47] width 47 height 10
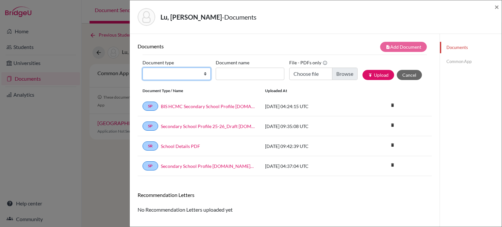
click at [205, 73] on select "Change explanation for Common App reports Counselor recommendation Internationa…" at bounding box center [177, 74] width 68 height 12
click at [143, 68] on select "Change explanation for Common App reports Counselor recommendation Internationa…" at bounding box center [177, 74] width 68 height 12
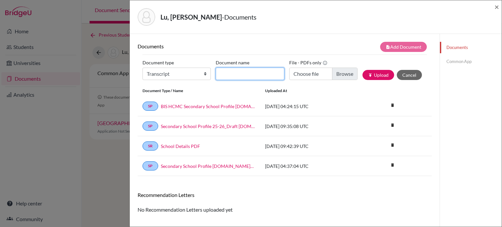
click at [237, 79] on input "Document name" at bounding box center [250, 74] width 68 height 12
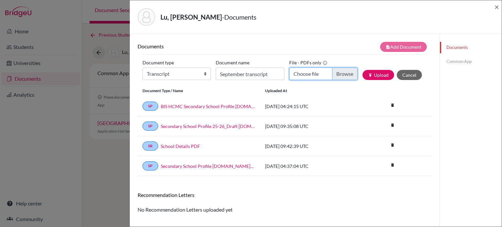
click at [344, 76] on input "Choose file" at bounding box center [323, 74] width 68 height 12
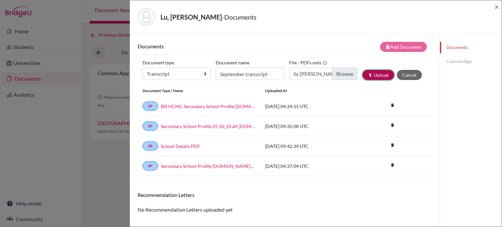
click at [383, 77] on button "publish Upload" at bounding box center [379, 75] width 32 height 10
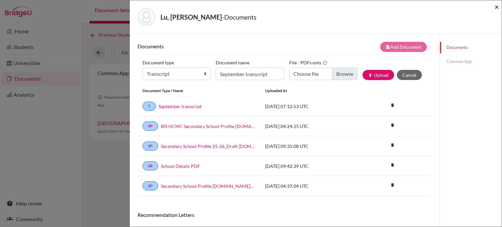
click at [498, 9] on span "×" at bounding box center [497, 6] width 5 height 9
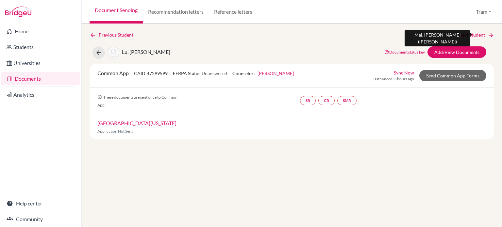
click at [487, 36] on link "Next Student" at bounding box center [477, 34] width 36 height 7
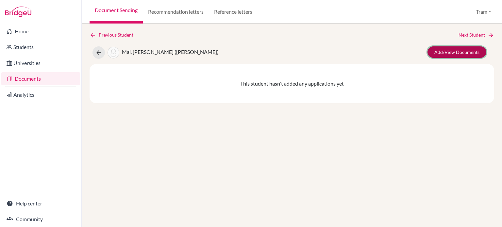
click at [470, 49] on link "Add/View Documents" at bounding box center [457, 51] width 59 height 11
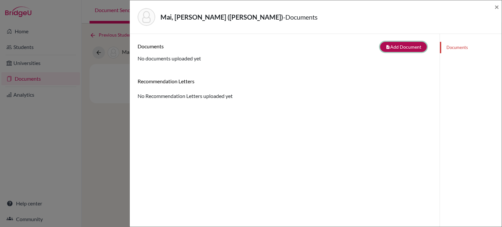
click at [410, 47] on button "note_add Add Document" at bounding box center [403, 47] width 47 height 10
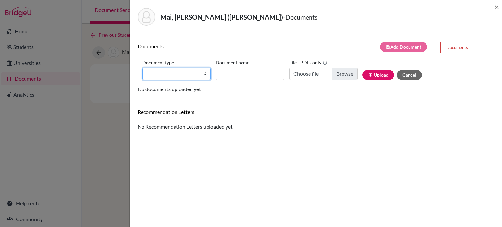
click at [177, 76] on select "Change explanation for Common App reports Counselor recommendation Internationa…" at bounding box center [177, 74] width 68 height 12
click at [143, 68] on select "Change explanation for Common App reports Counselor recommendation Internationa…" at bounding box center [177, 74] width 68 height 12
click at [244, 65] on label "Document name" at bounding box center [233, 63] width 34 height 10
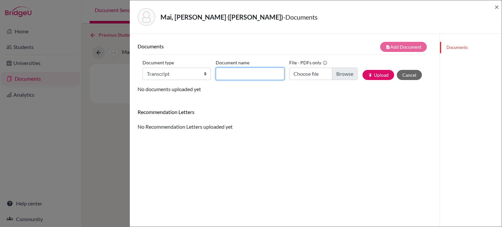
click at [244, 68] on input "Document name" at bounding box center [250, 74] width 68 height 12
click at [242, 70] on input "Document name" at bounding box center [250, 74] width 68 height 12
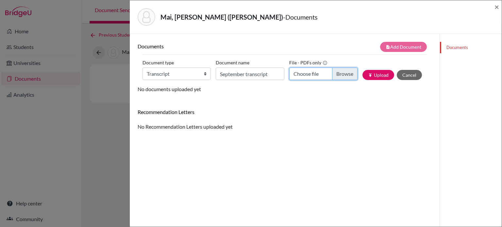
click at [343, 74] on input "Choose file" at bounding box center [323, 74] width 68 height 12
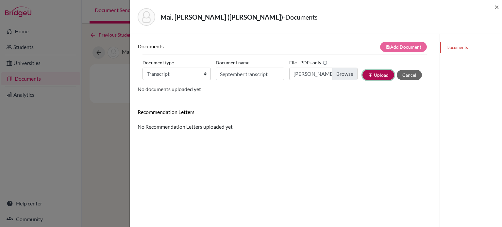
click at [373, 73] on button "publish Upload" at bounding box center [379, 75] width 32 height 10
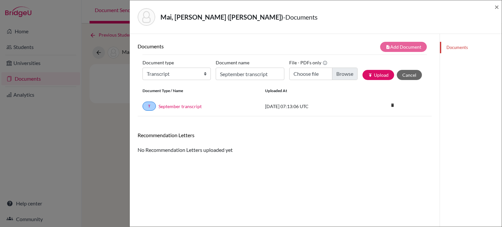
click at [493, 7] on div "Mai, Dang Huy (Tom) - Documents ×" at bounding box center [315, 17] width 367 height 28
click at [496, 7] on span "×" at bounding box center [497, 6] width 5 height 9
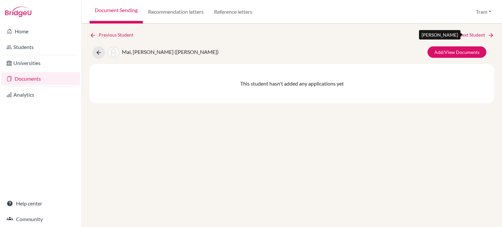
click at [473, 34] on link "Next Student" at bounding box center [477, 34] width 36 height 7
click at [486, 32] on link "Next Student" at bounding box center [477, 34] width 36 height 7
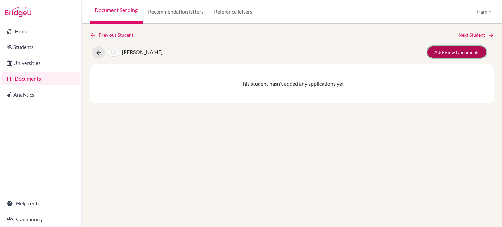
click at [466, 55] on link "Add/View Documents" at bounding box center [457, 51] width 59 height 11
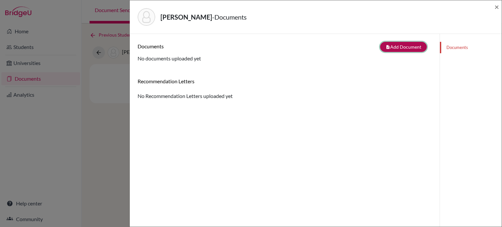
click at [380, 47] on button "note_add Add Document" at bounding box center [403, 47] width 47 height 10
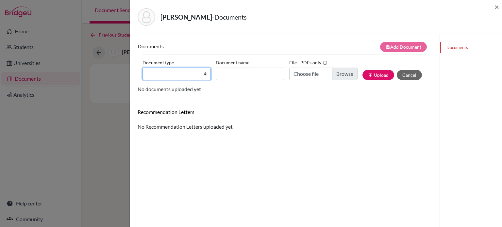
drag, startPoint x: 145, startPoint y: 79, endPoint x: 149, endPoint y: 79, distance: 3.6
click at [145, 79] on select "Change explanation for Common App reports Counselor recommendation Internationa…" at bounding box center [177, 74] width 68 height 12
click at [143, 68] on select "Change explanation for Common App reports Counselor recommendation Internationa…" at bounding box center [177, 74] width 68 height 12
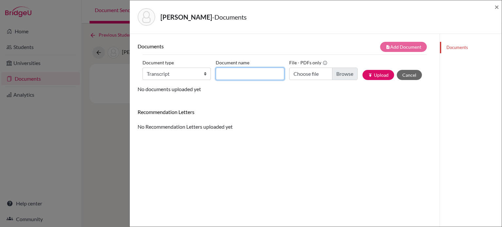
drag, startPoint x: 229, startPoint y: 73, endPoint x: 232, endPoint y: 83, distance: 10.9
click at [229, 73] on input "Document name" at bounding box center [250, 74] width 68 height 12
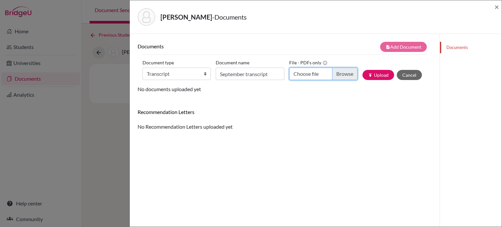
click at [338, 75] on input "Choose file" at bounding box center [323, 74] width 68 height 12
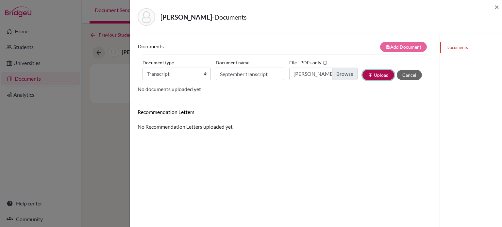
click at [363, 76] on button "publish Upload" at bounding box center [379, 75] width 32 height 10
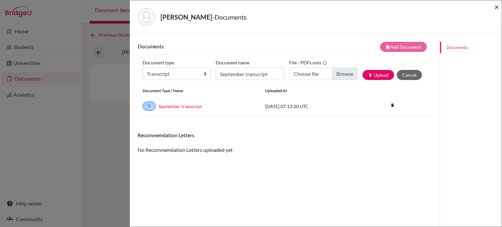
click at [498, 8] on span "×" at bounding box center [497, 6] width 5 height 9
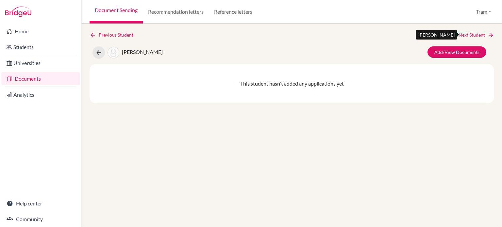
click at [463, 35] on link "Next Student" at bounding box center [477, 34] width 36 height 7
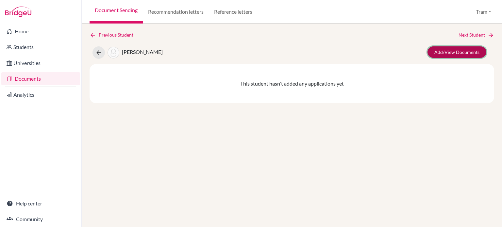
click at [463, 52] on link "Add/View Documents" at bounding box center [457, 51] width 59 height 11
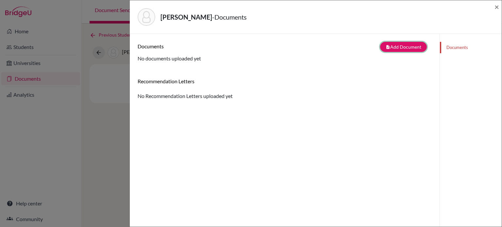
drag, startPoint x: 395, startPoint y: 50, endPoint x: 233, endPoint y: 76, distance: 164.9
click at [395, 50] on button "note_add Add Document" at bounding box center [403, 47] width 47 height 10
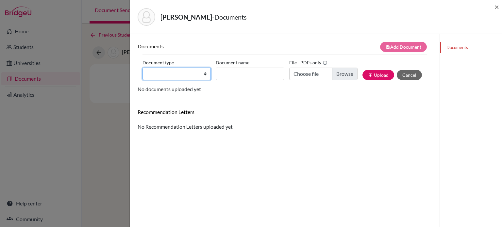
click at [161, 79] on select "Change explanation for Common App reports Counselor recommendation Internationa…" at bounding box center [177, 74] width 68 height 12
click at [143, 68] on select "Change explanation for Common App reports Counselor recommendation Internationa…" at bounding box center [177, 74] width 68 height 12
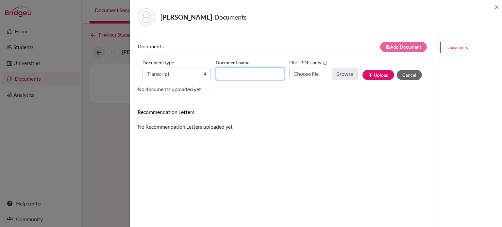
click at [226, 76] on input "Document name" at bounding box center [250, 74] width 68 height 12
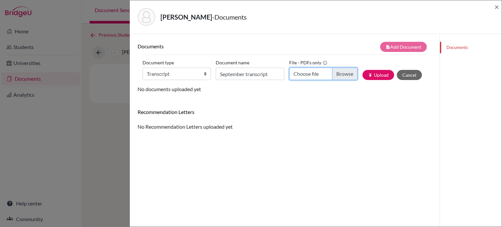
click at [340, 70] on input "Choose file" at bounding box center [323, 74] width 68 height 12
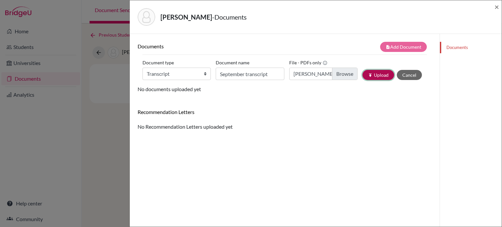
click at [373, 75] on button "publish Upload" at bounding box center [379, 75] width 32 height 10
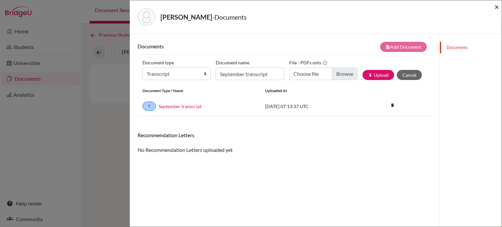
click at [495, 3] on span "×" at bounding box center [497, 6] width 5 height 9
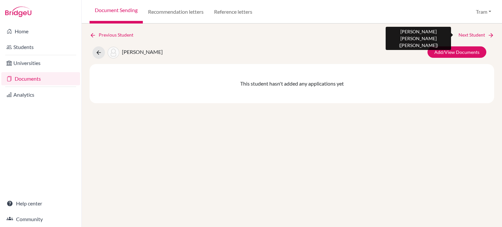
click at [464, 32] on link "Next Student" at bounding box center [477, 34] width 36 height 7
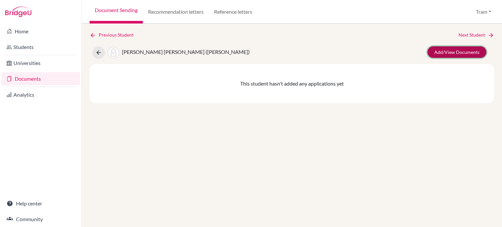
click at [467, 49] on link "Add/View Documents" at bounding box center [457, 51] width 59 height 11
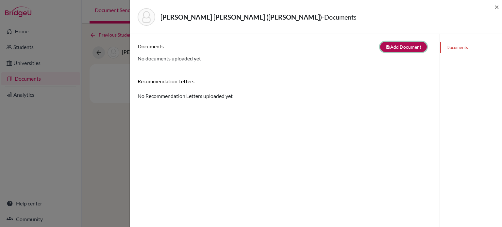
click at [399, 42] on button "note_add Add Document" at bounding box center [403, 47] width 47 height 10
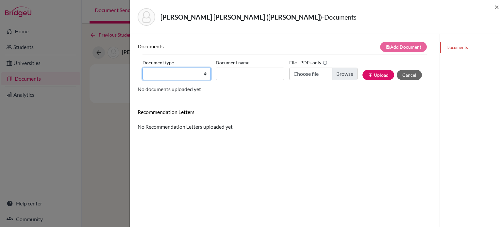
click at [158, 74] on select "Change explanation for Common App reports Counselor recommendation Internationa…" at bounding box center [177, 74] width 68 height 12
click
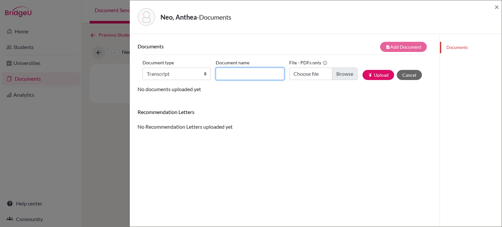
drag, startPoint x: 235, startPoint y: 71, endPoint x: 242, endPoint y: 77, distance: 9.0
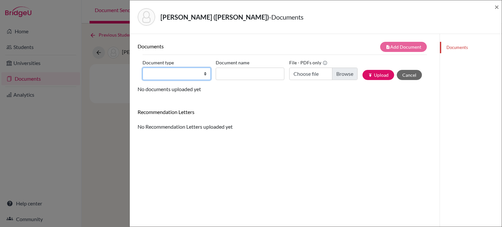
drag, startPoint x: 171, startPoint y: 70, endPoint x: 185, endPoint y: 77, distance: 15.5
drag, startPoint x: 173, startPoint y: 72, endPoint x: 179, endPoint y: 76, distance: 6.2
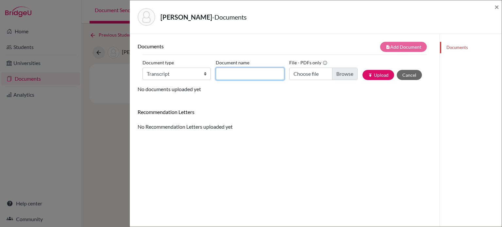
drag, startPoint x: 240, startPoint y: 74, endPoint x: 242, endPoint y: 77, distance: 3.4
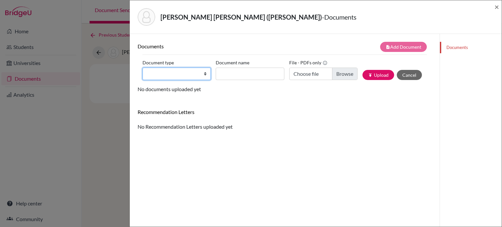
drag, startPoint x: 162, startPoint y: 74, endPoint x: 166, endPoint y: 77, distance: 5.8
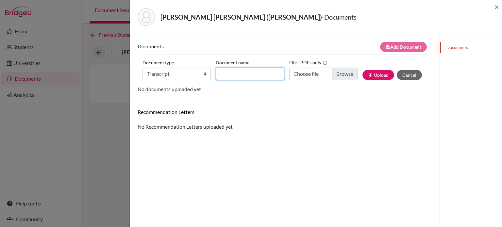
drag, startPoint x: 227, startPoint y: 78, endPoint x: 232, endPoint y: 78, distance: 5.3
drag, startPoint x: 251, startPoint y: 74, endPoint x: 256, endPoint y: 77, distance: 6.3
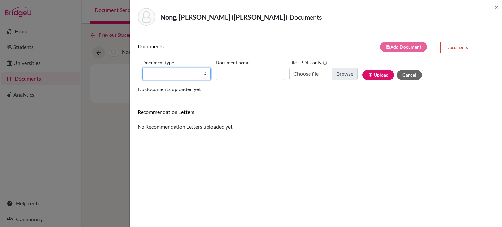
drag, startPoint x: 193, startPoint y: 73, endPoint x: 198, endPoint y: 78, distance: 7.0
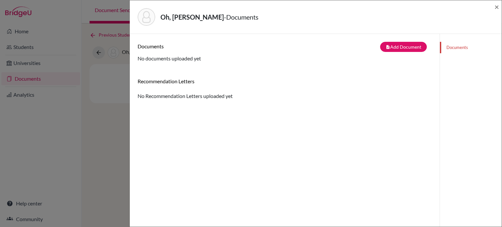
drag, startPoint x: 377, startPoint y: 52, endPoint x: 400, endPoint y: 40, distance: 26.2
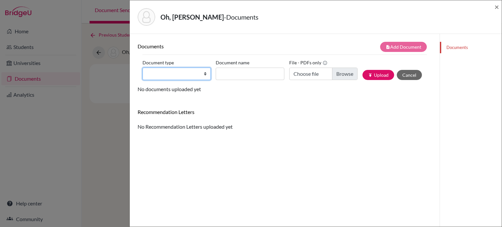
drag, startPoint x: 162, startPoint y: 73, endPoint x: 170, endPoint y: 77, distance: 8.3
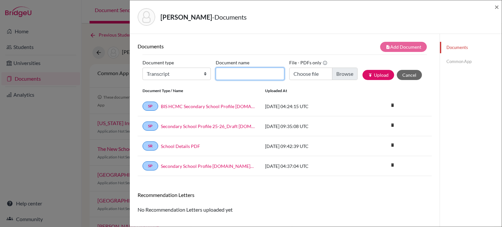
drag, startPoint x: 251, startPoint y: 72, endPoint x: 254, endPoint y: 77, distance: 5.9
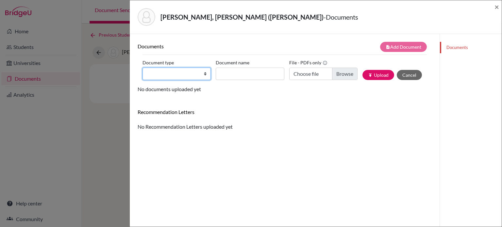
drag, startPoint x: 173, startPoint y: 74, endPoint x: 183, endPoint y: 79, distance: 11.7
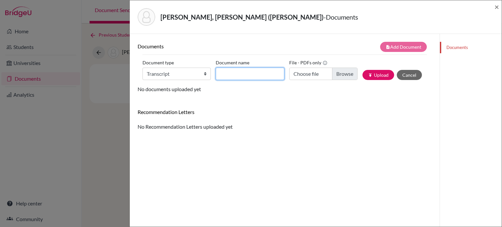
drag, startPoint x: 239, startPoint y: 75, endPoint x: 256, endPoint y: 79, distance: 17.2
drag, startPoint x: 240, startPoint y: 74, endPoint x: 248, endPoint y: 79, distance: 9.8
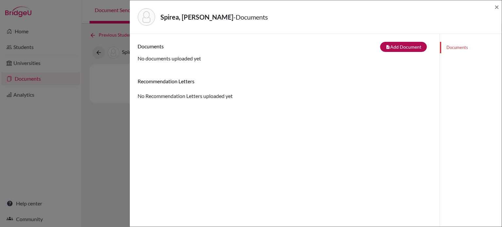
drag, startPoint x: 387, startPoint y: 53, endPoint x: 402, endPoint y: 46, distance: 15.9
drag, startPoint x: 401, startPoint y: 46, endPoint x: 385, endPoint y: 52, distance: 16.7
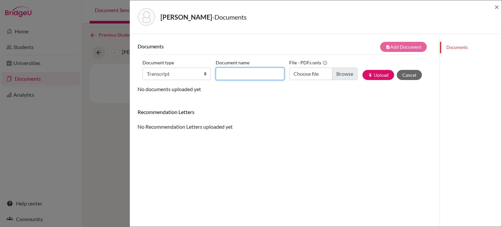
drag, startPoint x: 234, startPoint y: 73, endPoint x: 239, endPoint y: 79, distance: 8.4
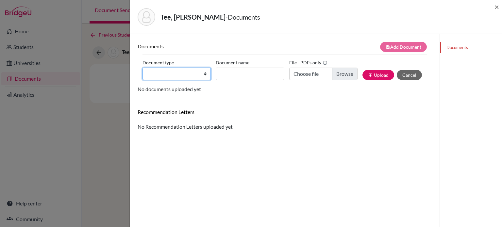
drag, startPoint x: 148, startPoint y: 79, endPoint x: 177, endPoint y: 72, distance: 29.7
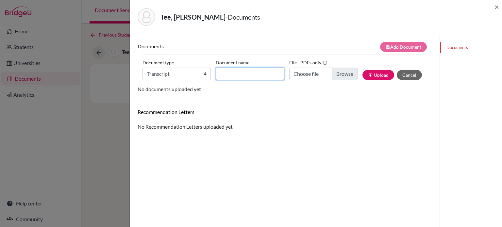
drag, startPoint x: 241, startPoint y: 74, endPoint x: 243, endPoint y: 78, distance: 5.0
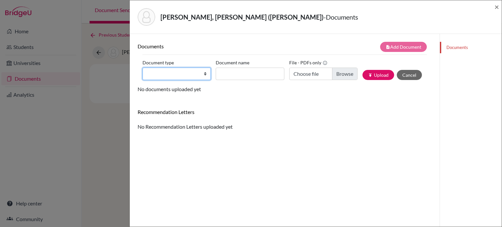
drag, startPoint x: 197, startPoint y: 71, endPoint x: 198, endPoint y: 76, distance: 4.9
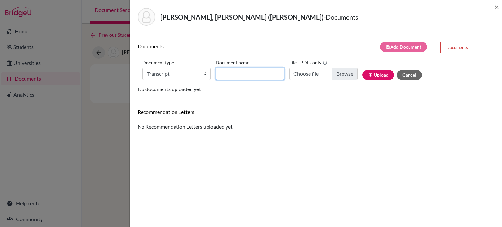
drag, startPoint x: 247, startPoint y: 74, endPoint x: 252, endPoint y: 74, distance: 4.6
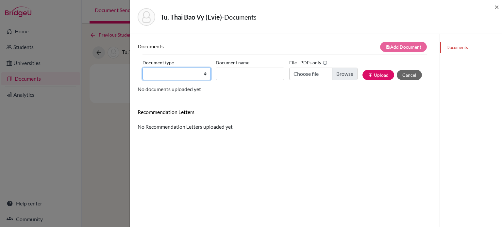
drag, startPoint x: 183, startPoint y: 75, endPoint x: 185, endPoint y: 78, distance: 3.7
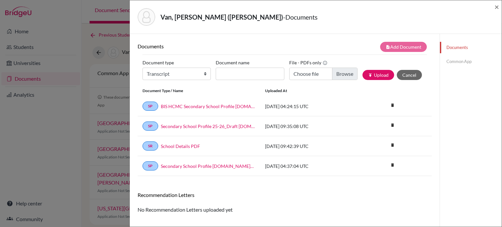
drag, startPoint x: 251, startPoint y: 64, endPoint x: 250, endPoint y: 68, distance: 4.0
drag, startPoint x: 250, startPoint y: 68, endPoint x: 252, endPoint y: 73, distance: 5.6
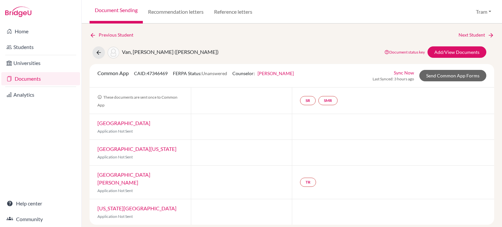
drag, startPoint x: 483, startPoint y: 29, endPoint x: 479, endPoint y: 35, distance: 6.6
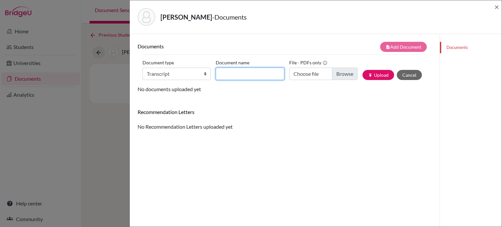
drag, startPoint x: 262, startPoint y: 72, endPoint x: 266, endPoint y: 77, distance: 6.5
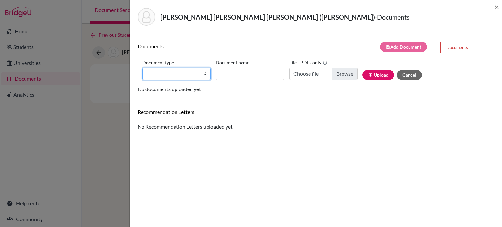
drag, startPoint x: 191, startPoint y: 77, endPoint x: 195, endPoint y: 79, distance: 5.0
